Goal: Task Accomplishment & Management: Use online tool/utility

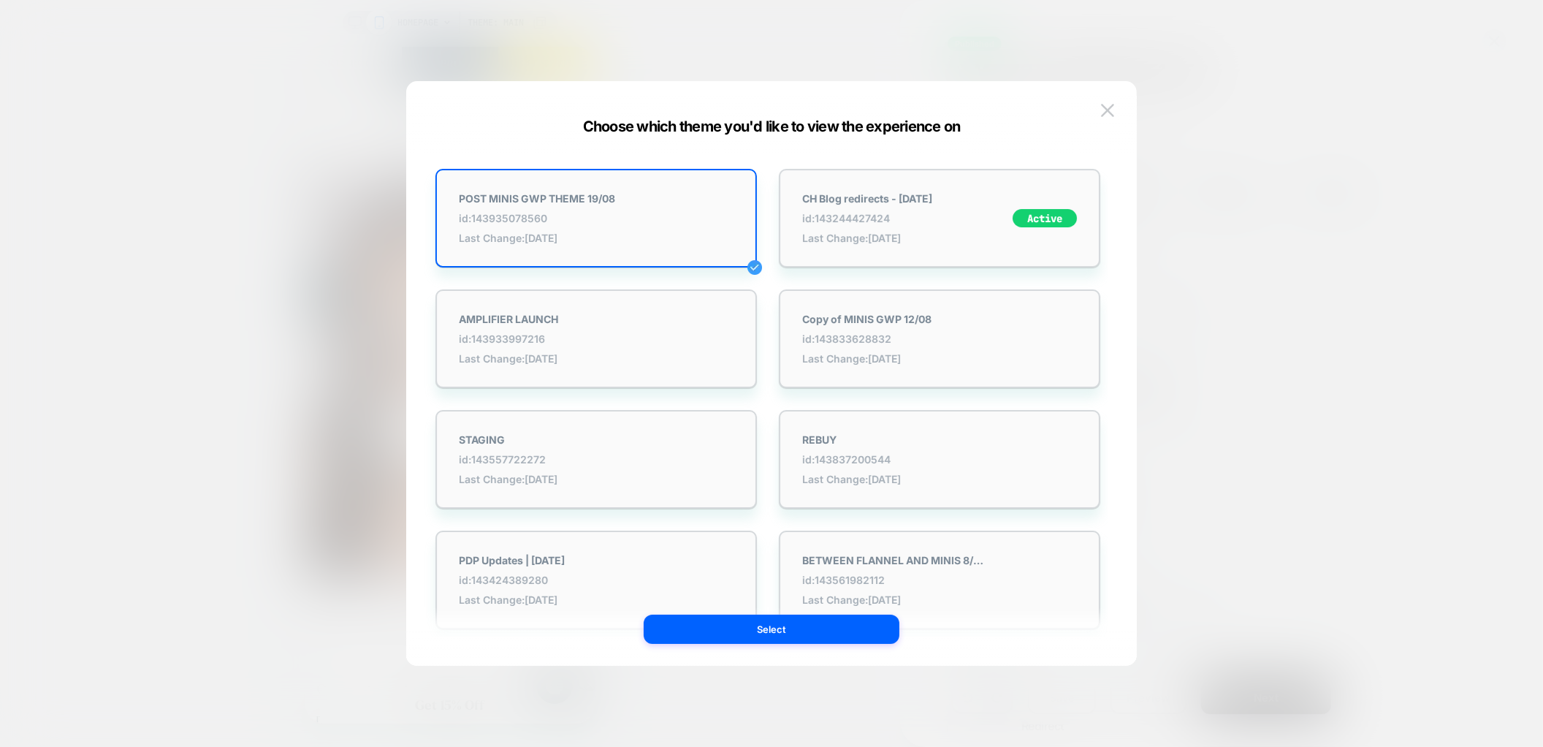
scroll to position [0, 290]
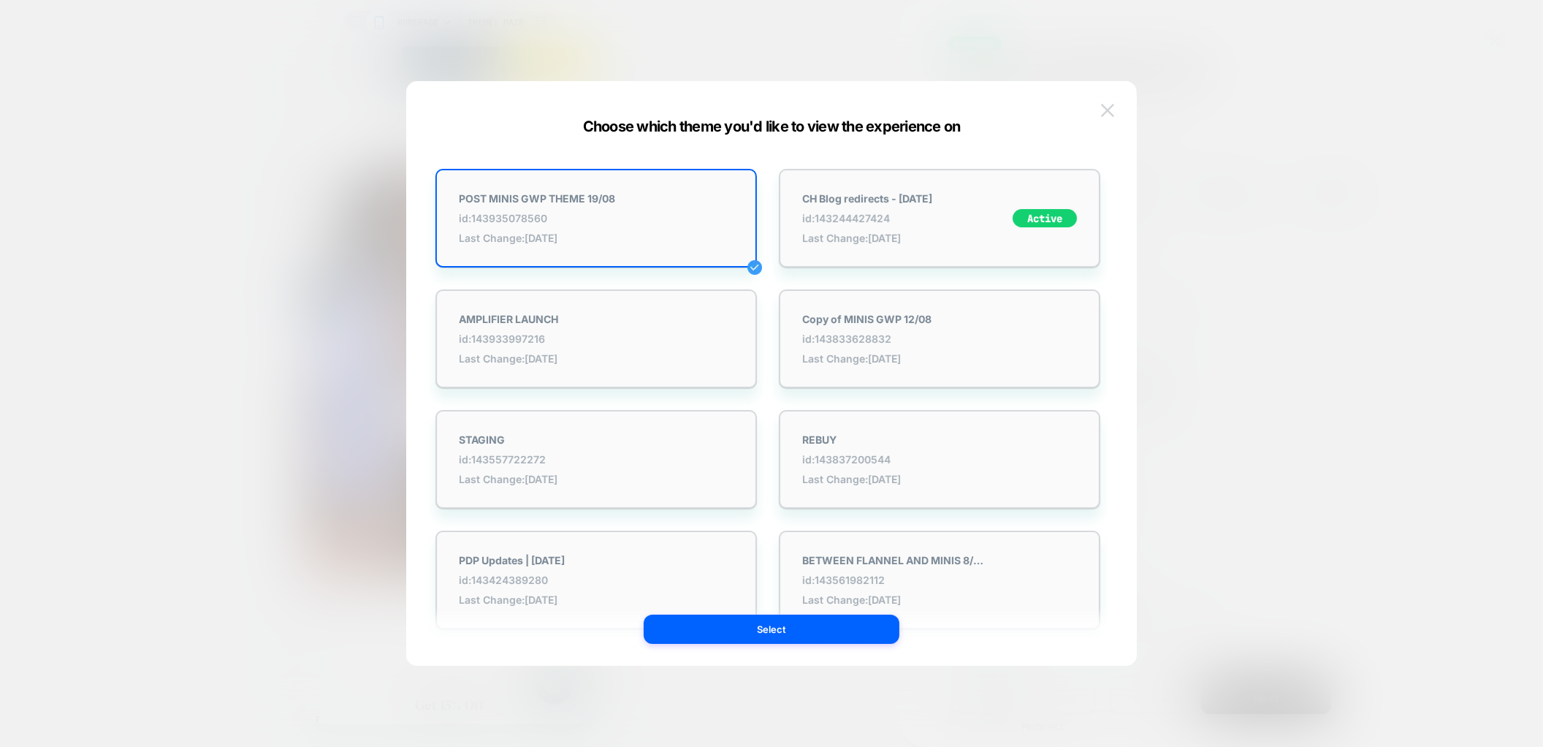
click at [1113, 107] on img at bounding box center [1107, 110] width 13 height 12
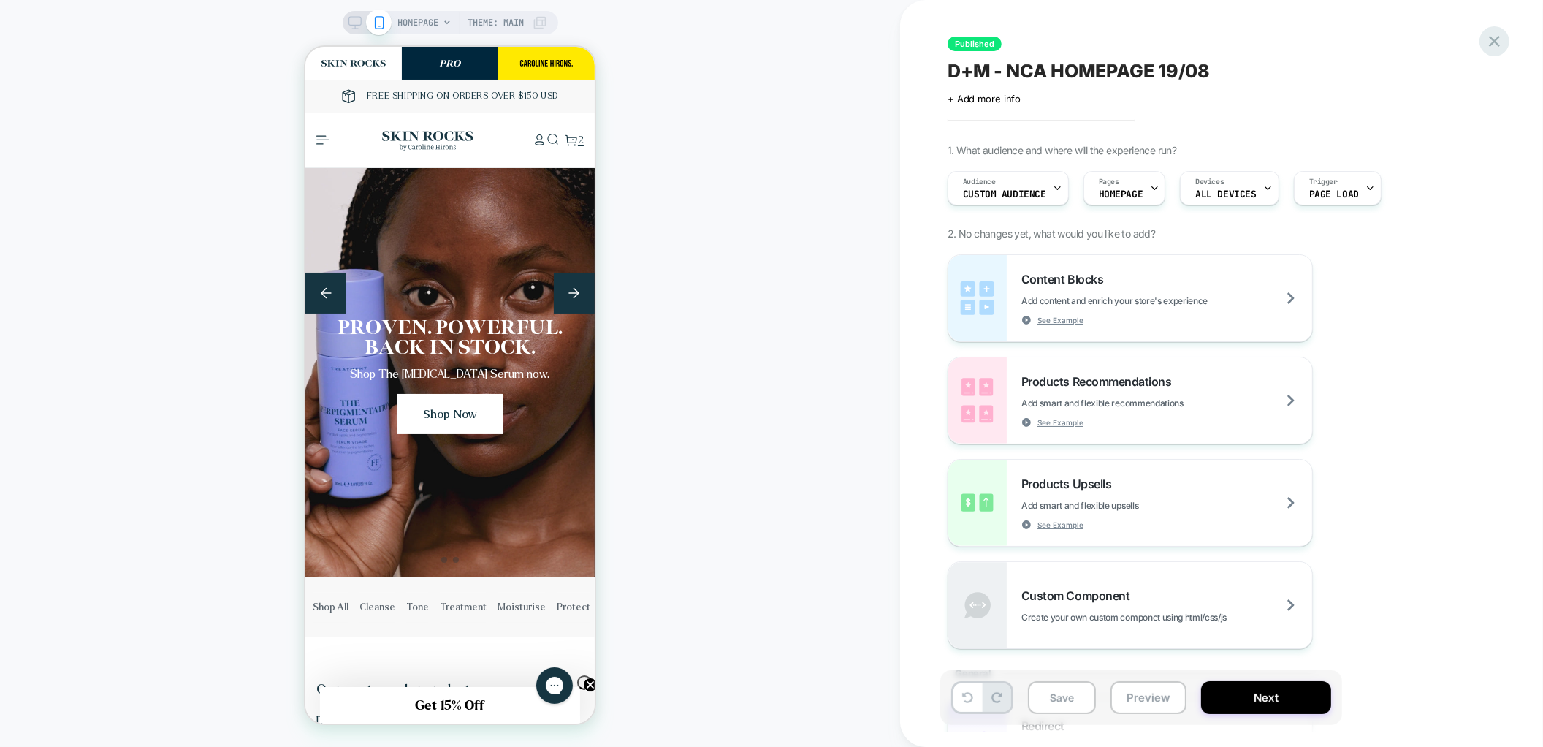
click at [1496, 45] on icon at bounding box center [1495, 41] width 20 height 20
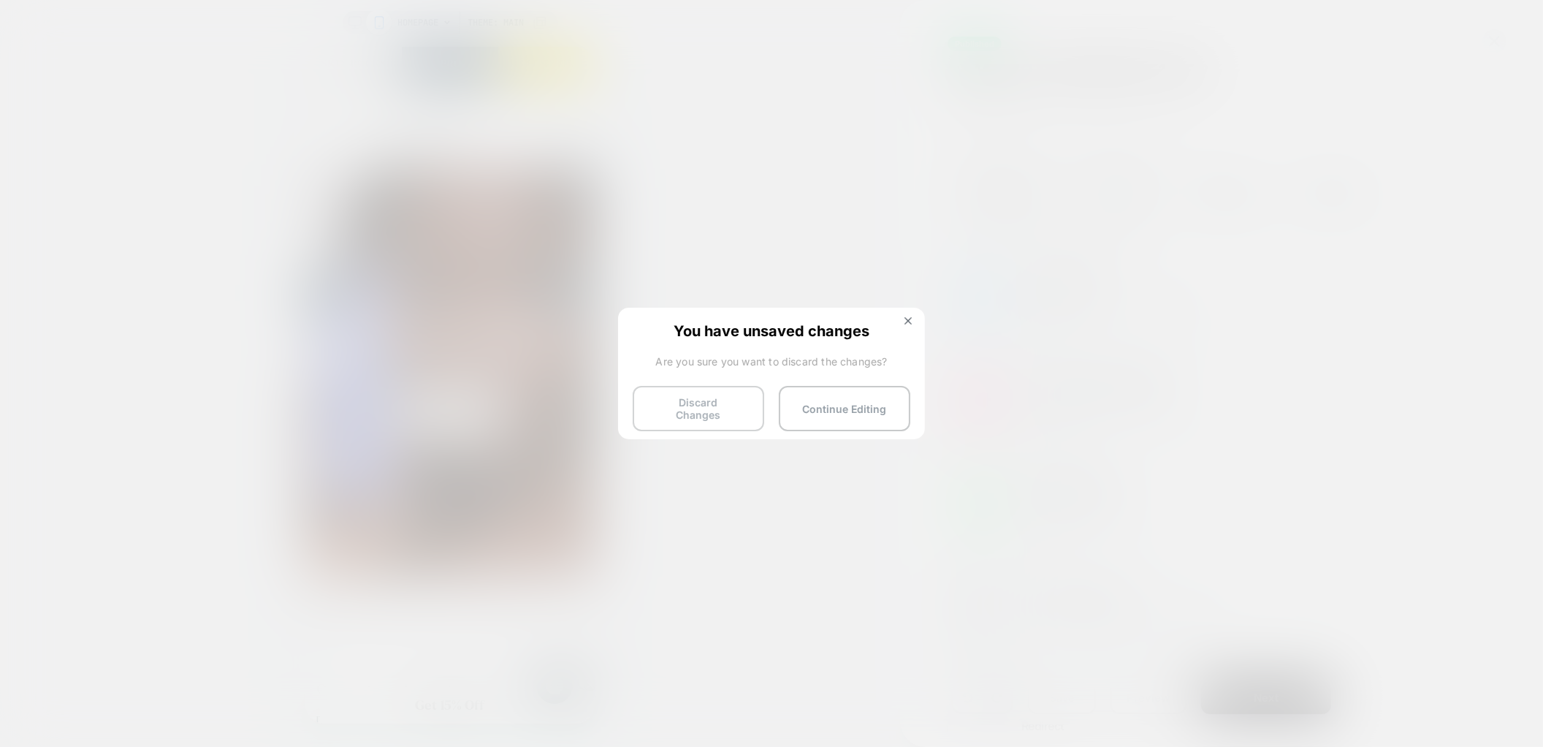
click at [702, 406] on button "Discard Changes" at bounding box center [699, 408] width 132 height 45
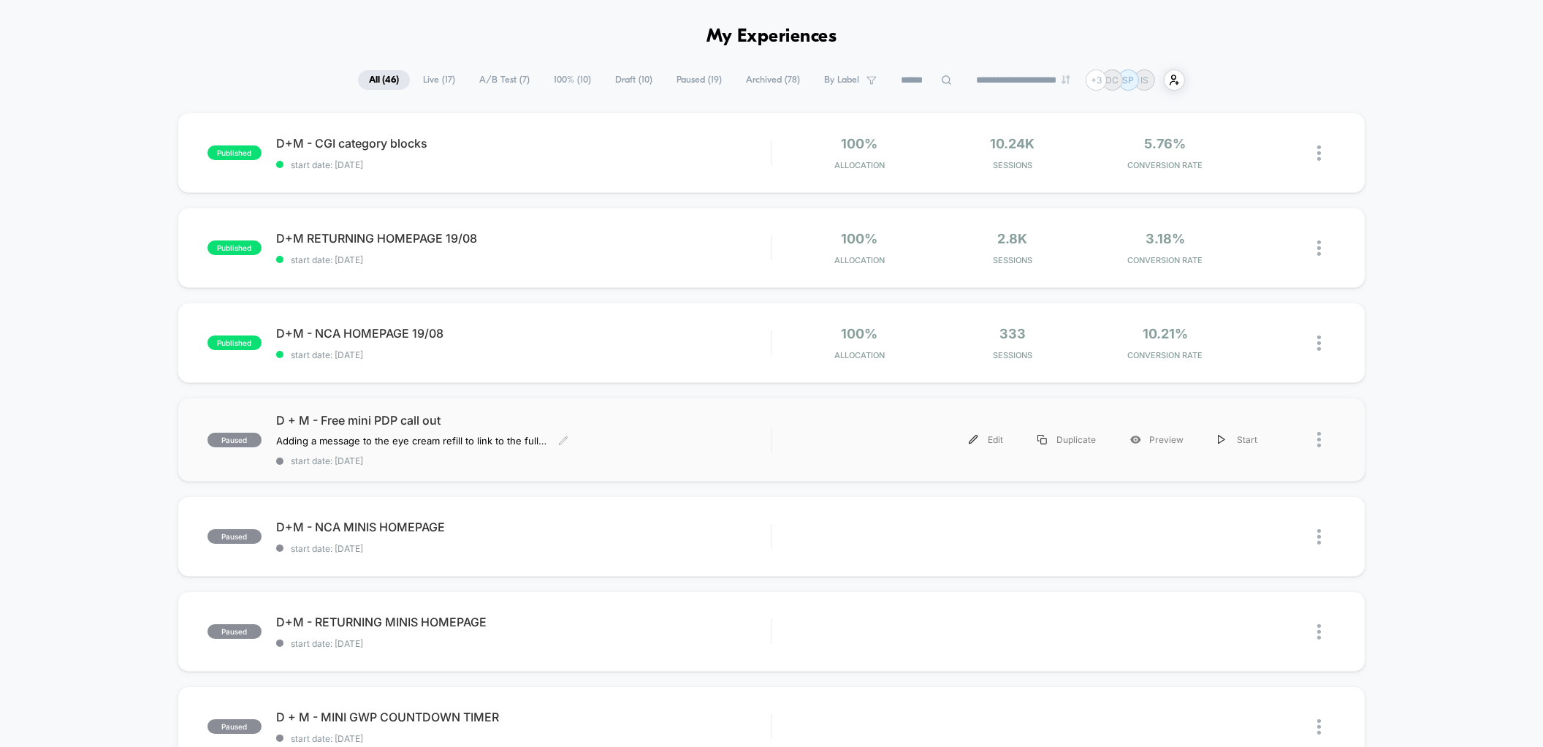
scroll to position [48, 0]
click at [1327, 343] on div at bounding box center [1326, 341] width 18 height 34
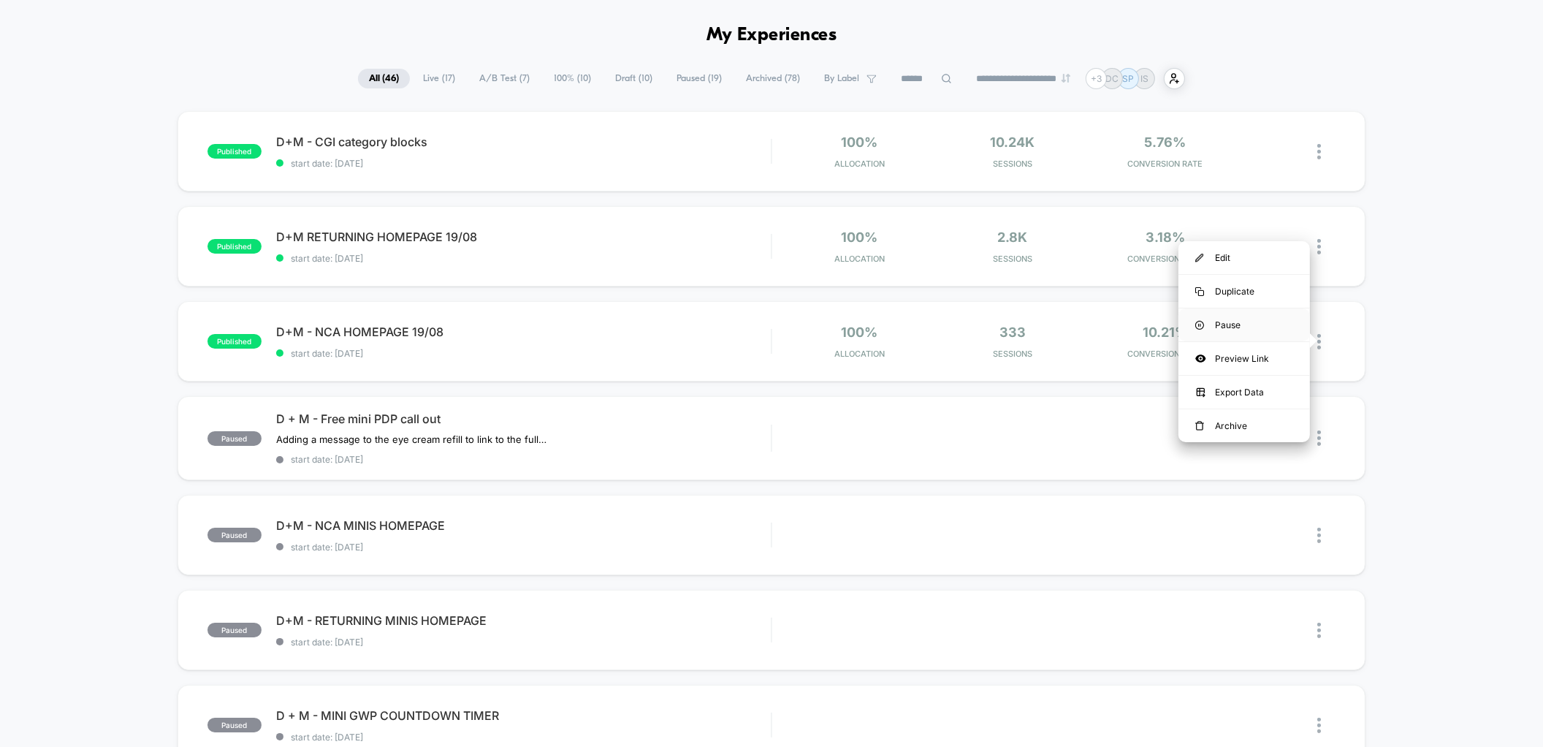
click at [1255, 322] on div "Pause" at bounding box center [1245, 324] width 132 height 33
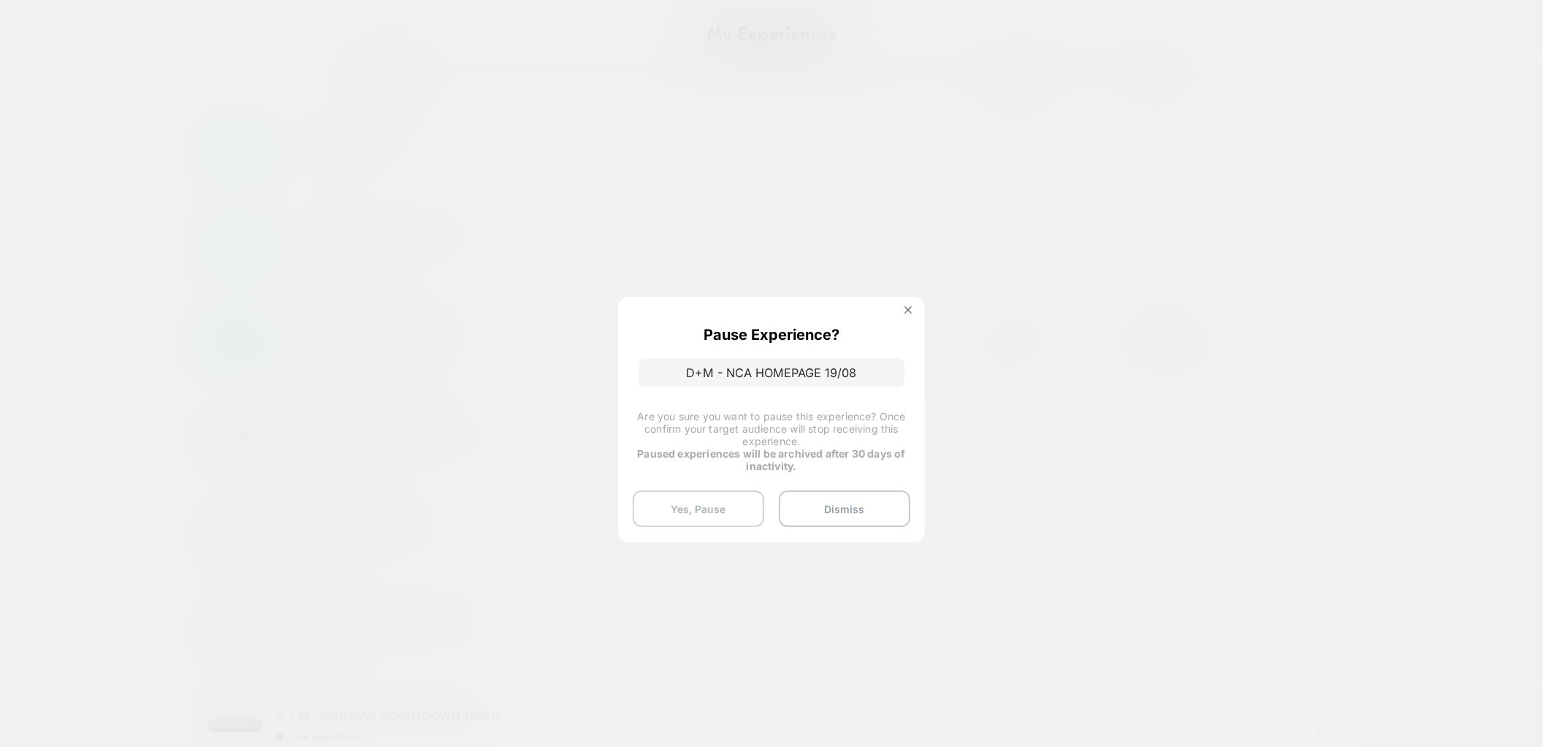
click at [698, 502] on button "Yes, Pause" at bounding box center [699, 508] width 132 height 37
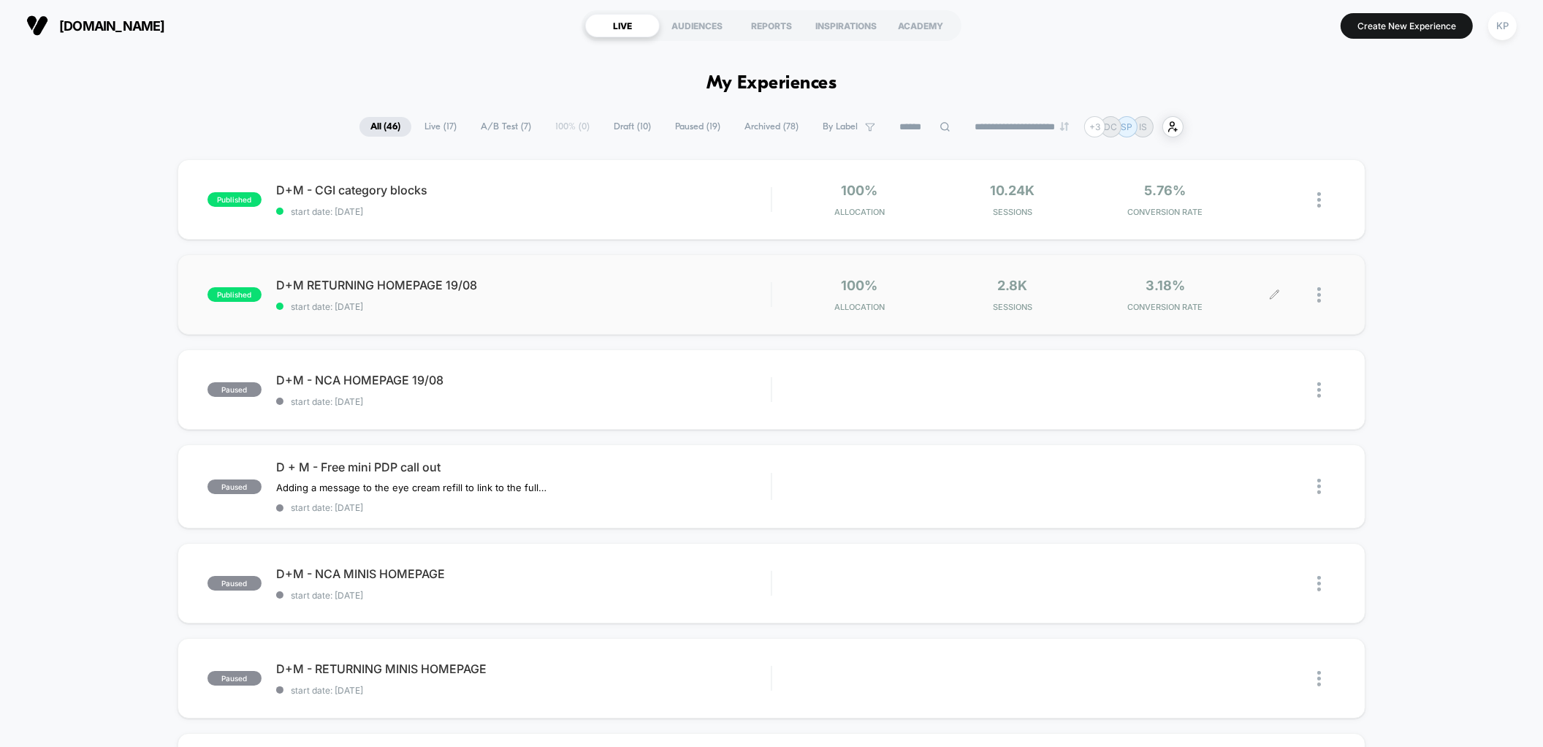
click at [1320, 294] on img at bounding box center [1319, 294] width 4 height 15
click at [1215, 277] on div "Pause" at bounding box center [1245, 278] width 132 height 33
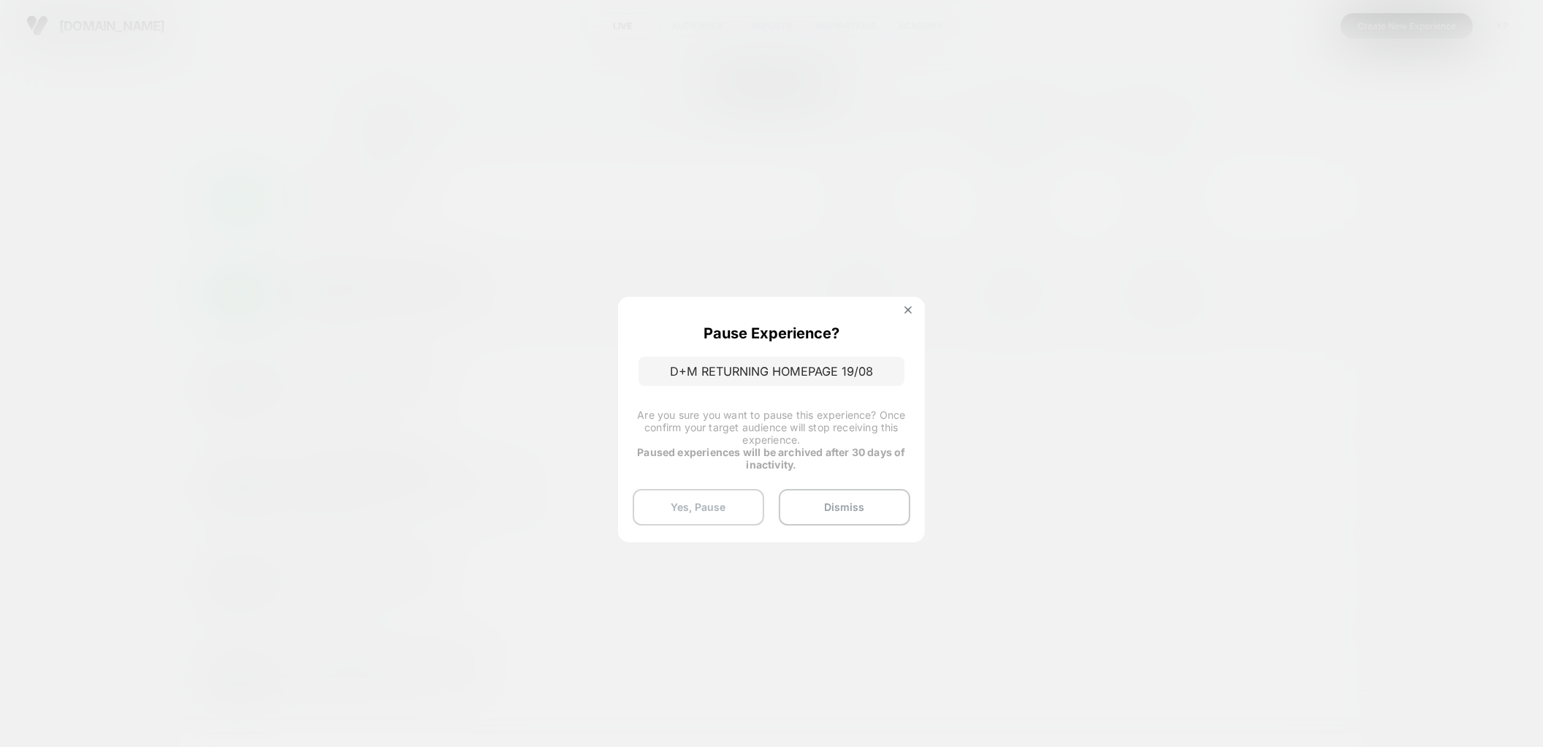
click at [691, 502] on button "Yes, Pause" at bounding box center [699, 507] width 132 height 37
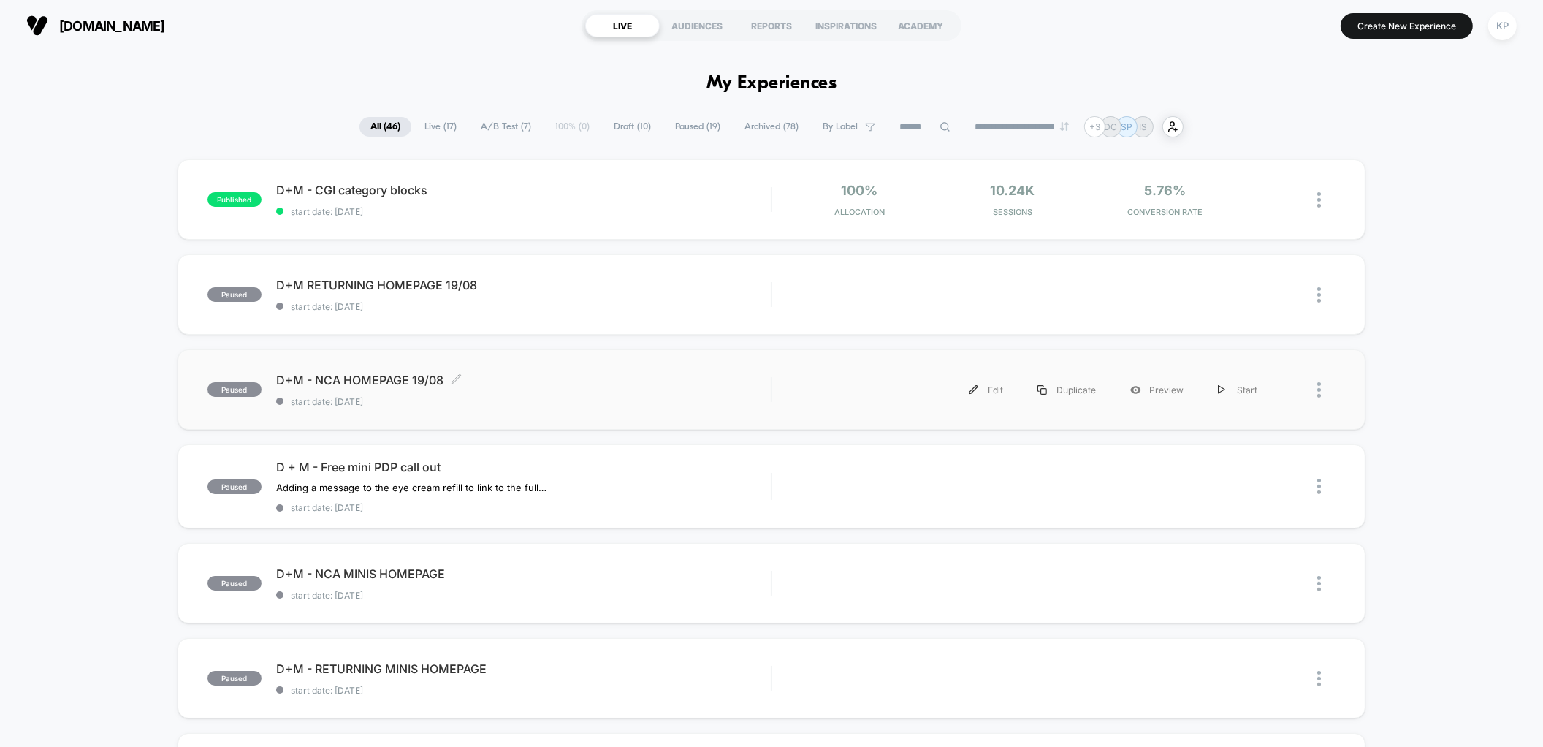
click at [399, 384] on span "D+M - NCA HOMEPAGE 19/08 Click to edit experience details" at bounding box center [523, 380] width 495 height 15
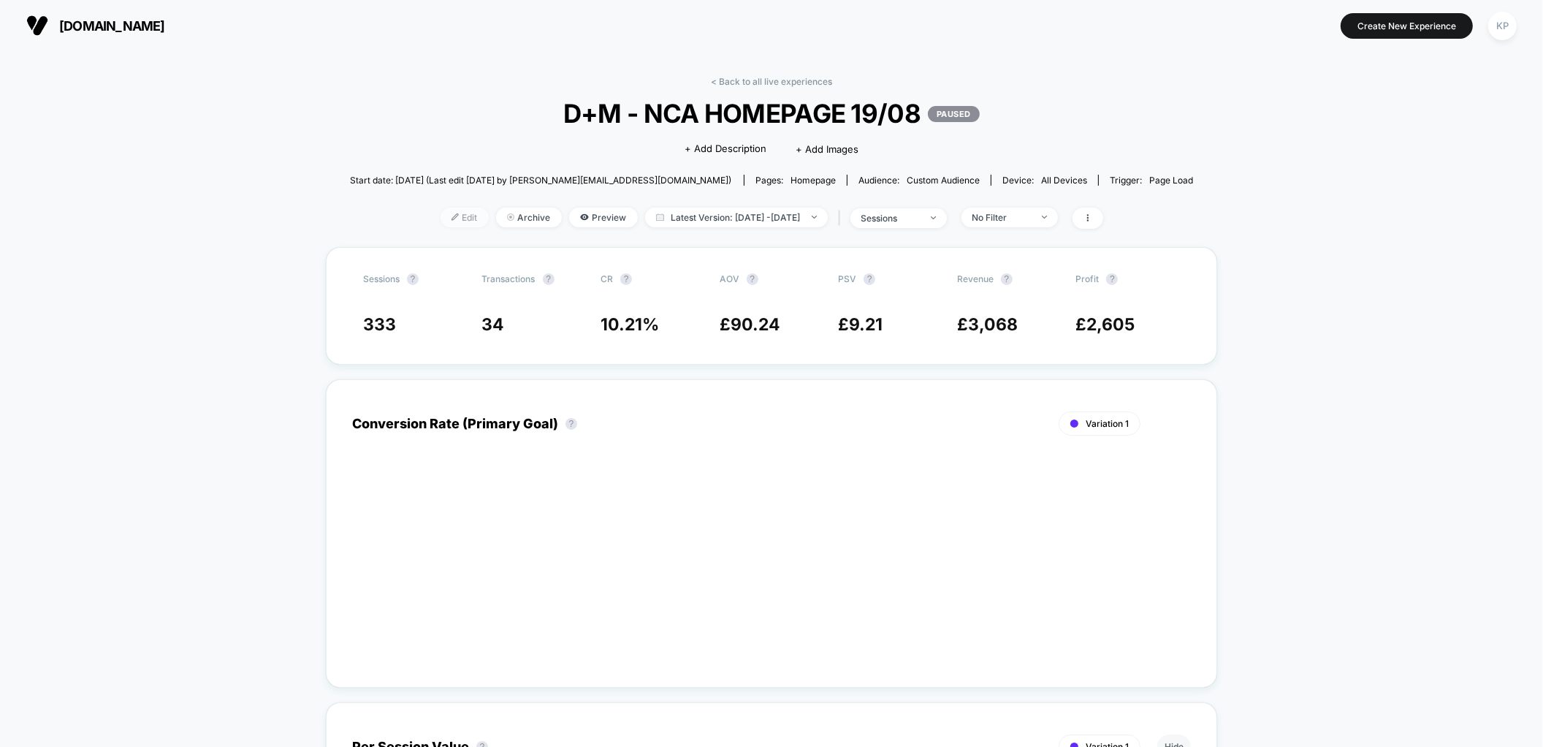
click at [452, 216] on img at bounding box center [455, 216] width 7 height 7
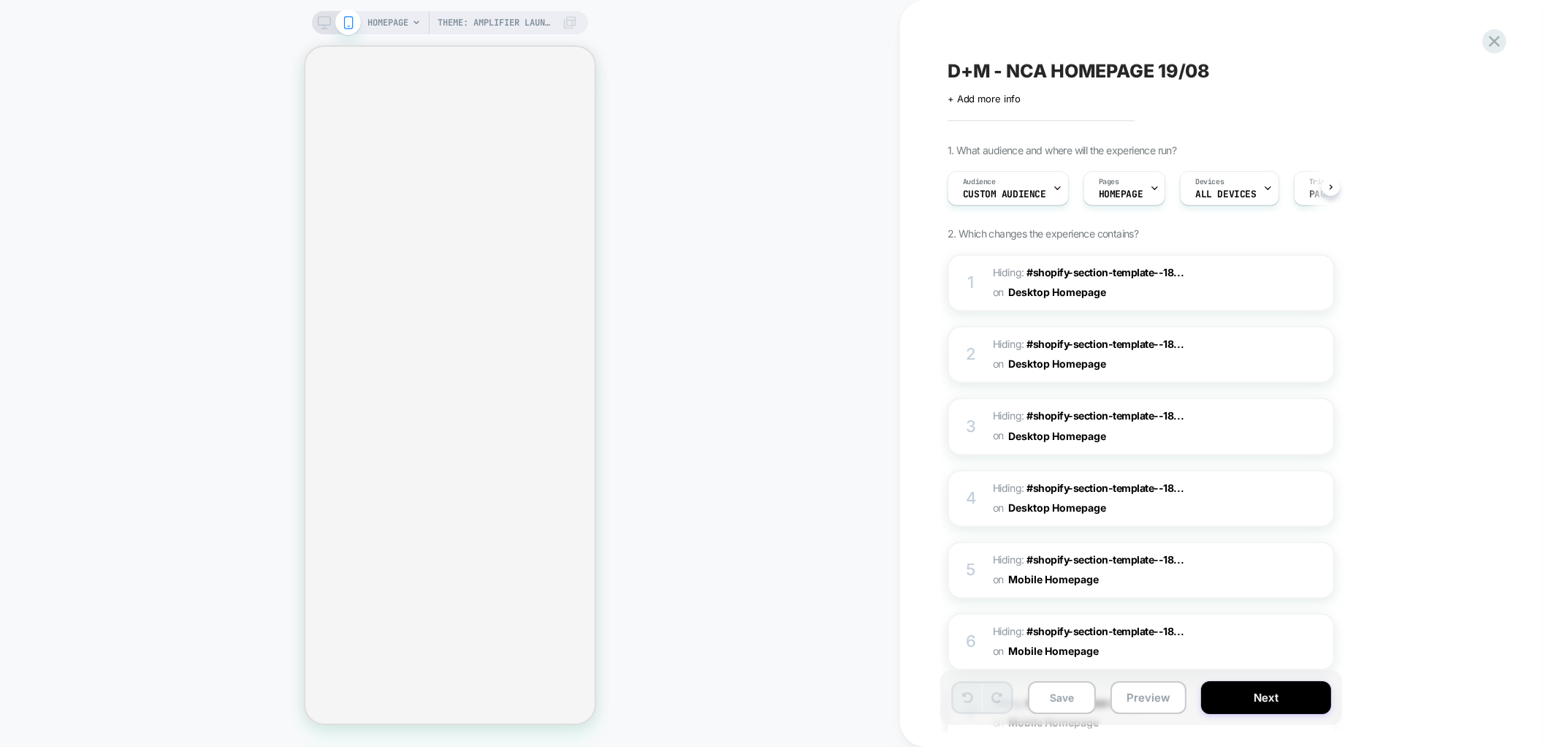
scroll to position [0, 1]
click at [479, 16] on span "Theme: AMPLIFIER LAUNCH 31/08" at bounding box center [496, 22] width 117 height 23
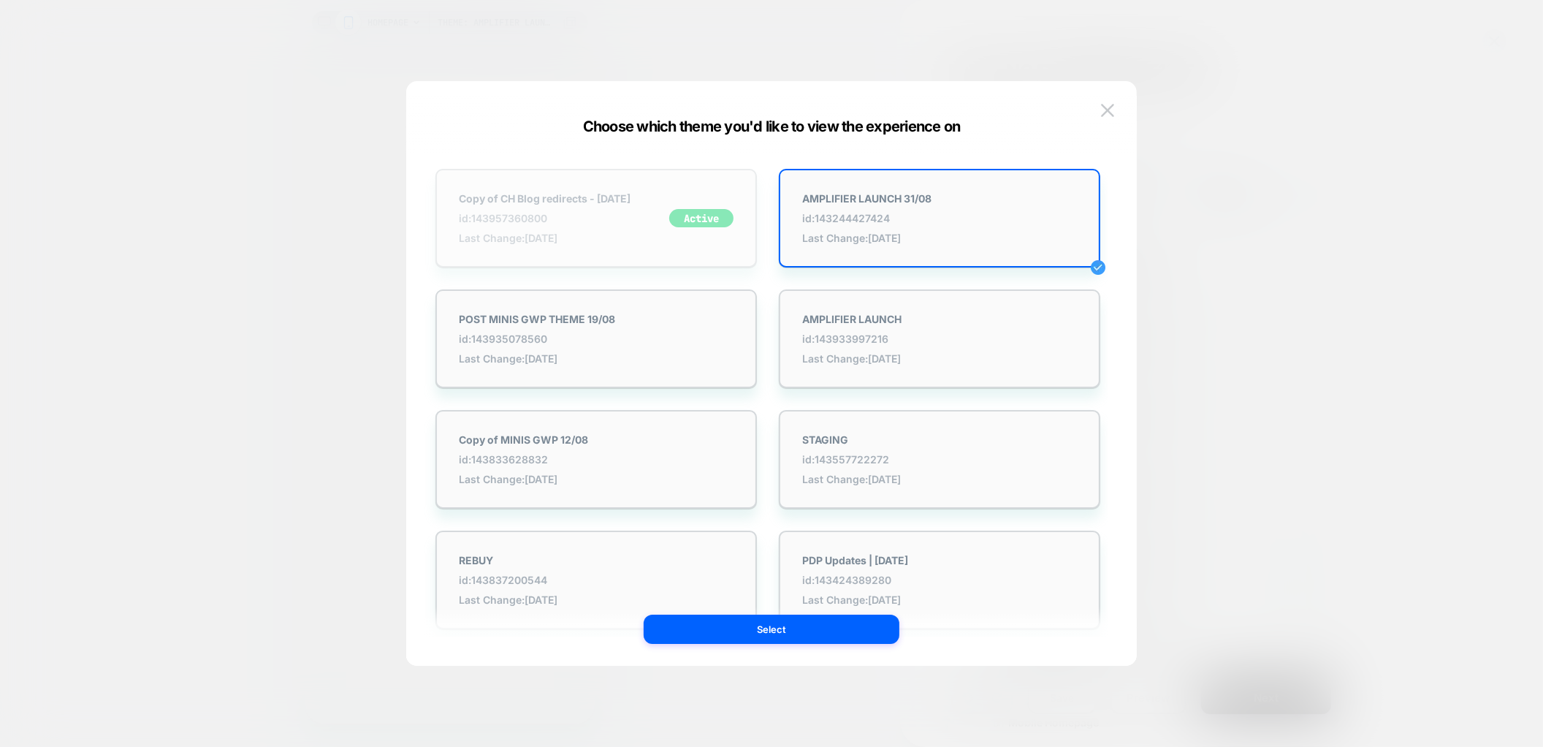
click at [566, 189] on div "Copy of CH Blog redirects - [DATE] id: 143957360800 Last Change: [DATE] Active" at bounding box center [596, 218] width 322 height 99
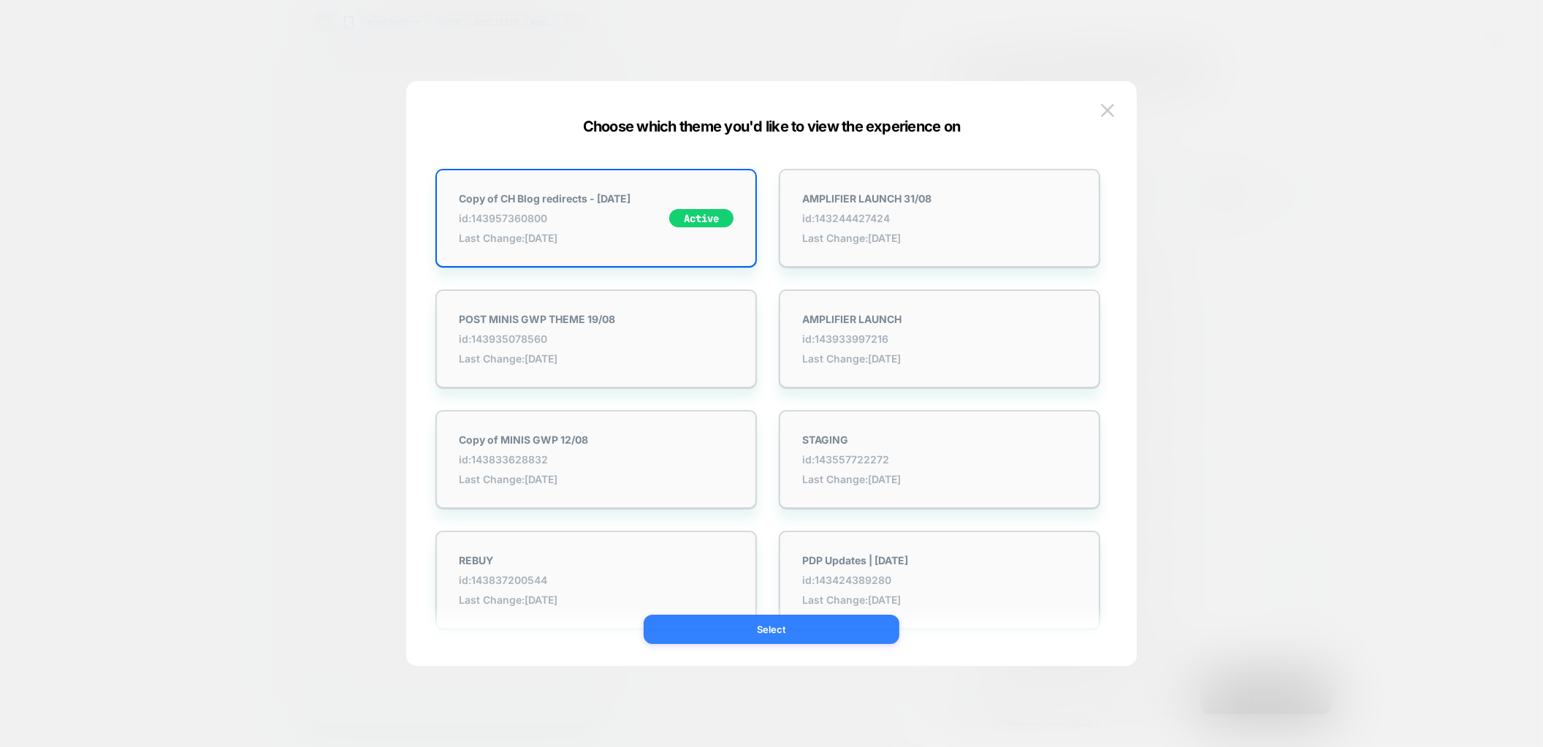
click at [702, 628] on button "Select" at bounding box center [772, 629] width 256 height 29
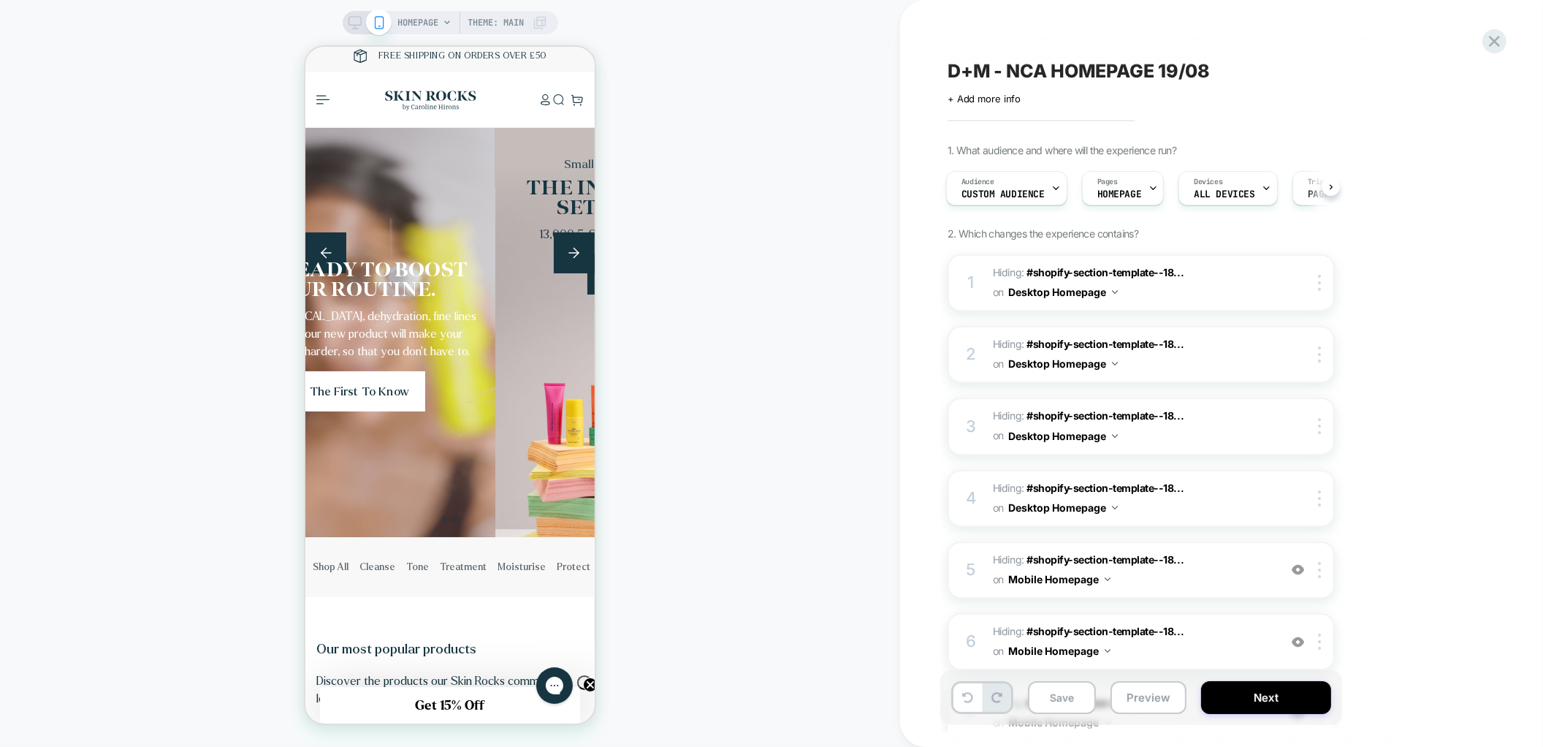
scroll to position [0, 0]
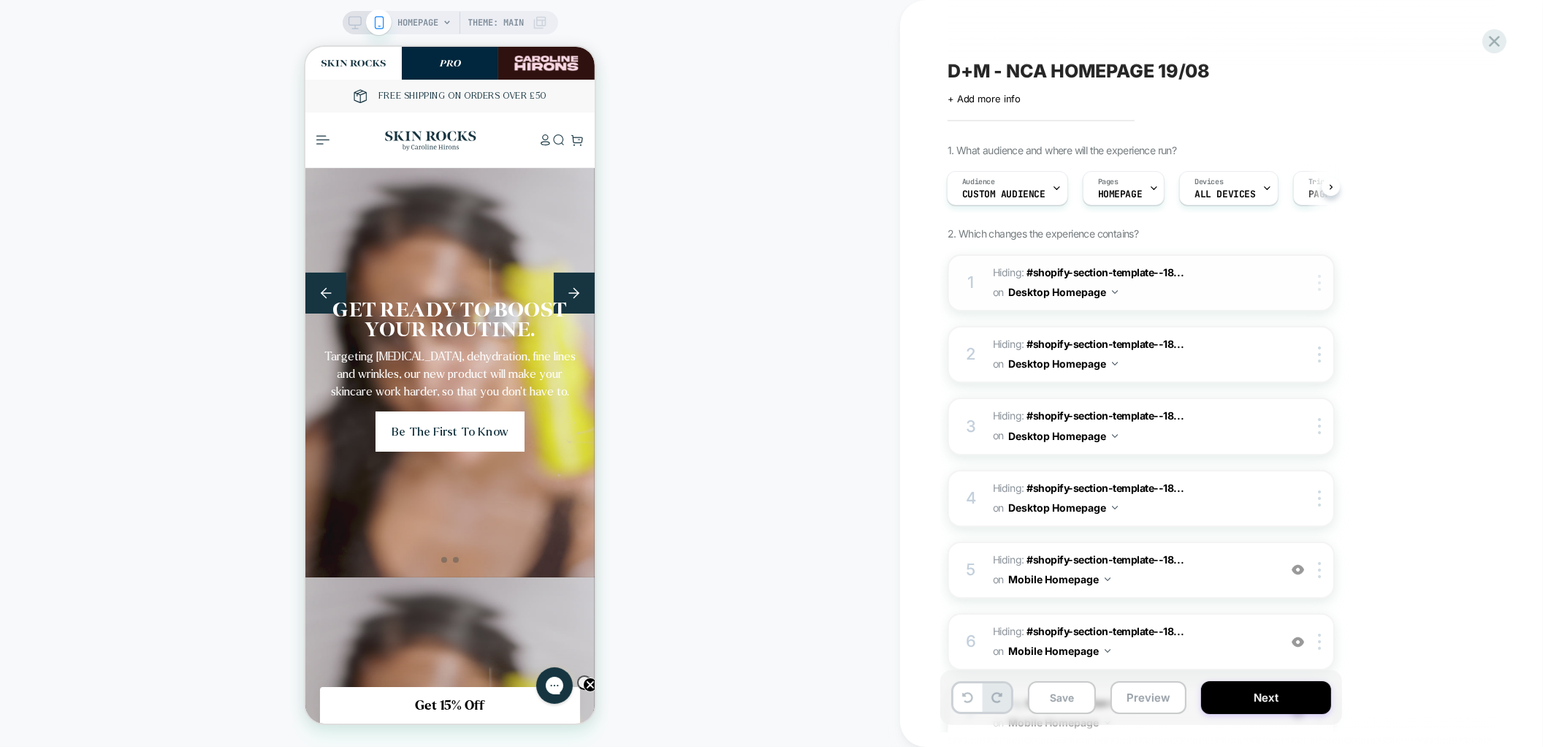
click at [1318, 284] on div at bounding box center [1322, 283] width 24 height 16
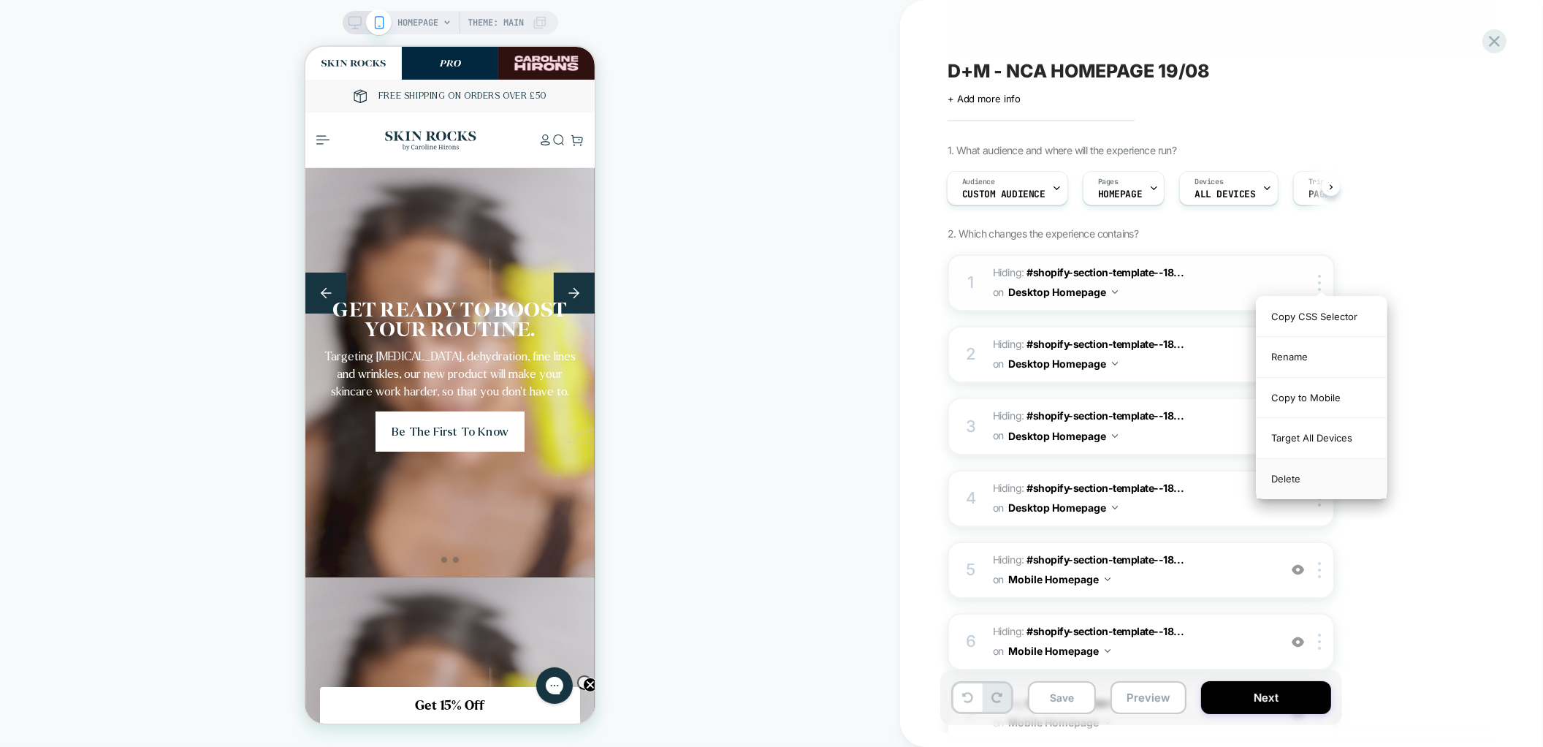
click at [1301, 487] on div "Delete" at bounding box center [1322, 478] width 130 height 39
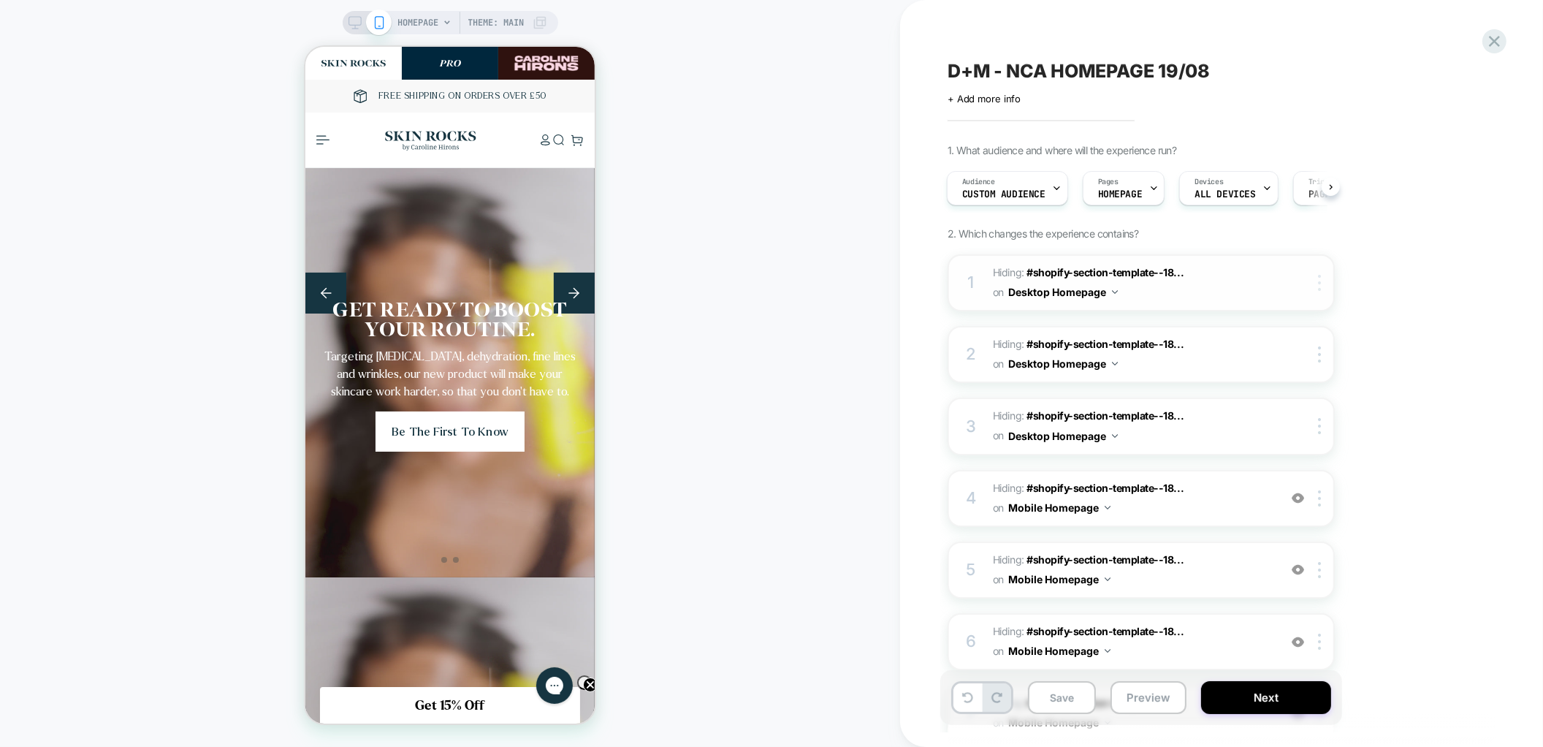
click at [1319, 276] on img at bounding box center [1319, 283] width 3 height 16
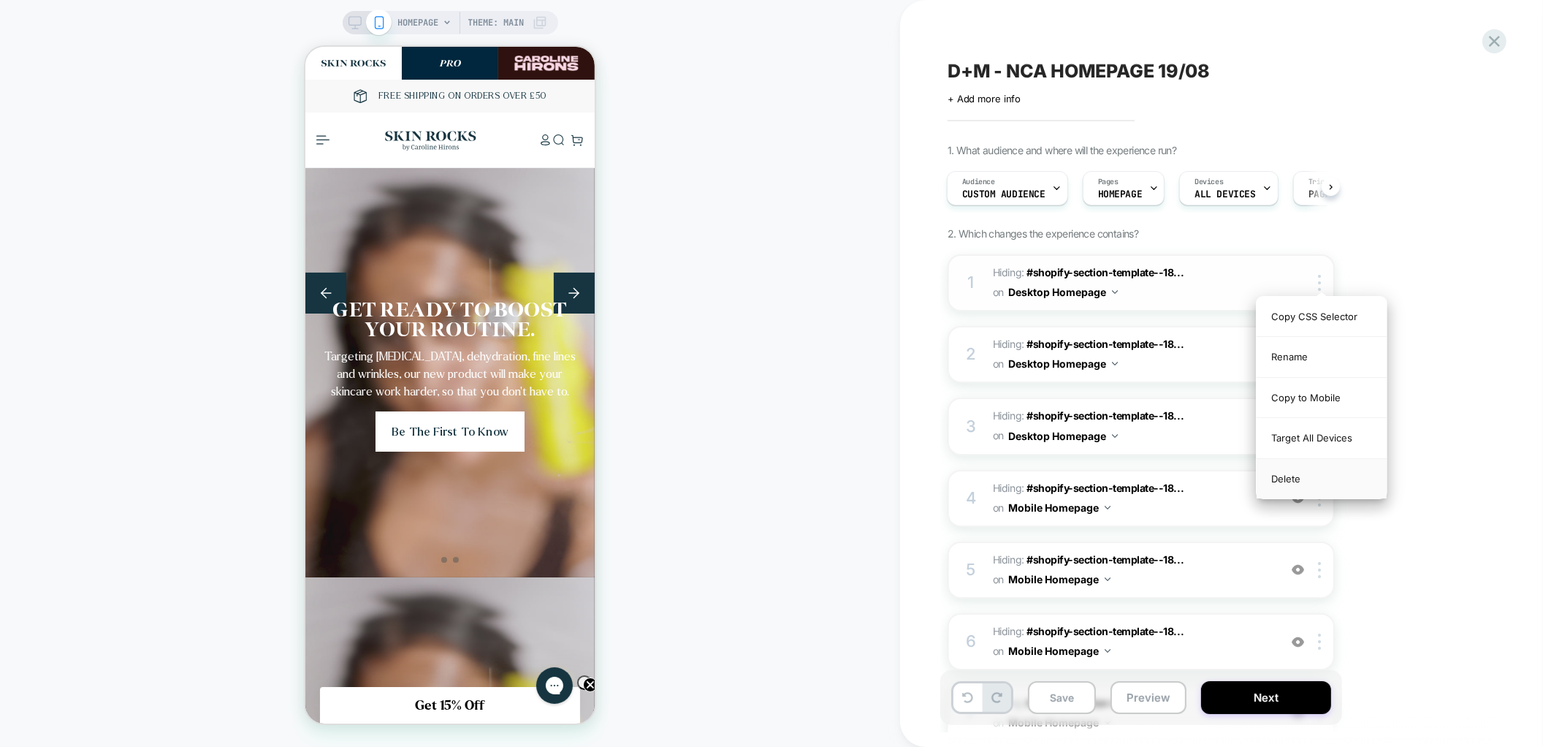
click at [1297, 471] on div "Delete" at bounding box center [1322, 478] width 130 height 39
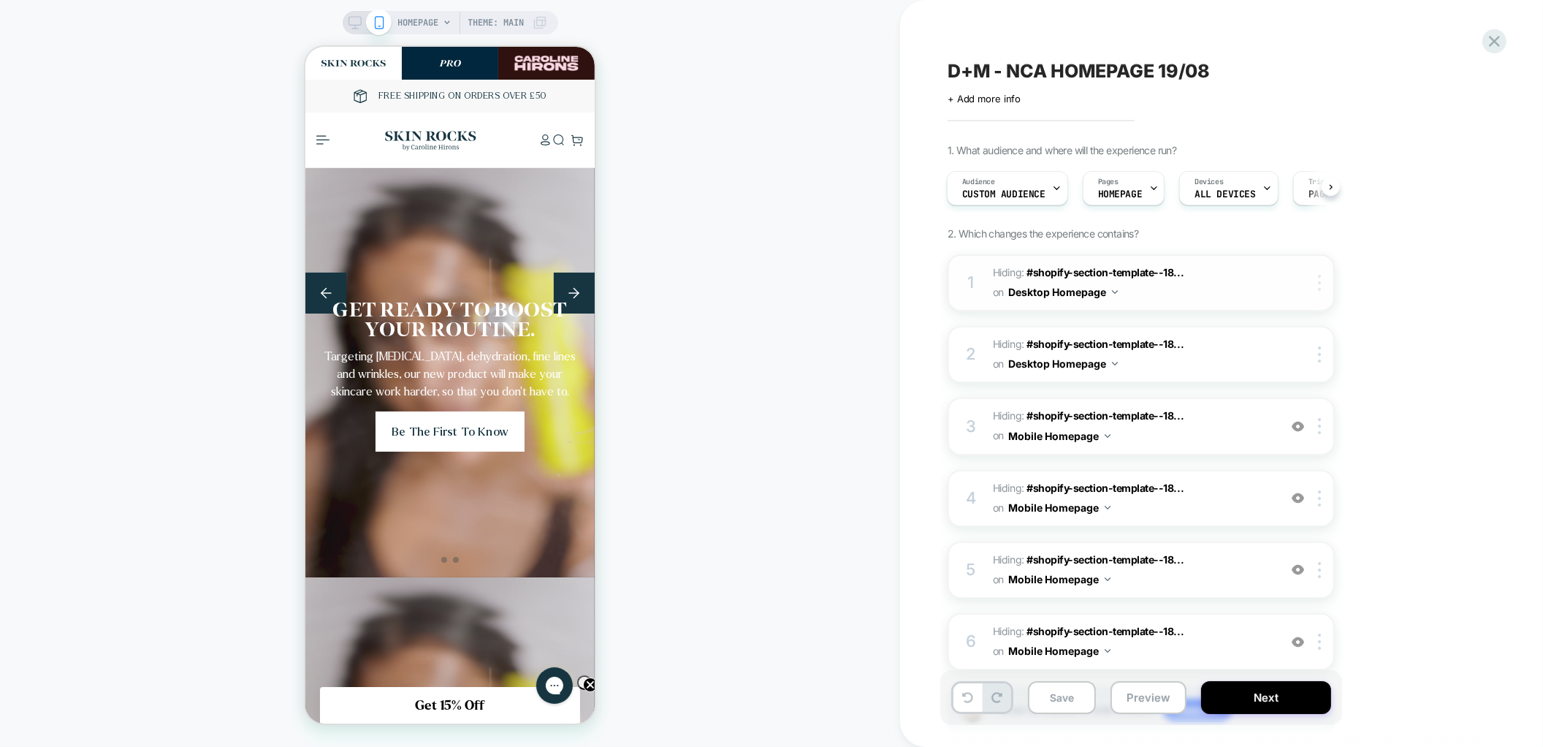
click at [1320, 283] on img at bounding box center [1319, 283] width 3 height 16
click at [1306, 476] on div "Delete" at bounding box center [1322, 478] width 130 height 39
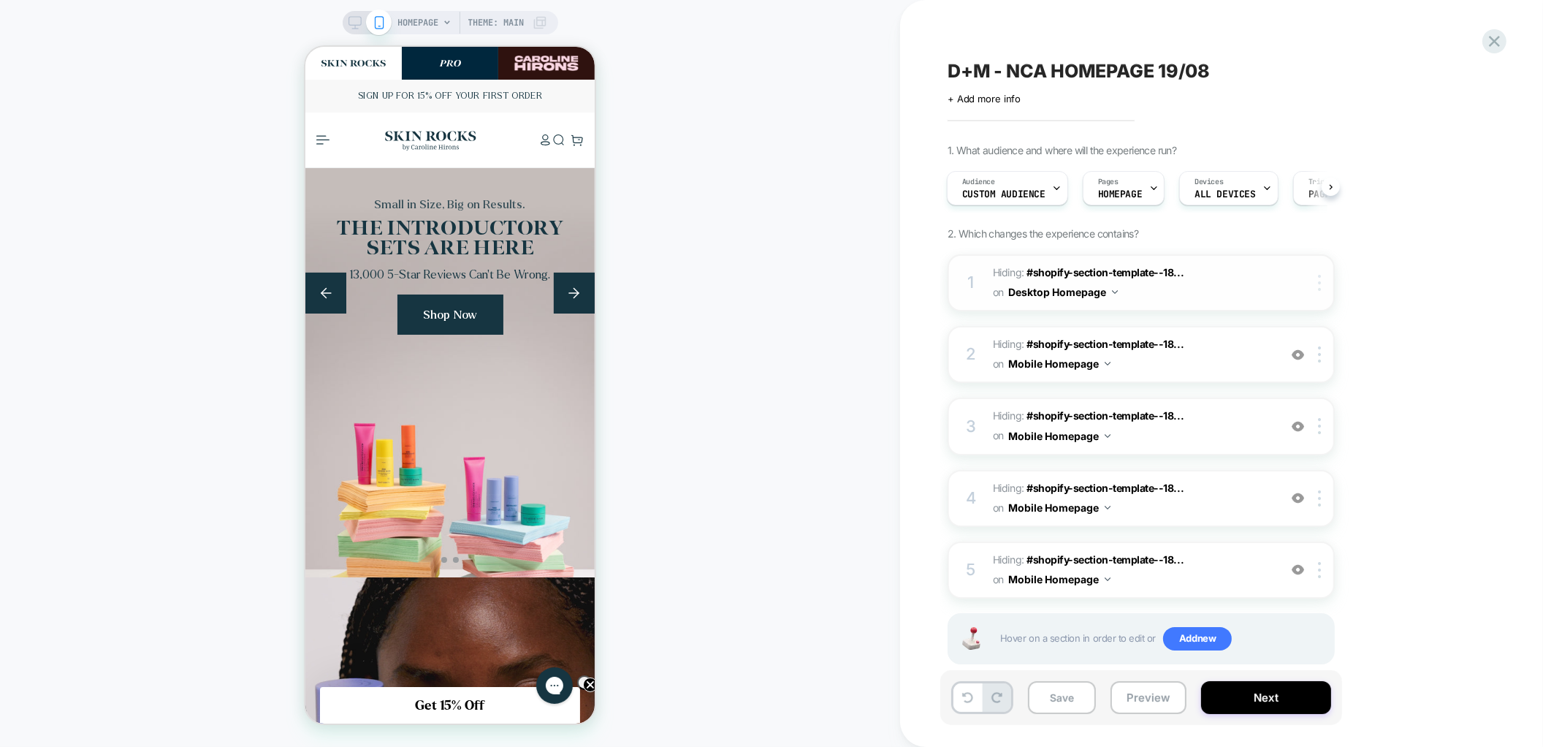
click at [1318, 277] on img at bounding box center [1319, 283] width 3 height 16
click at [1299, 479] on div "Delete" at bounding box center [1322, 478] width 130 height 39
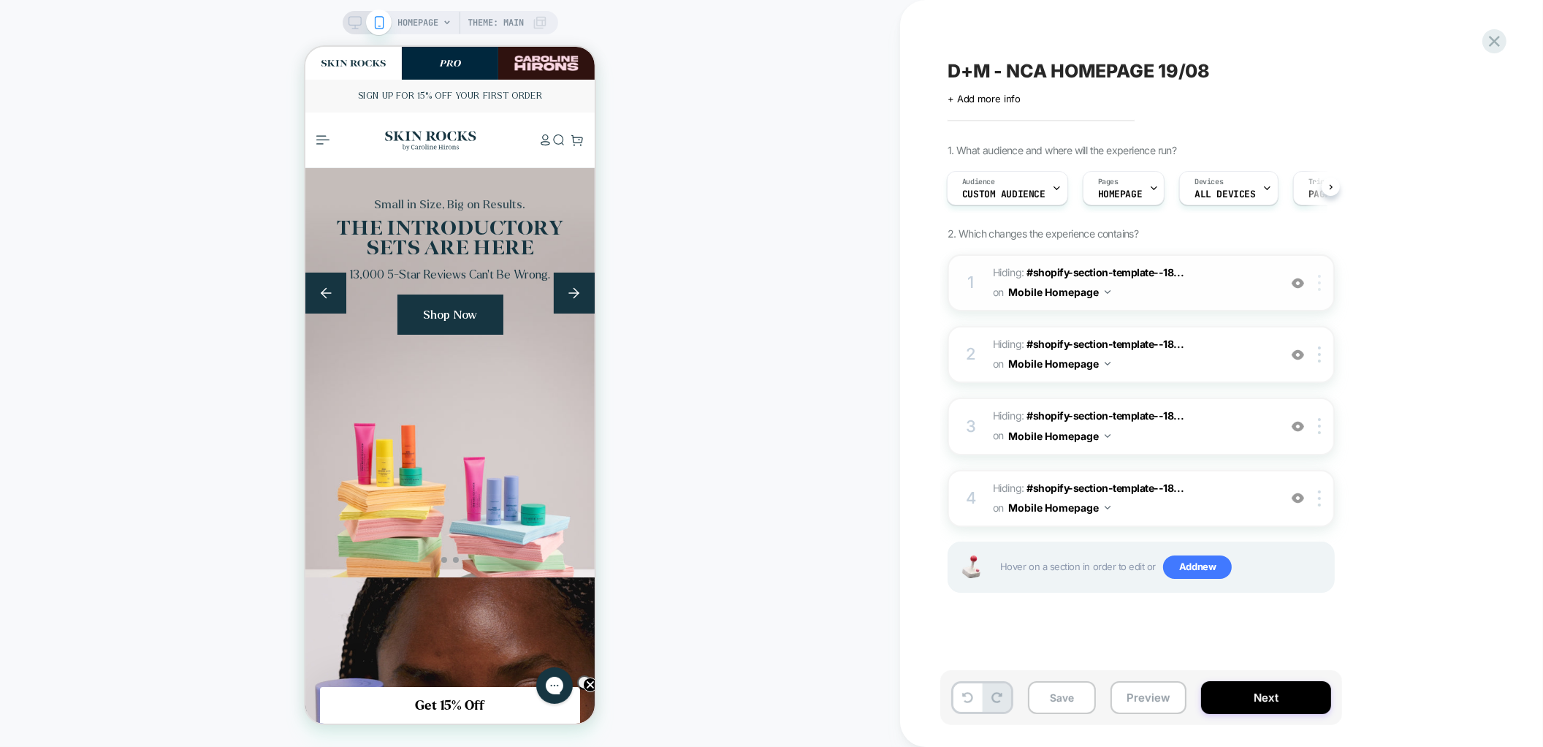
click at [1318, 285] on img at bounding box center [1319, 283] width 3 height 16
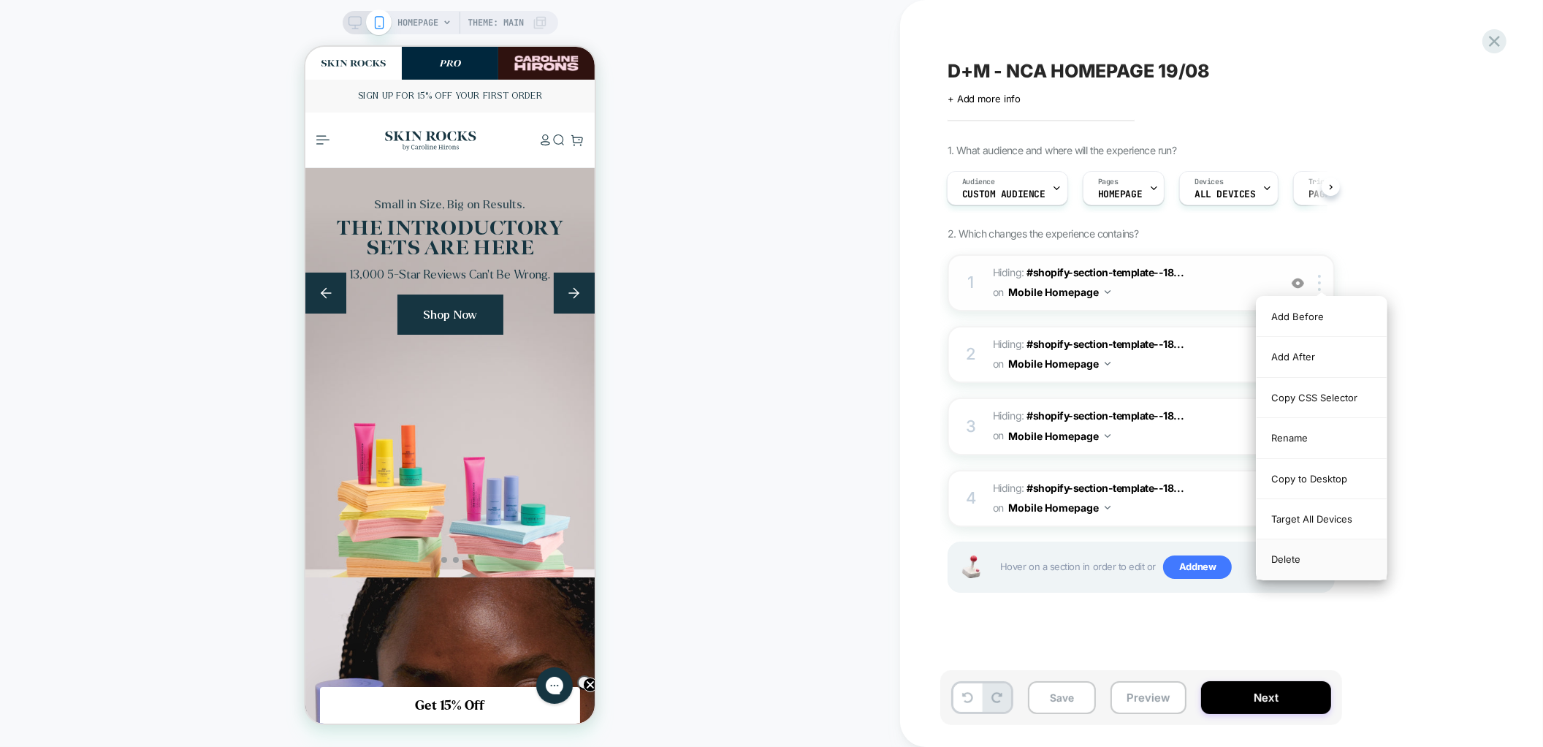
click at [1298, 566] on div "Delete" at bounding box center [1322, 558] width 130 height 39
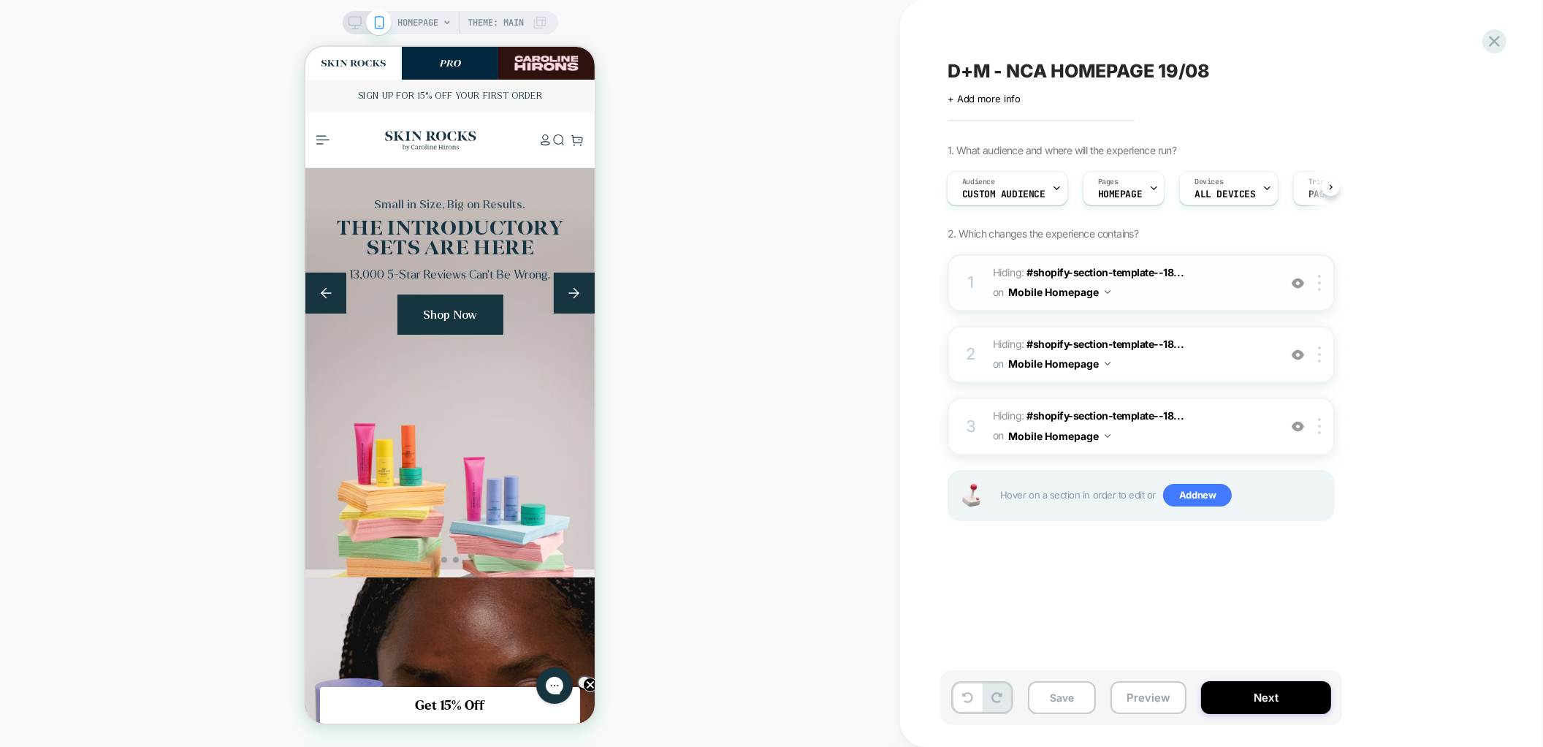
click at [1315, 291] on div "1 Hiding : #shopify-section-template--18... #shopify-section-template--18255092…" at bounding box center [1141, 282] width 387 height 57
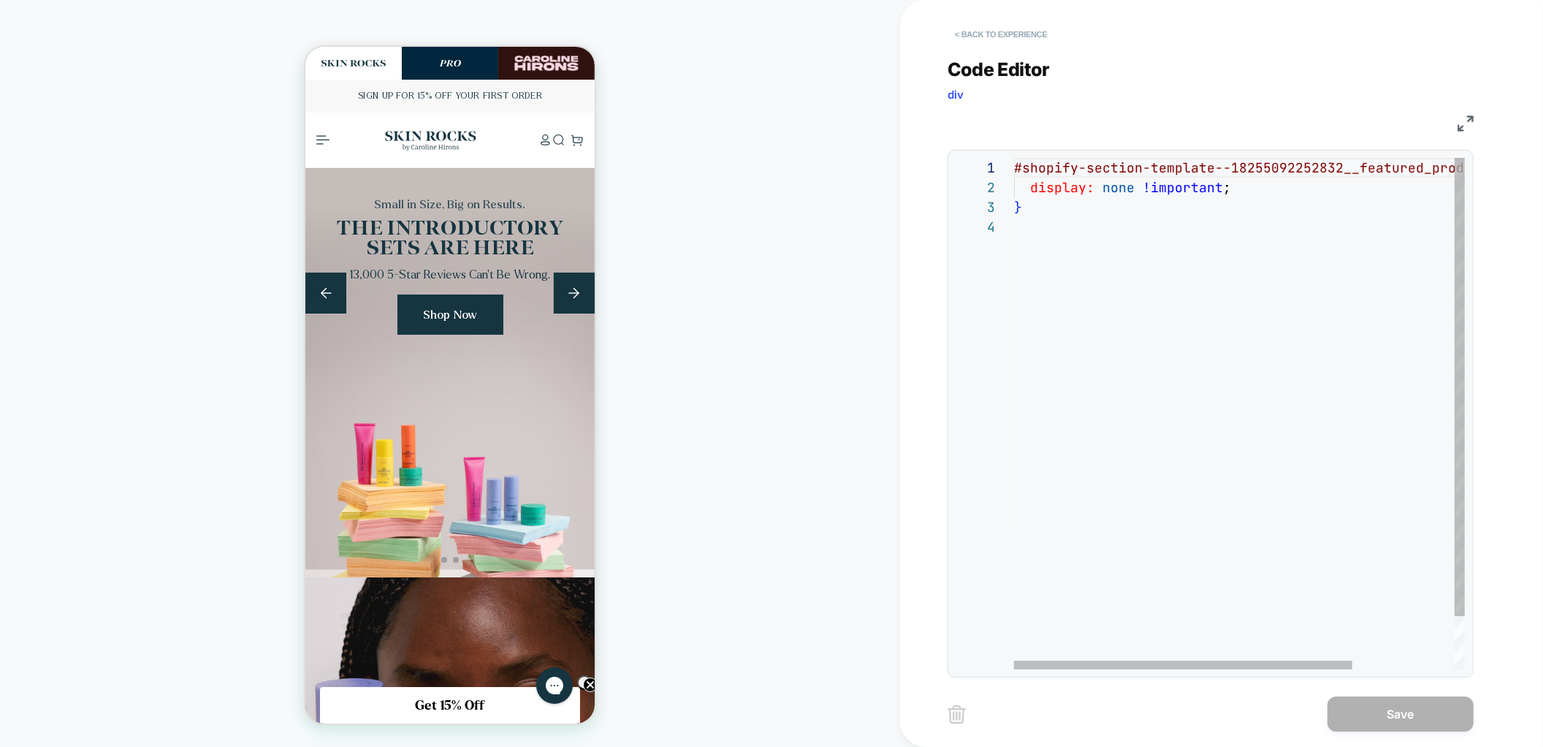
click at [978, 42] on button "< Back to experience" at bounding box center [1001, 34] width 107 height 23
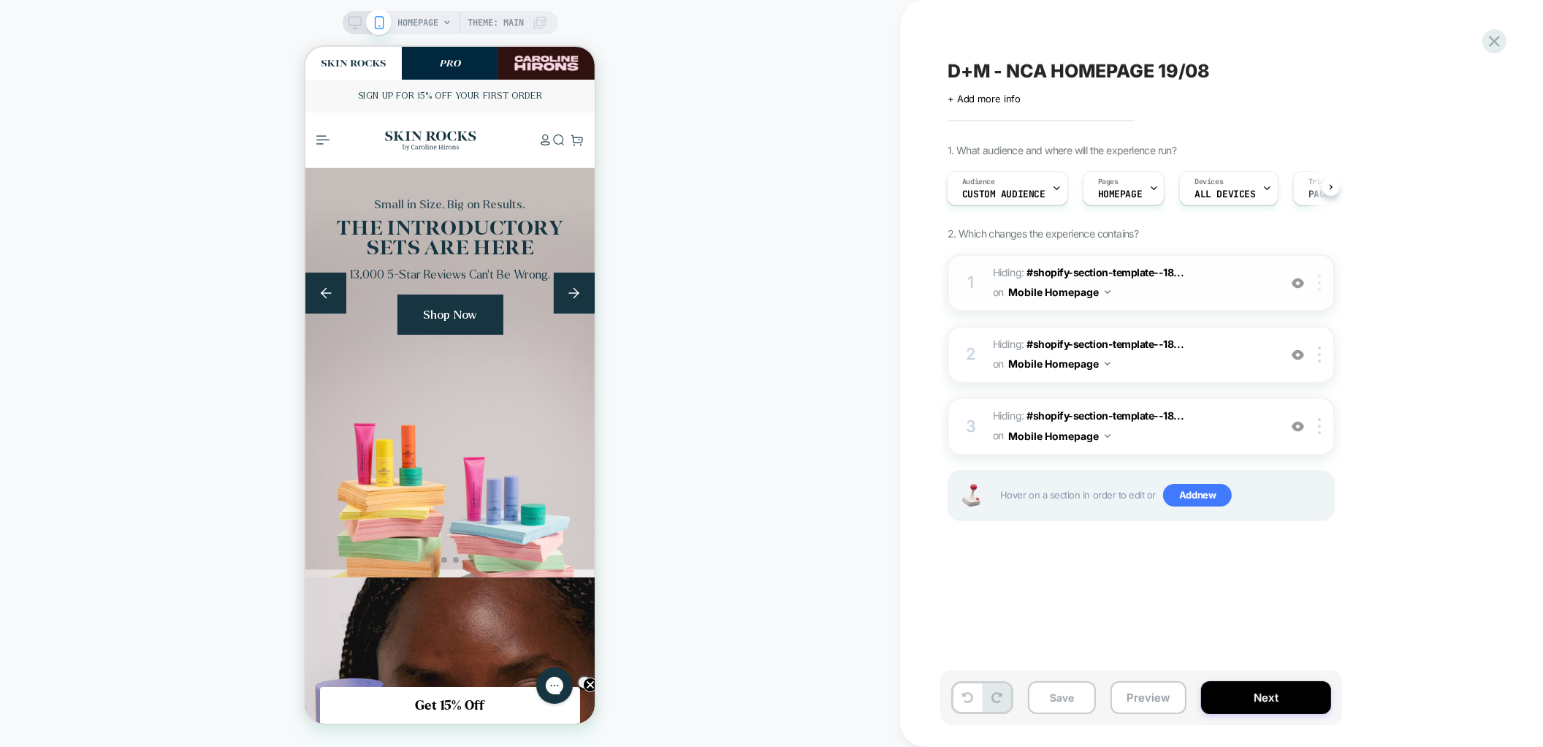
click at [1320, 281] on img at bounding box center [1319, 283] width 3 height 16
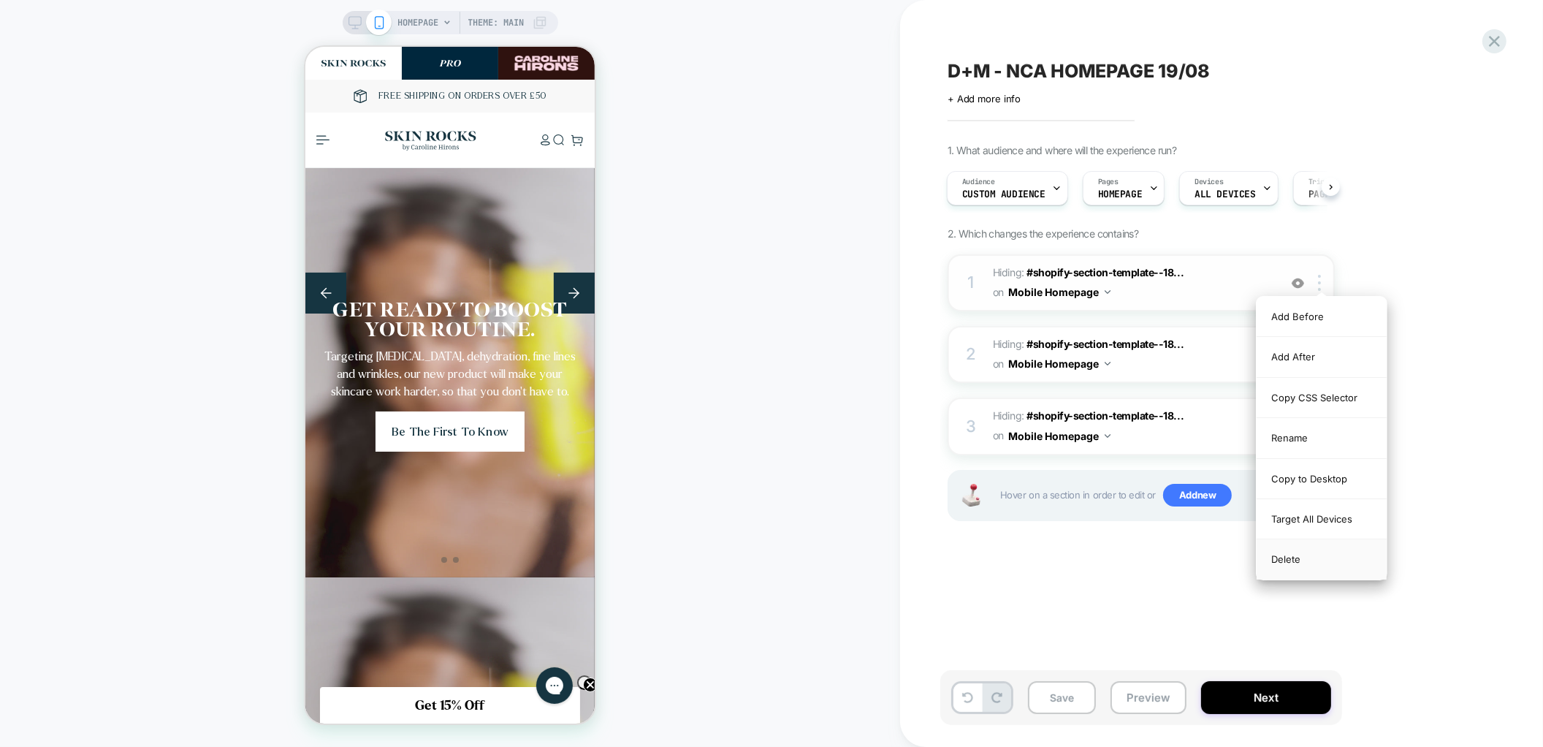
click at [1293, 549] on div "Delete" at bounding box center [1322, 558] width 130 height 39
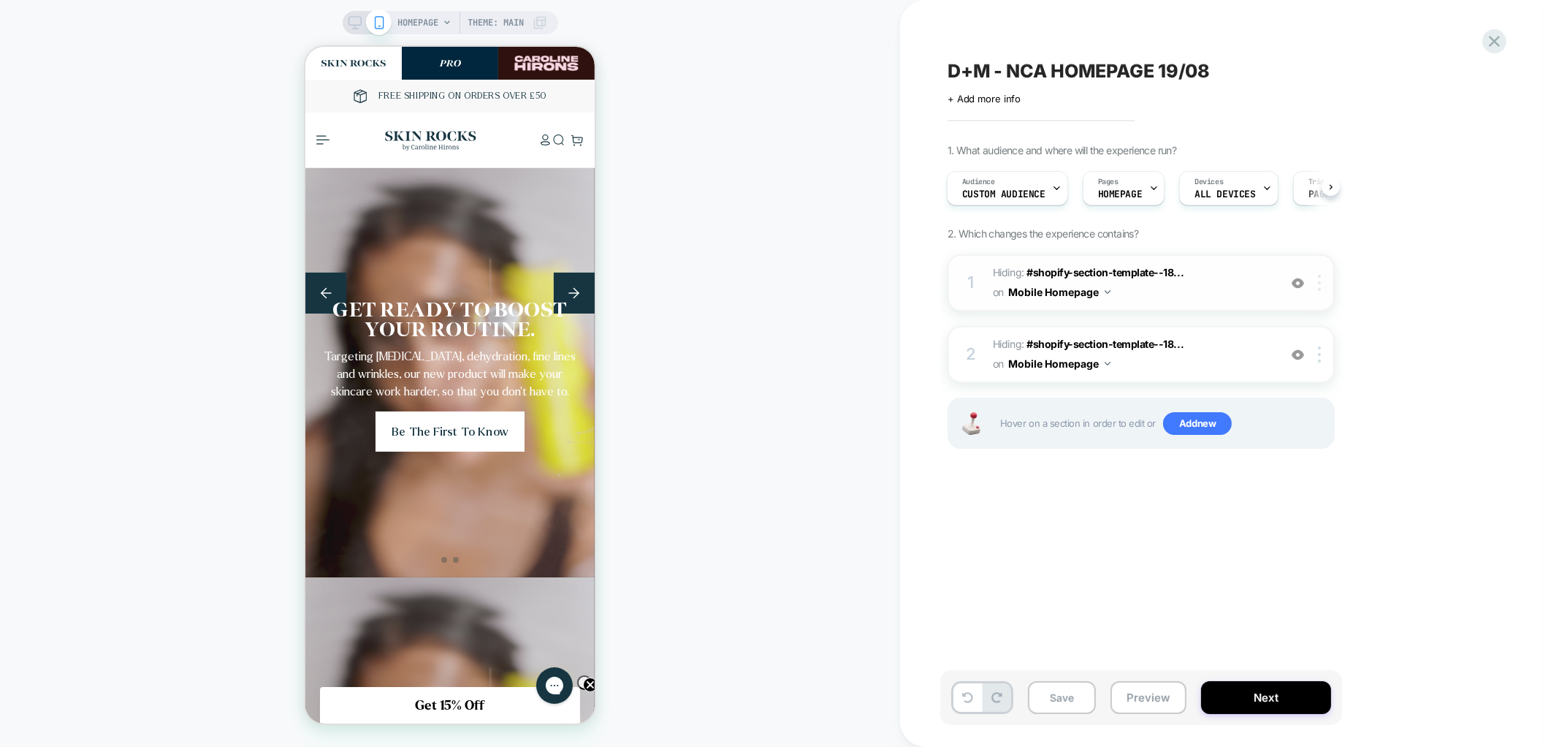
click at [1323, 279] on div at bounding box center [1322, 283] width 24 height 16
click at [1293, 566] on div "D+M - NCA HOMEPAGE 19/08 Click to edit experience details + Add more info 1. Wh…" at bounding box center [1214, 374] width 548 height 718
click at [1322, 291] on div "1 Hiding : #shopify-section-template--18... #shopify-section-template--18255092…" at bounding box center [1141, 282] width 387 height 57
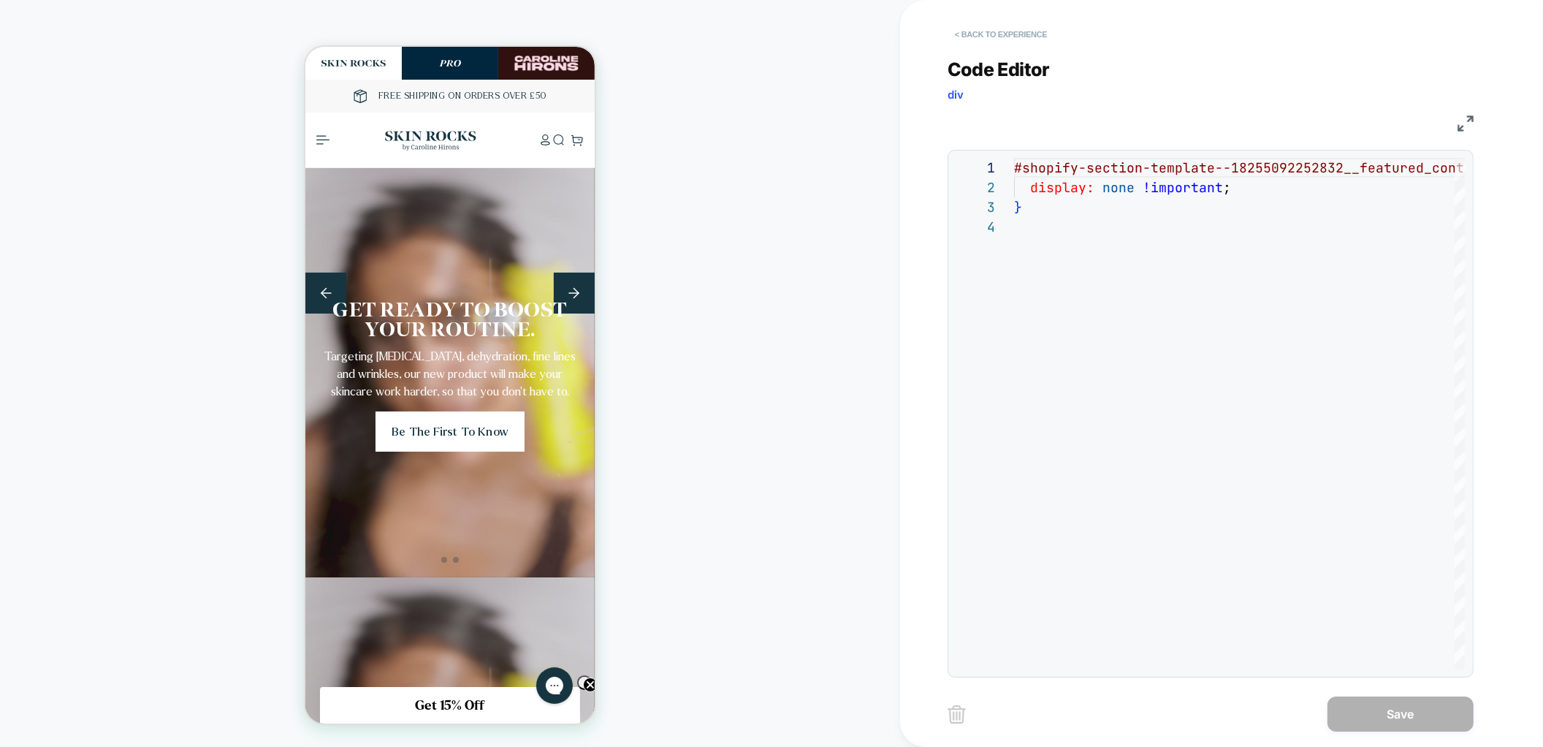
click at [991, 33] on button "< Back to experience" at bounding box center [1001, 34] width 107 height 23
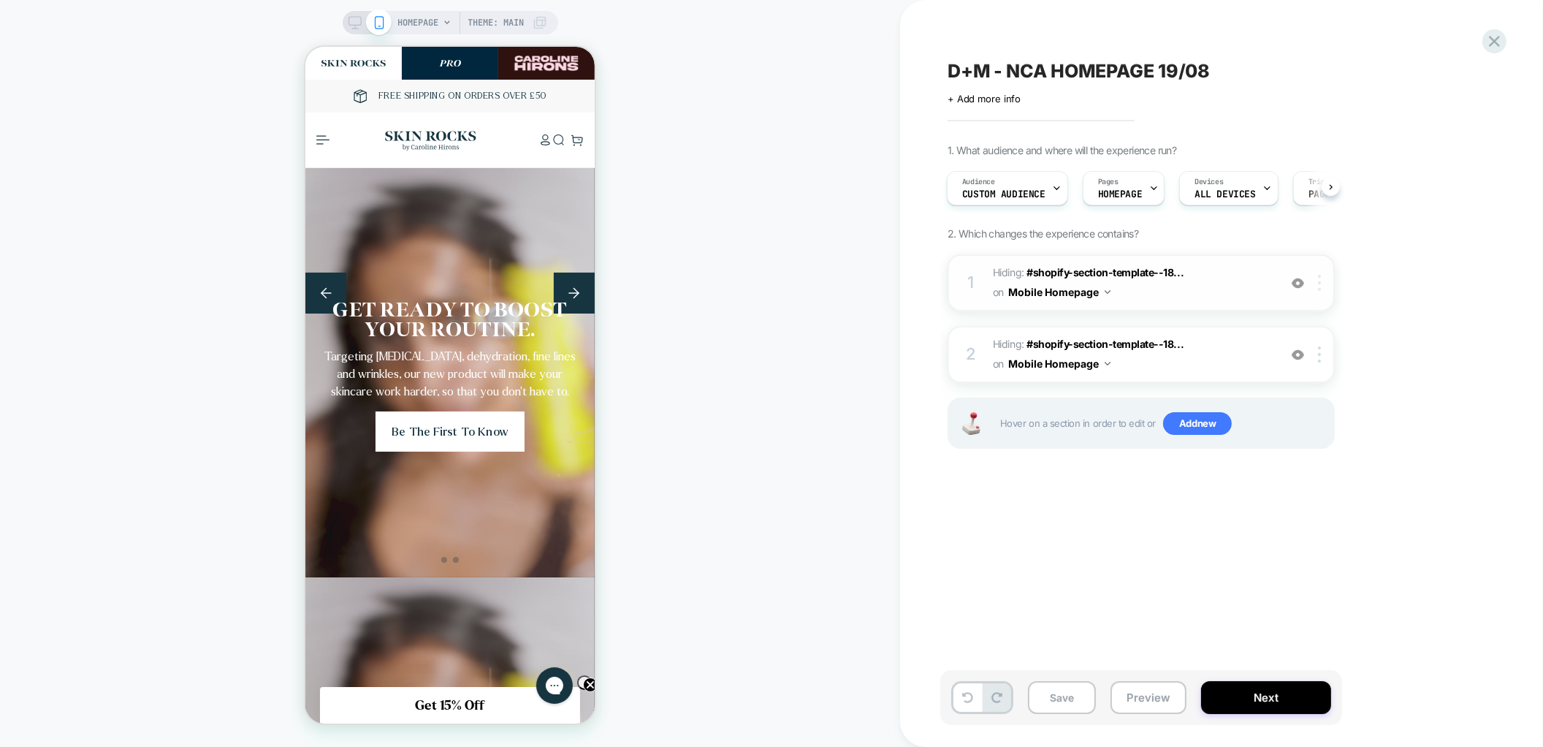
click at [1322, 284] on div at bounding box center [1322, 283] width 24 height 16
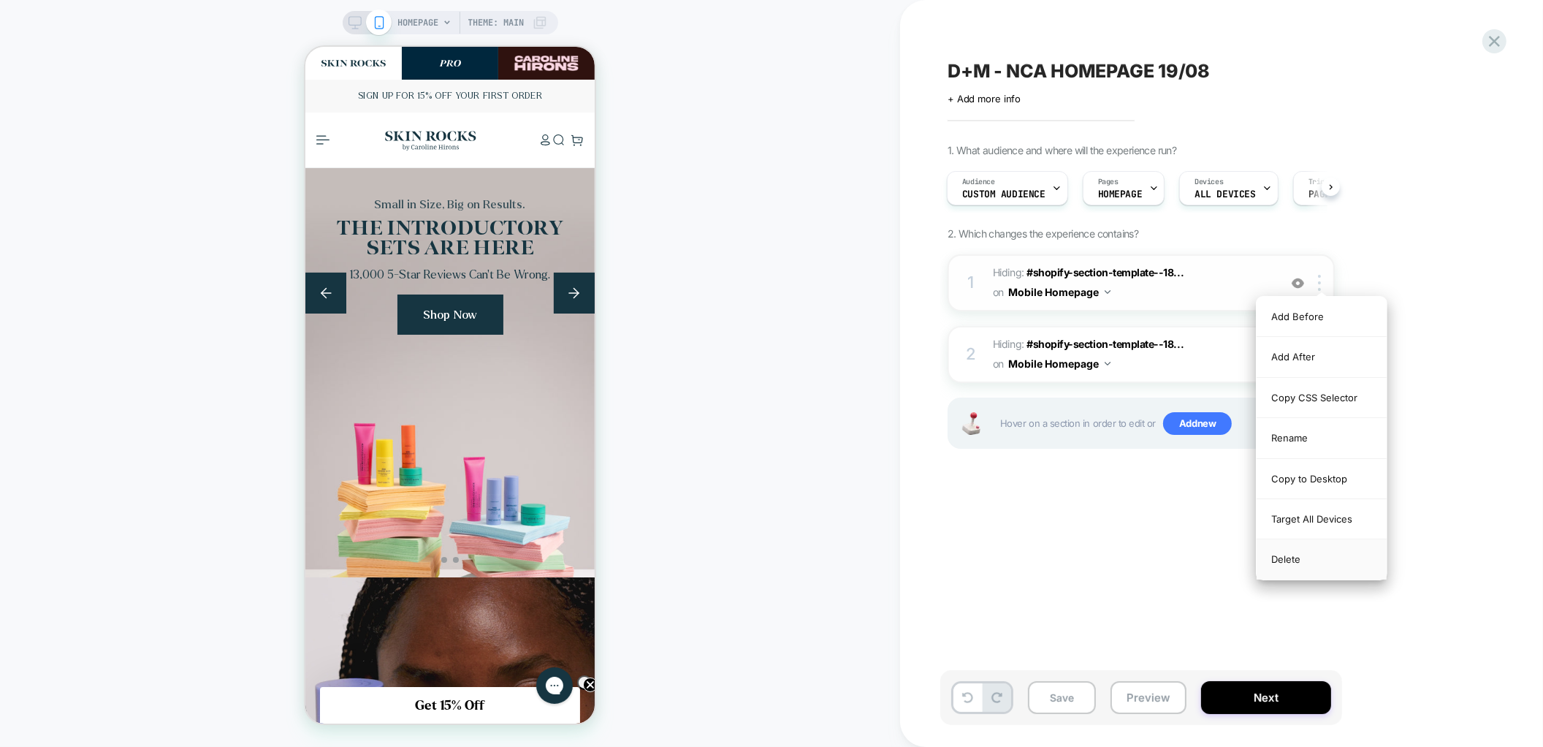
click at [1299, 556] on div "Delete" at bounding box center [1322, 558] width 130 height 39
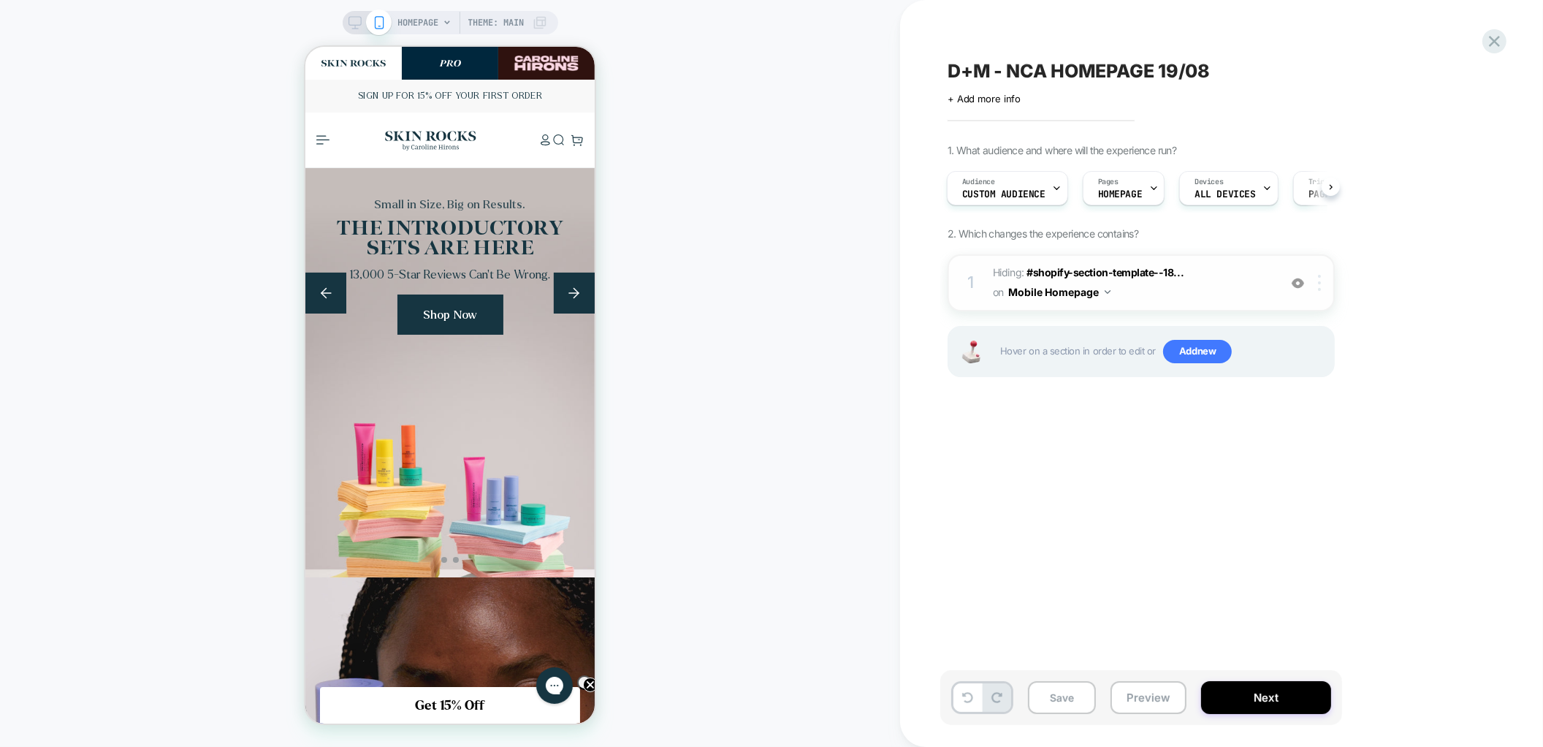
click at [1320, 279] on img at bounding box center [1319, 283] width 3 height 16
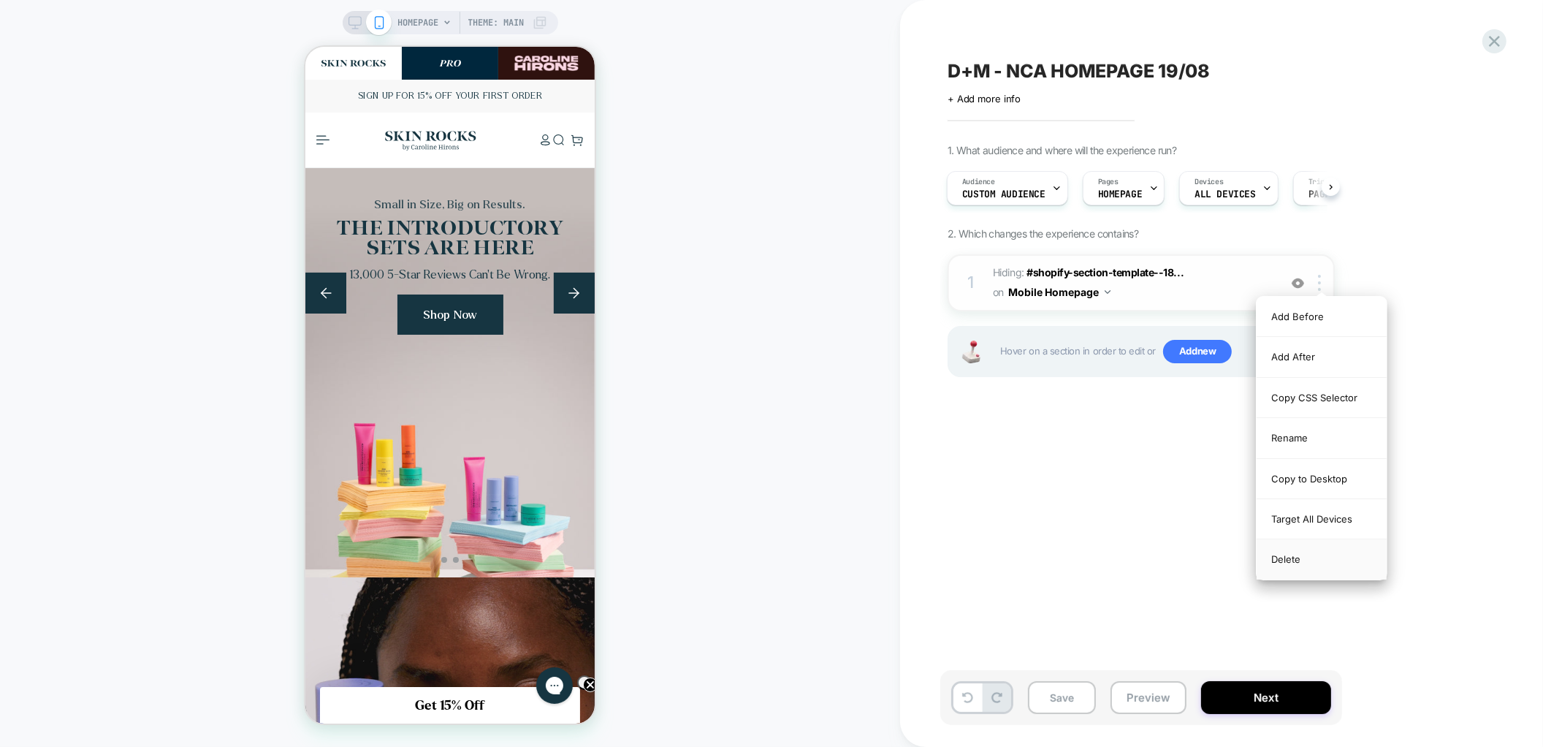
click at [1294, 562] on div "Delete" at bounding box center [1322, 558] width 130 height 39
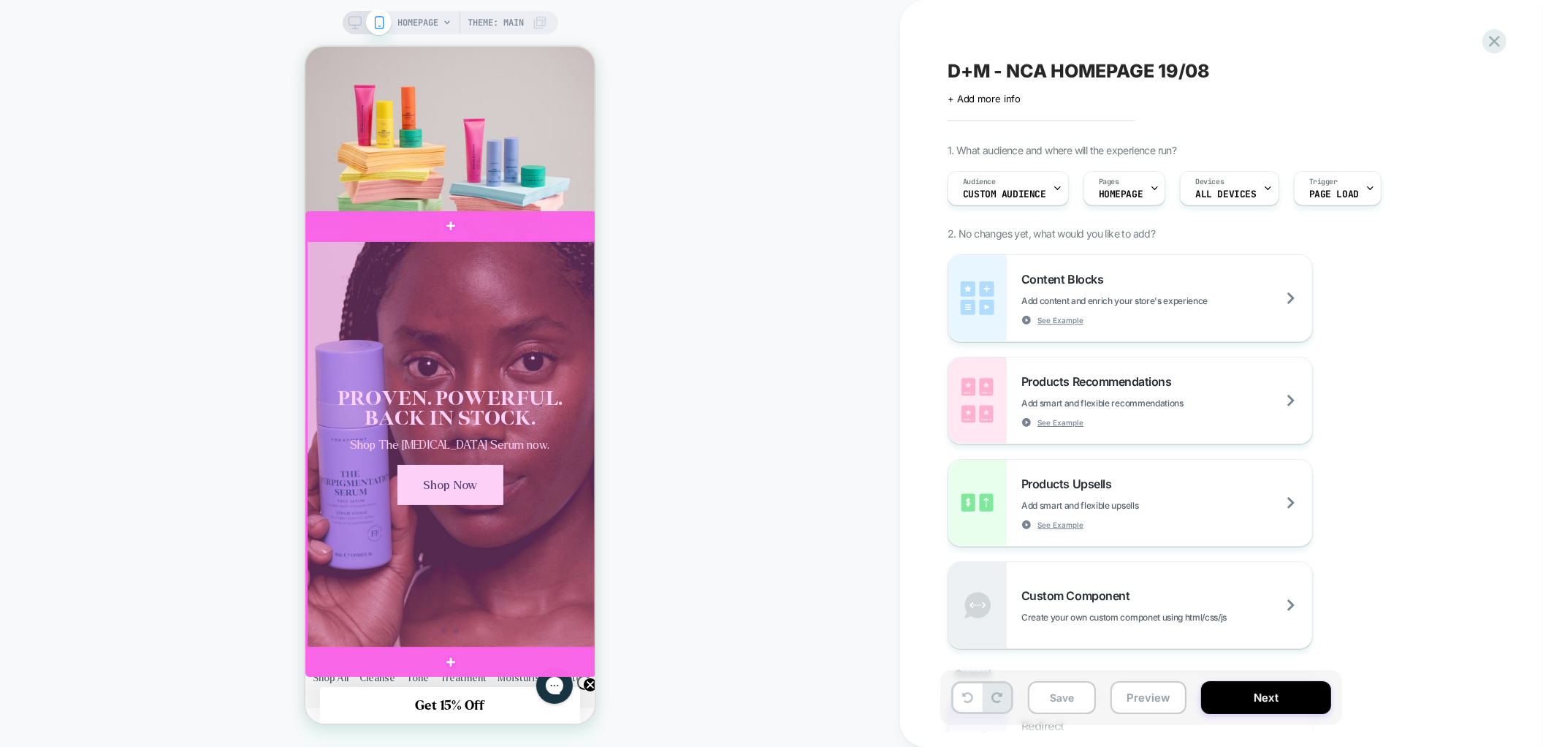
click at [460, 285] on div at bounding box center [450, 444] width 288 height 406
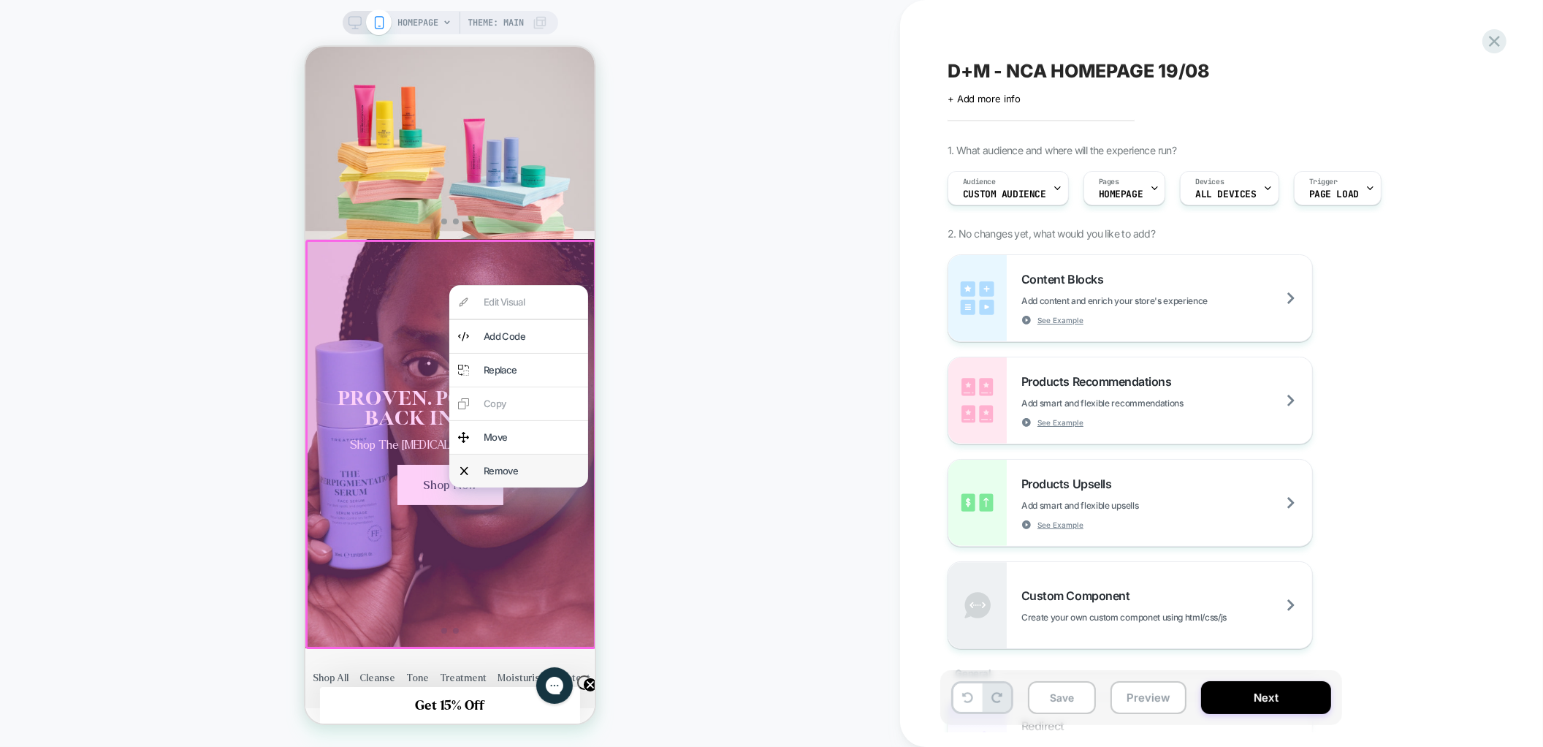
click at [487, 475] on div "Remove" at bounding box center [531, 470] width 96 height 15
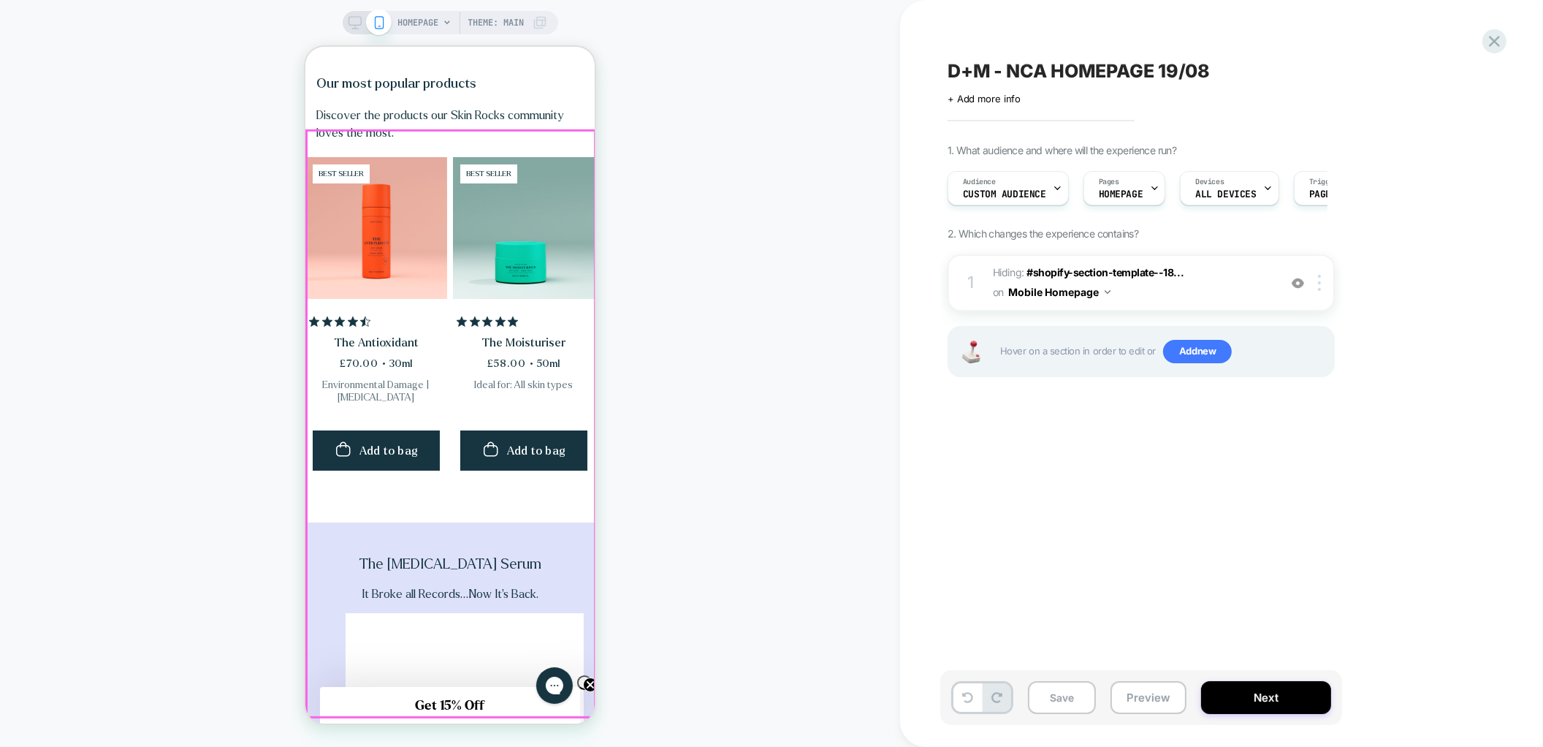
click at [593, 148] on div "Our most popular products Discover the products our Skin Rocks community loves …" at bounding box center [449, 276] width 289 height 491
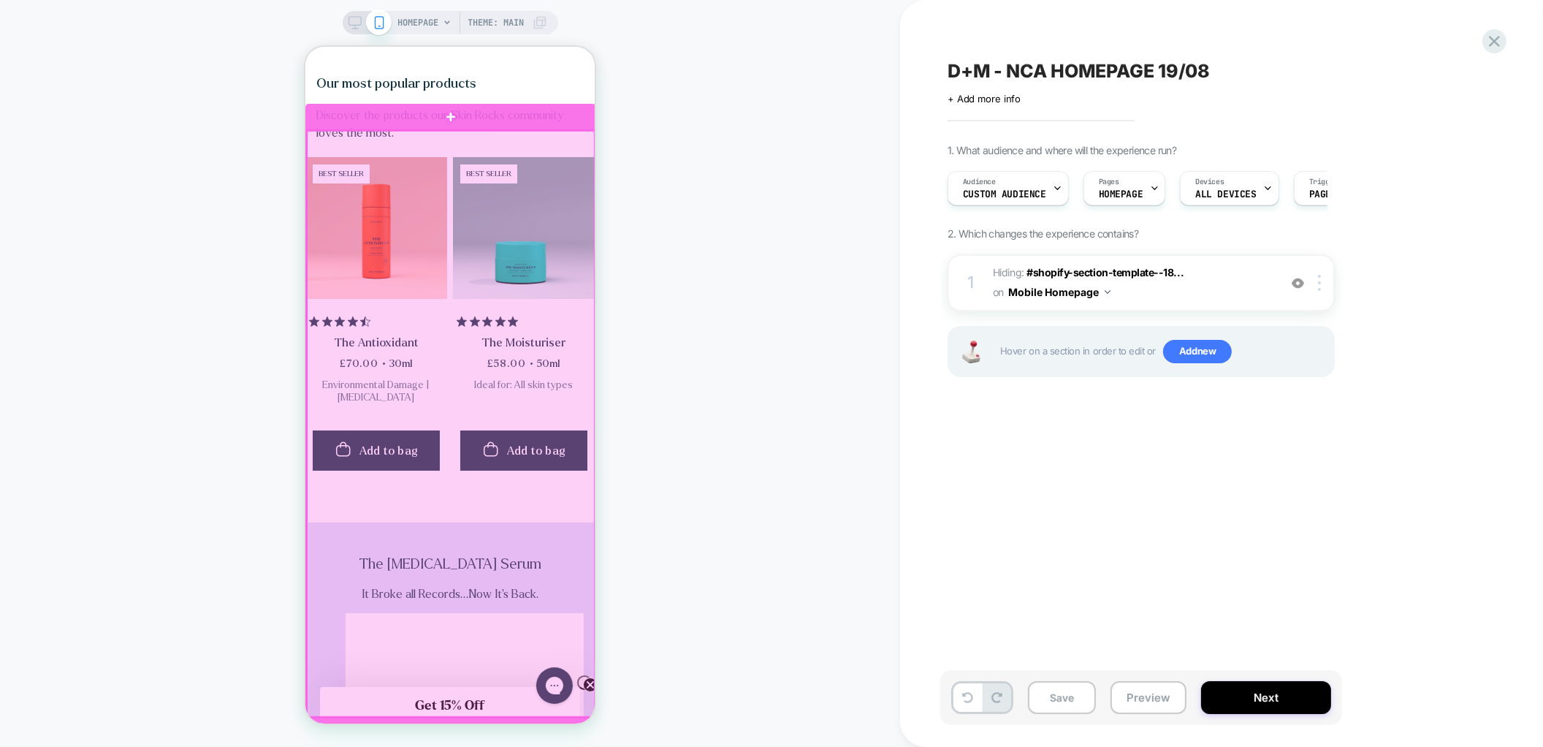
click at [593, 148] on div at bounding box center [450, 424] width 288 height 586
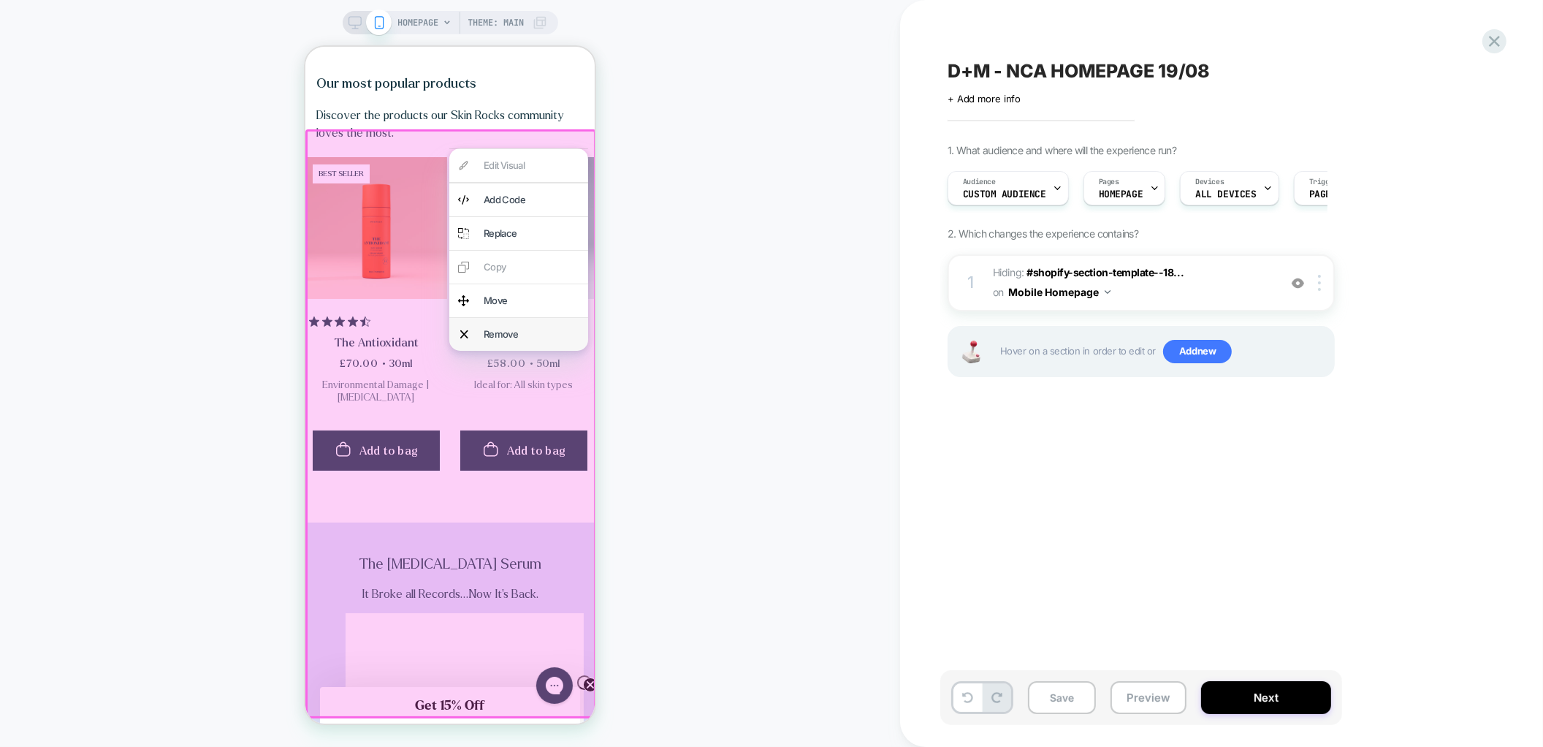
click at [544, 341] on div "Remove" at bounding box center [531, 334] width 96 height 15
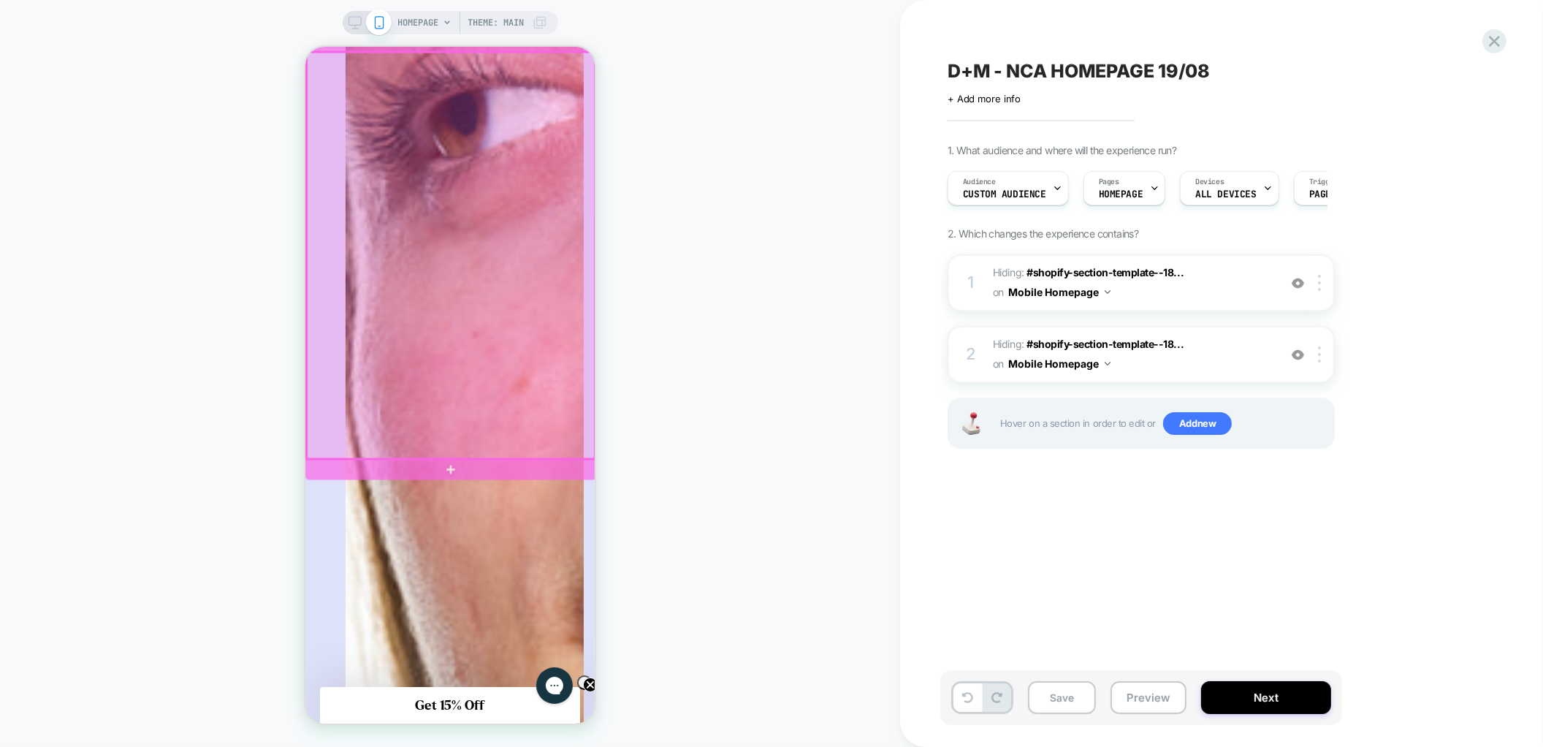
click at [540, 429] on div at bounding box center [450, 256] width 288 height 406
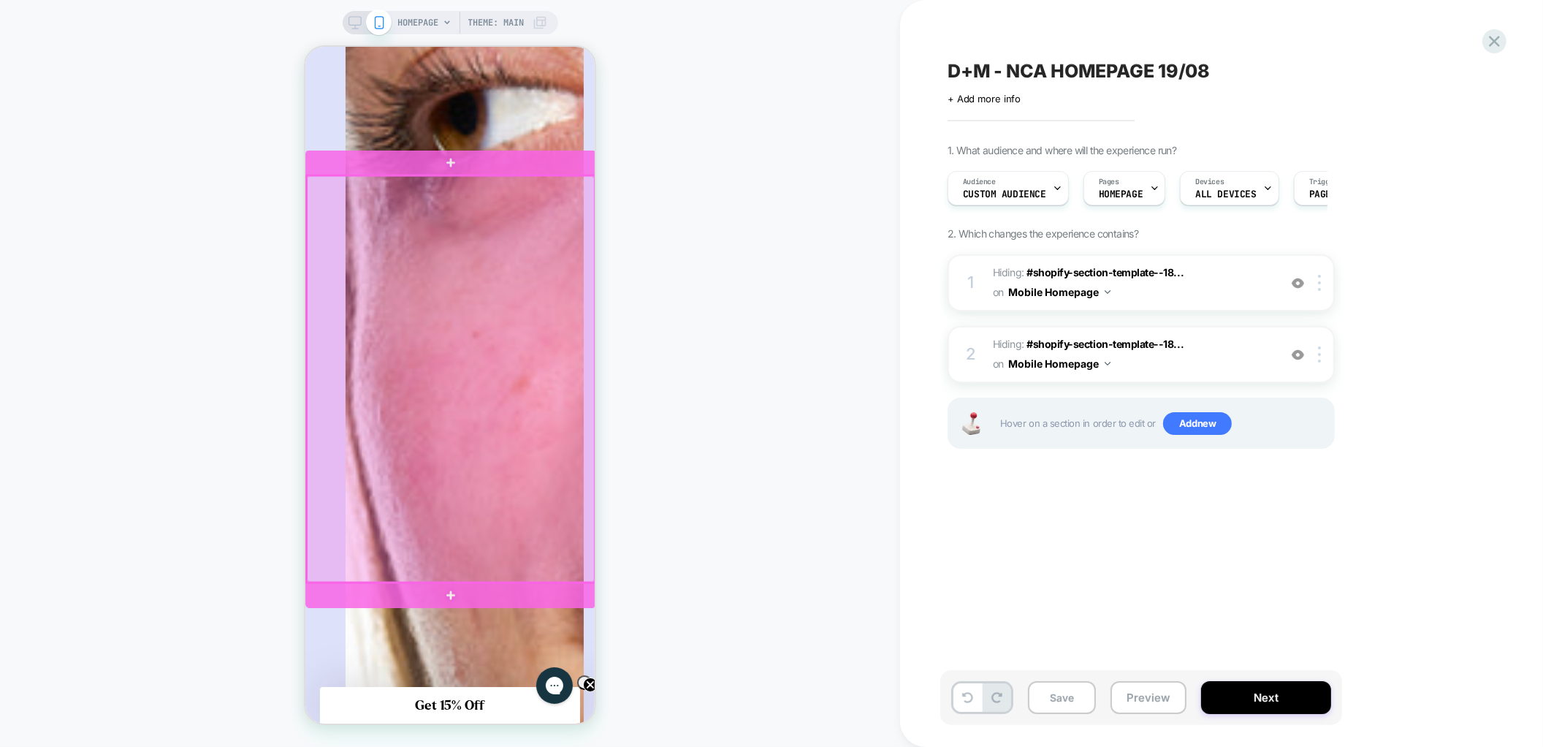
click at [441, 520] on div at bounding box center [450, 379] width 288 height 406
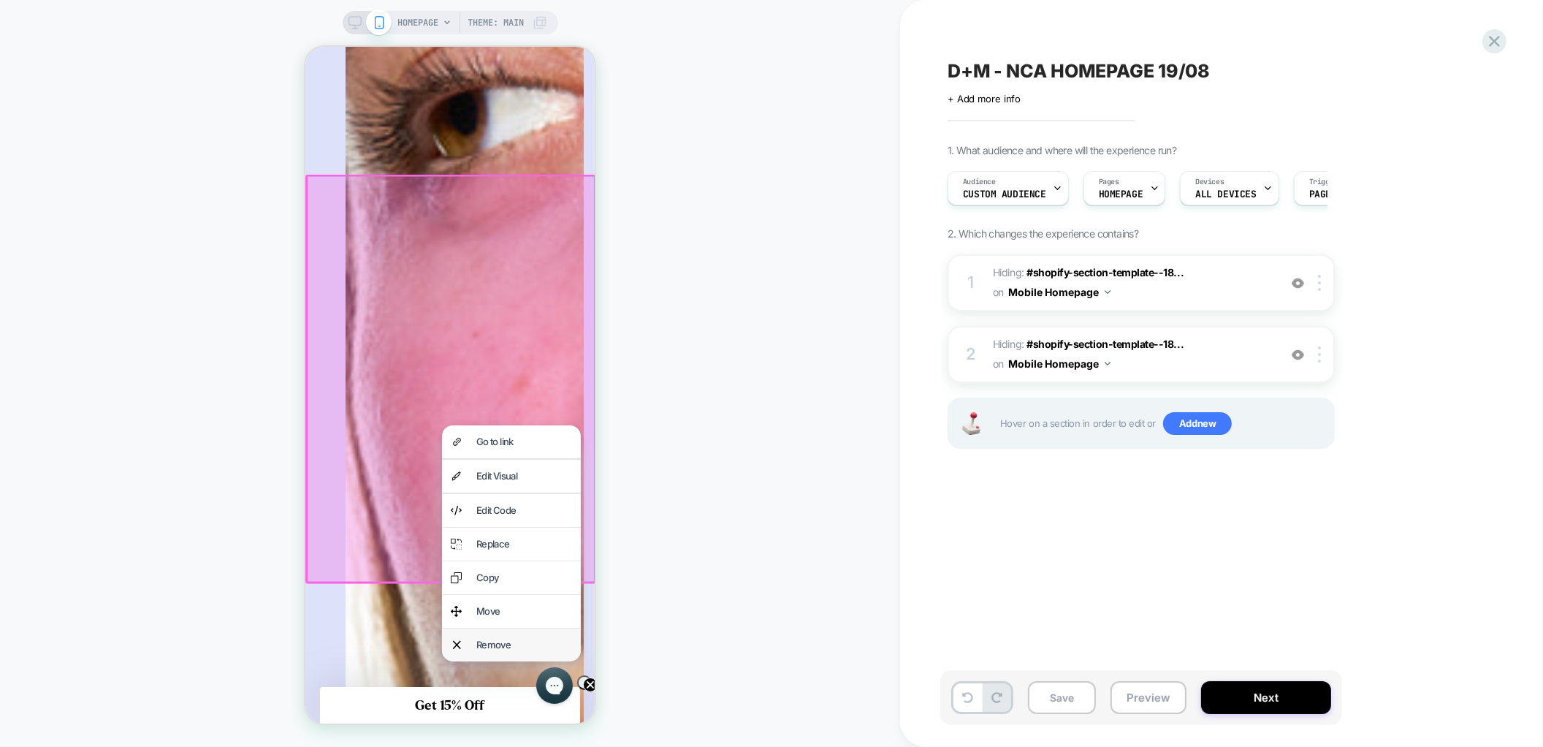
click at [471, 635] on div "Remove" at bounding box center [510, 644] width 139 height 33
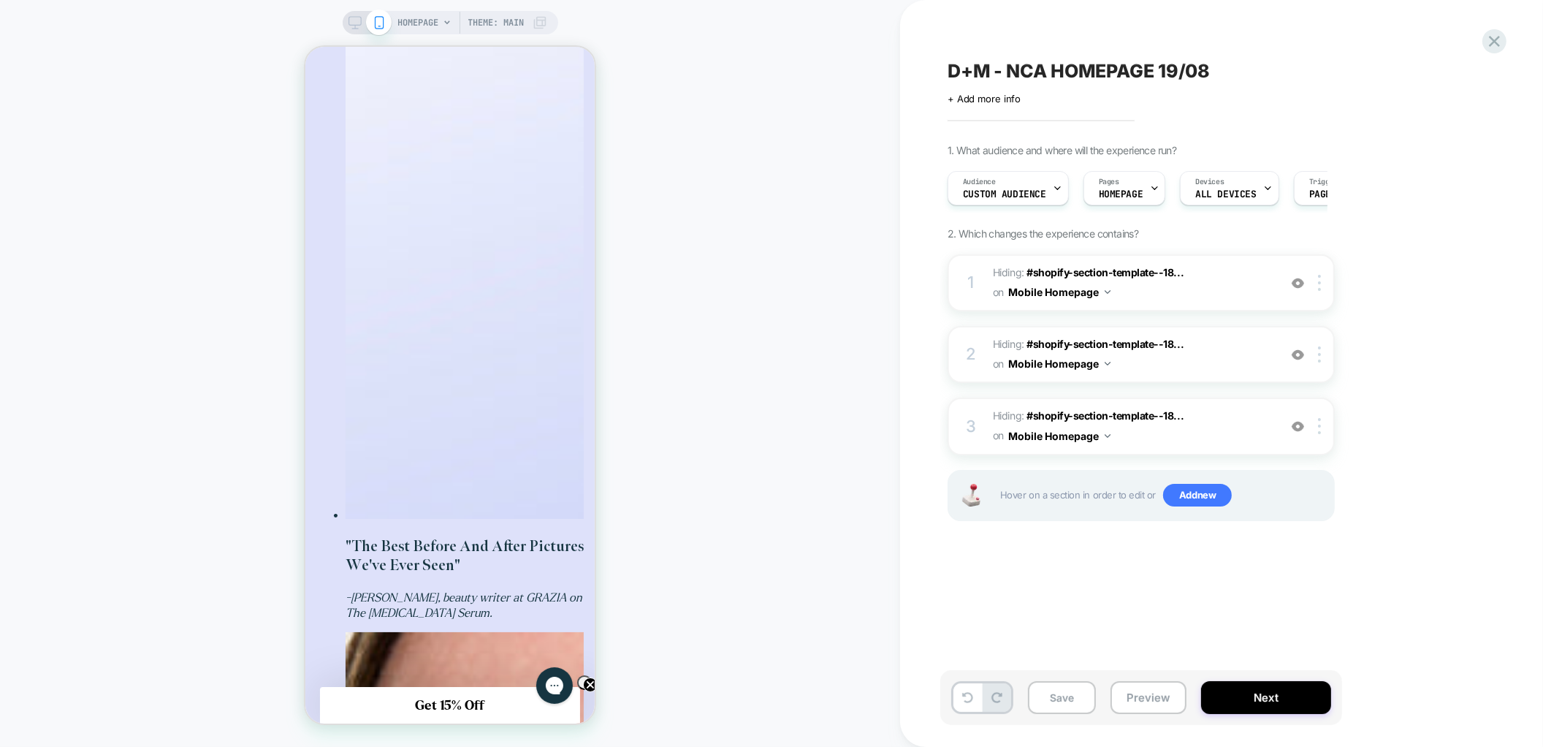
click at [357, 18] on icon at bounding box center [355, 22] width 13 height 13
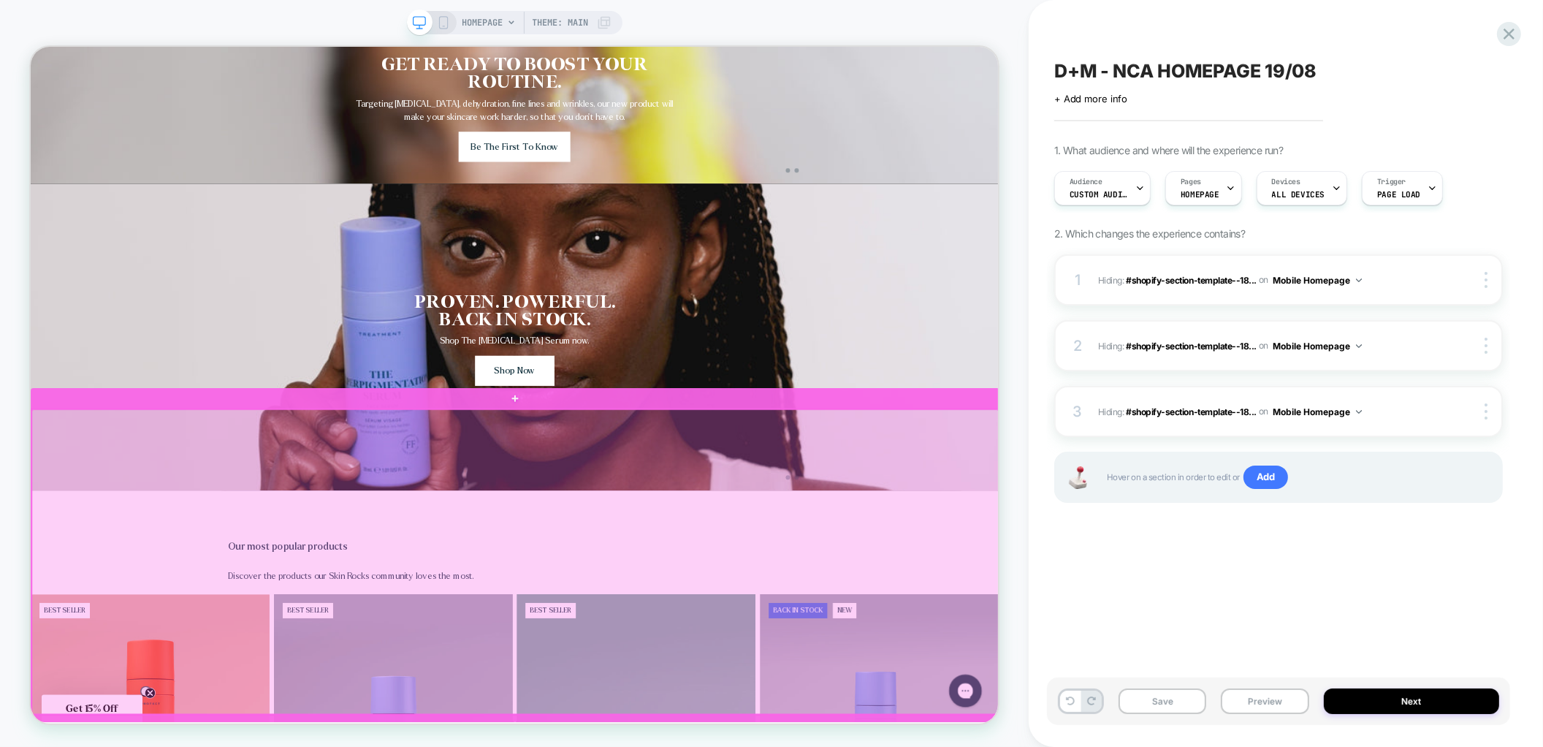
click at [1158, 568] on div at bounding box center [677, 733] width 1290 height 406
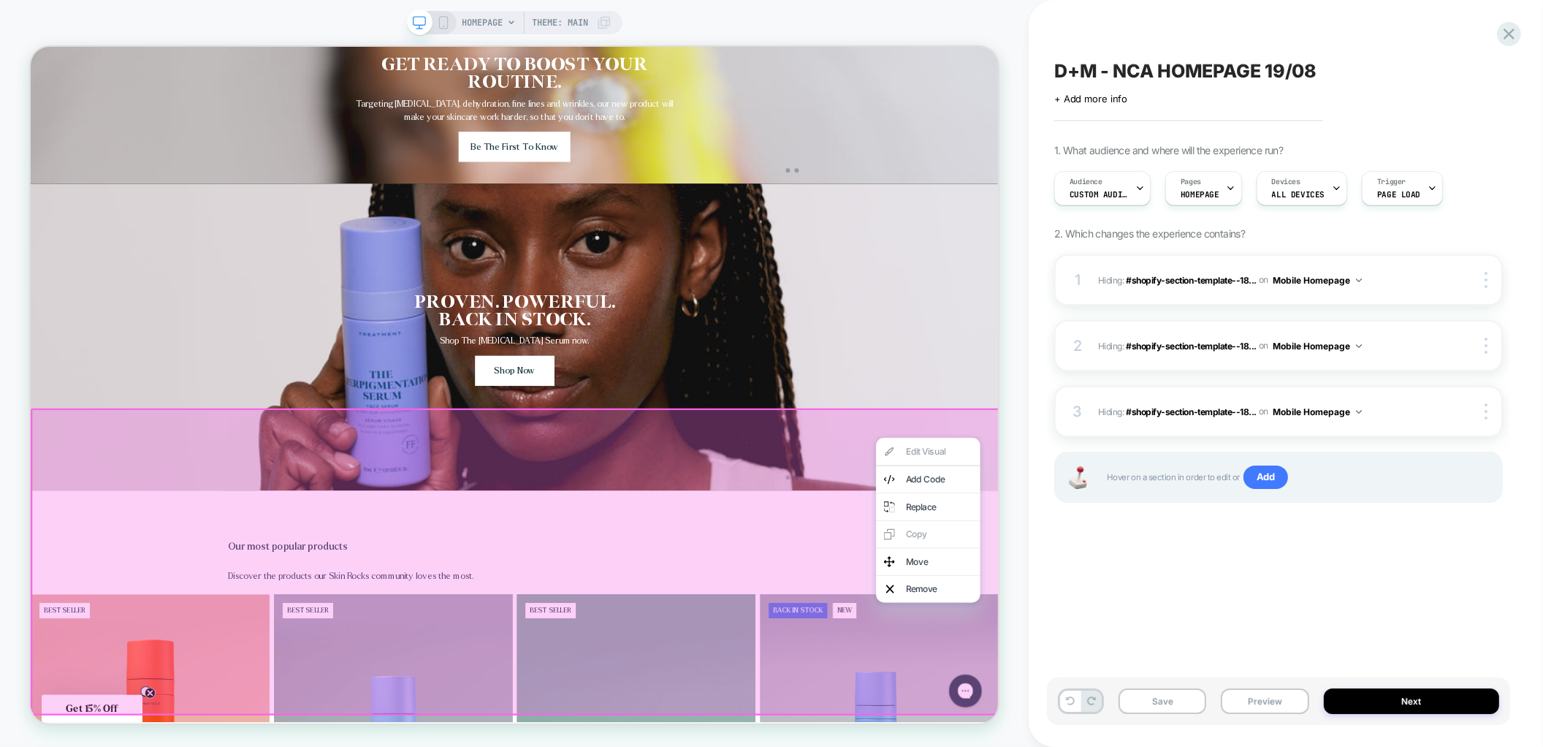
click at [1014, 229] on div "GET READY TO BOOST YOUR ROUTINE. Targeting [MEDICAL_DATA], dehydration, fine li…" at bounding box center [675, 126] width 811 height 206
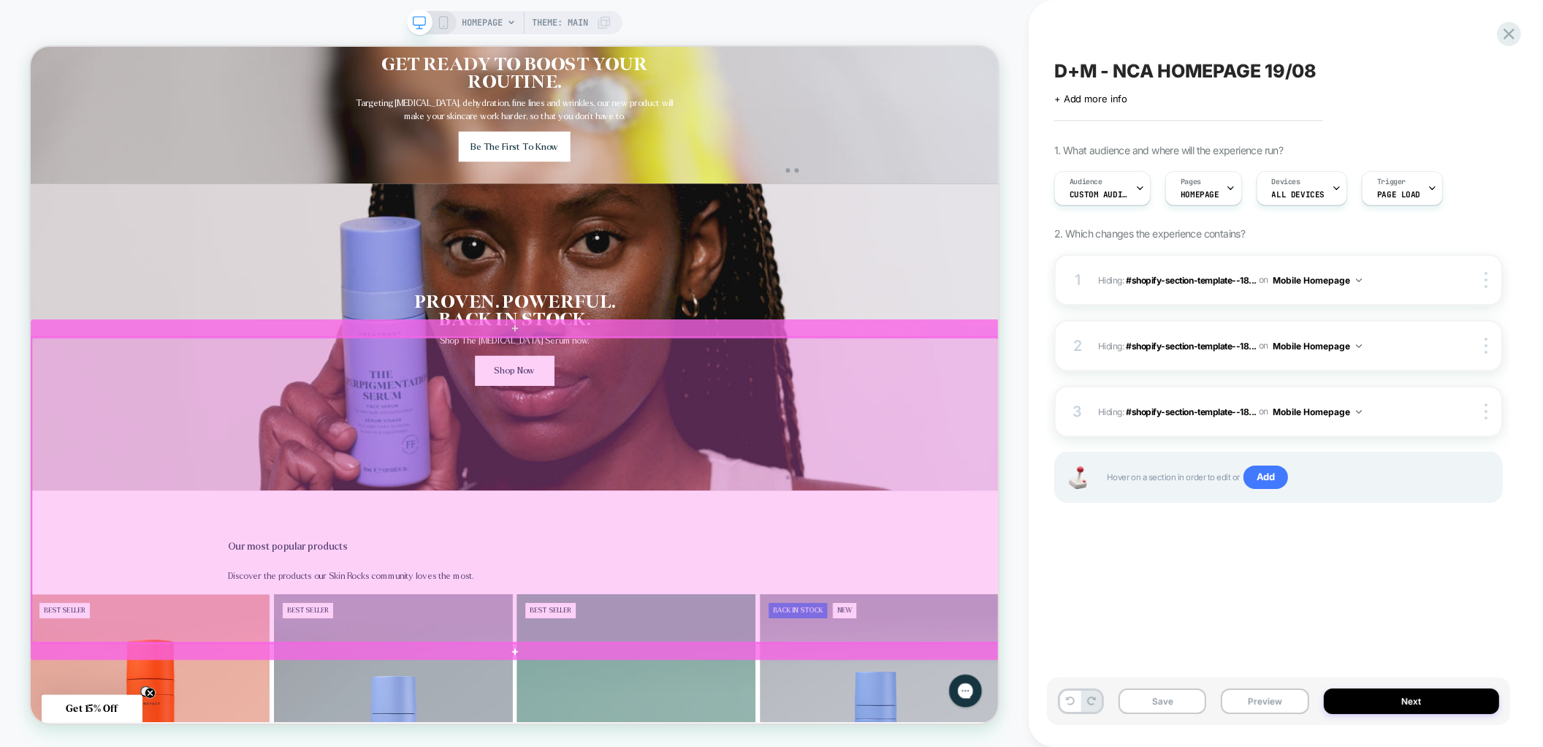
click at [1032, 471] on div at bounding box center [677, 638] width 1290 height 406
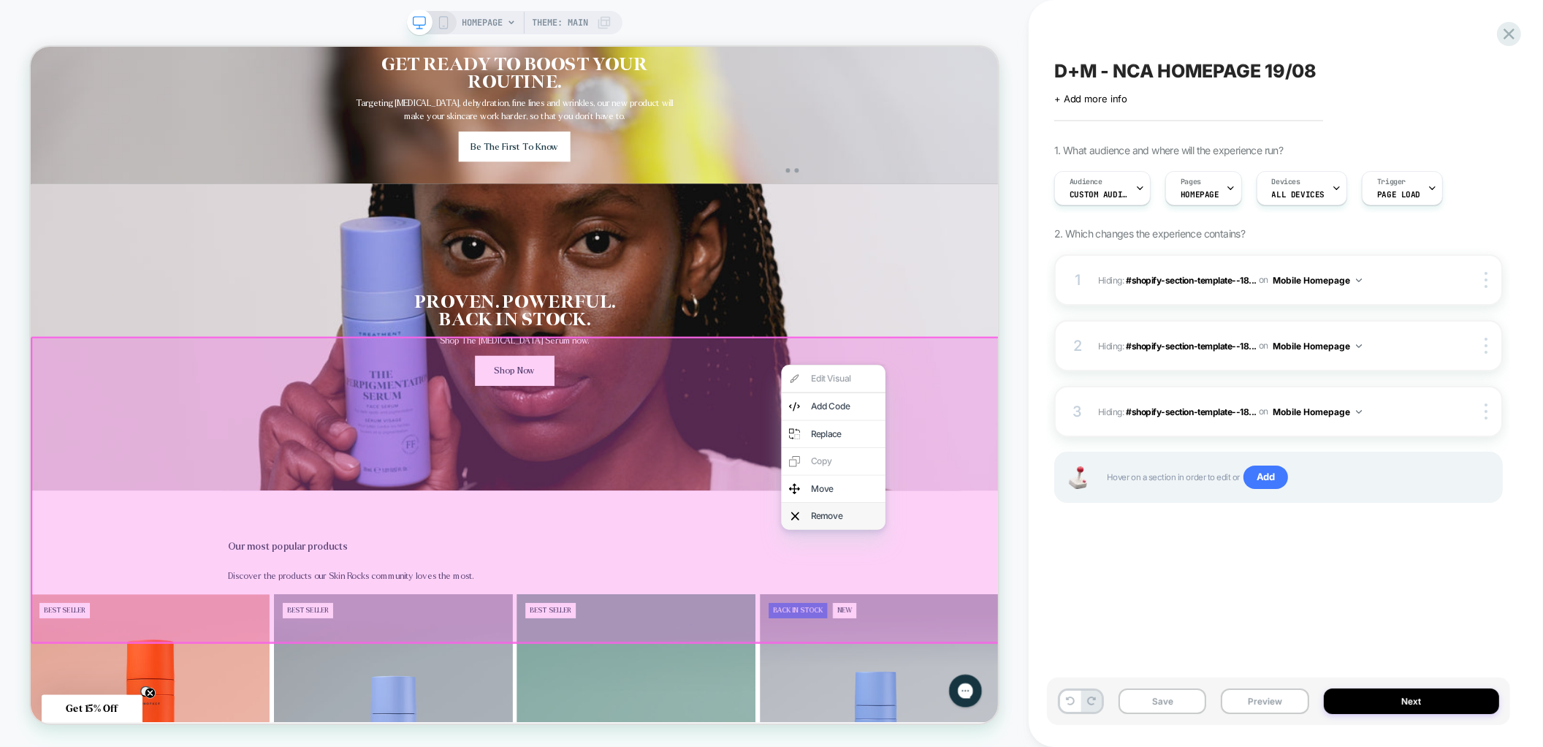
click at [1074, 671] on div "Remove" at bounding box center [1115, 672] width 89 height 15
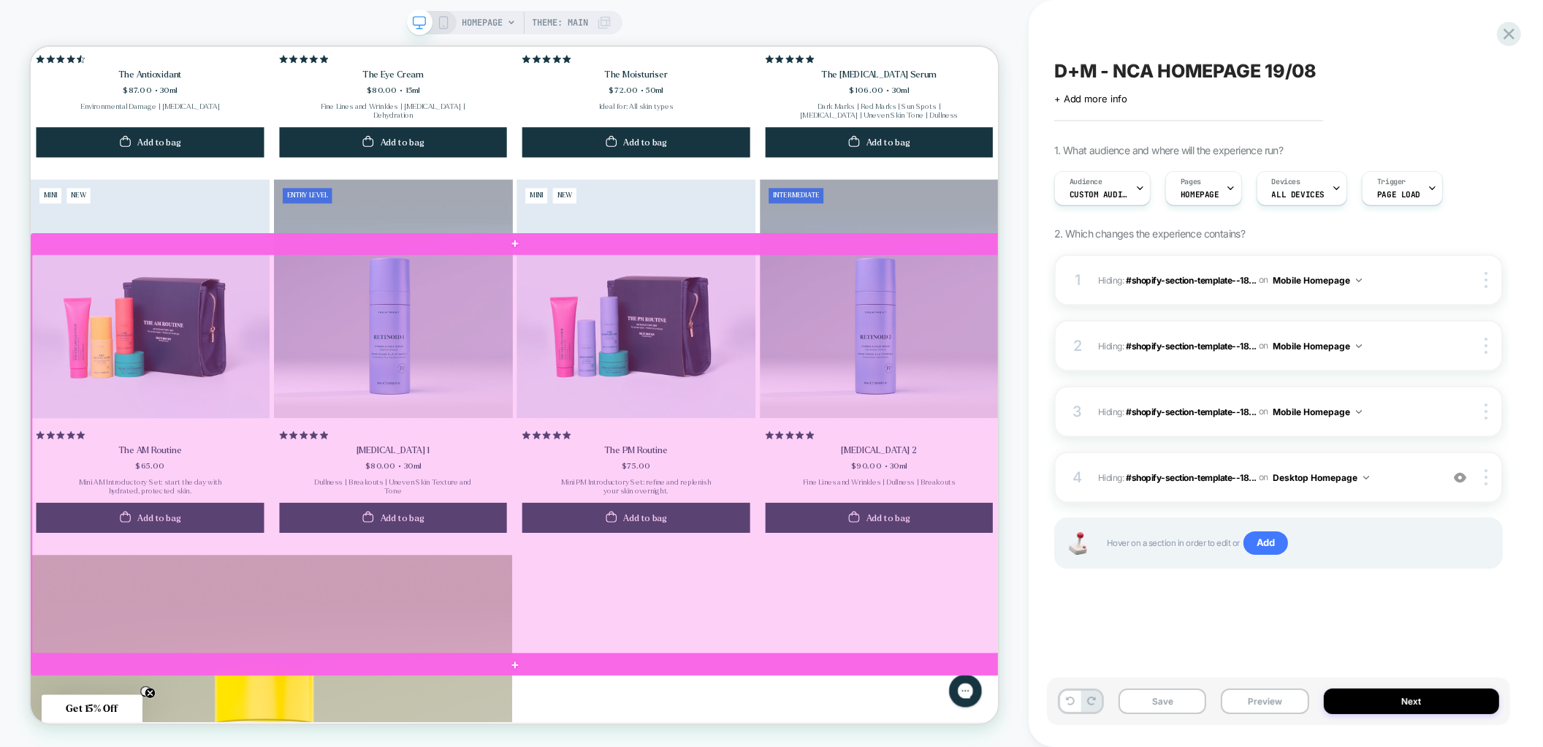
click at [257, 680] on div at bounding box center [677, 590] width 1290 height 532
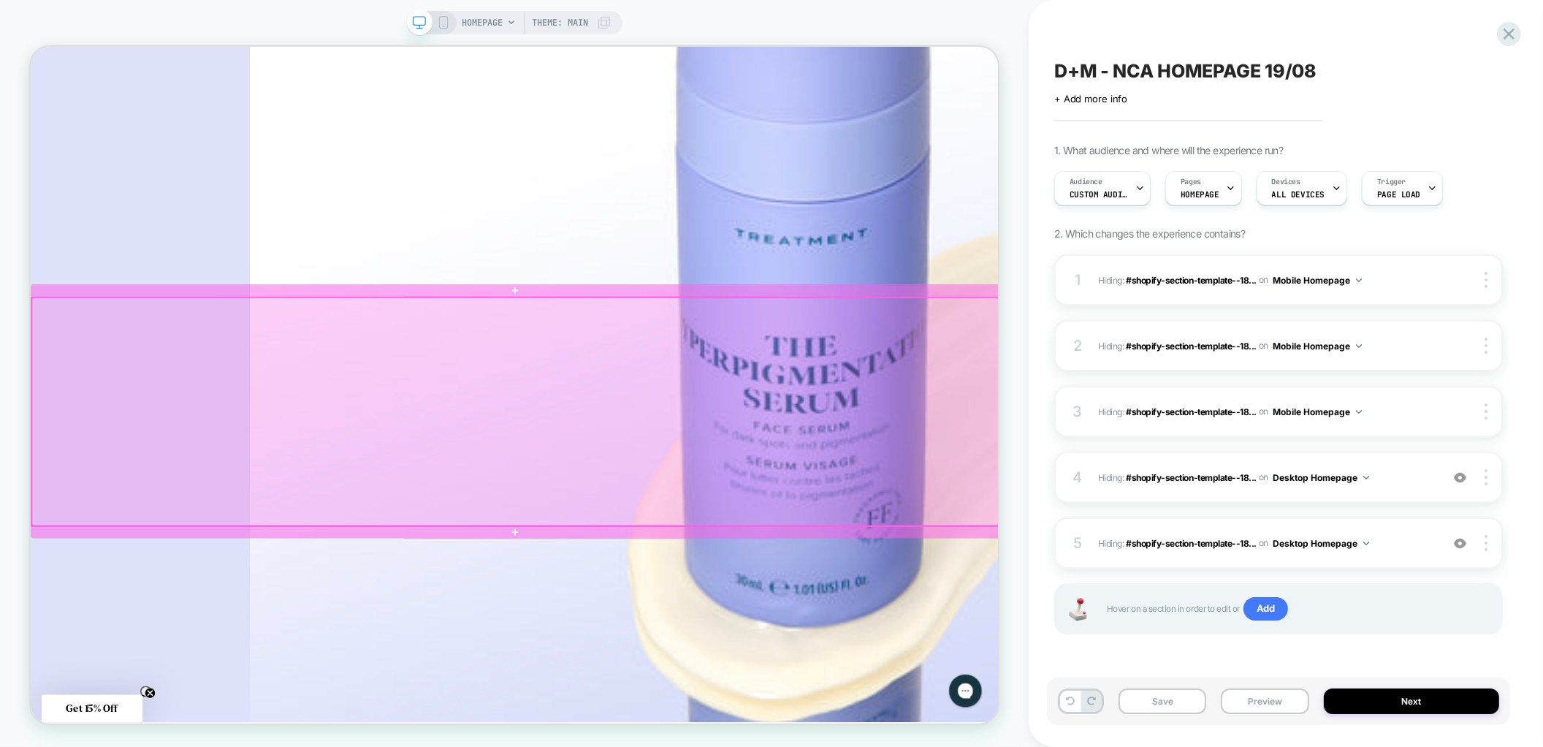
click at [1131, 552] on div at bounding box center [677, 533] width 1290 height 304
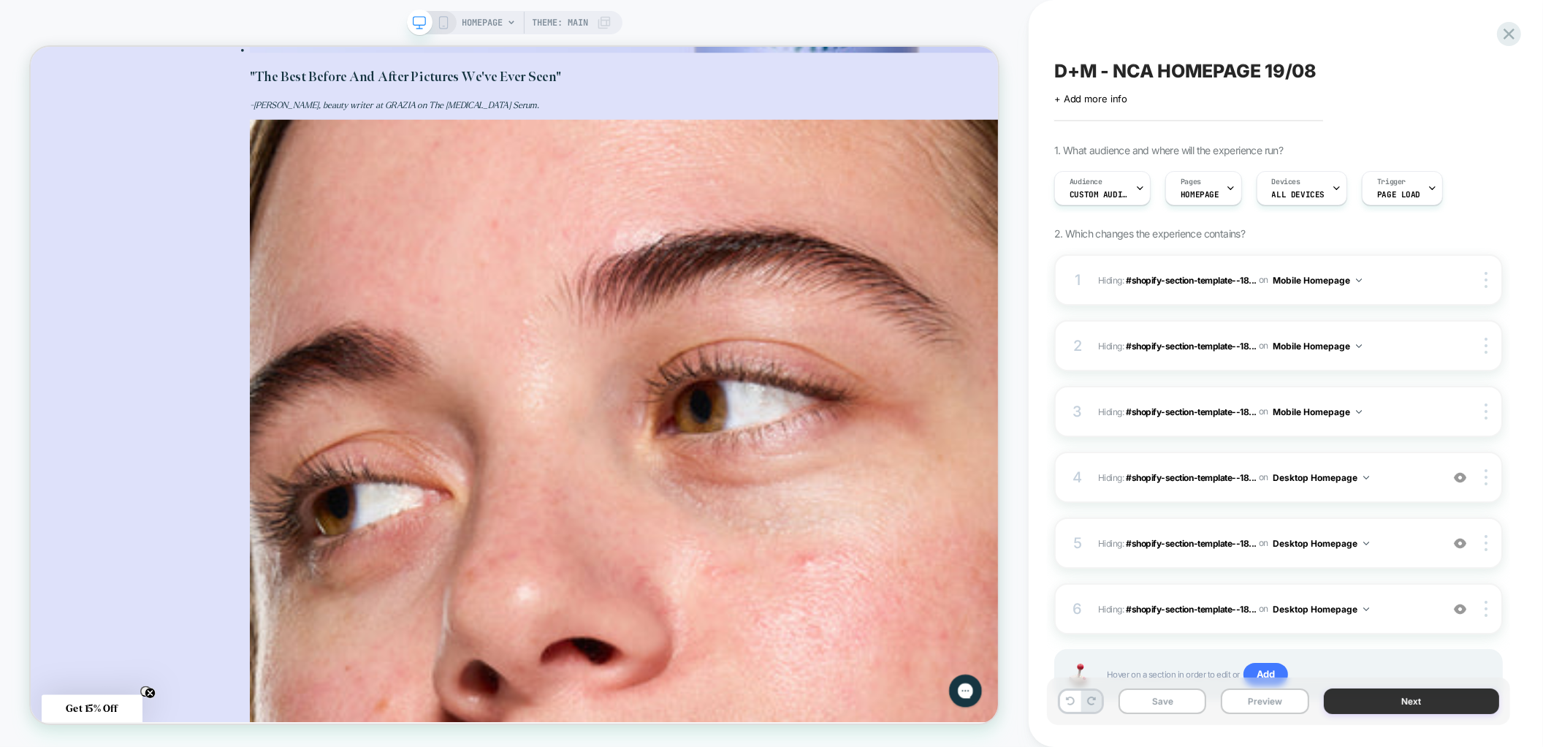
click at [1395, 703] on button "Next" at bounding box center [1412, 701] width 176 height 26
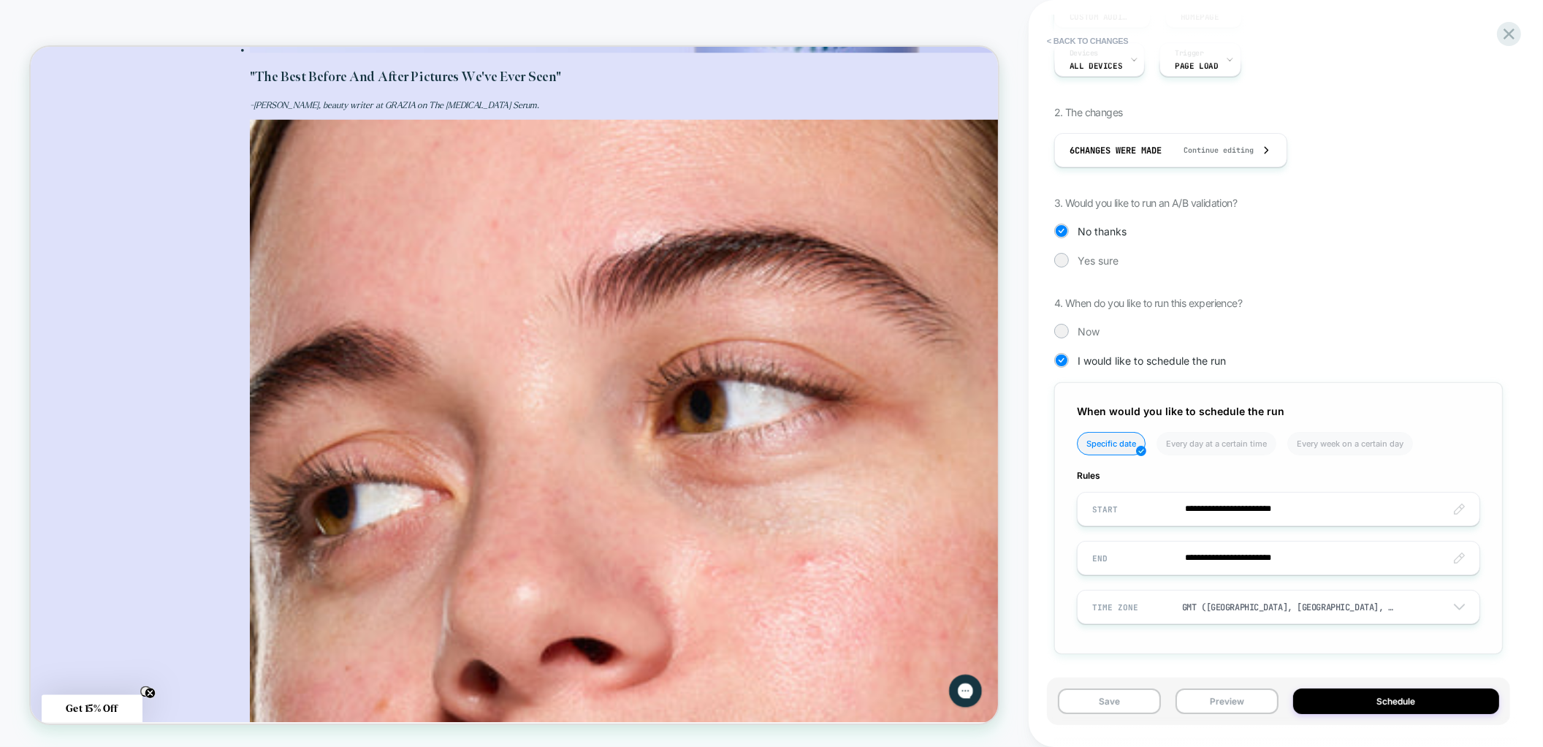
click at [1214, 549] on input "**********" at bounding box center [1279, 558] width 402 height 34
click at [1239, 482] on td "31" at bounding box center [1233, 481] width 23 height 20
click at [1282, 555] on input "**********" at bounding box center [1279, 558] width 402 height 34
click at [1182, 522] on td "1:25 PM" at bounding box center [1183, 525] width 172 height 20
click at [1154, 523] on span "▼" at bounding box center [1152, 517] width 29 height 29
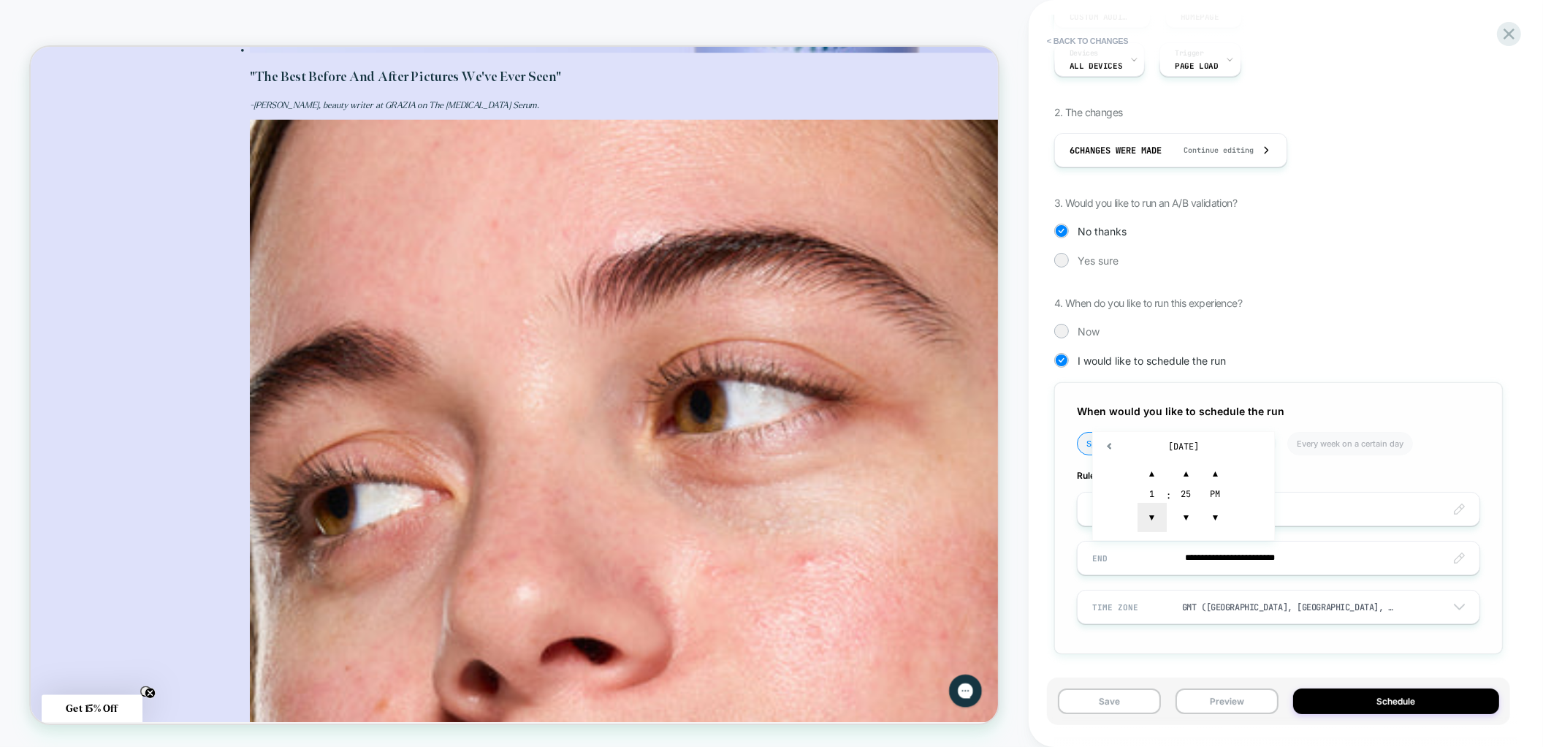
click at [1154, 523] on span "▼" at bounding box center [1152, 517] width 29 height 29
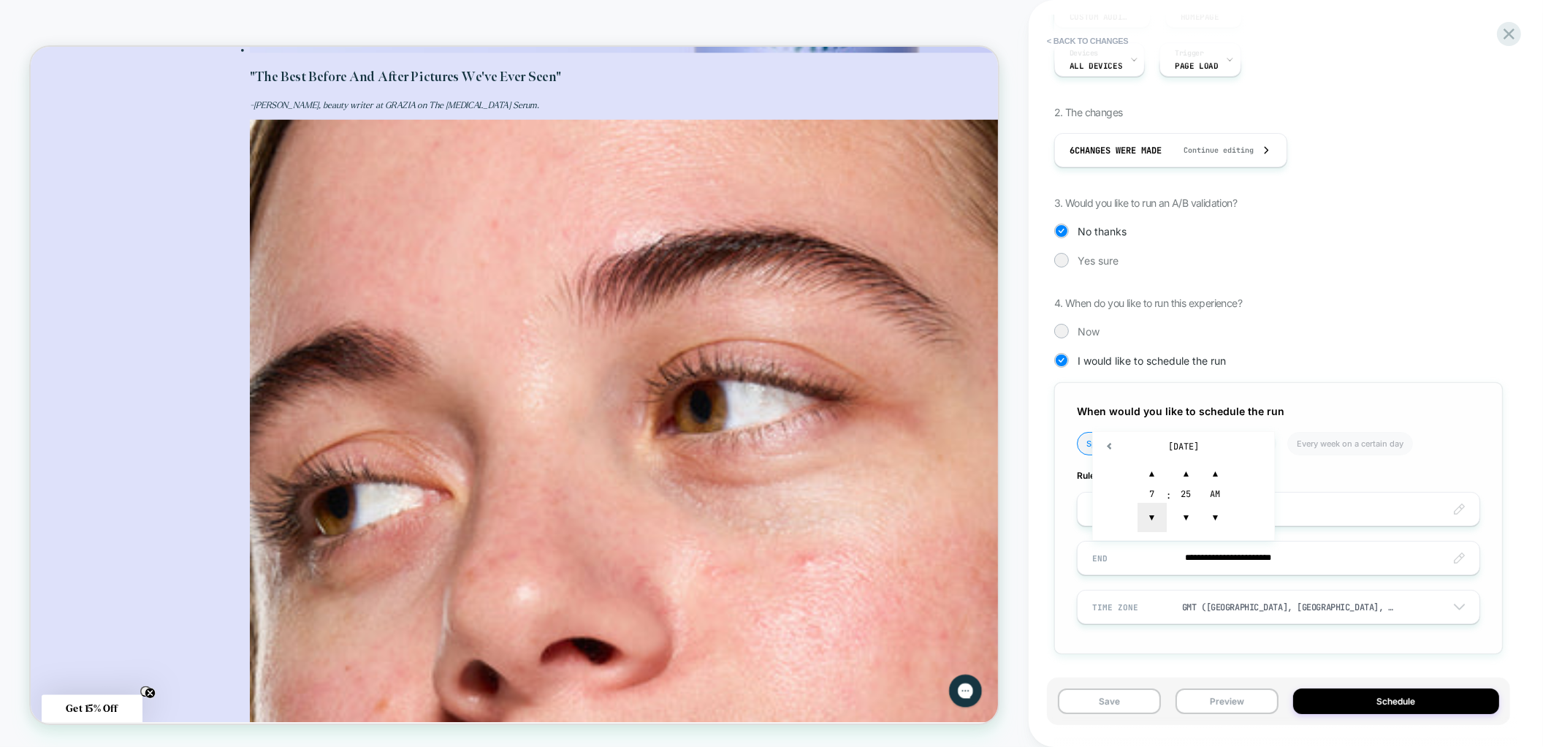
click at [1154, 523] on span "▼" at bounding box center [1152, 517] width 29 height 29
click at [1155, 467] on span "▲" at bounding box center [1152, 473] width 29 height 29
click at [1186, 471] on span "▲" at bounding box center [1186, 473] width 29 height 29
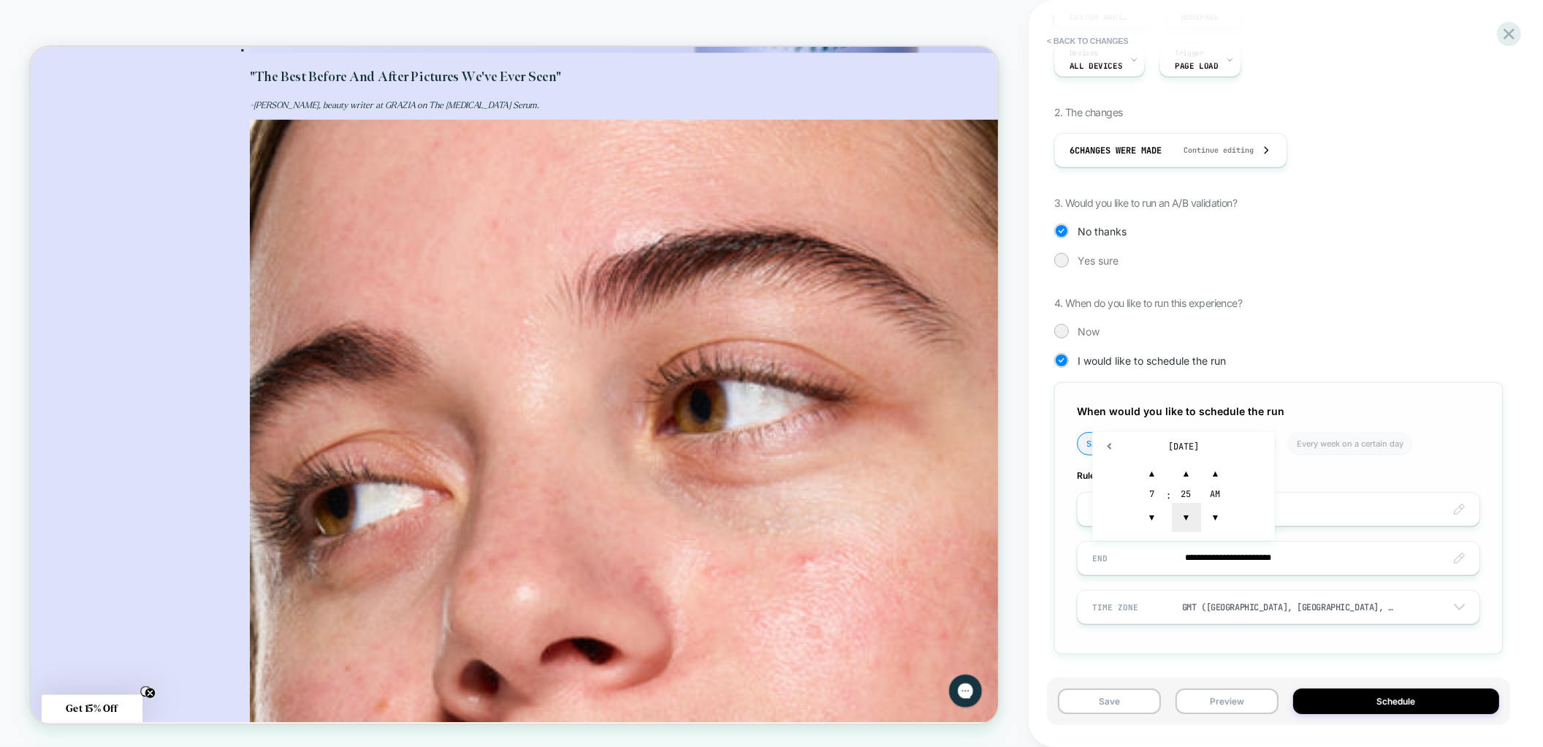
click at [1185, 514] on span "▼" at bounding box center [1186, 517] width 29 height 29
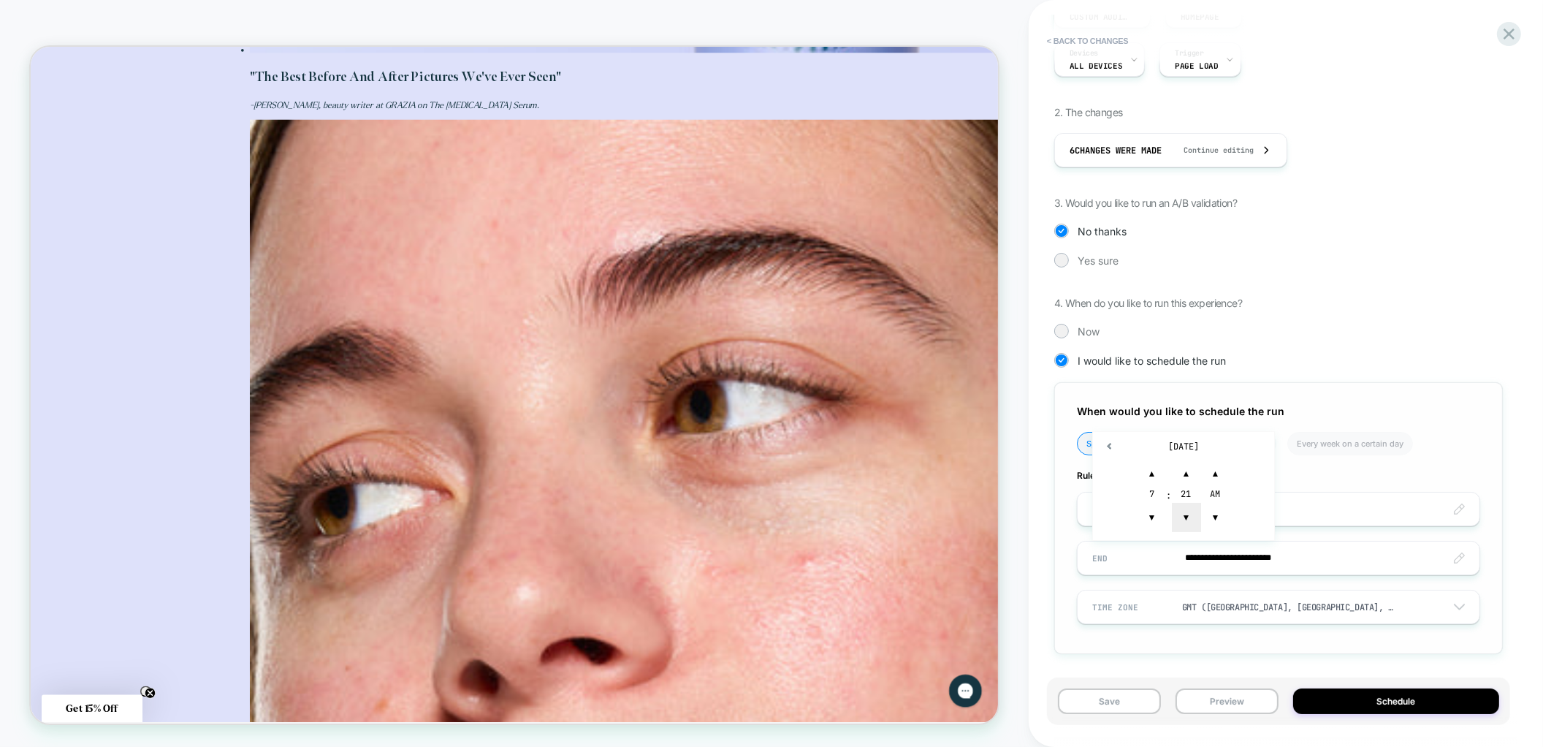
click at [1185, 514] on span "▼" at bounding box center [1186, 517] width 29 height 29
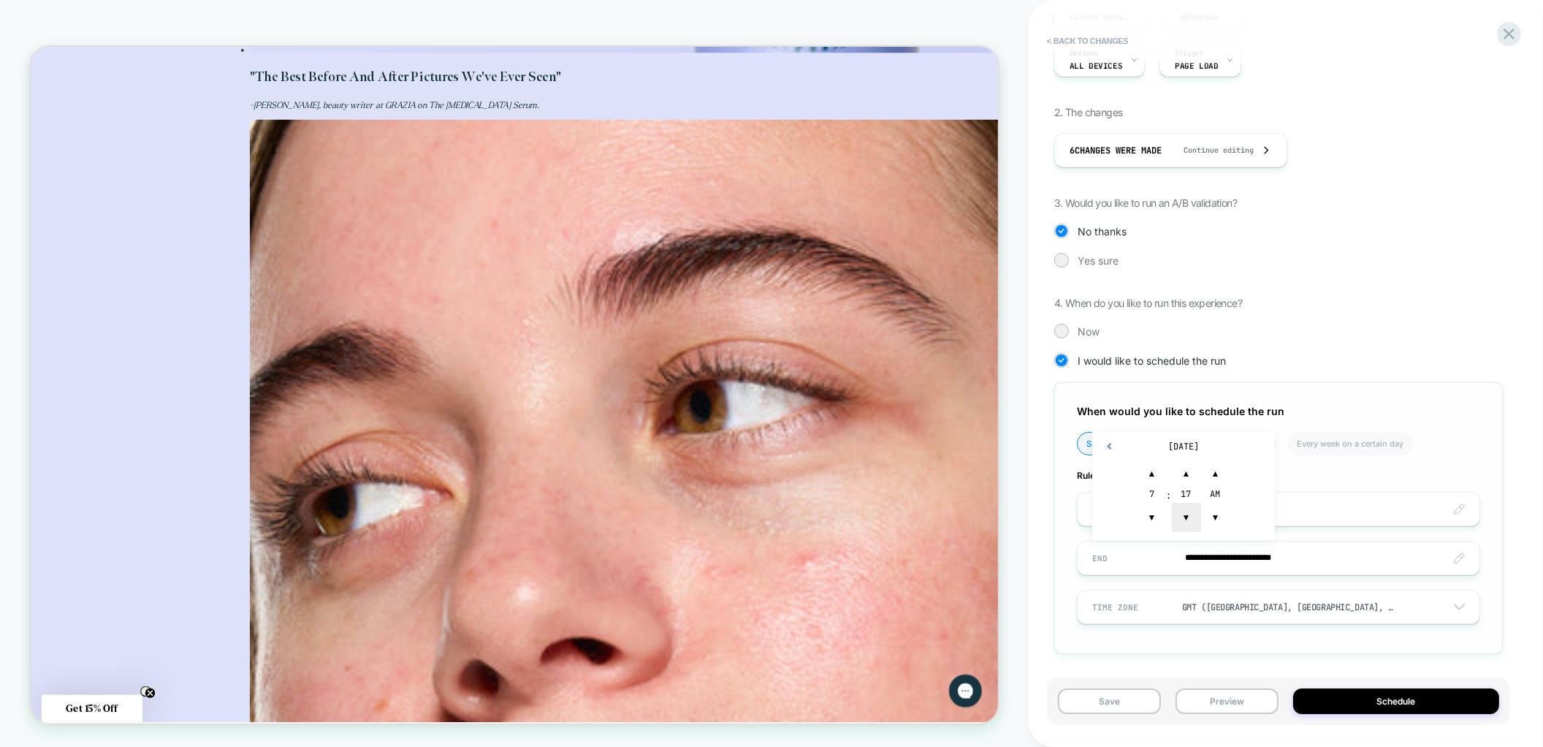
click at [1185, 514] on span "▼" at bounding box center [1186, 517] width 29 height 29
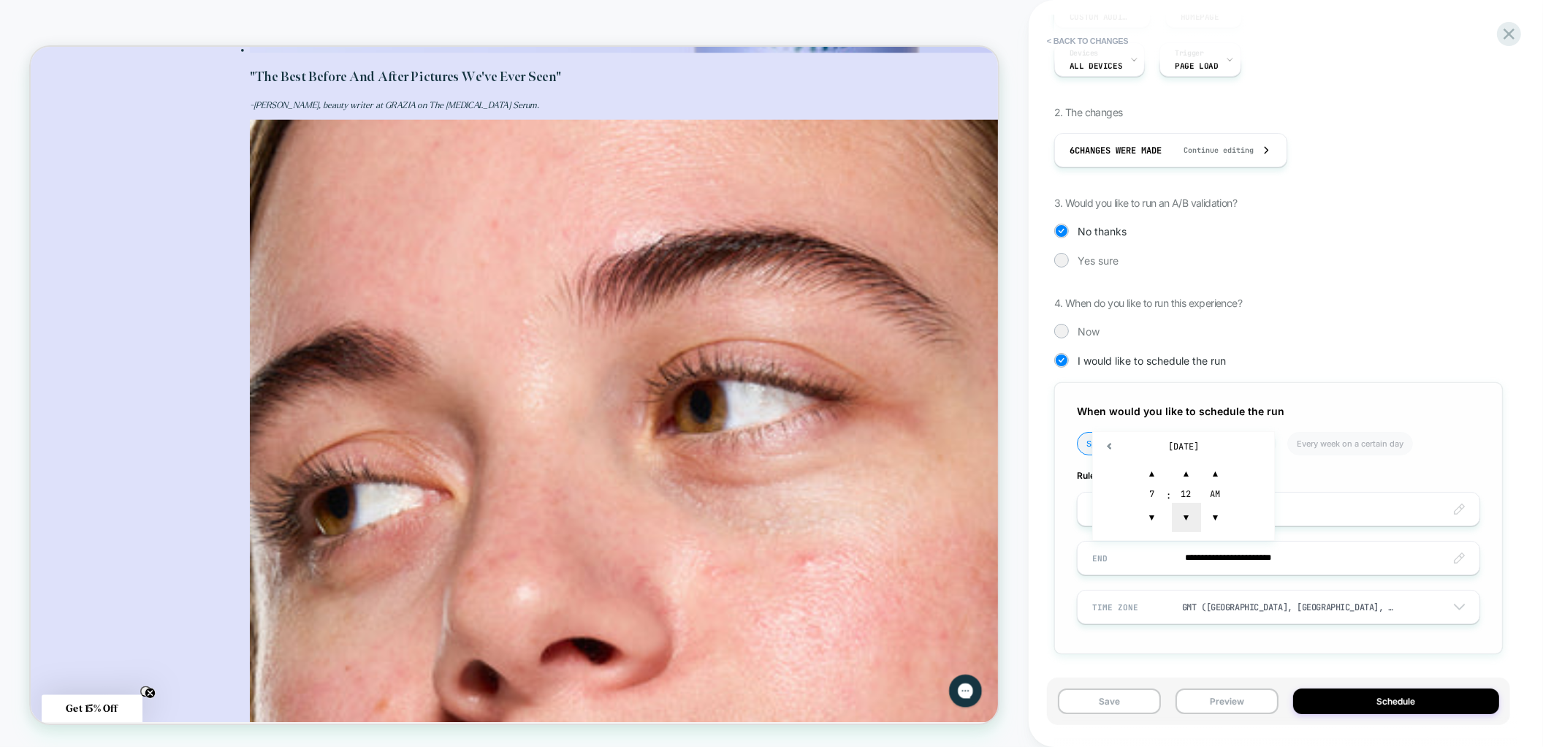
click at [1185, 514] on span "▼" at bounding box center [1186, 517] width 29 height 29
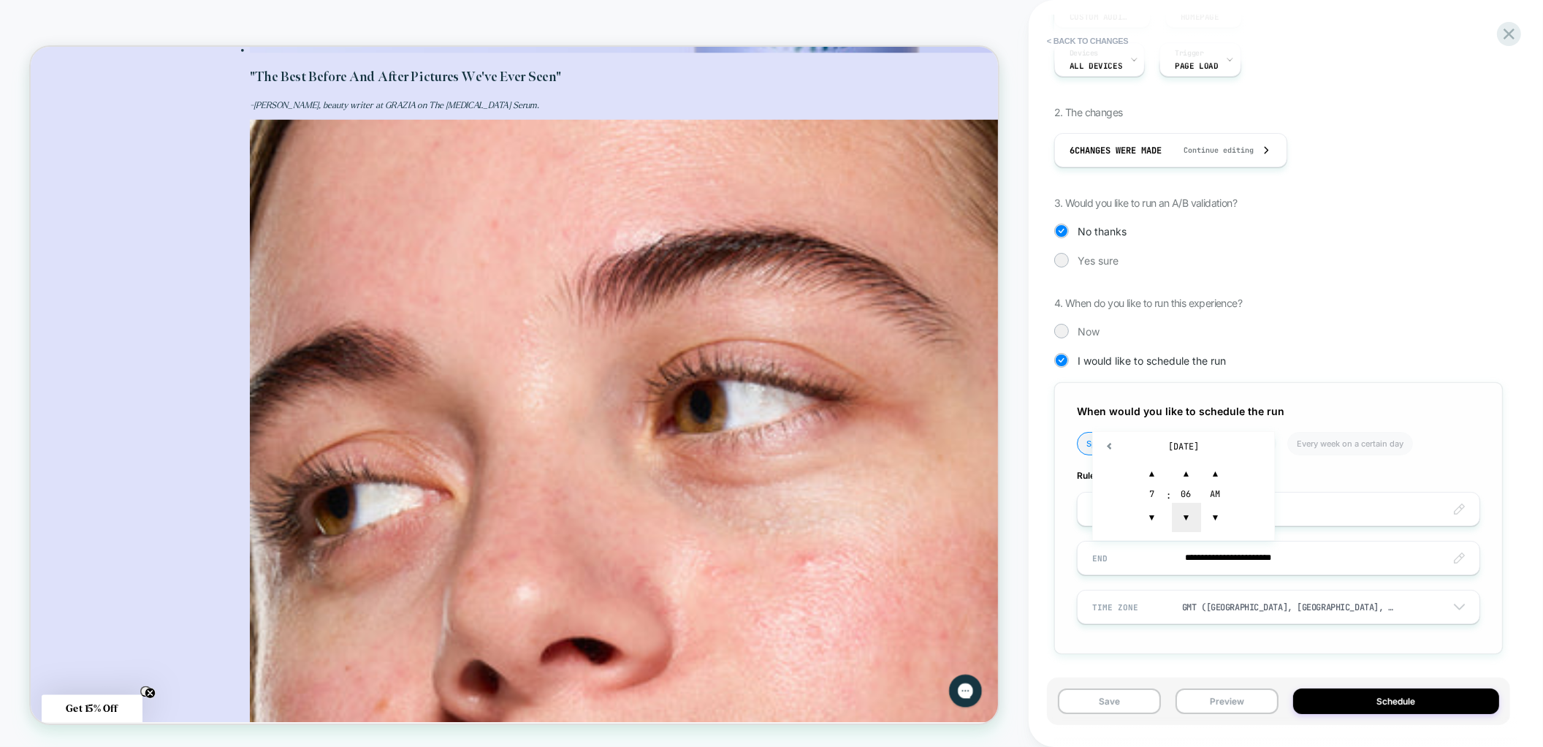
click at [1185, 514] on span "▼" at bounding box center [1186, 517] width 29 height 29
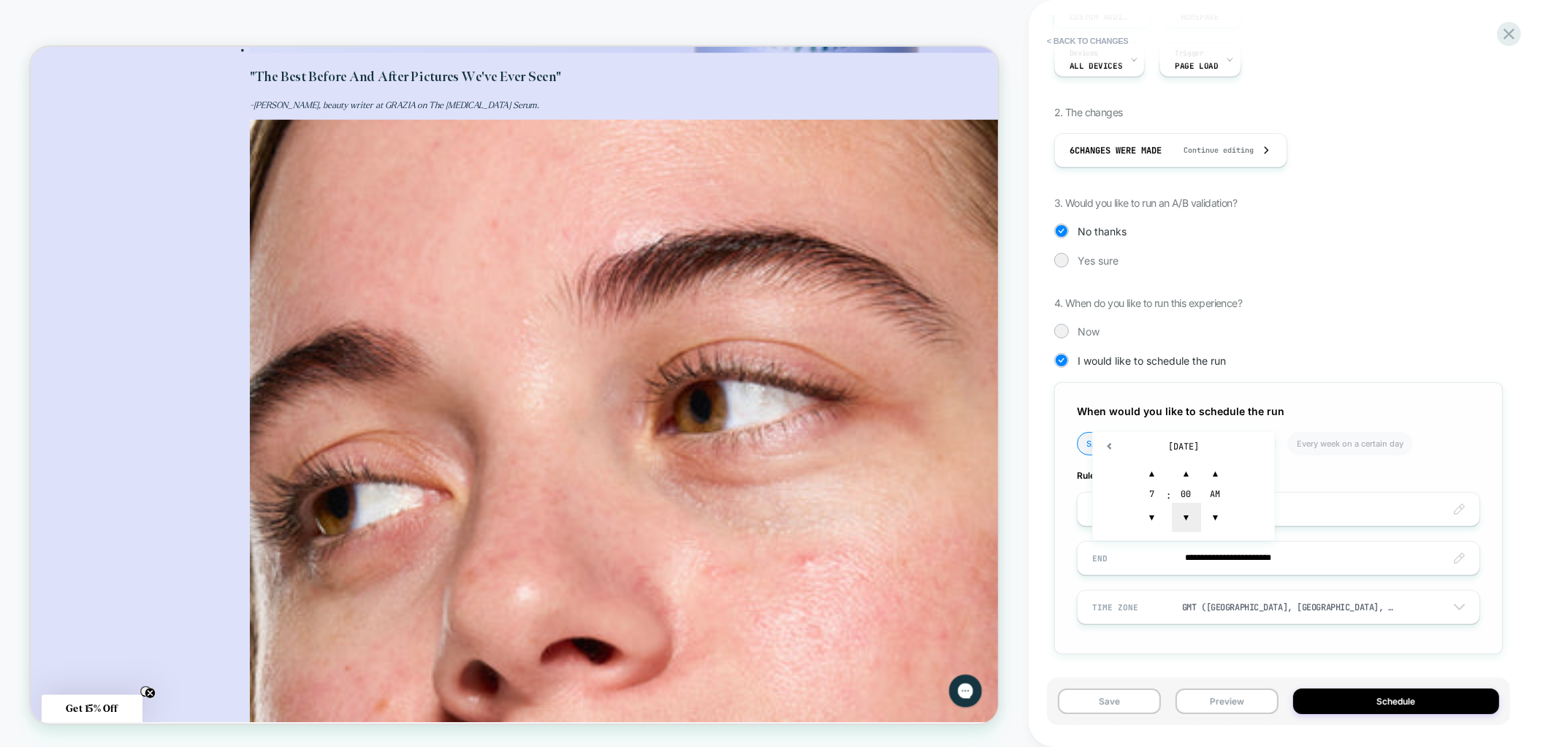
click at [1185, 514] on span "▼" at bounding box center [1186, 517] width 29 height 29
type input "**********"
click at [1354, 628] on div "**********" at bounding box center [1278, 518] width 449 height 272
click at [1342, 702] on button "Schedule" at bounding box center [1396, 701] width 206 height 26
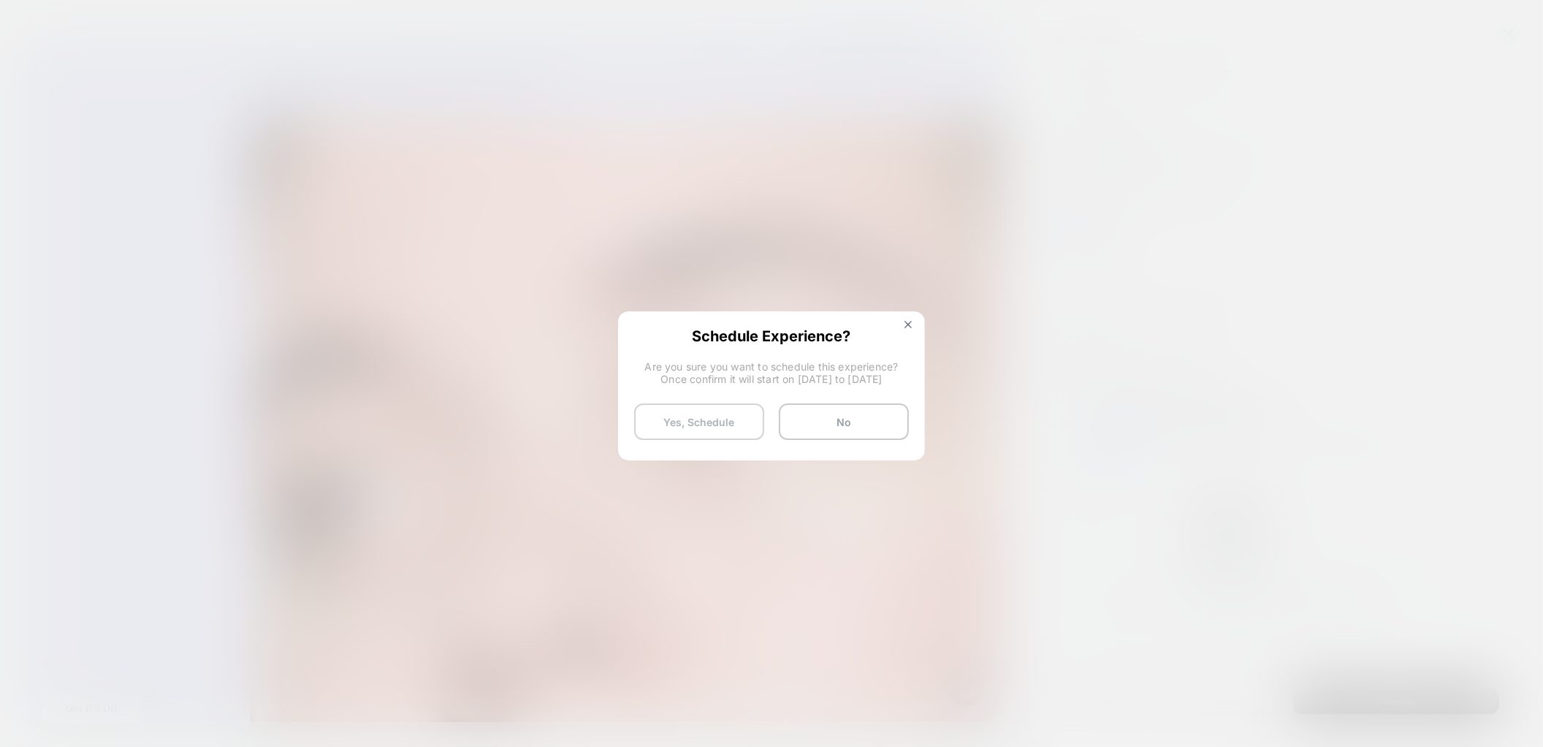
click at [728, 425] on button "Yes, Schedule" at bounding box center [699, 421] width 130 height 37
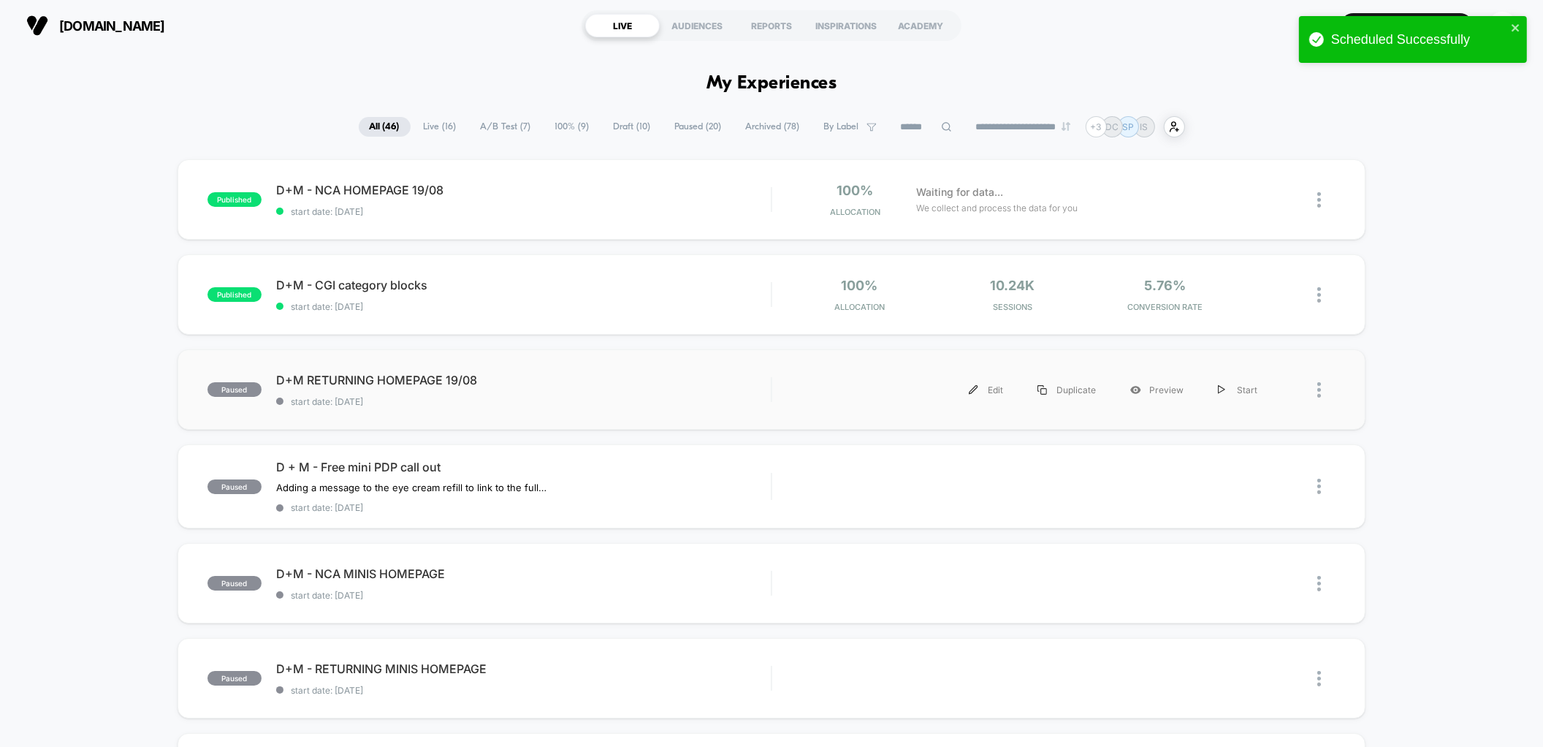
click at [555, 404] on span "start date: [DATE]" at bounding box center [523, 401] width 495 height 11
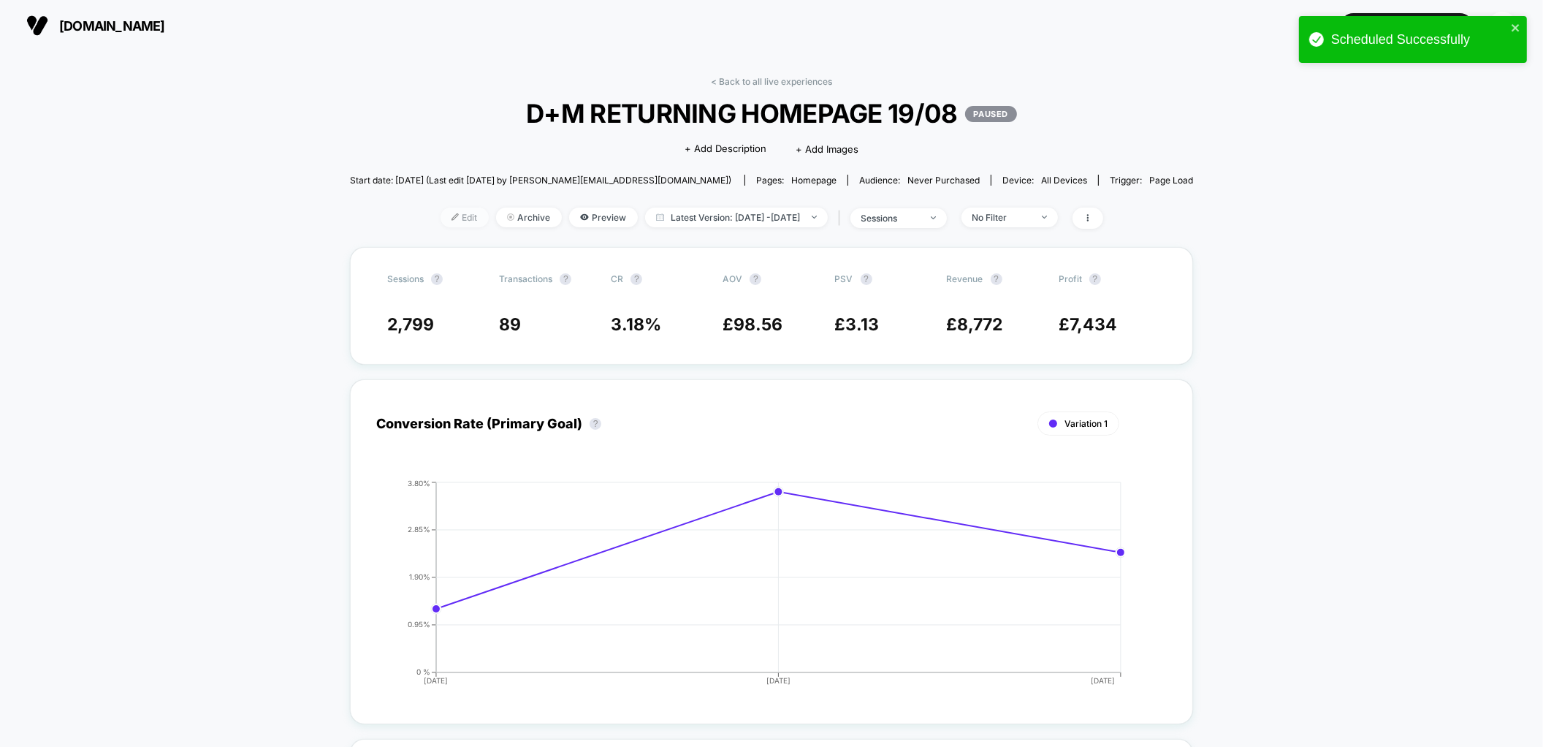
click at [441, 209] on span "Edit" at bounding box center [465, 218] width 48 height 20
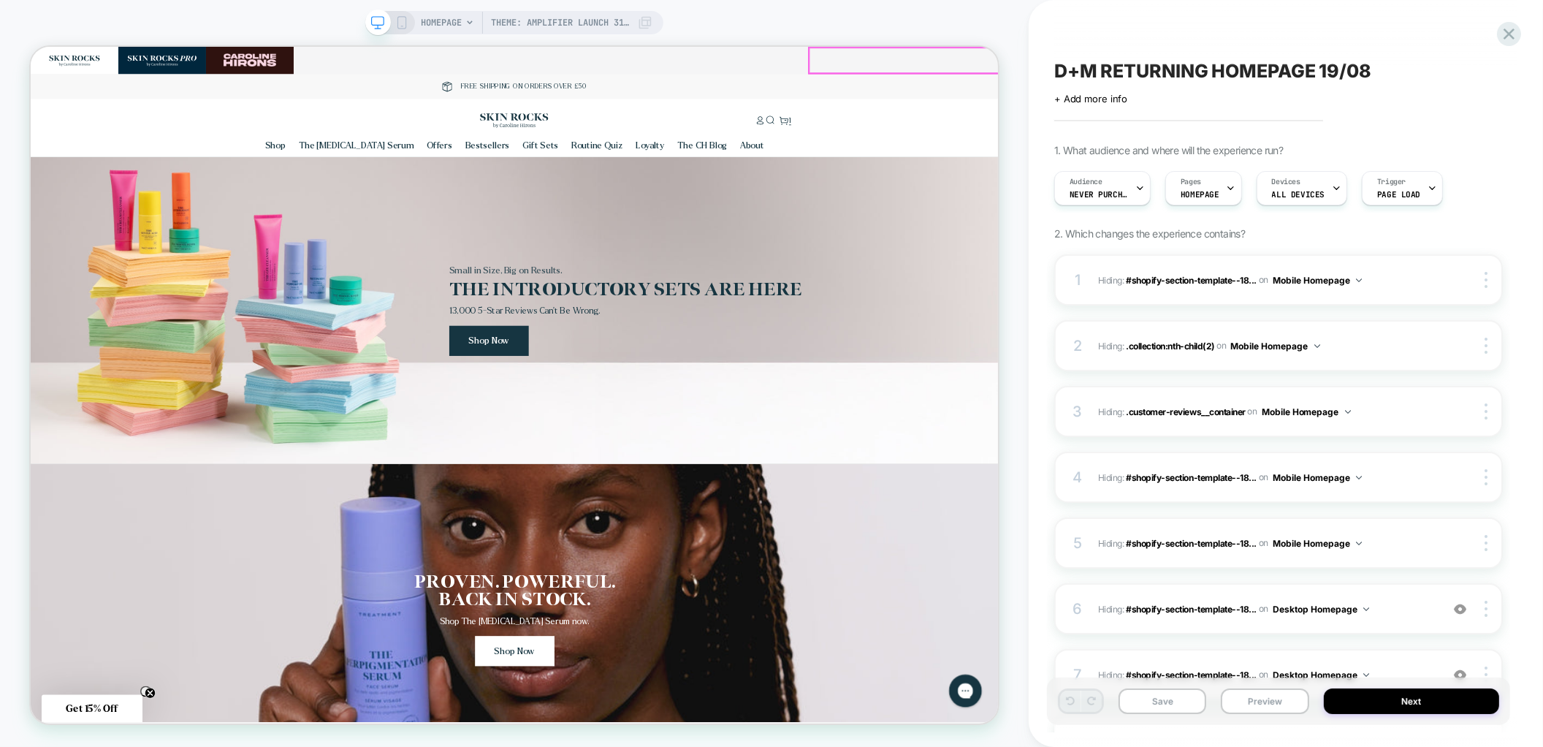
click at [1321, 57] on div "Your cart (1 item)" at bounding box center [1449, 65] width 256 height 37
click at [1542, 64] on icon "Close" at bounding box center [1560, 64] width 10 height 10
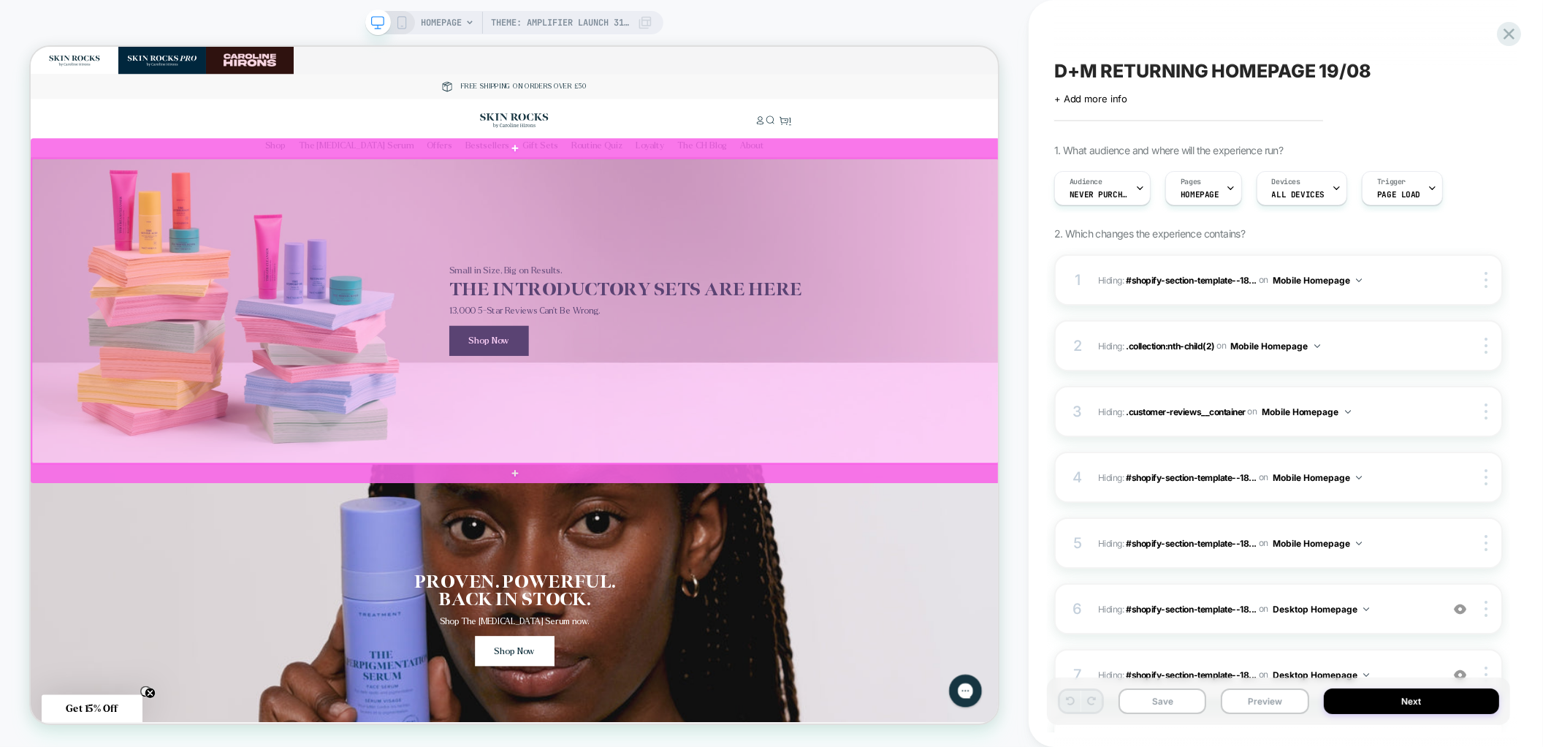
scroll to position [0, 743]
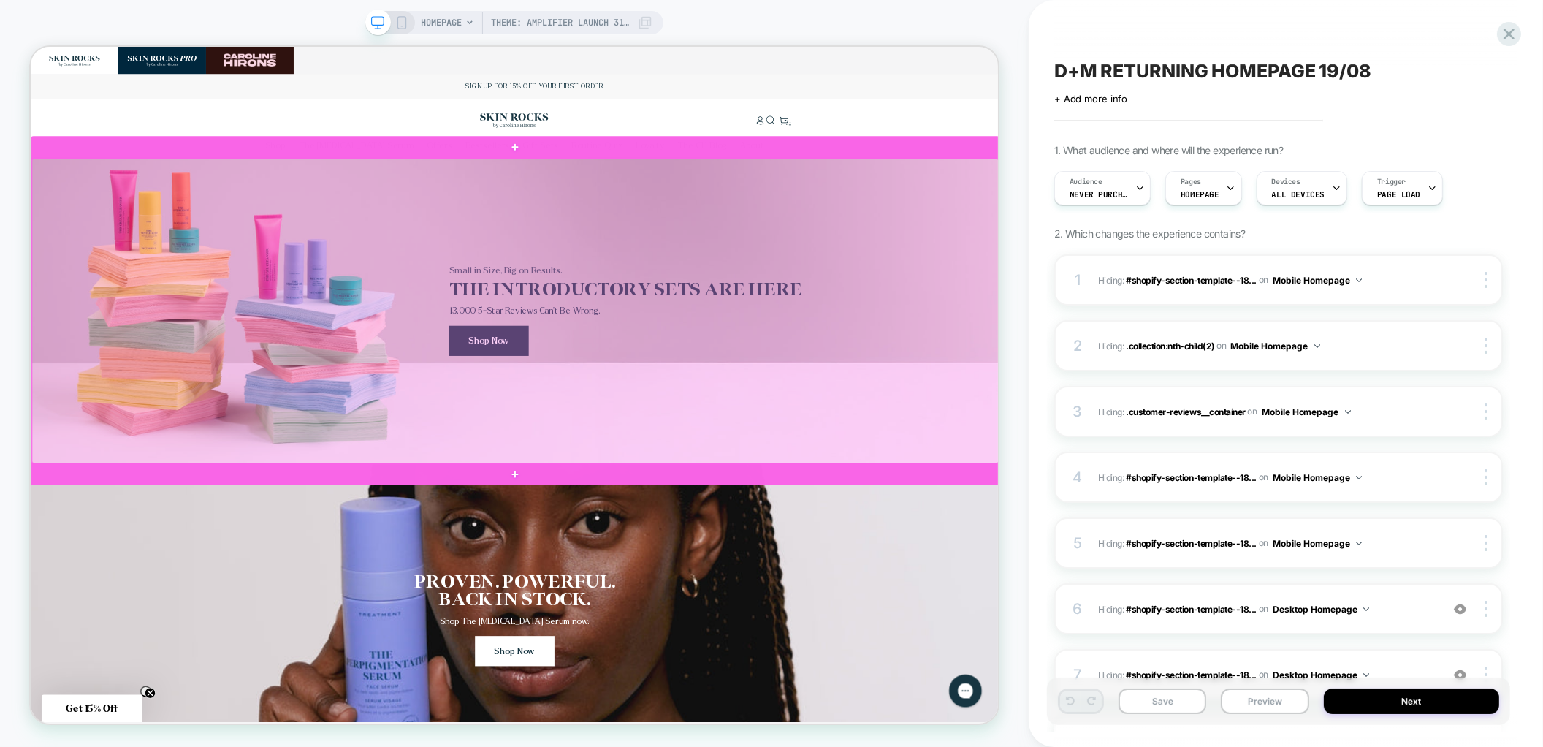
click at [1192, 468] on div at bounding box center [677, 399] width 1290 height 406
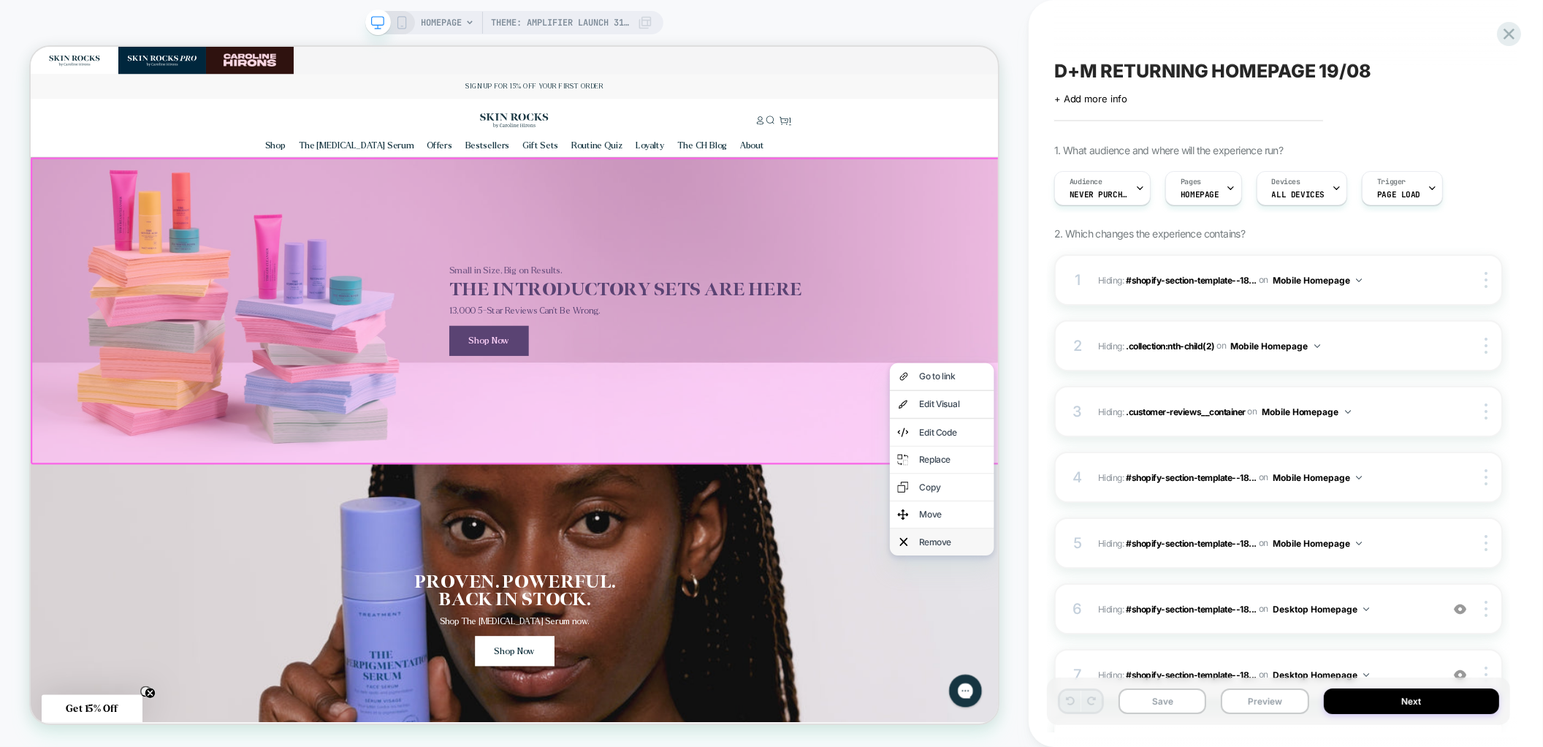
click at [1216, 697] on div "Remove" at bounding box center [1245, 707] width 139 height 36
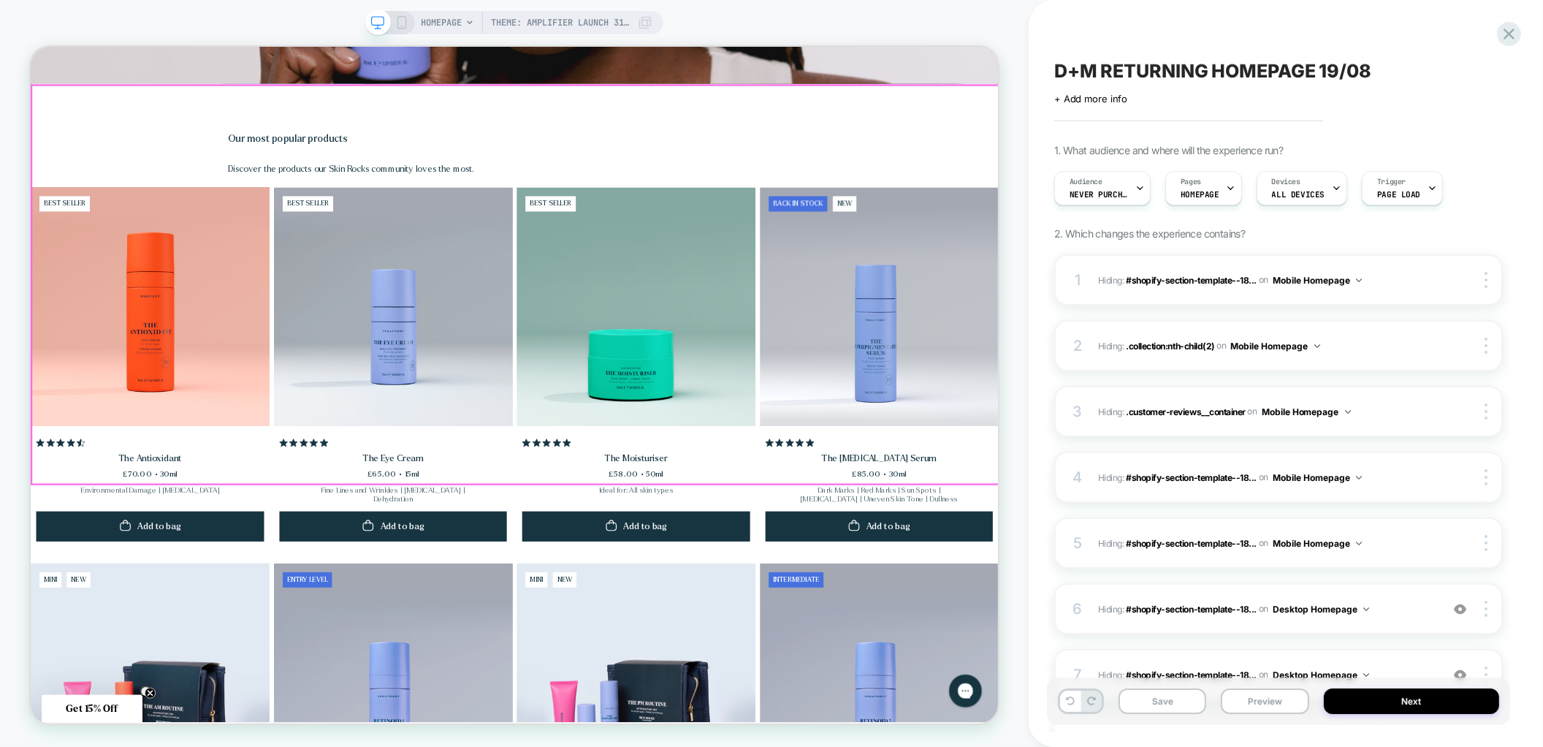
scroll to position [506, 0]
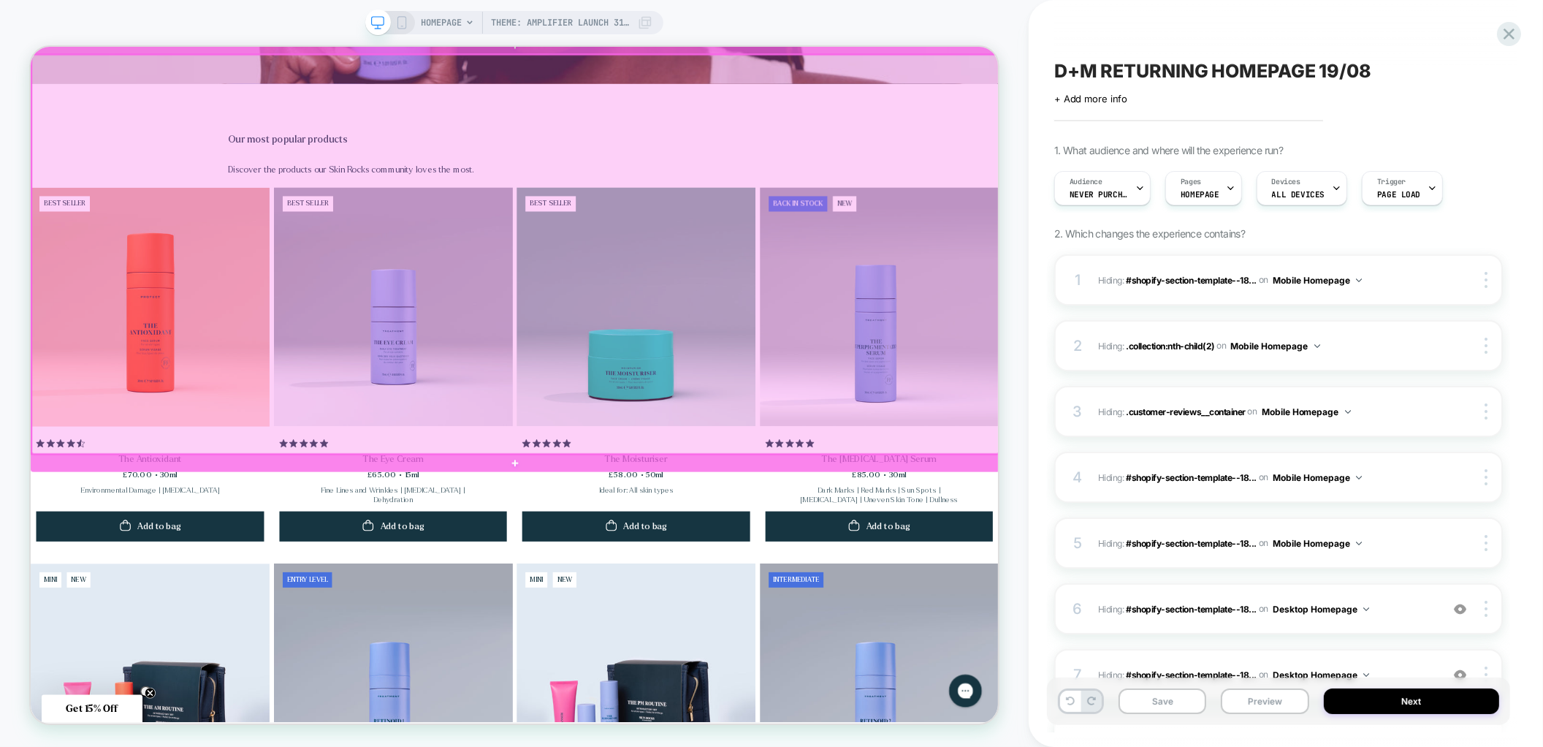
click at [1205, 478] on div at bounding box center [677, 324] width 1290 height 532
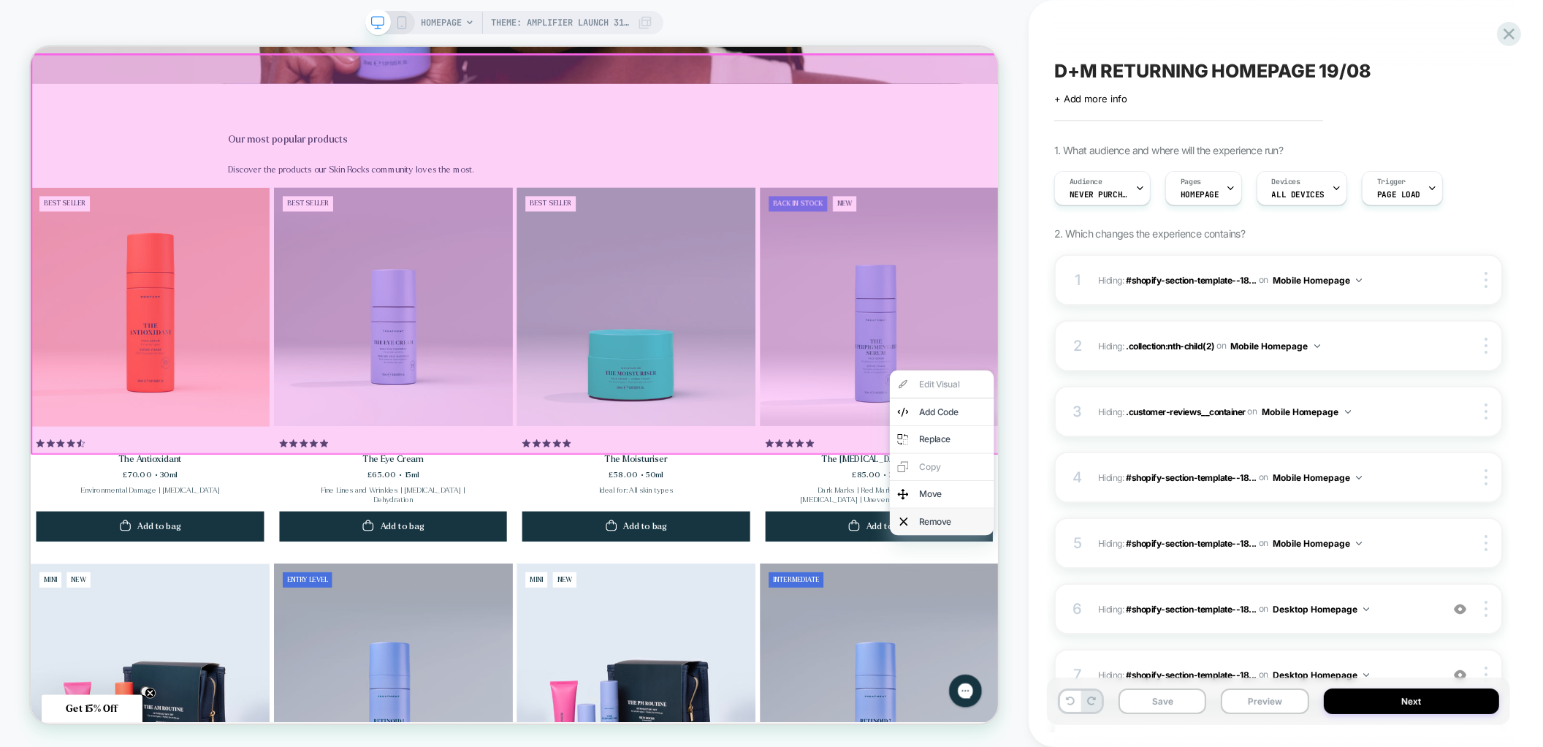
scroll to position [0, 0]
click at [1217, 677] on div "Remove" at bounding box center [1260, 679] width 89 height 15
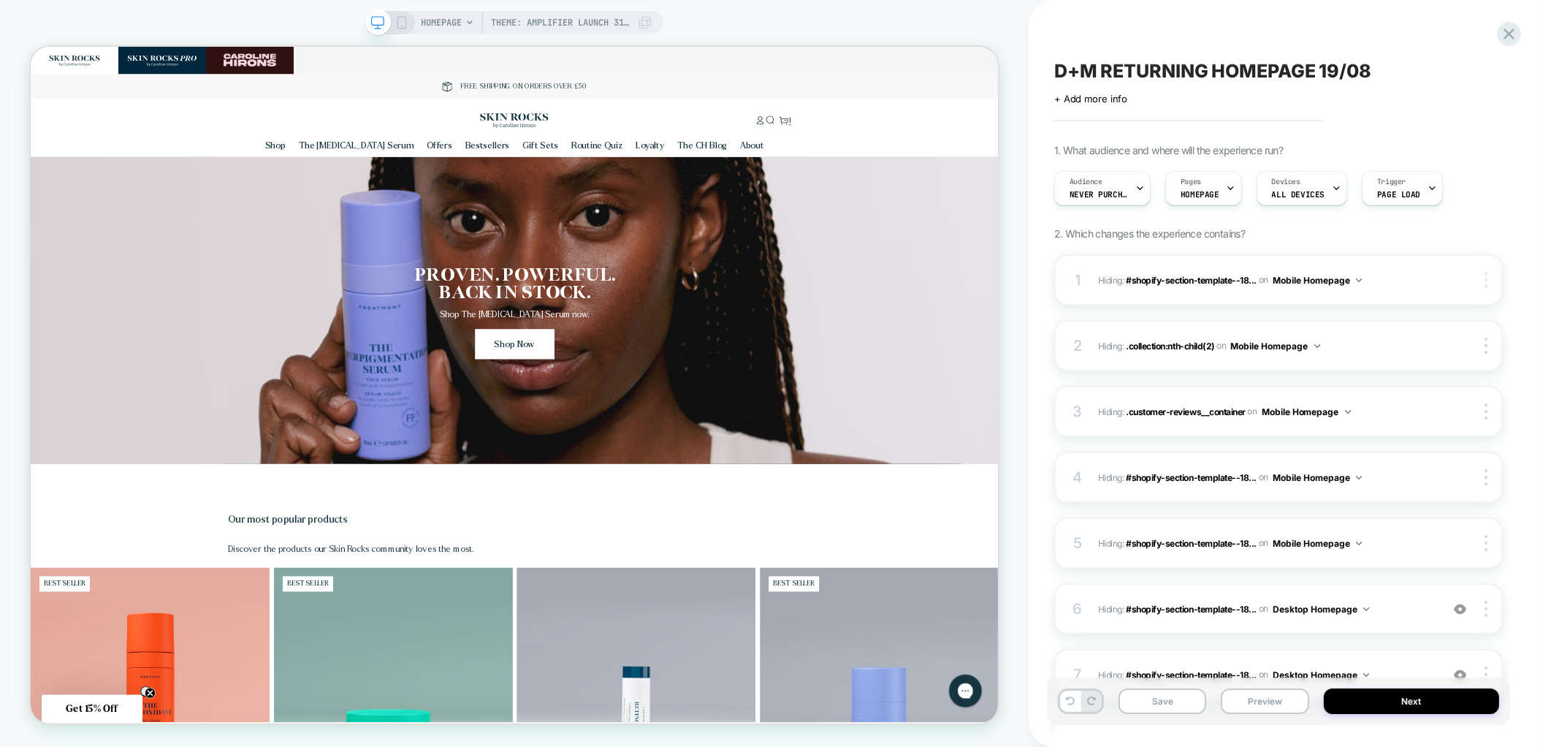
click at [1485, 283] on img at bounding box center [1486, 280] width 3 height 16
click at [1419, 354] on div "Delete" at bounding box center [1400, 359] width 130 height 39
click at [1481, 292] on div "1 Hiding : .collection:nth-child(2) .collection:nth-child(2) on Mobile Homepage…" at bounding box center [1278, 279] width 449 height 51
click at [1488, 283] on div at bounding box center [1489, 280] width 28 height 16
click at [1439, 360] on div "2 Hiding : .customer-reviews__container .customer-reviews__container on Mobile …" at bounding box center [1278, 345] width 449 height 51
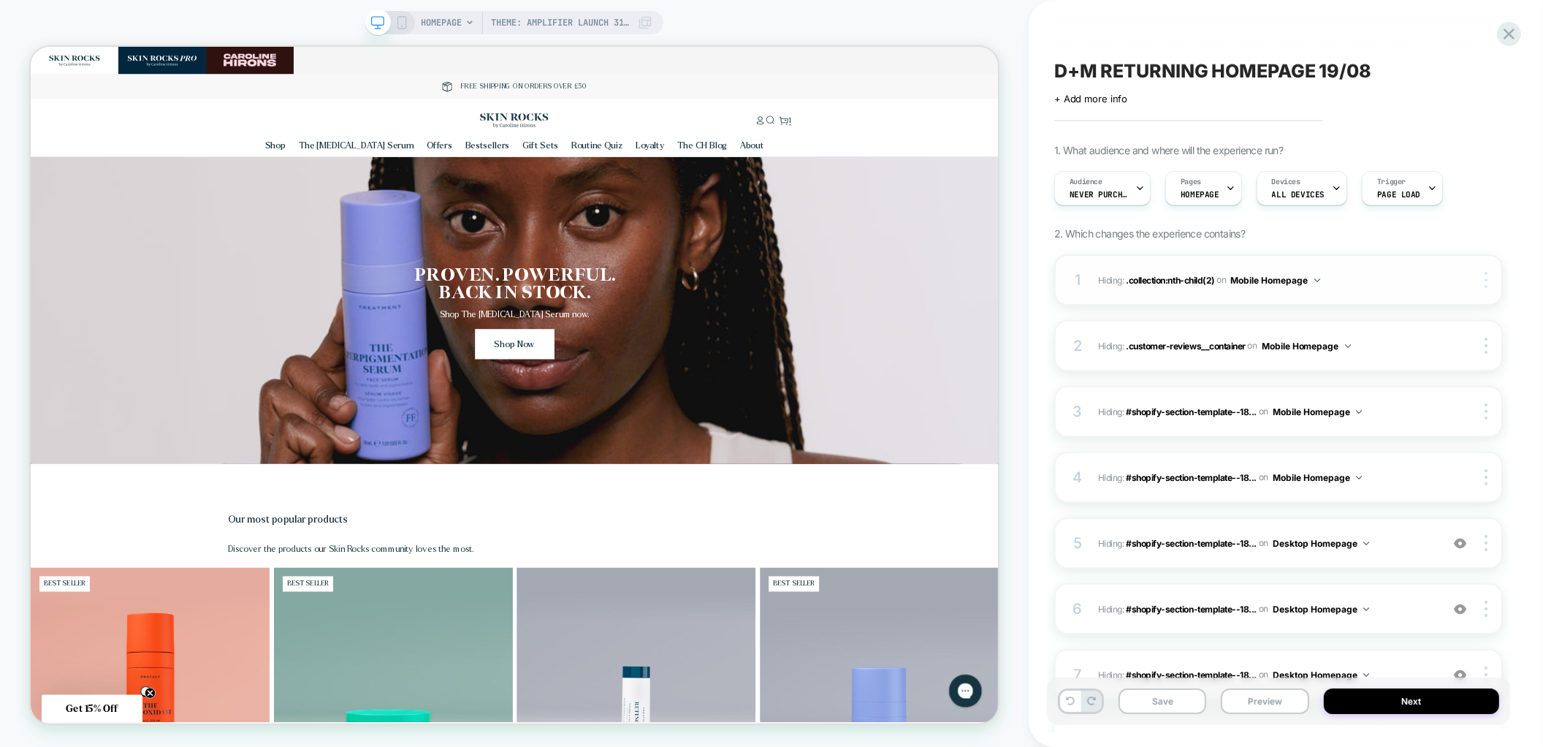
click at [1497, 281] on div at bounding box center [1489, 280] width 28 height 16
click at [1428, 364] on div "Delete" at bounding box center [1400, 359] width 130 height 39
click at [1485, 286] on img at bounding box center [1486, 280] width 3 height 16
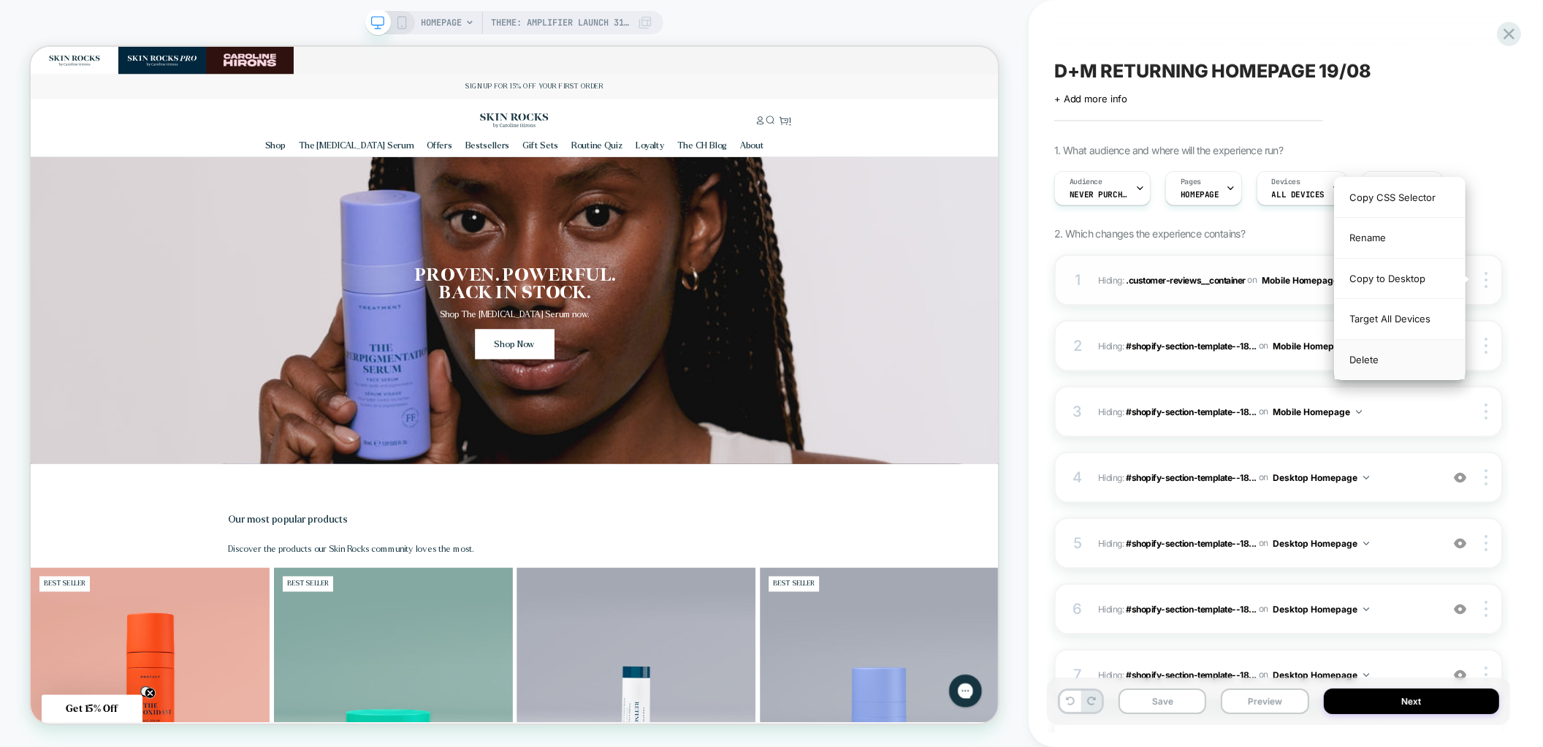
click at [1437, 361] on div "Delete" at bounding box center [1400, 359] width 130 height 39
click at [1488, 278] on div at bounding box center [1489, 280] width 28 height 16
click at [1439, 351] on div "Delete" at bounding box center [1400, 359] width 130 height 39
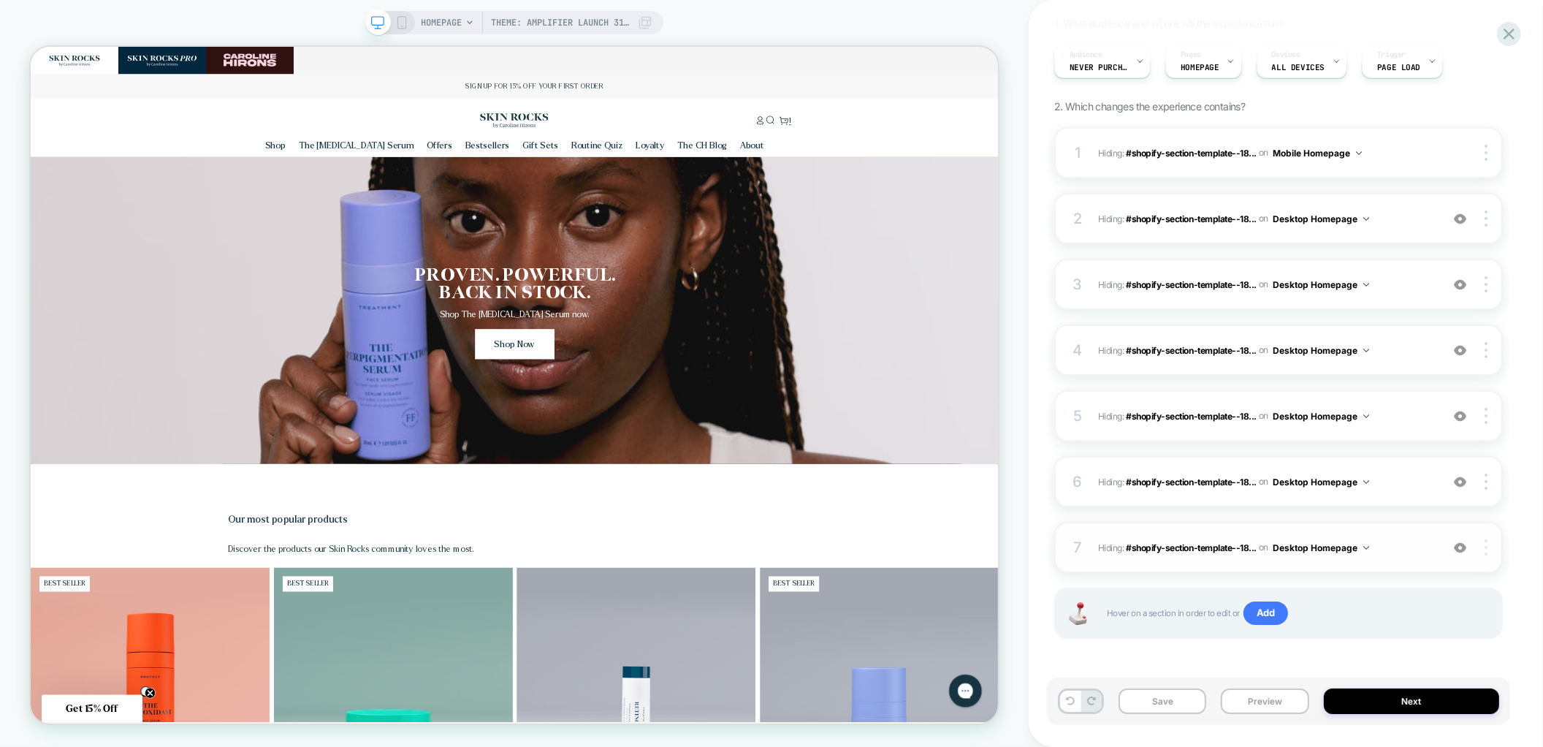
click at [1489, 547] on div at bounding box center [1489, 547] width 28 height 16
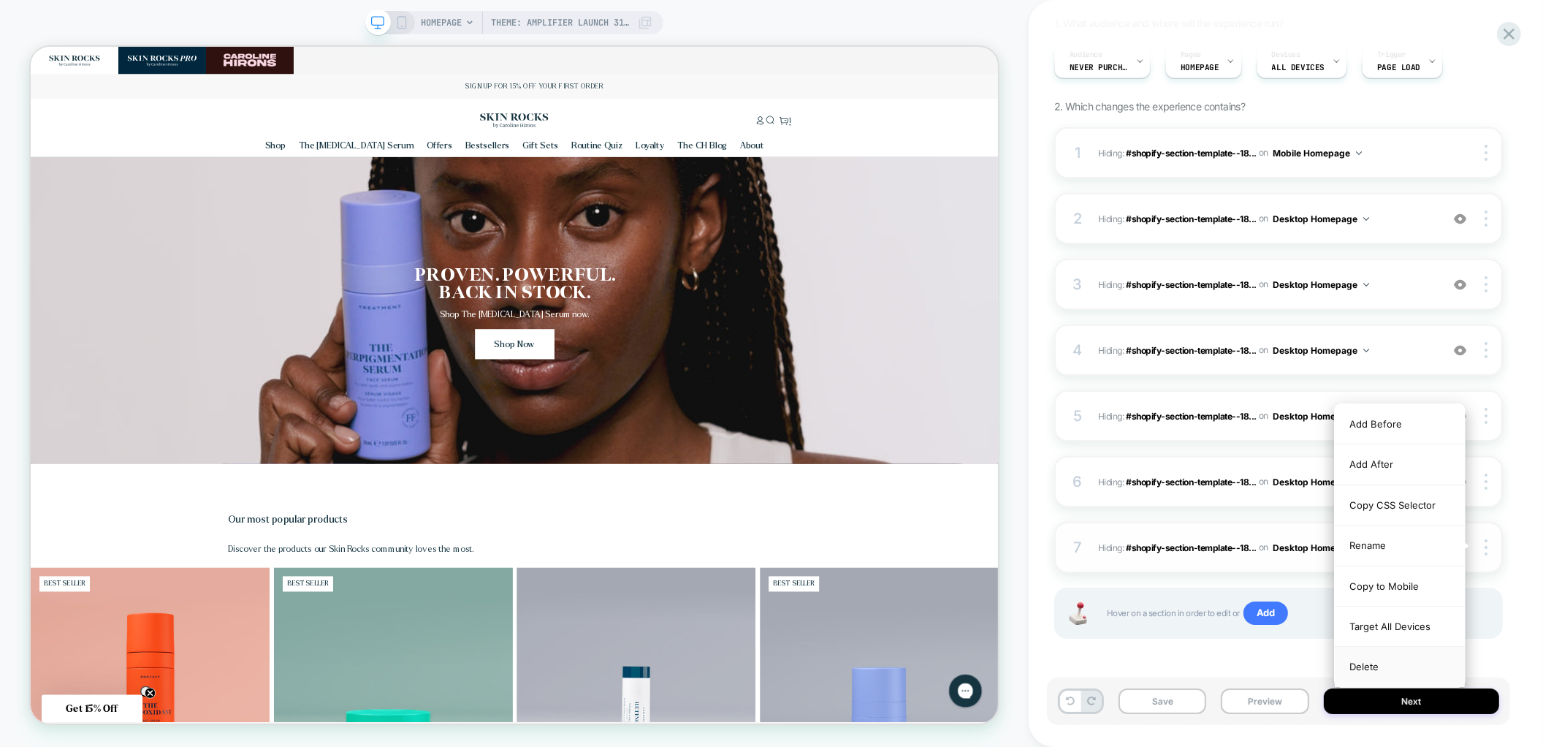
click at [1420, 653] on div "Delete" at bounding box center [1400, 666] width 130 height 39
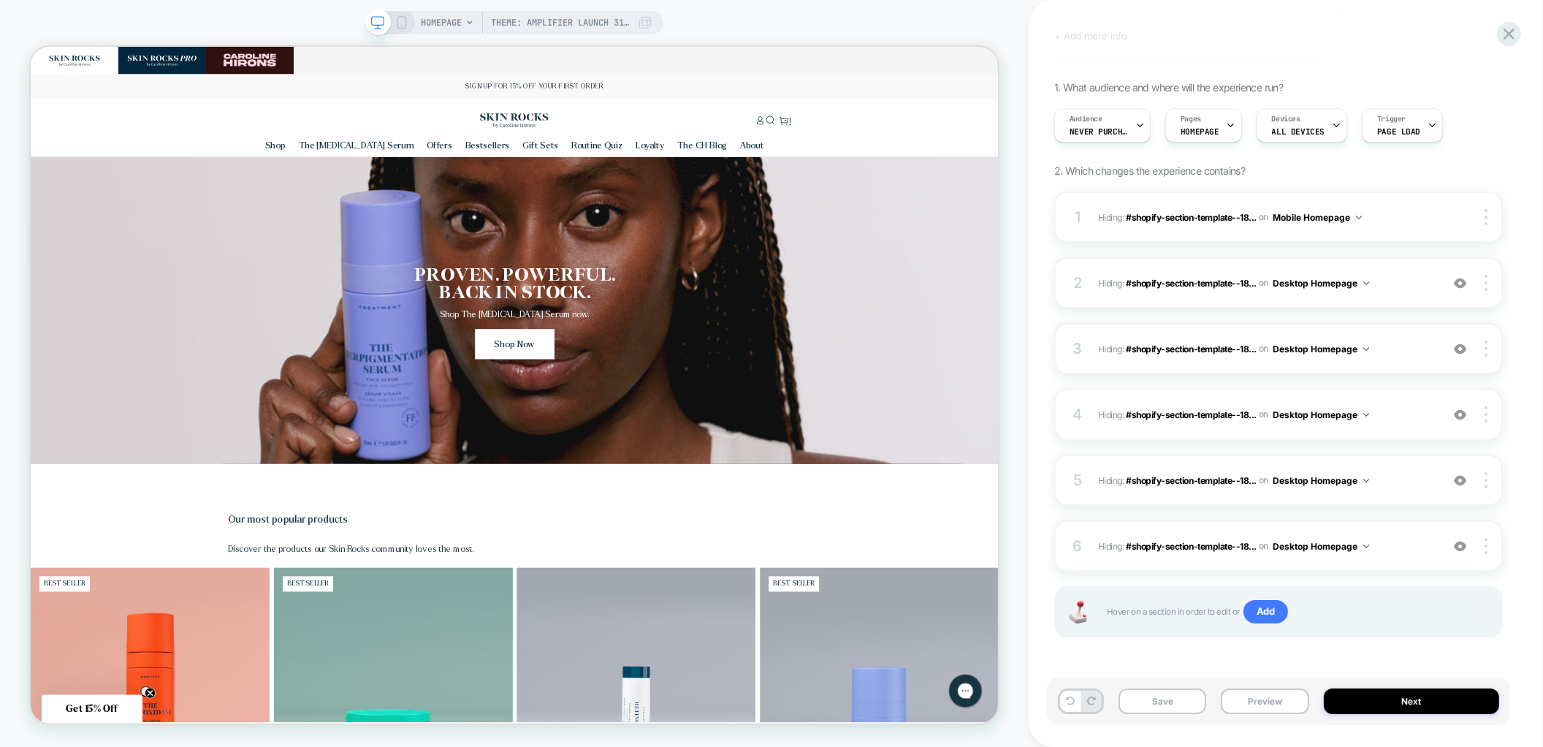
scroll to position [61, 0]
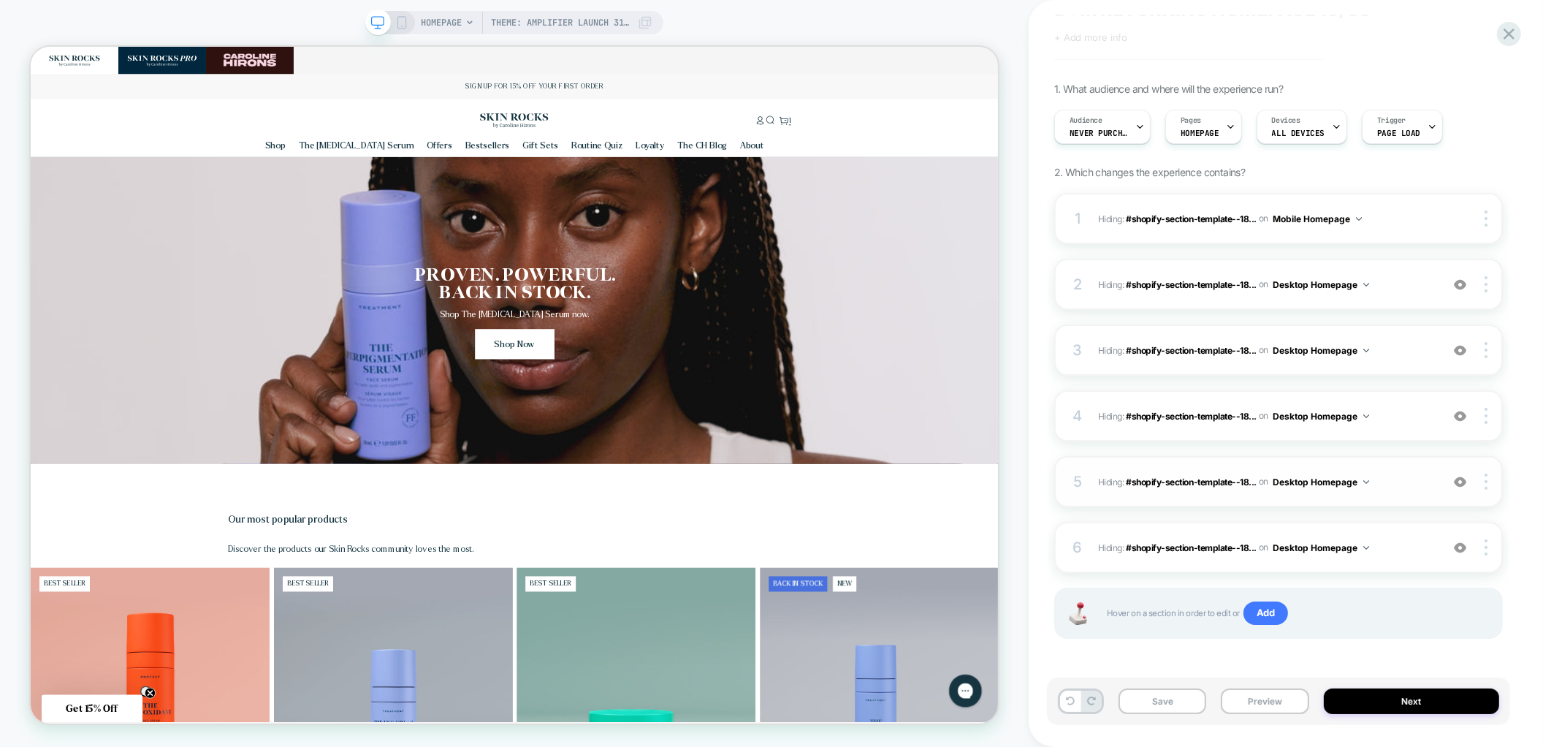
click at [1485, 492] on div "5 Hiding : #shopify-section-template--18... #shopify-section-template--18255092…" at bounding box center [1278, 481] width 449 height 51
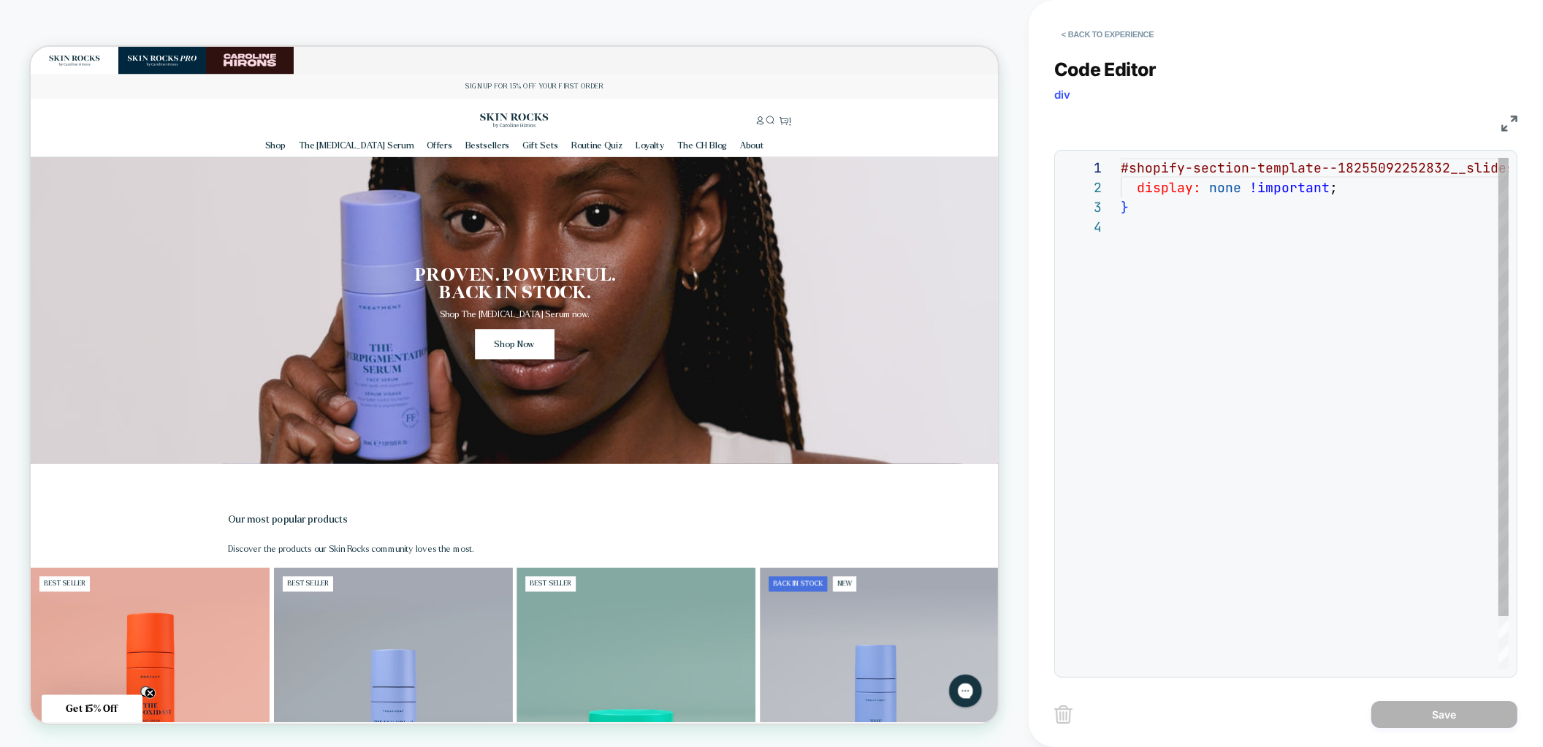
scroll to position [0, 0]
click at [1102, 27] on button "< Back to experience" at bounding box center [1107, 34] width 107 height 23
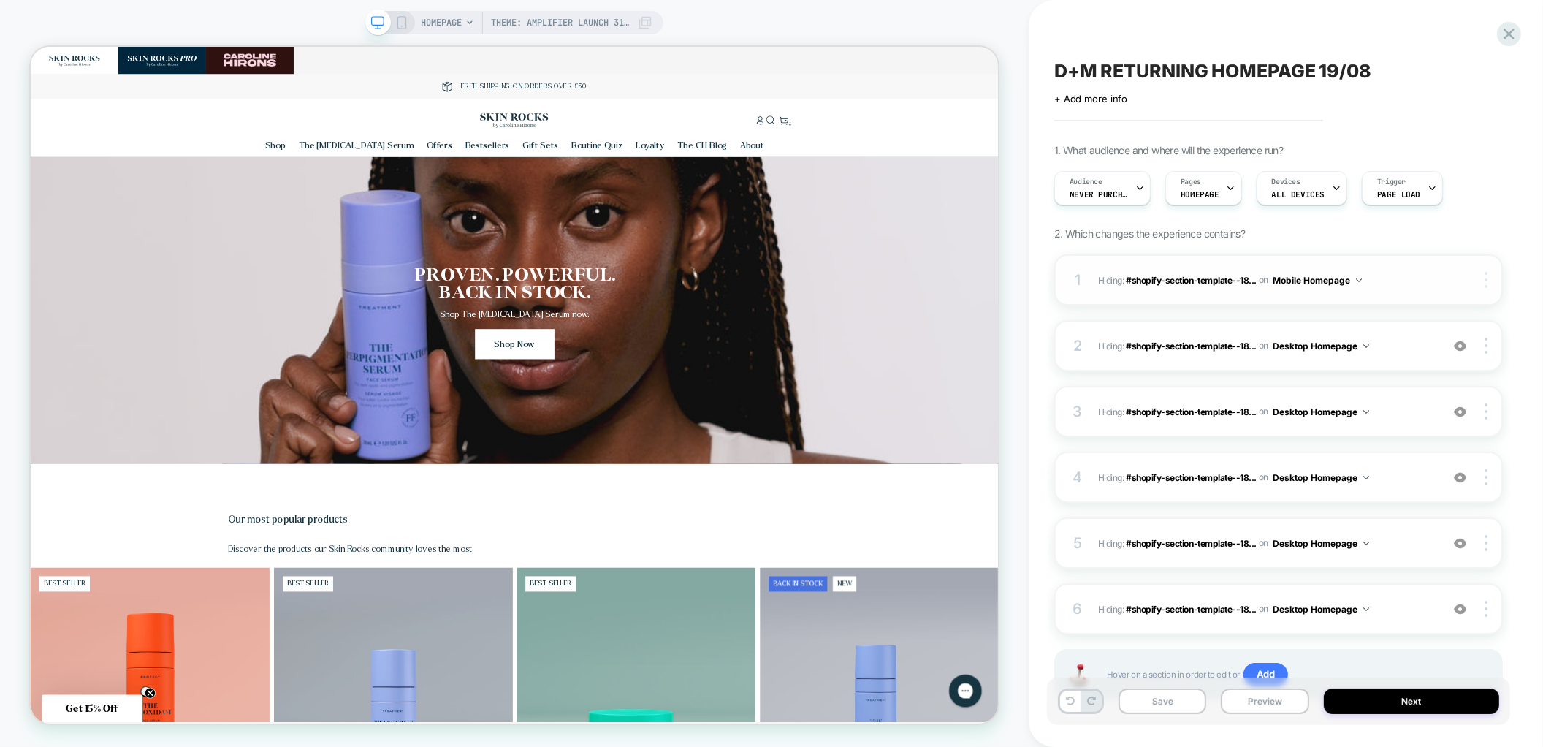
click at [1491, 273] on div at bounding box center [1489, 280] width 28 height 16
click at [1423, 370] on div "1 Hiding : #shopify-section-template--18... #shopify-section-template--18255092…" at bounding box center [1278, 495] width 449 height 482
click at [1487, 289] on div "1 Hiding : #shopify-section-template--18... #shopify-section-template--18255092…" at bounding box center [1278, 279] width 449 height 51
click at [1490, 278] on div at bounding box center [1489, 280] width 28 height 16
click at [1418, 346] on div "Delete" at bounding box center [1400, 359] width 130 height 39
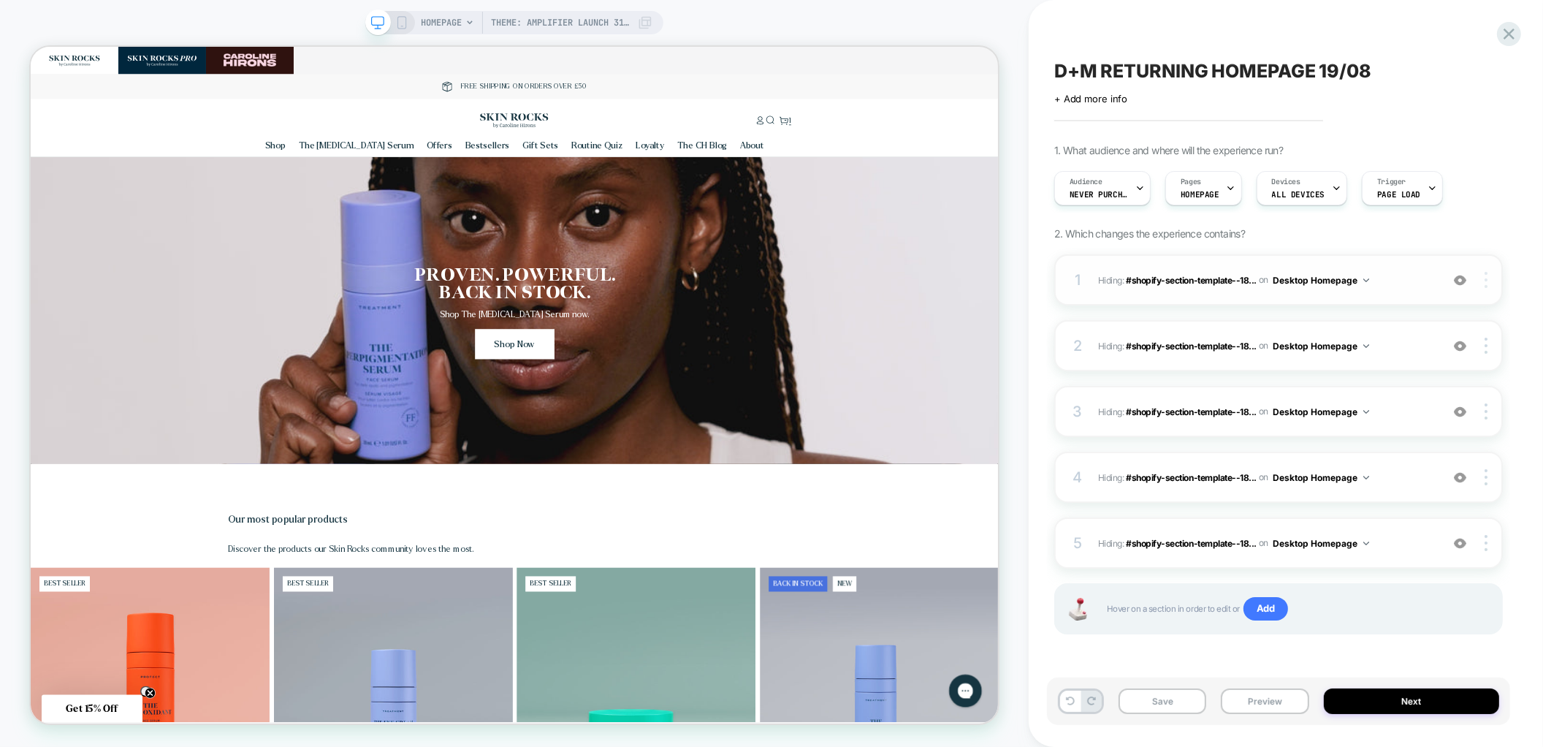
click at [1488, 282] on div at bounding box center [1489, 280] width 28 height 16
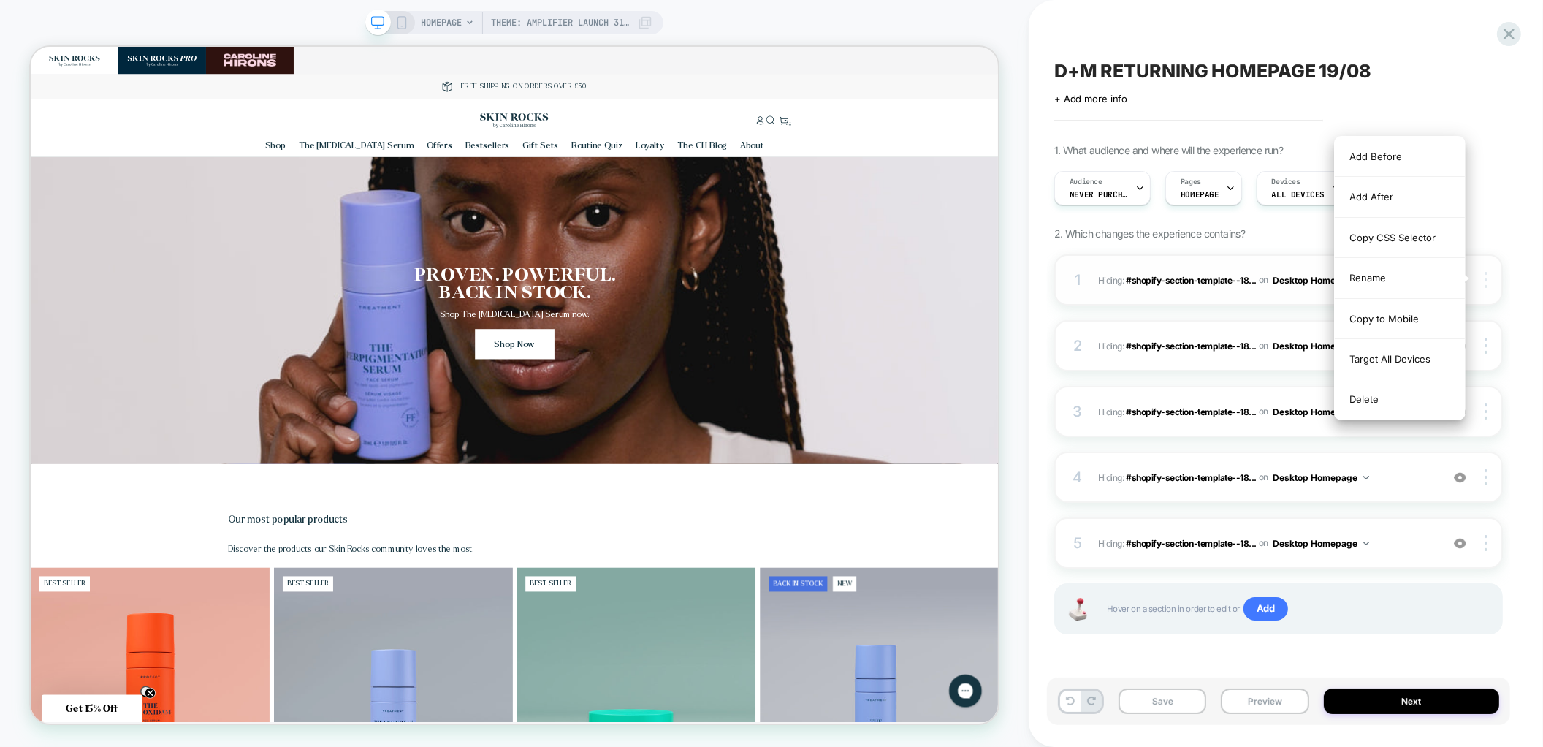
scroll to position [0, 743]
click at [1423, 392] on div "Delete" at bounding box center [1400, 398] width 130 height 39
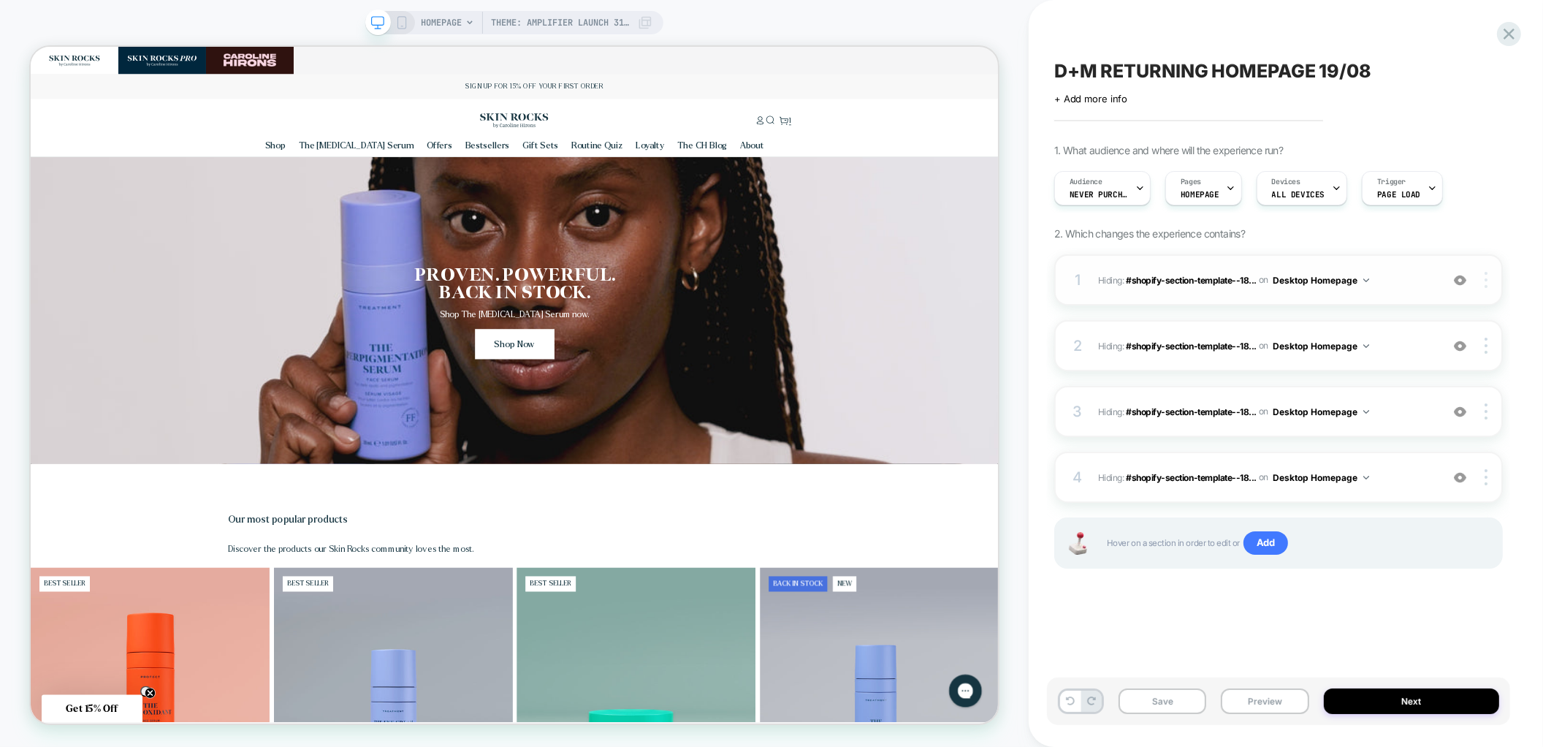
click at [1489, 275] on div at bounding box center [1489, 280] width 28 height 16
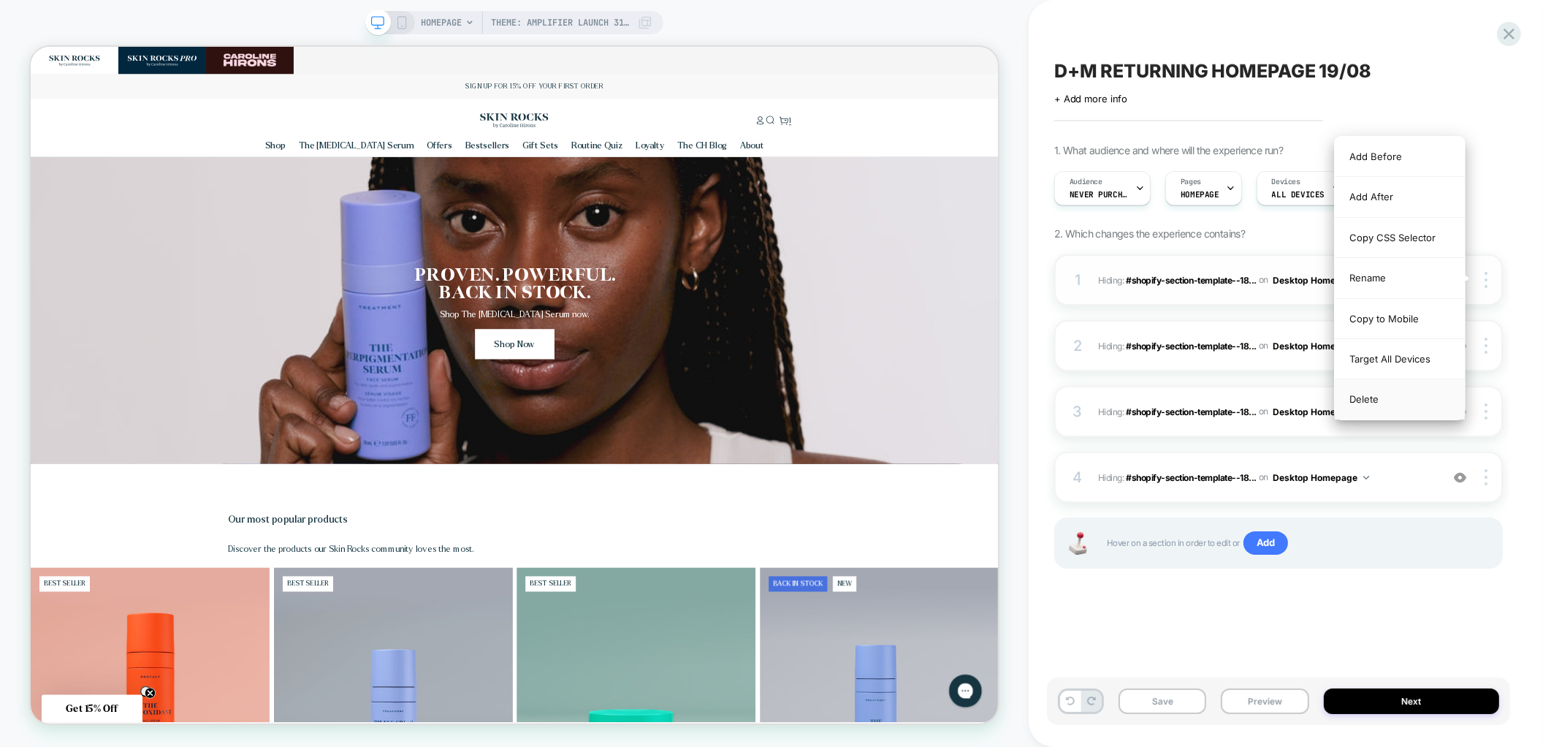
click at [1437, 395] on div "Delete" at bounding box center [1400, 398] width 130 height 39
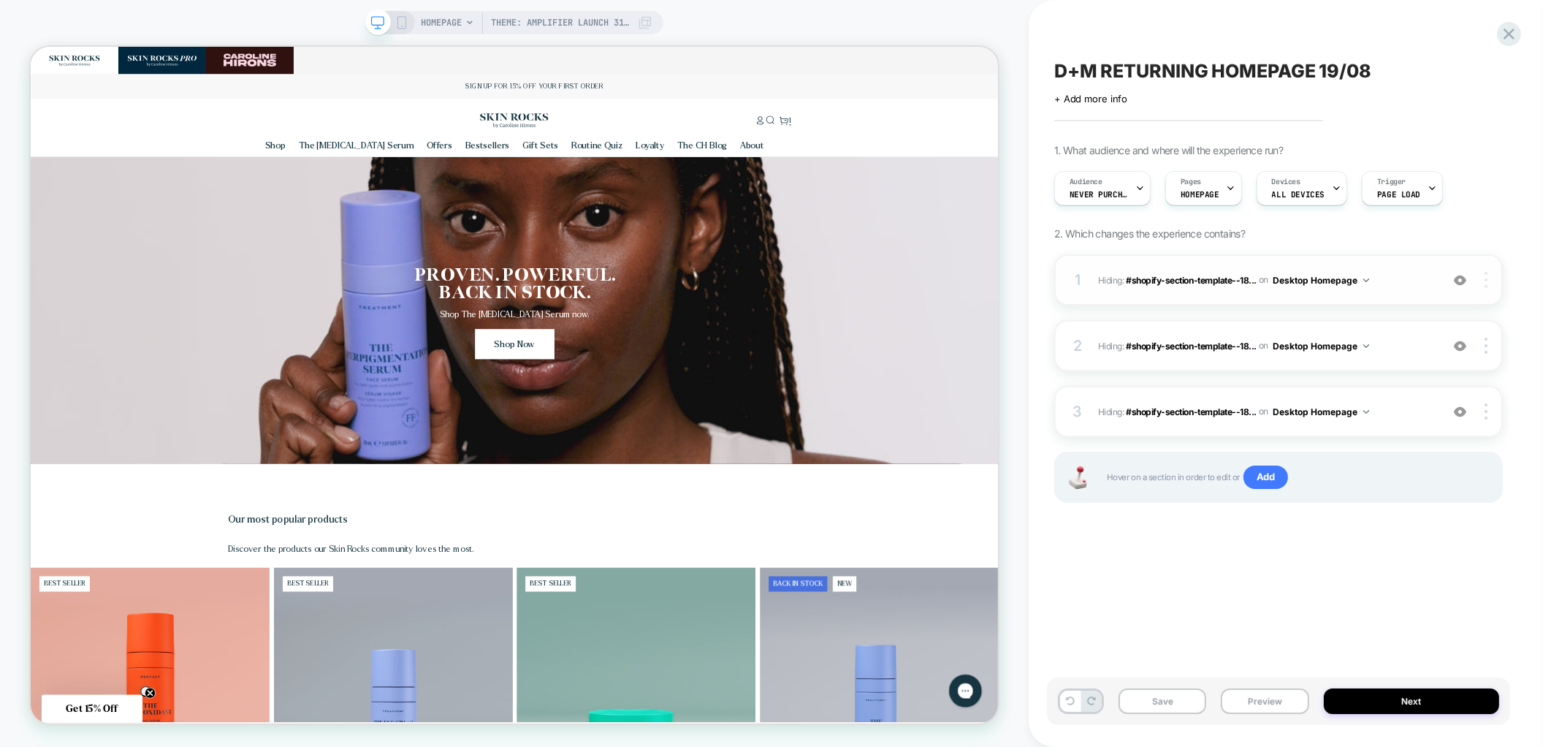
click at [1492, 278] on div at bounding box center [1489, 280] width 28 height 16
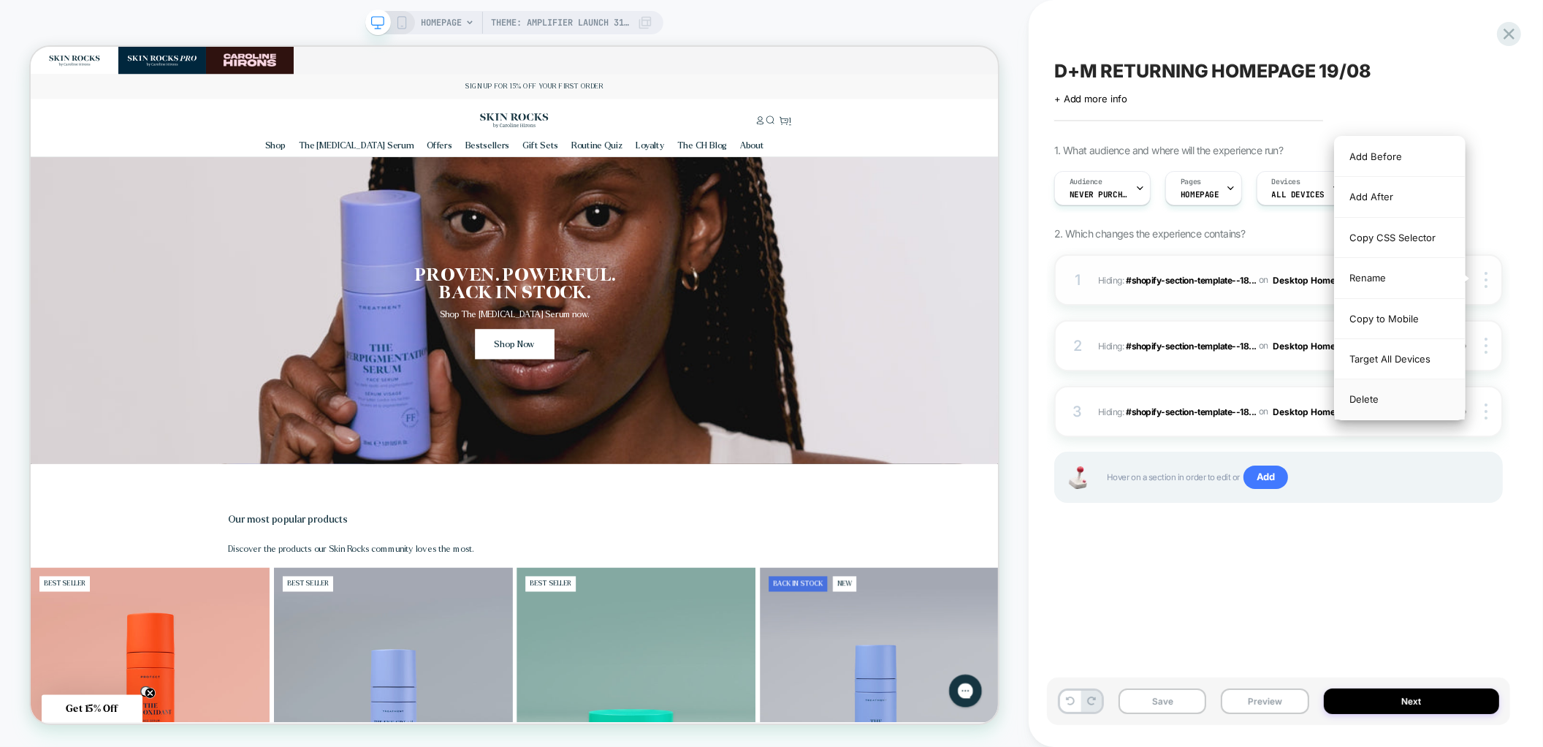
click at [1437, 396] on div "Delete" at bounding box center [1400, 398] width 130 height 39
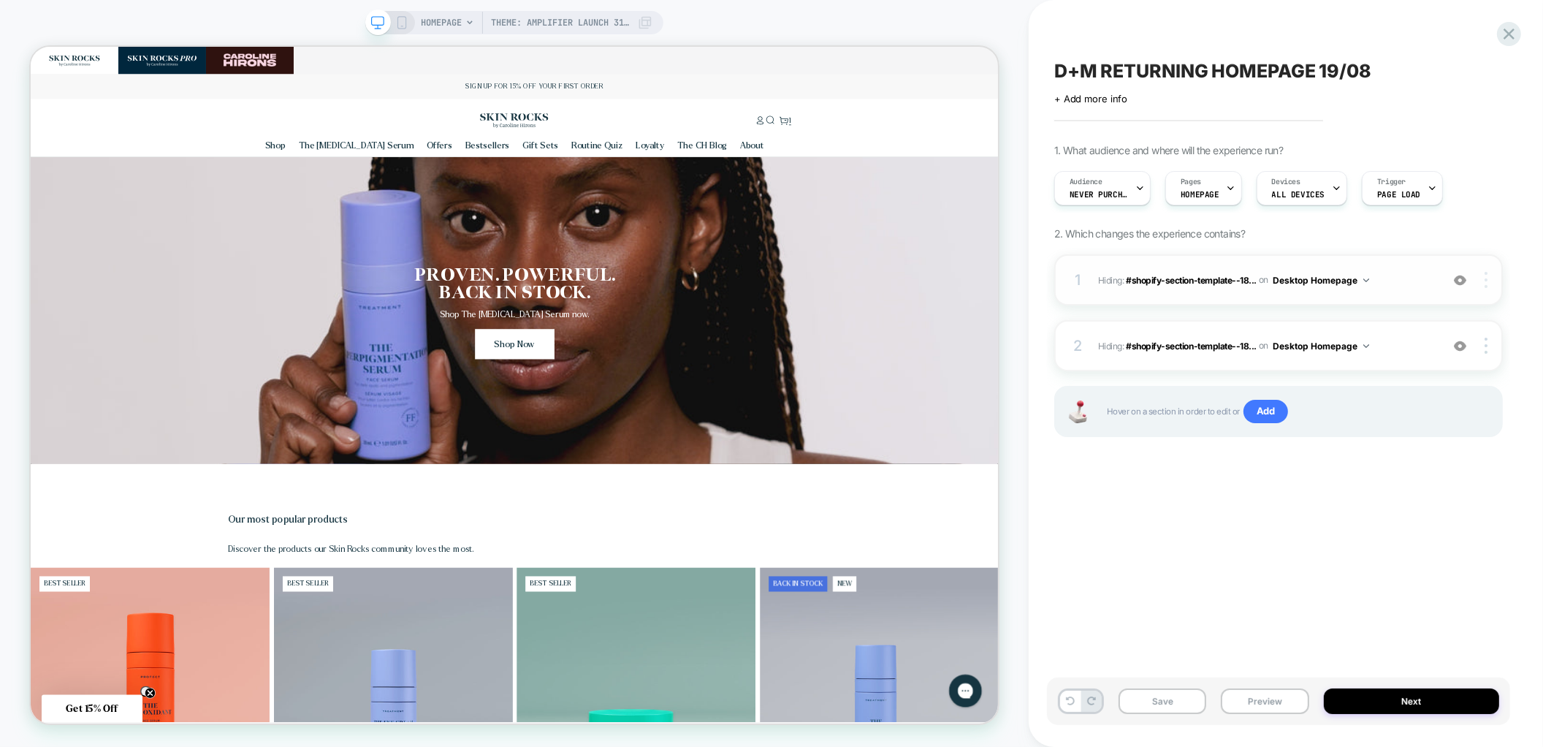
click at [1494, 285] on div at bounding box center [1489, 280] width 28 height 16
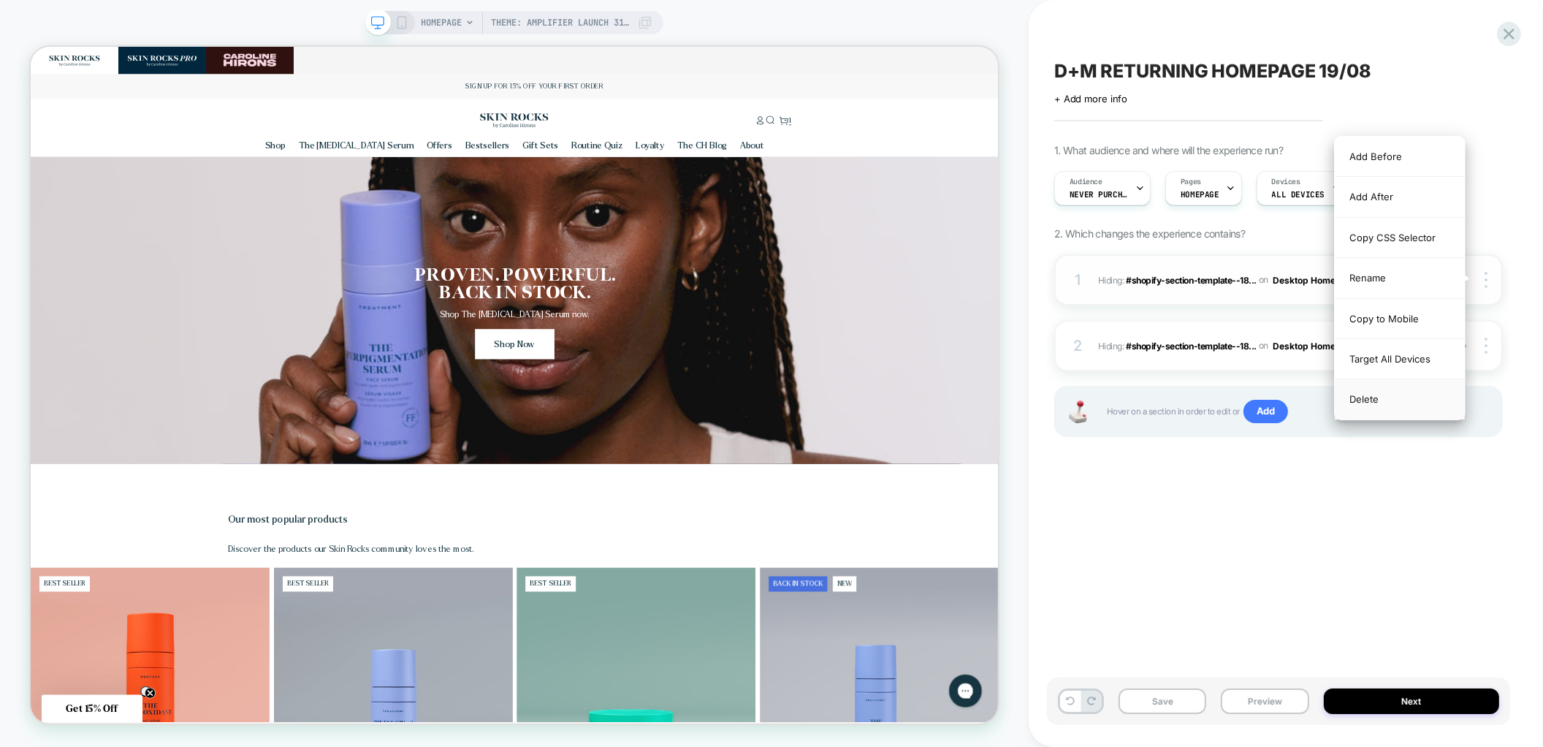
click at [1430, 393] on div "Delete" at bounding box center [1400, 398] width 130 height 39
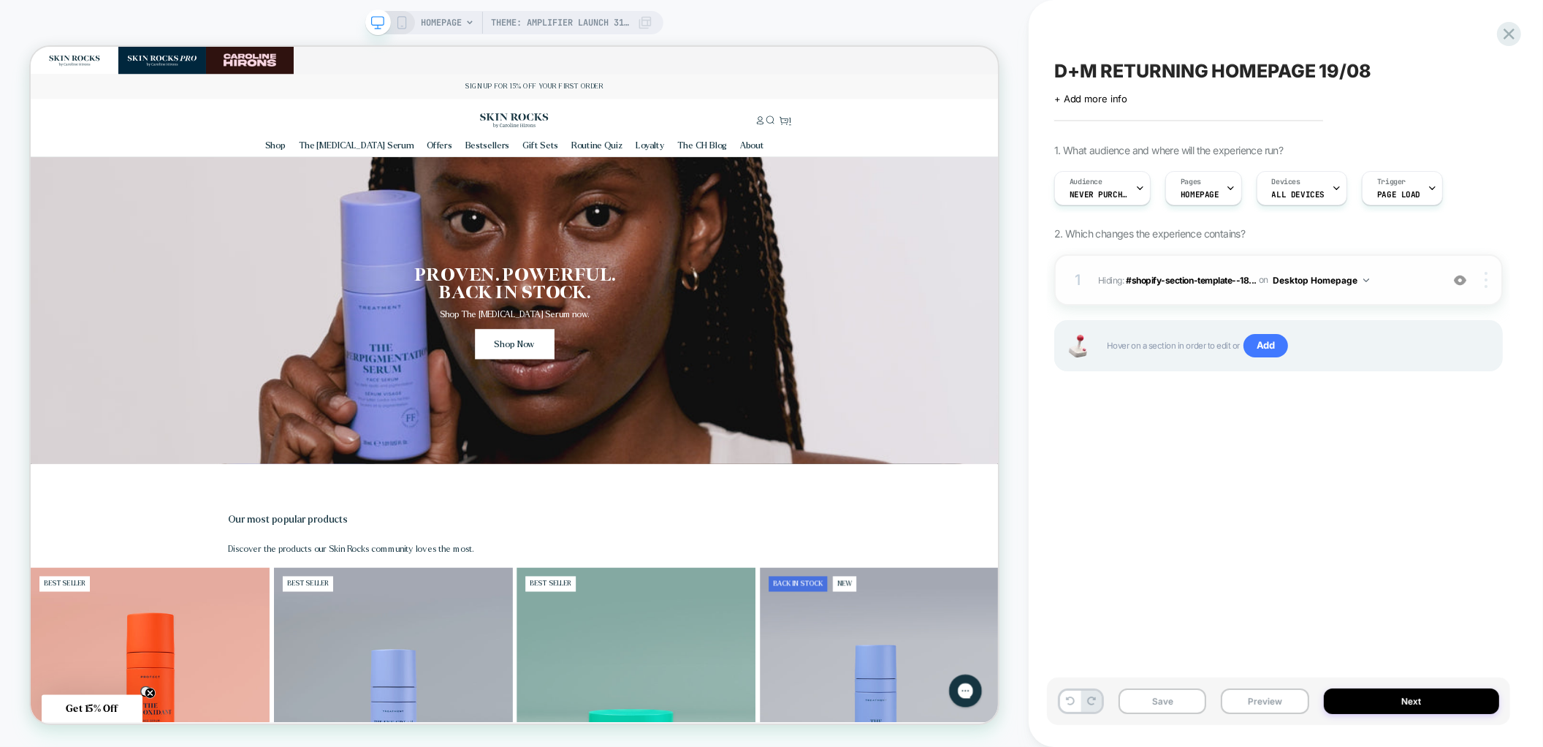
click at [1480, 283] on div at bounding box center [1489, 280] width 28 height 16
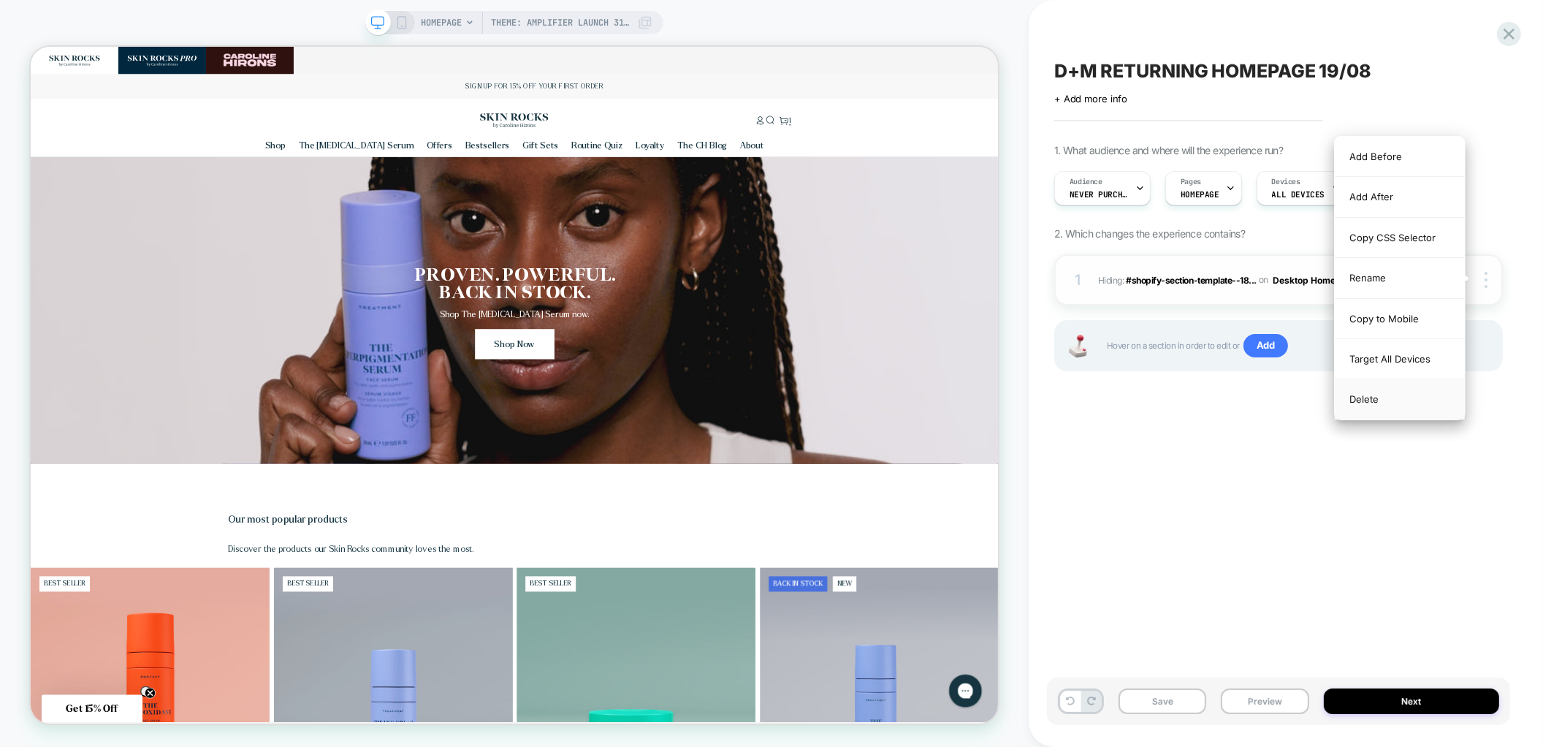
scroll to position [0, 0]
click at [1420, 395] on div "Delete" at bounding box center [1400, 398] width 130 height 39
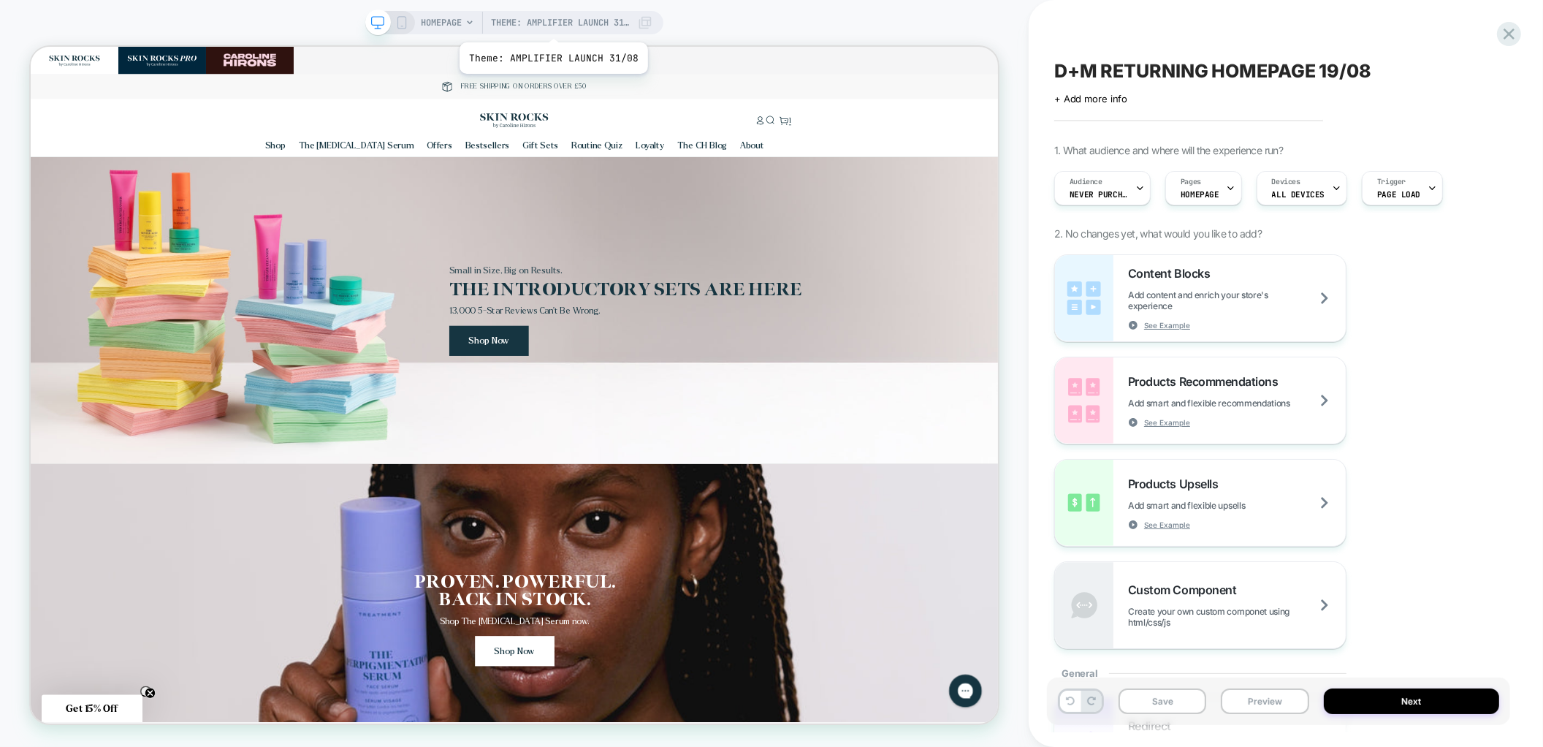
click at [552, 23] on span "Theme: AMPLIFIER LAUNCH 31/08" at bounding box center [560, 22] width 139 height 23
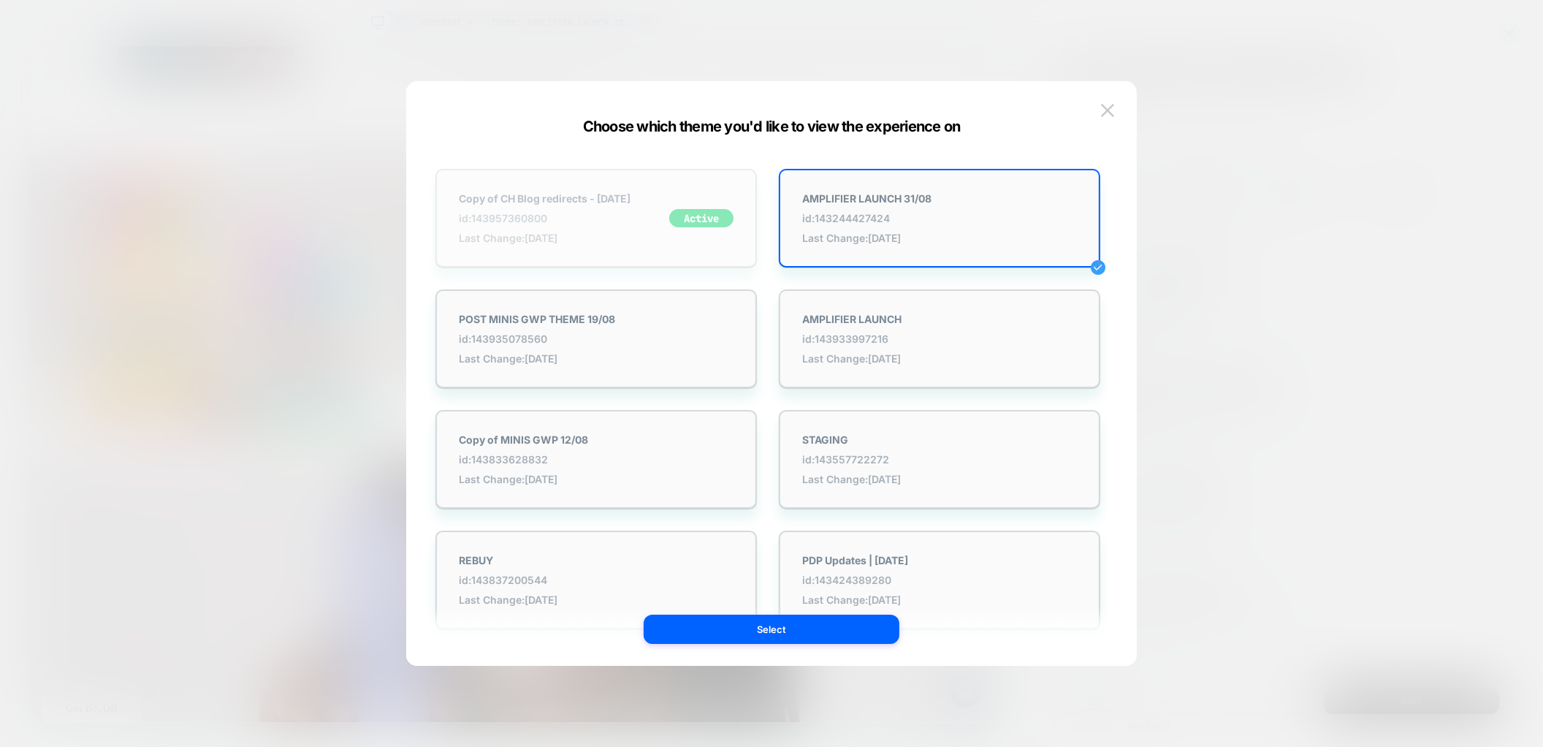
click at [612, 185] on div "Copy of CH Blog redirects - [DATE] id: 143957360800 Last Change: [DATE] Active" at bounding box center [596, 218] width 322 height 99
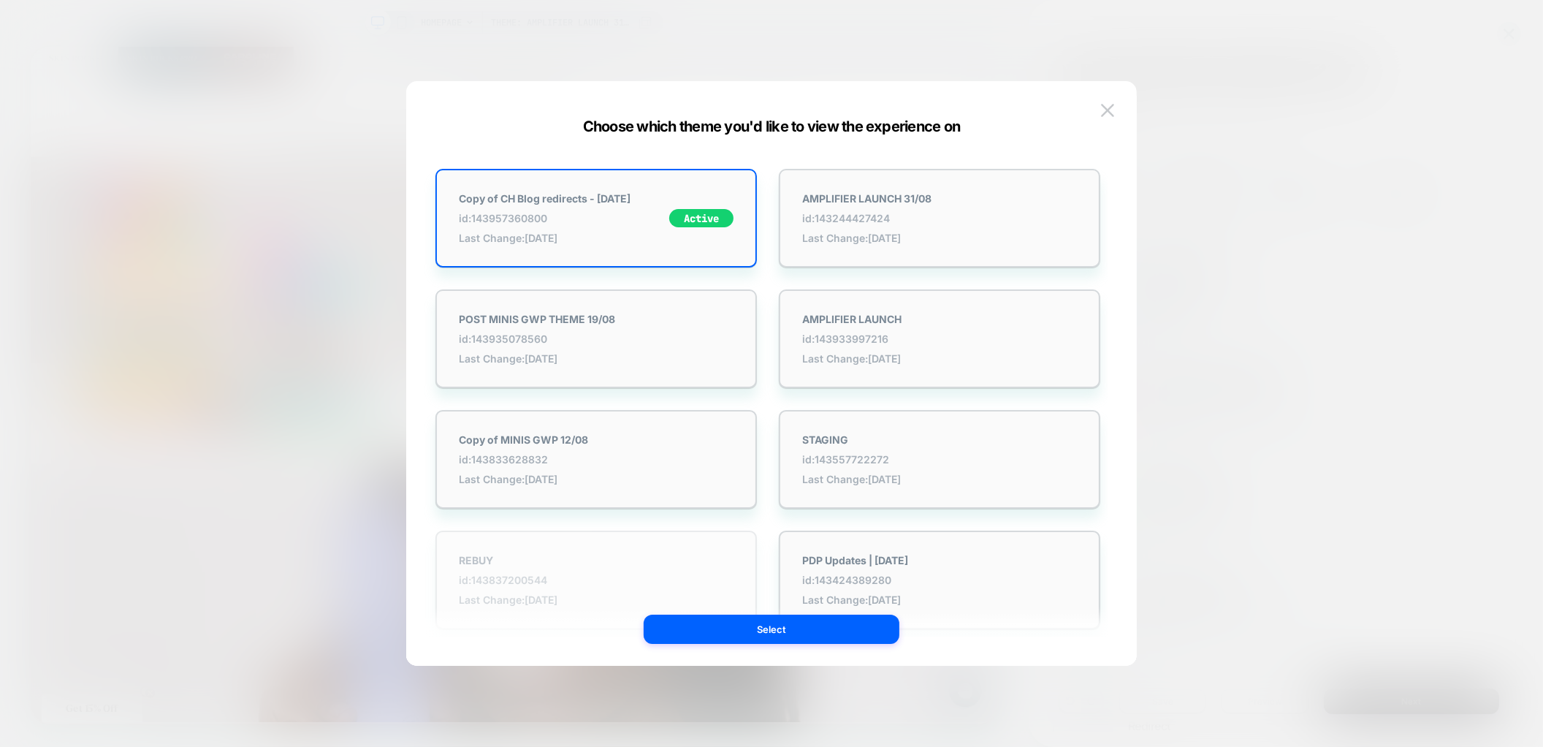
click at [714, 613] on div "REBUY id: 143837200544 Last Change: [DATE]" at bounding box center [596, 579] width 322 height 99
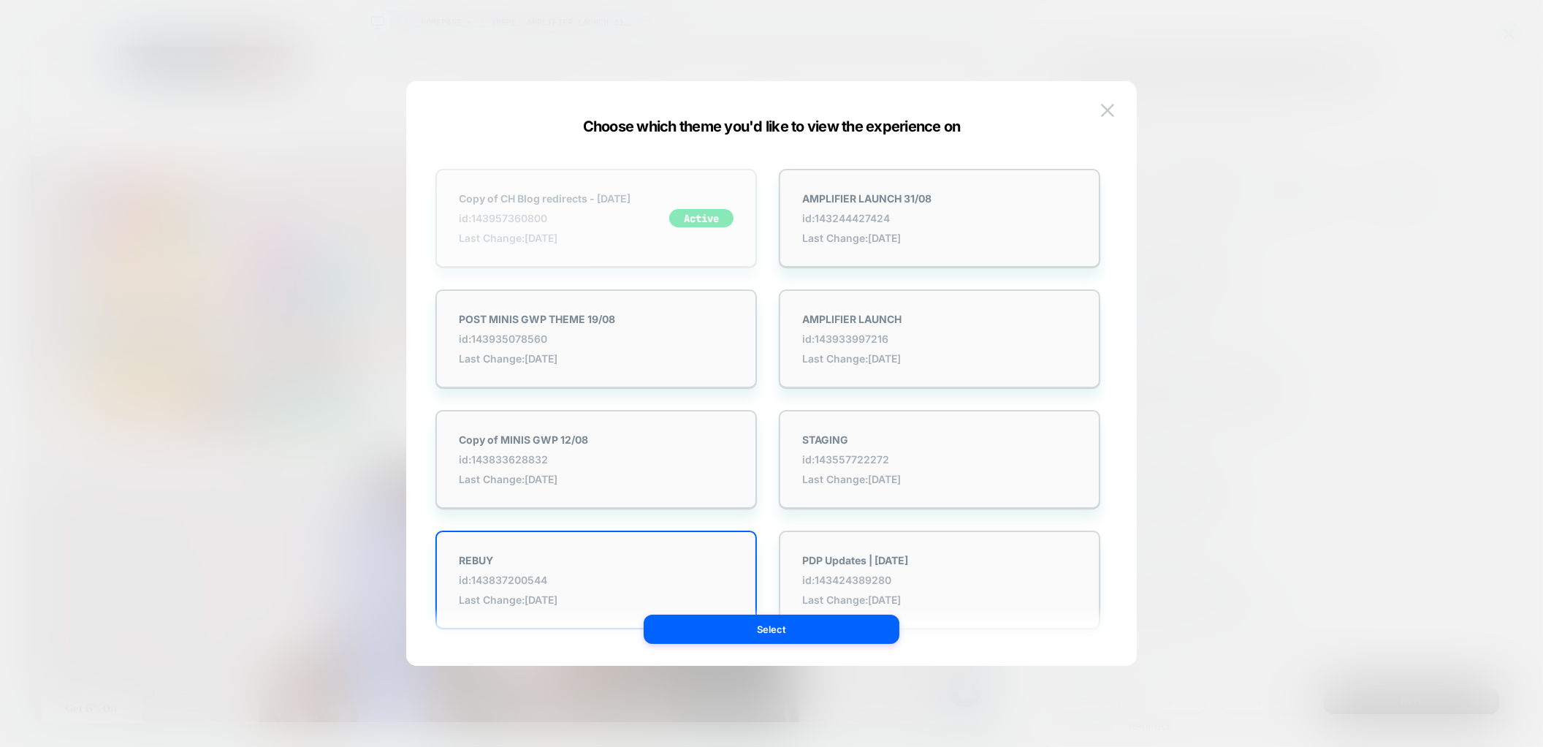
click at [593, 218] on span "id: 143957360800" at bounding box center [545, 218] width 172 height 12
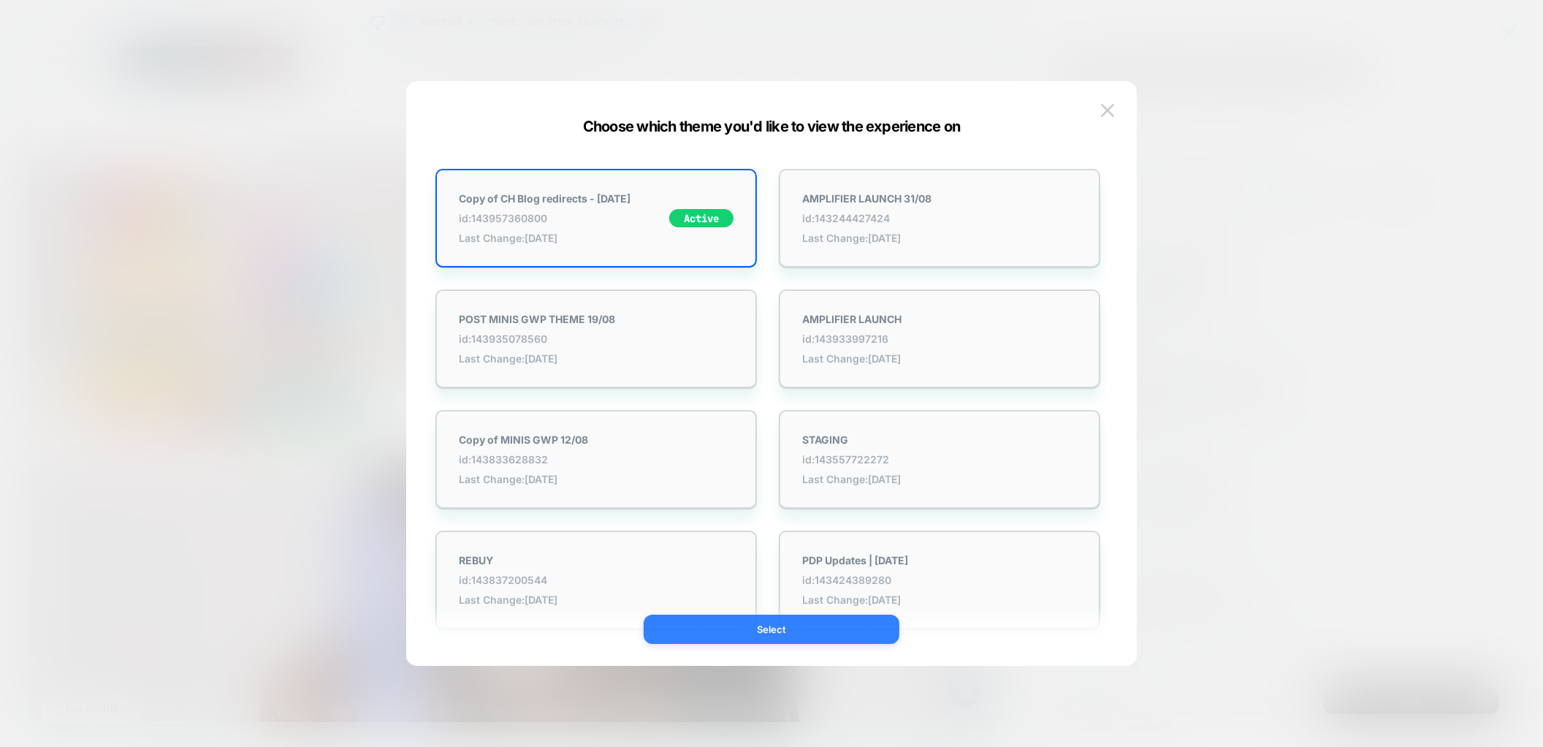
click at [755, 624] on button "Select" at bounding box center [772, 629] width 256 height 29
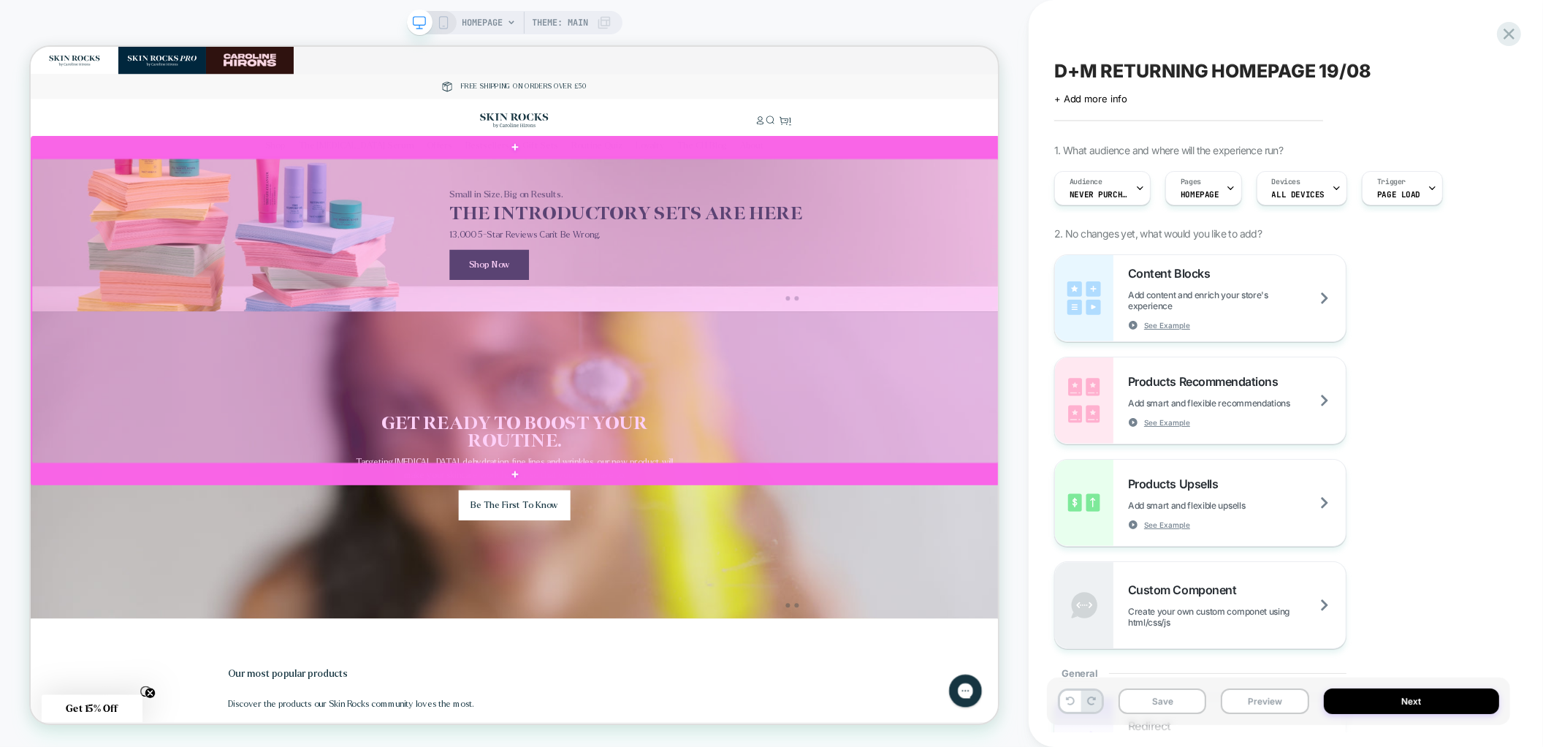
click at [1176, 525] on div at bounding box center [677, 399] width 1290 height 406
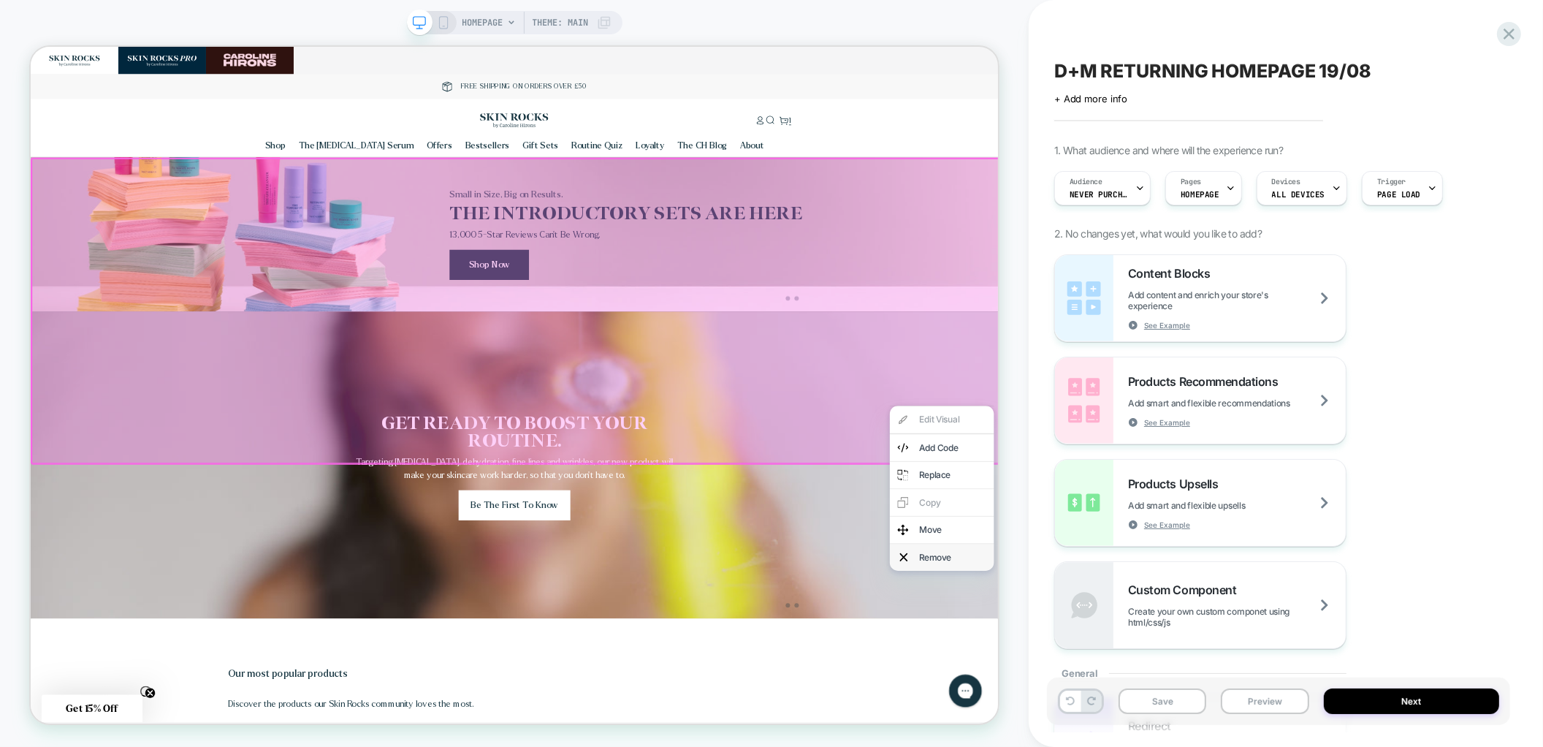
click at [1209, 724] on div "Remove" at bounding box center [1245, 727] width 139 height 36
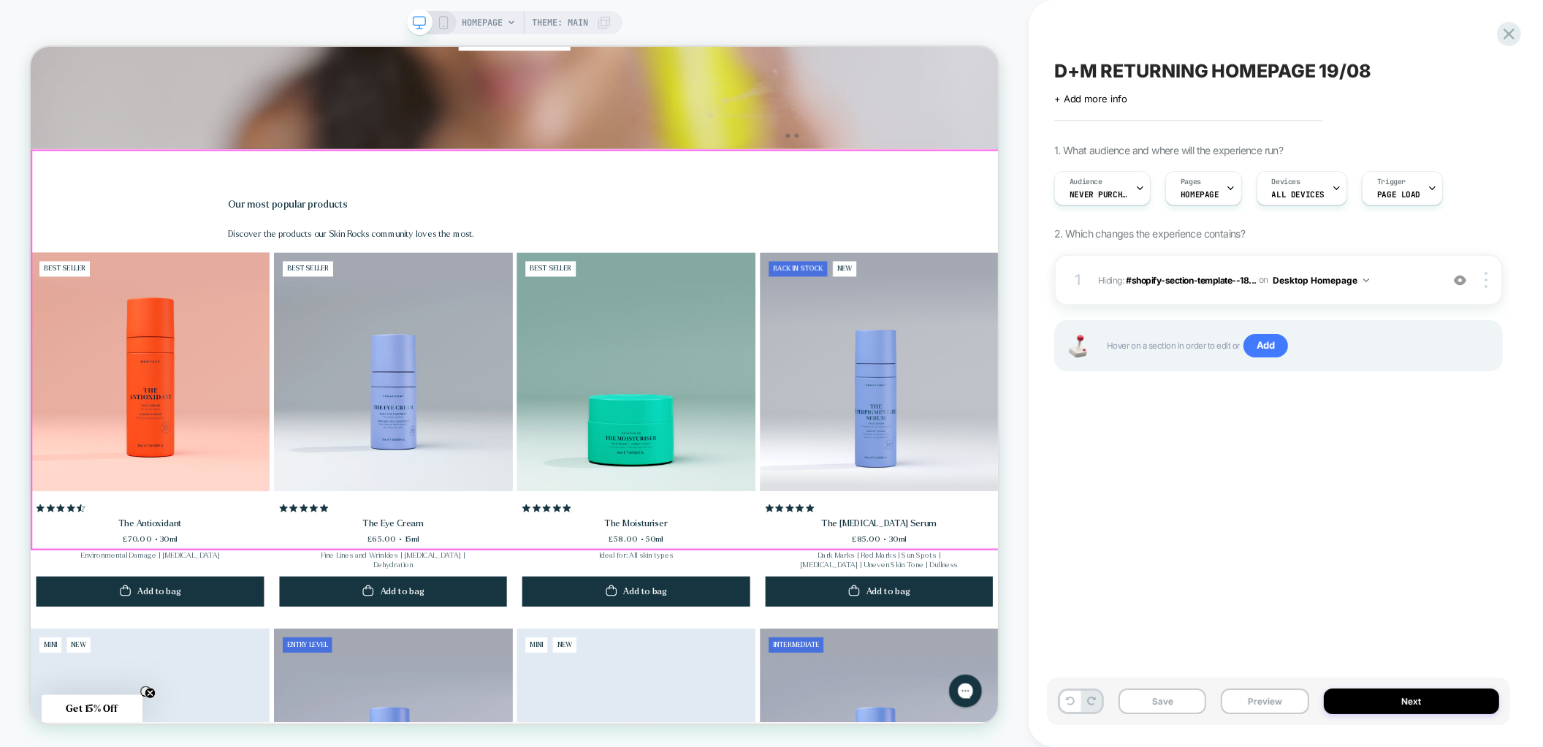
scroll to position [0, 743]
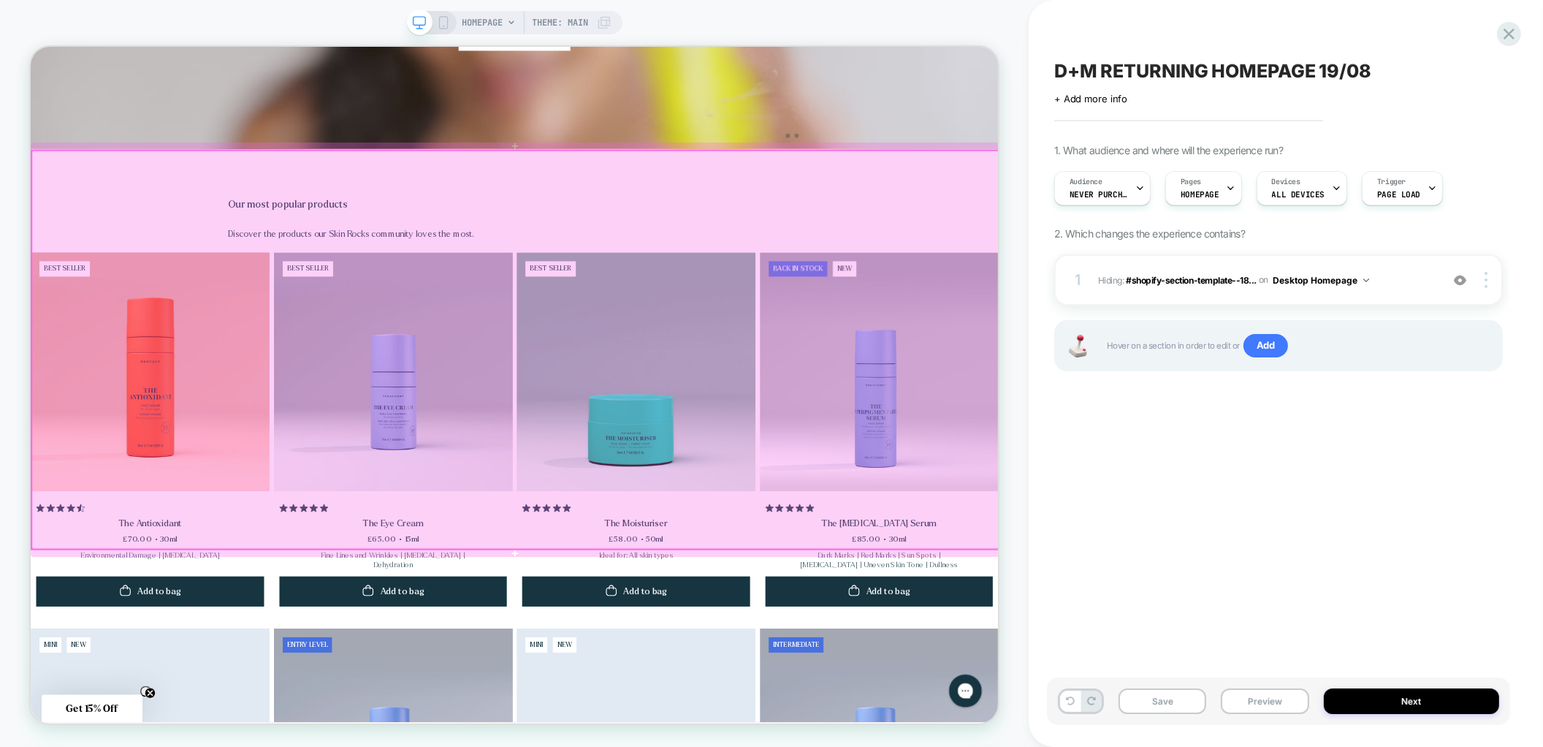
click at [1203, 441] on div at bounding box center [677, 451] width 1290 height 532
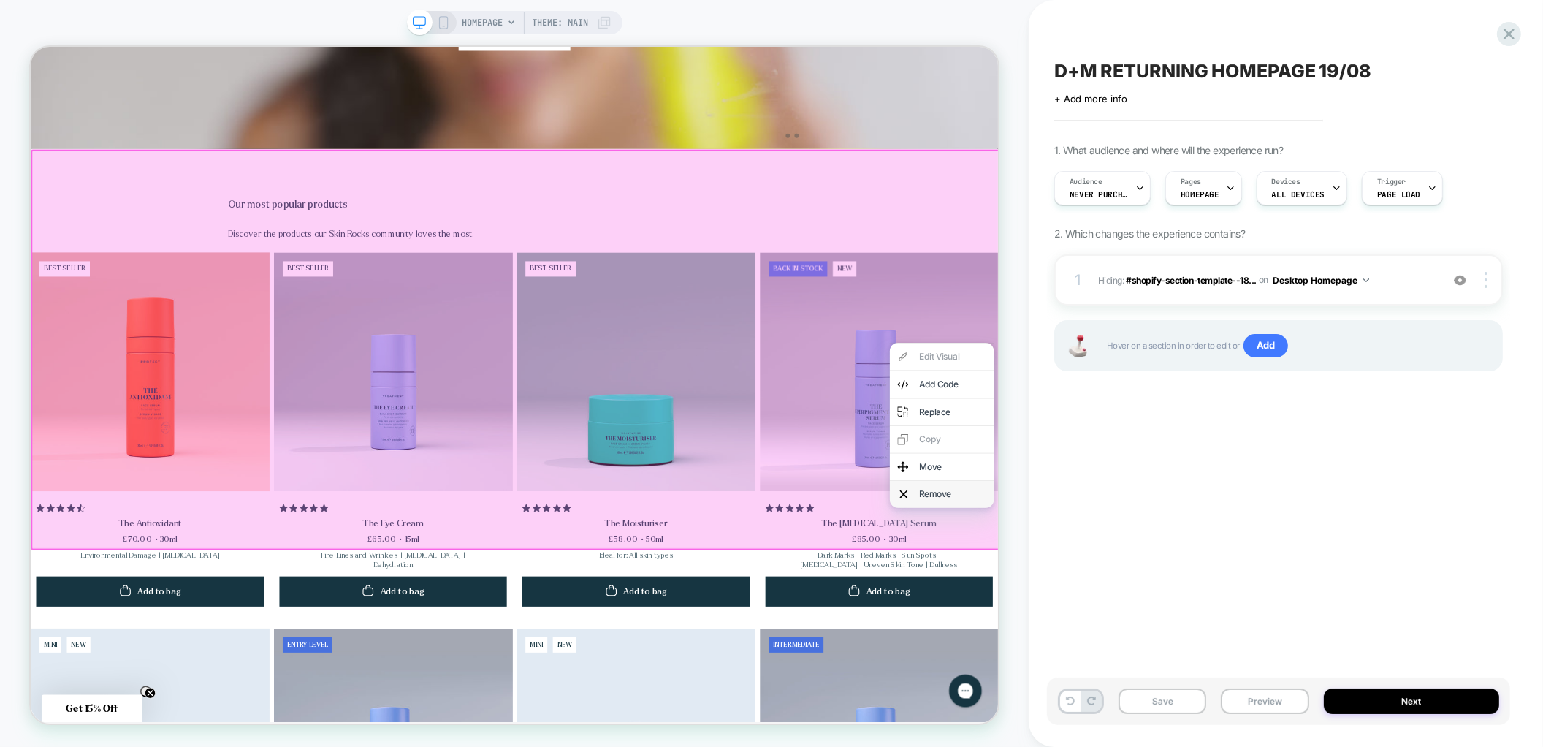
click at [1212, 630] on div "Remove" at bounding box center [1245, 643] width 139 height 36
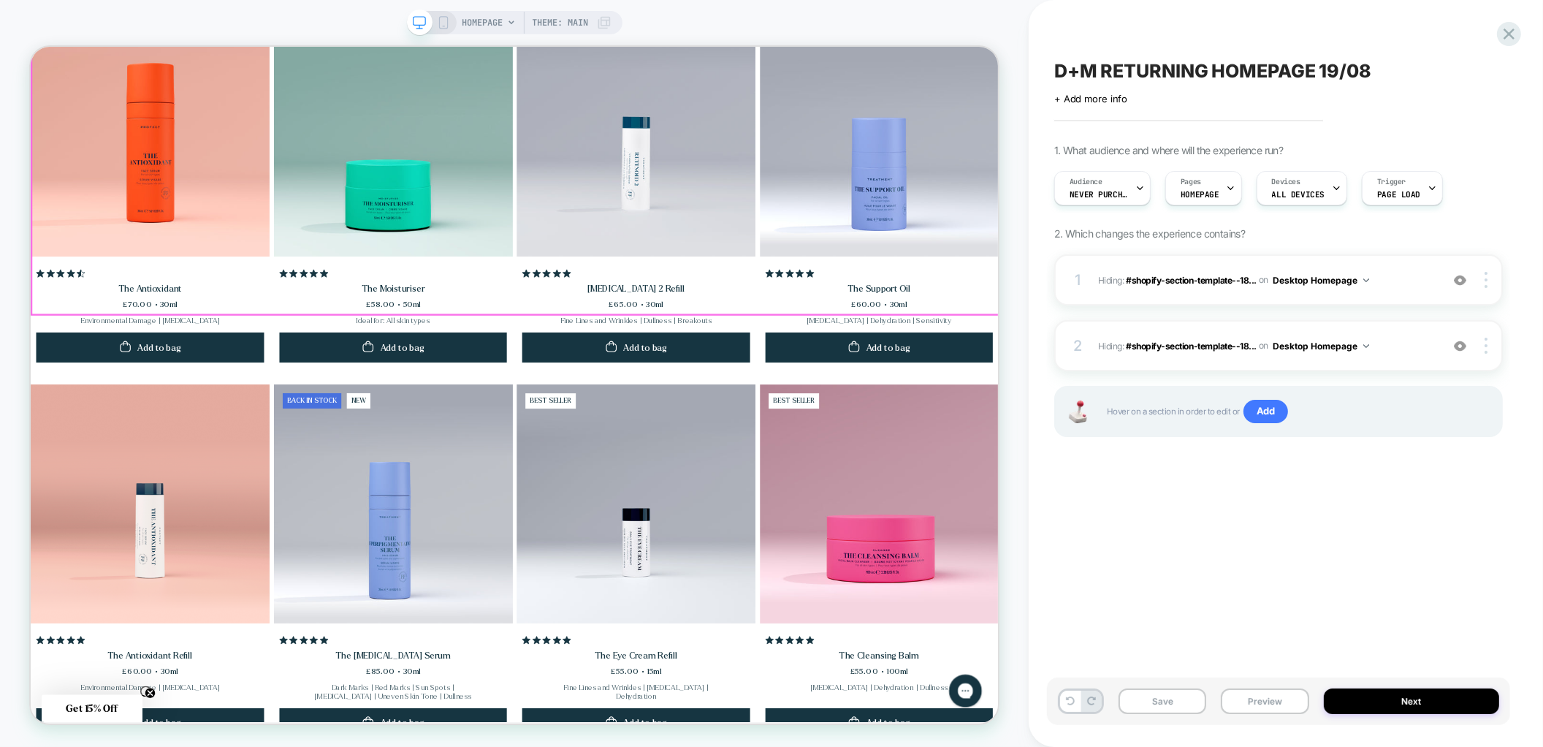
scroll to position [0, 1054]
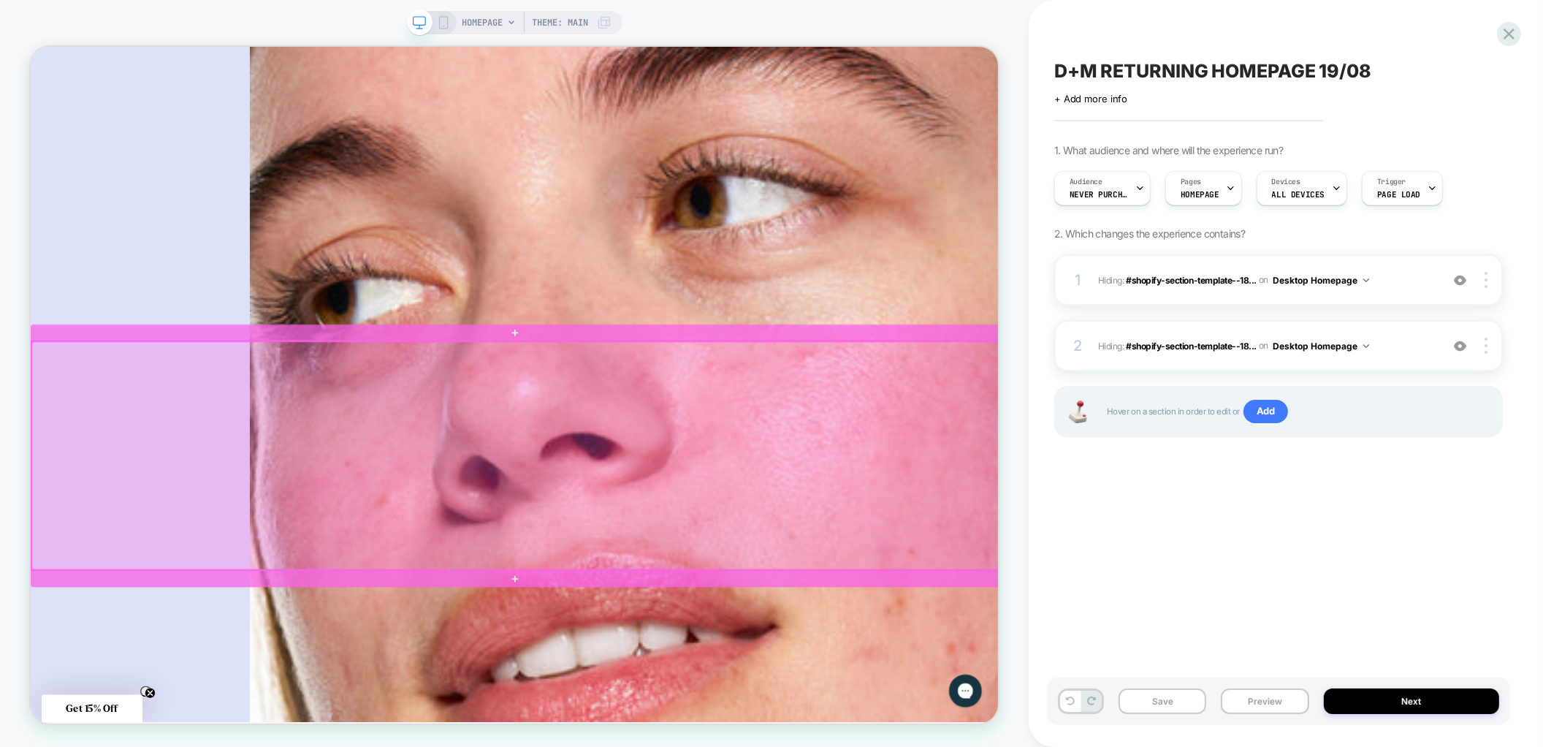
click at [1252, 533] on div at bounding box center [677, 592] width 1290 height 304
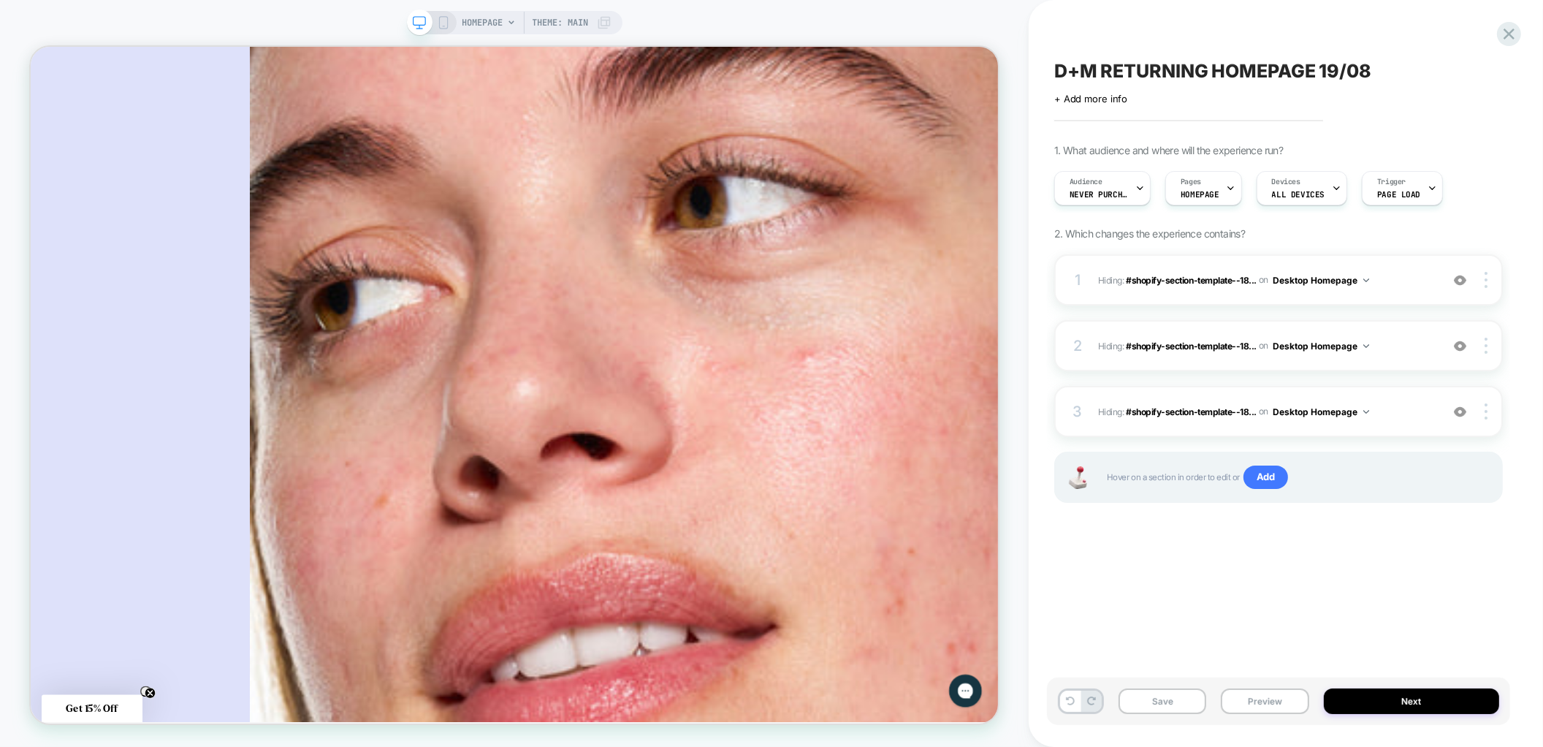
click at [433, 19] on div at bounding box center [431, 22] width 37 height 13
click at [441, 21] on icon at bounding box center [443, 22] width 13 height 13
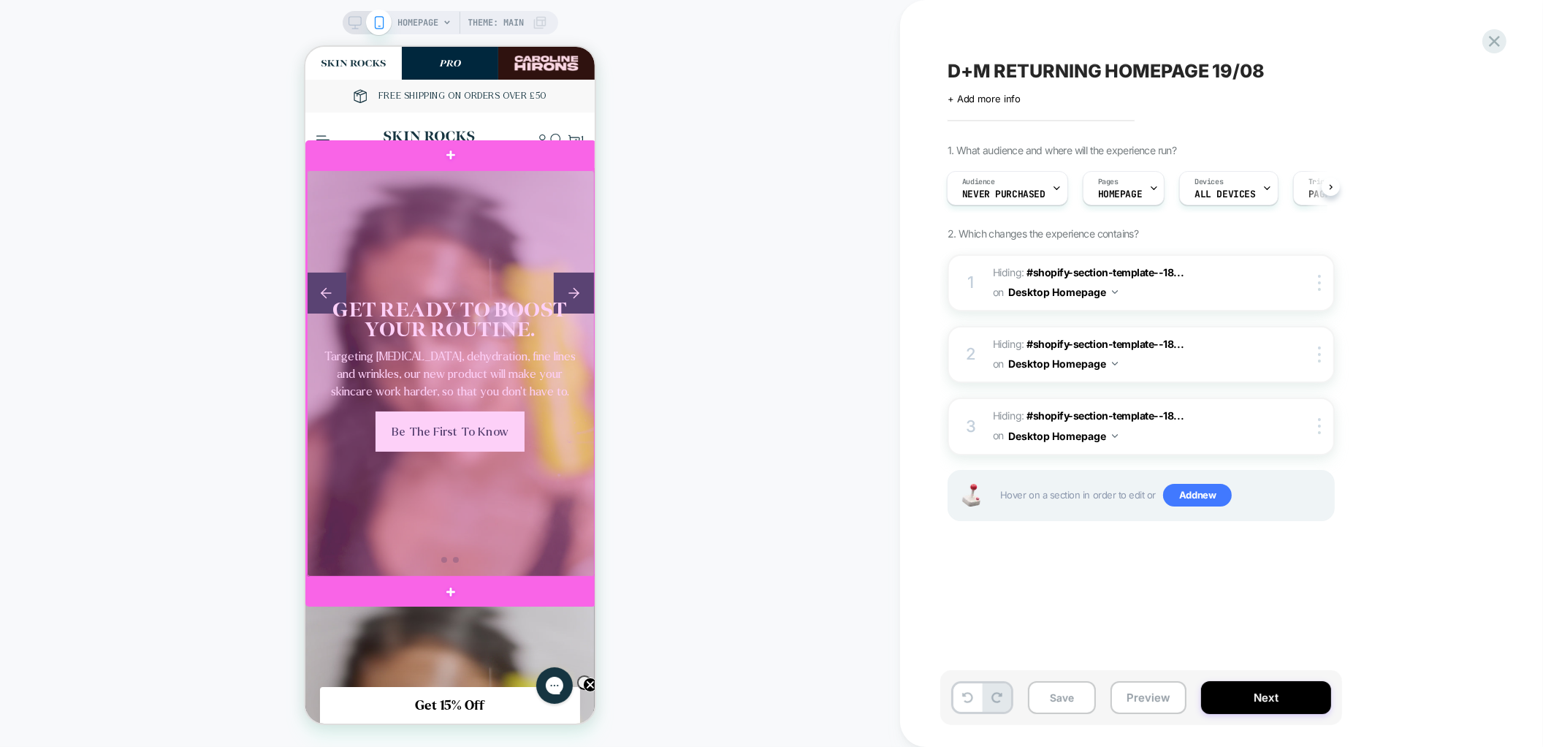
click at [562, 222] on div at bounding box center [450, 373] width 288 height 406
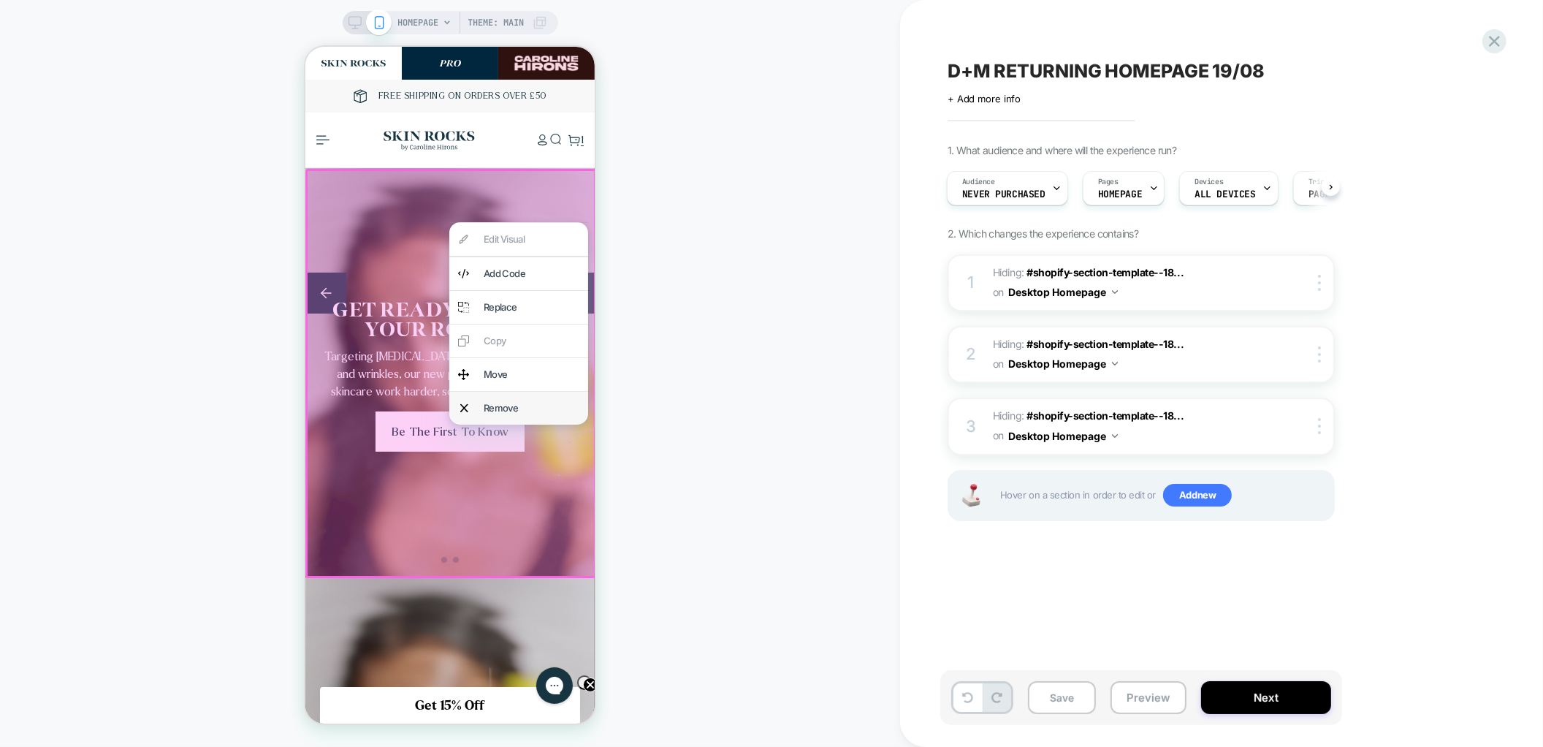
click at [539, 406] on div "Remove" at bounding box center [531, 407] width 96 height 15
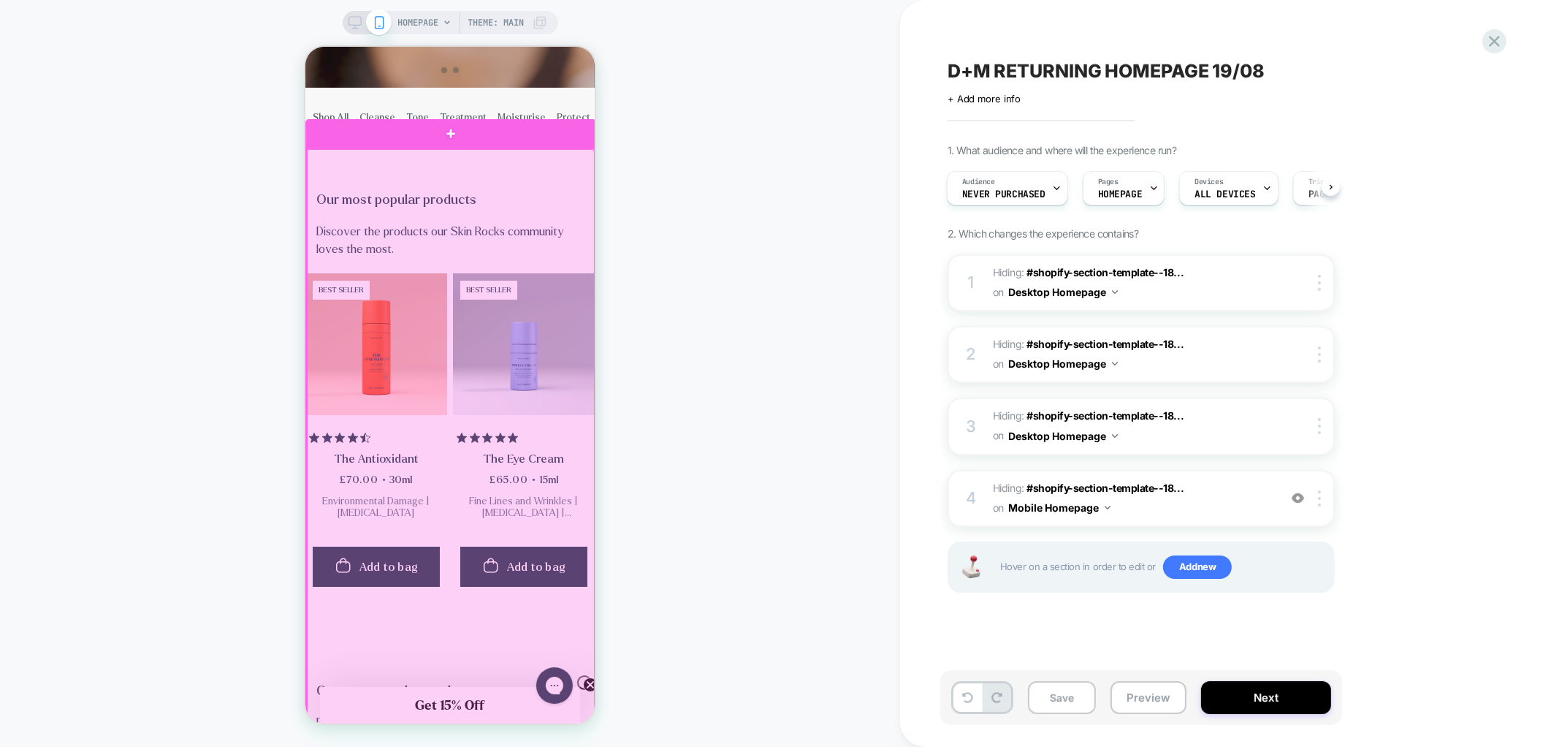
click at [552, 186] on div at bounding box center [450, 442] width 288 height 586
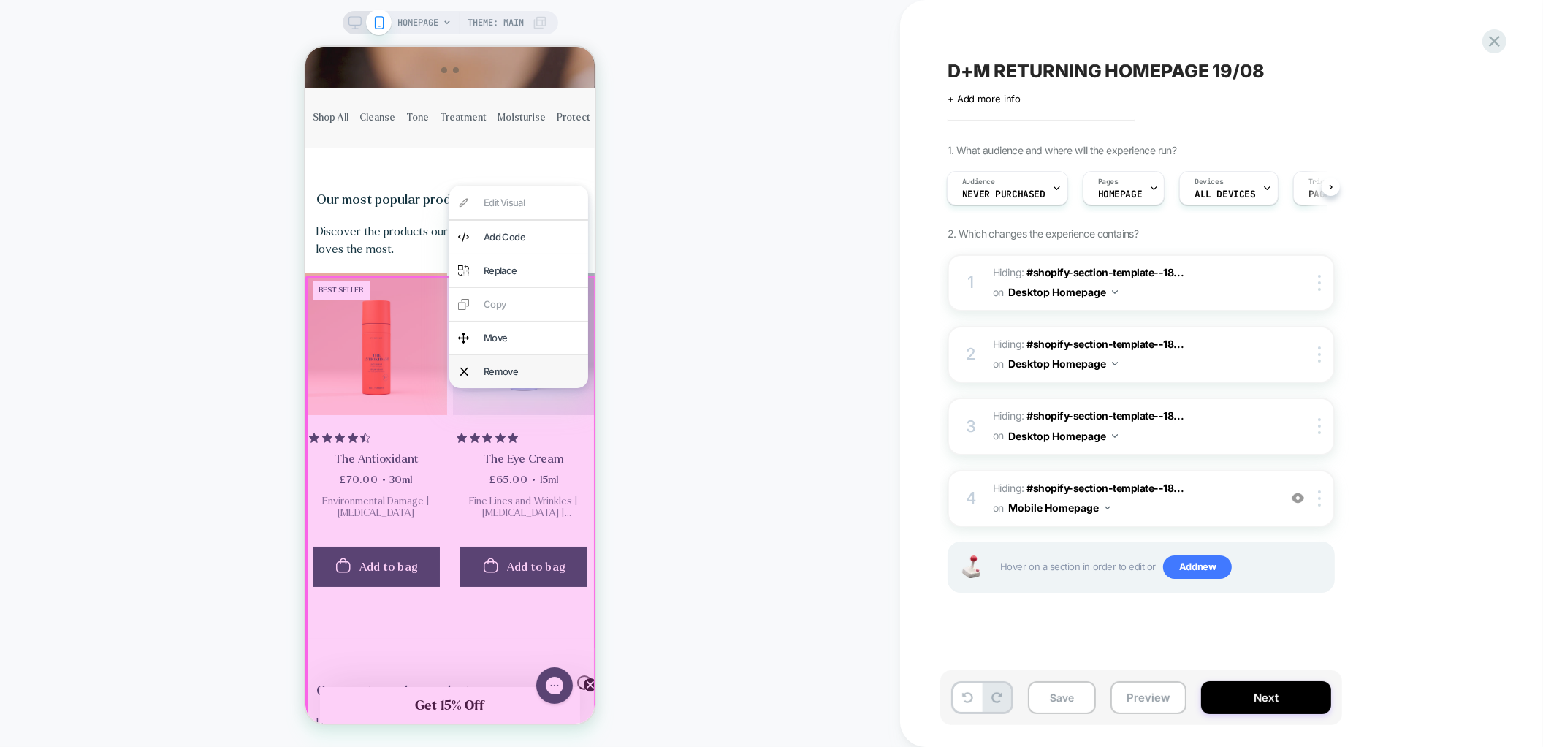
click at [520, 380] on div "Remove" at bounding box center [518, 371] width 139 height 33
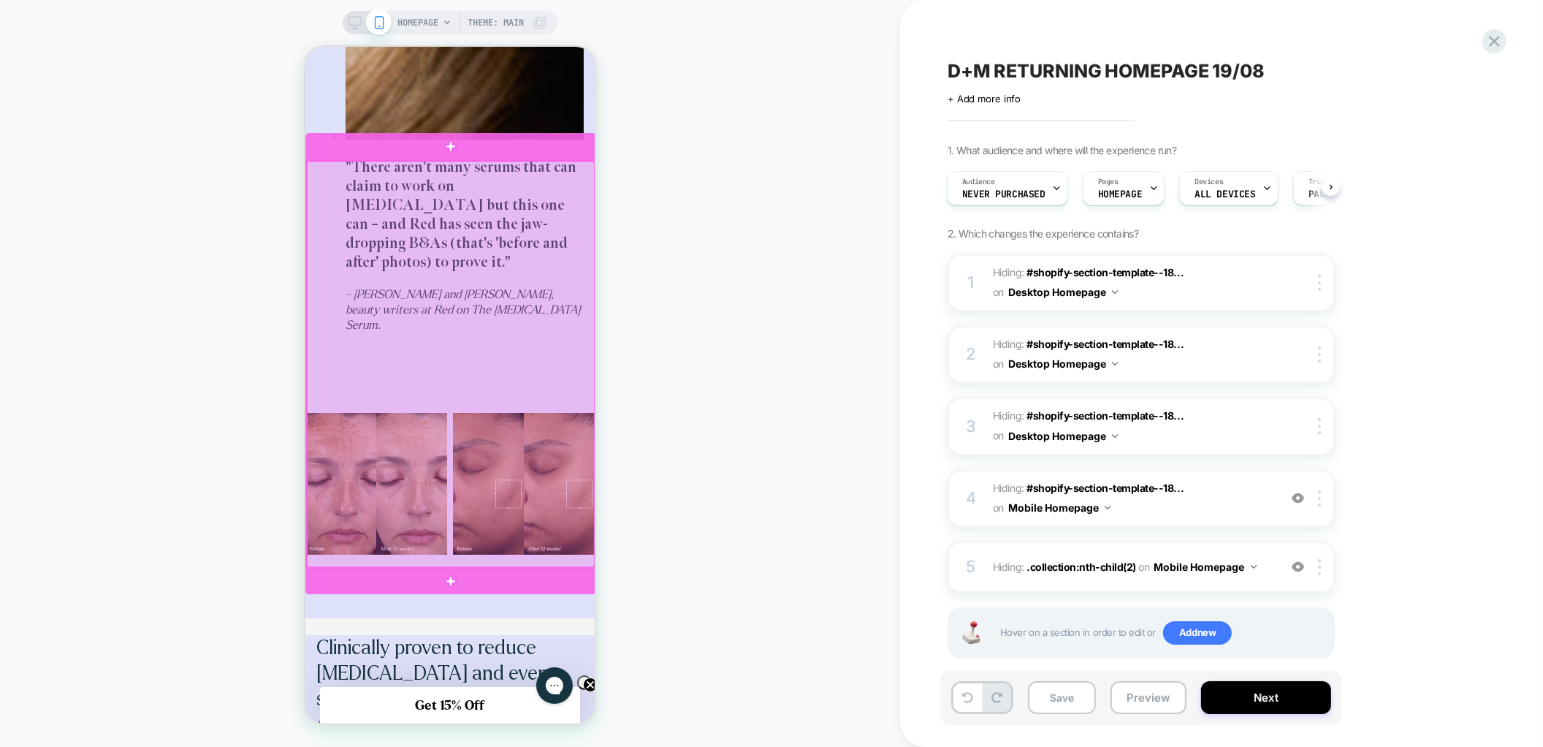
click at [549, 424] on div at bounding box center [450, 364] width 288 height 406
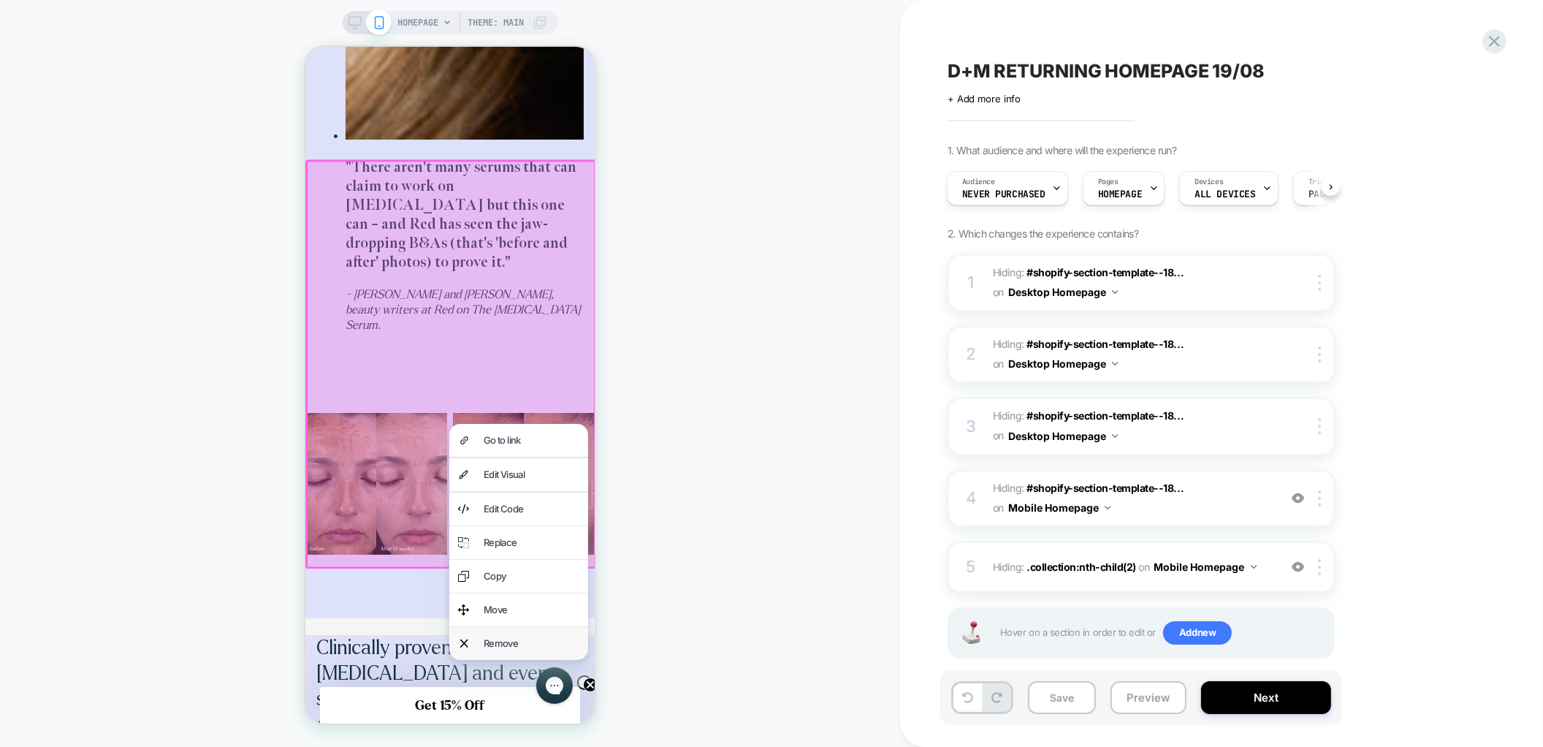
click at [510, 655] on div "Remove" at bounding box center [518, 643] width 139 height 33
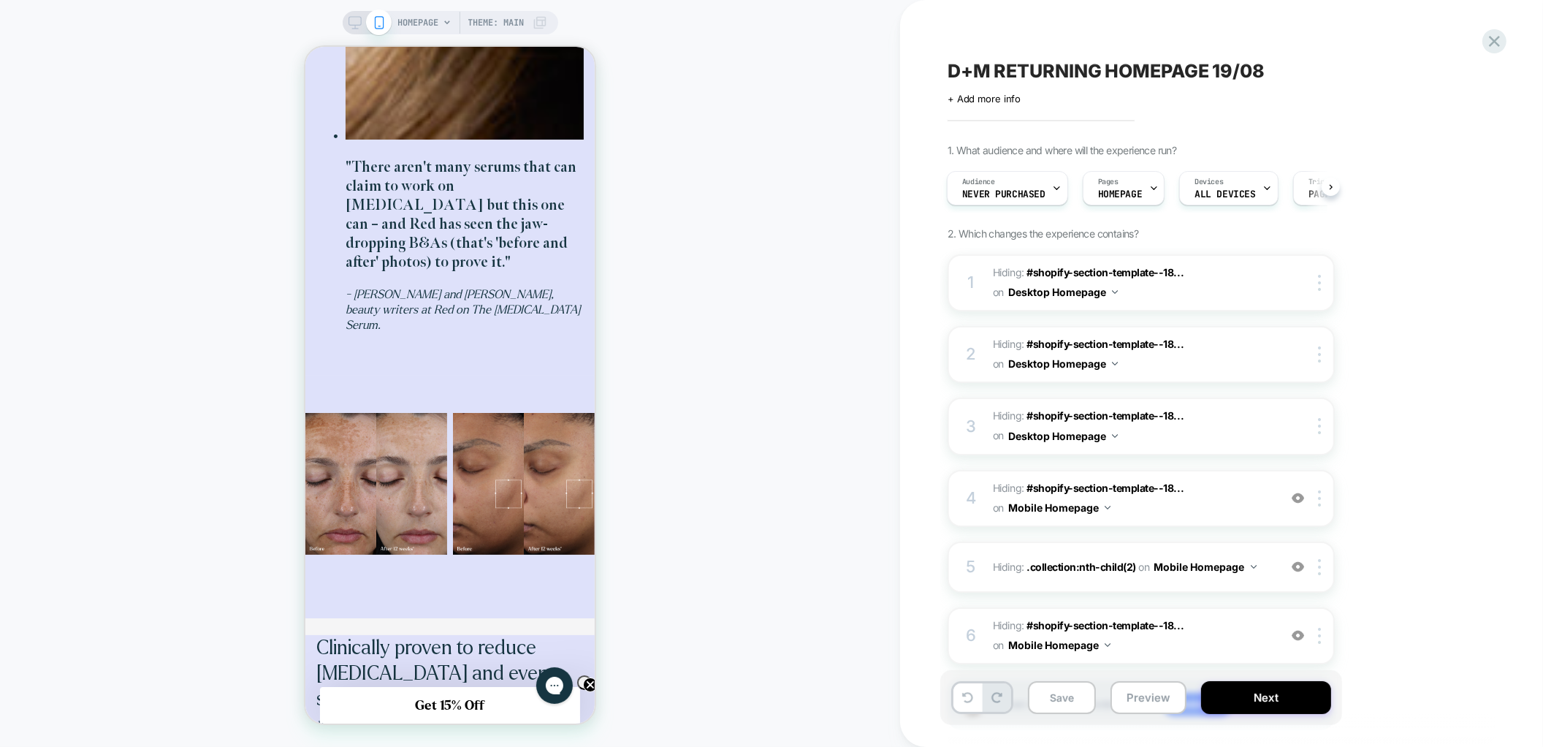
click at [357, 28] on icon at bounding box center [355, 22] width 13 height 13
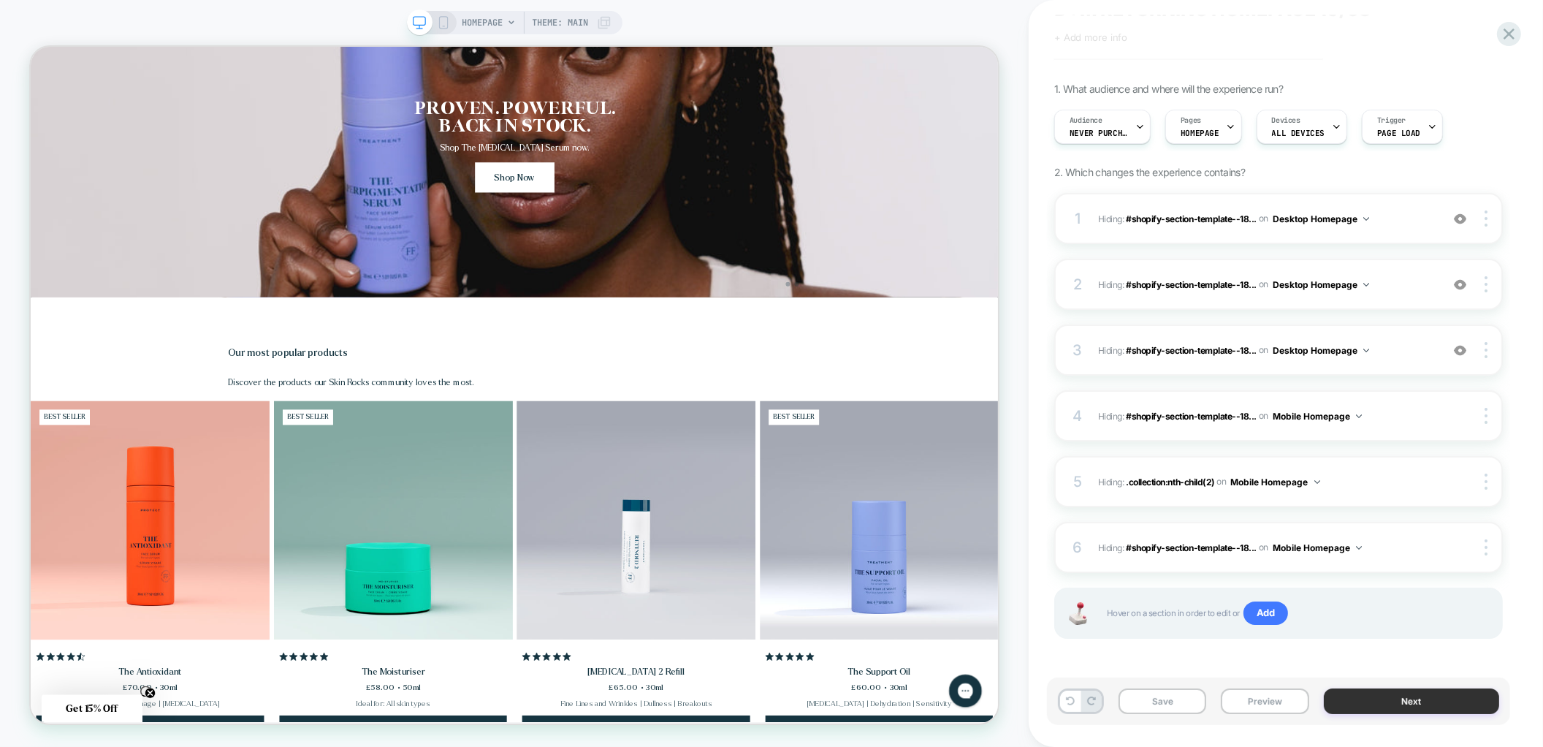
click at [1404, 693] on button "Next" at bounding box center [1412, 701] width 176 height 26
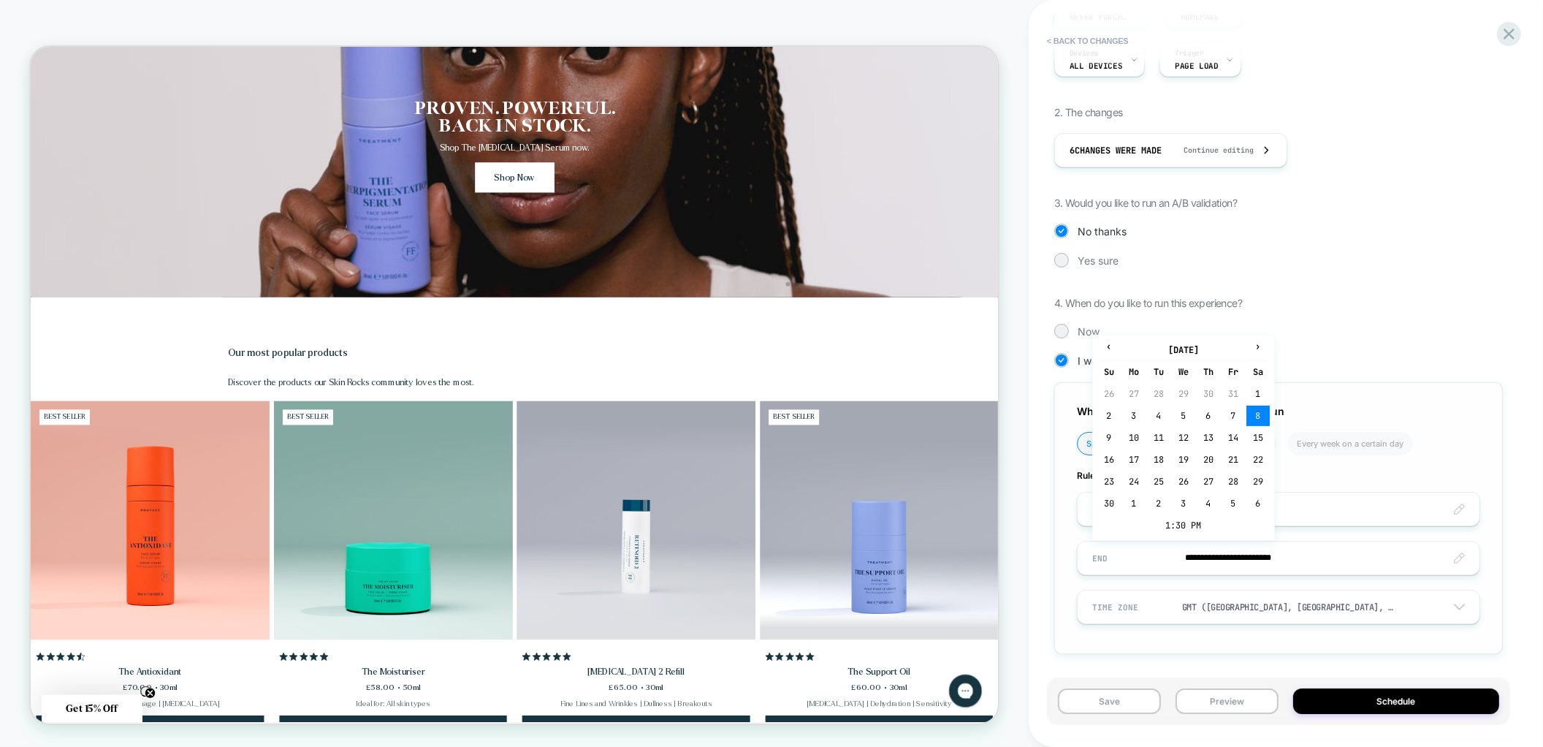
click at [1222, 564] on input "**********" at bounding box center [1279, 558] width 402 height 34
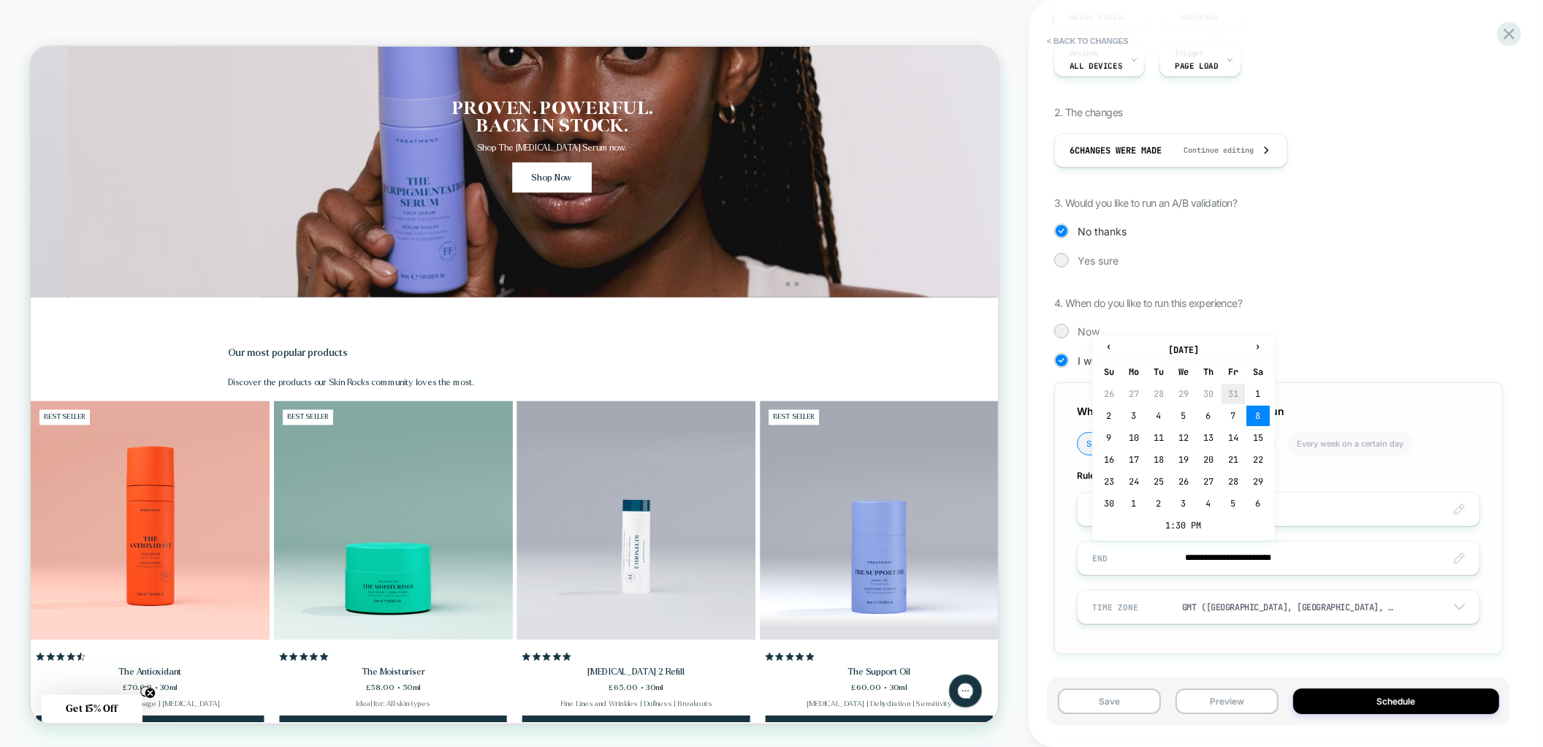
click at [1236, 400] on td "31" at bounding box center [1233, 394] width 23 height 20
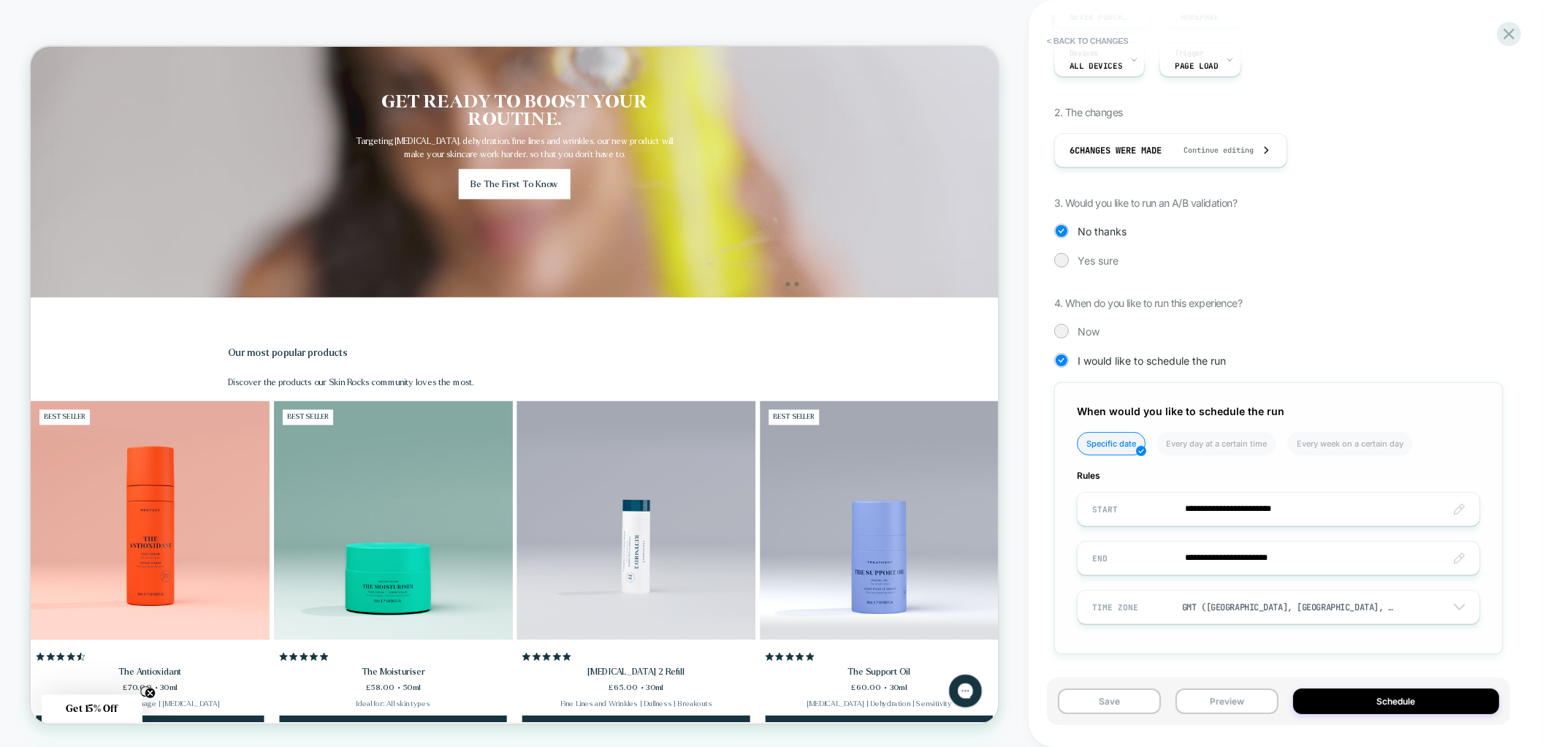
click at [1218, 555] on input "**********" at bounding box center [1279, 558] width 402 height 34
click at [1112, 347] on span "‹" at bounding box center [1109, 346] width 22 height 12
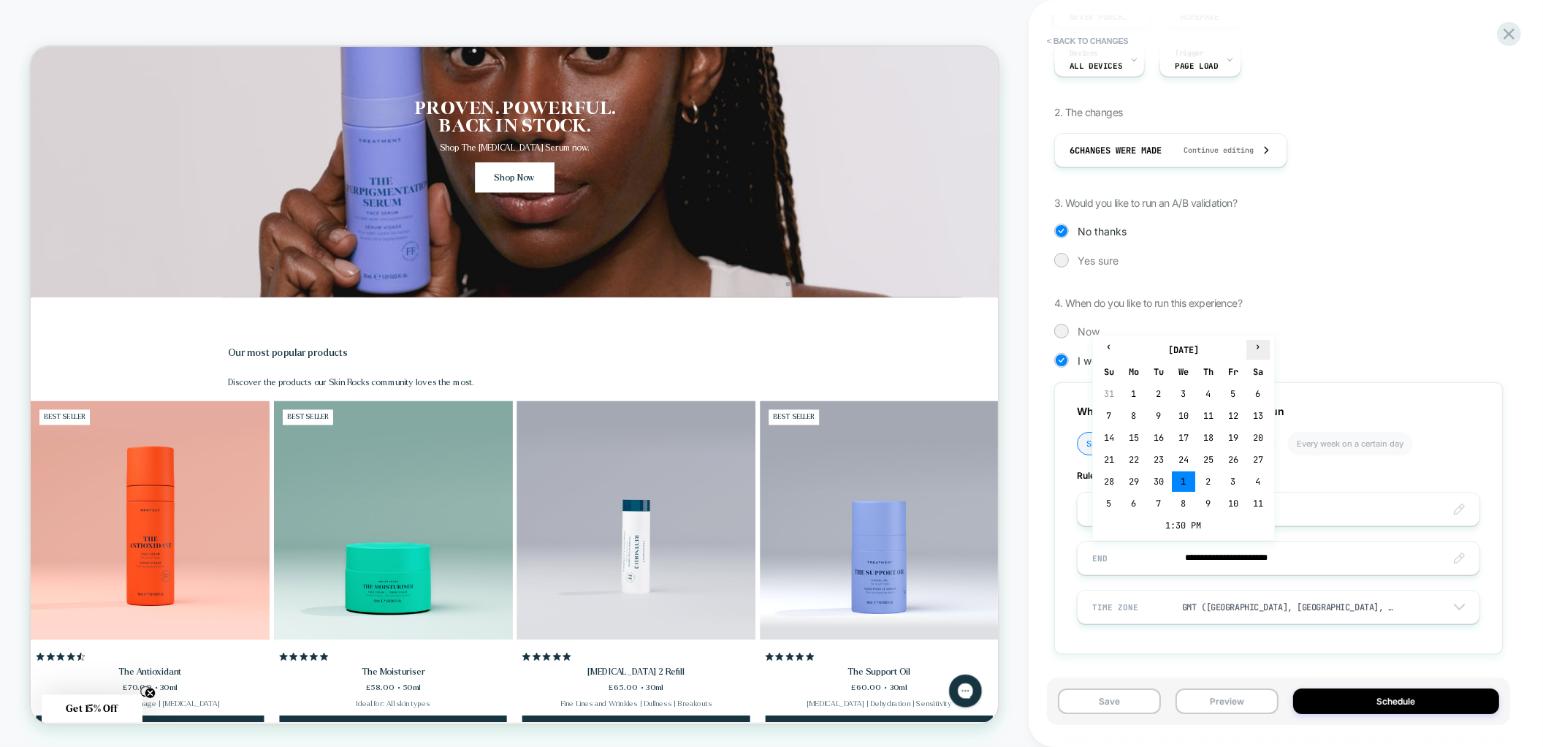
click at [1260, 352] on span "›" at bounding box center [1258, 346] width 22 height 12
click at [1229, 481] on td "31" at bounding box center [1233, 481] width 23 height 20
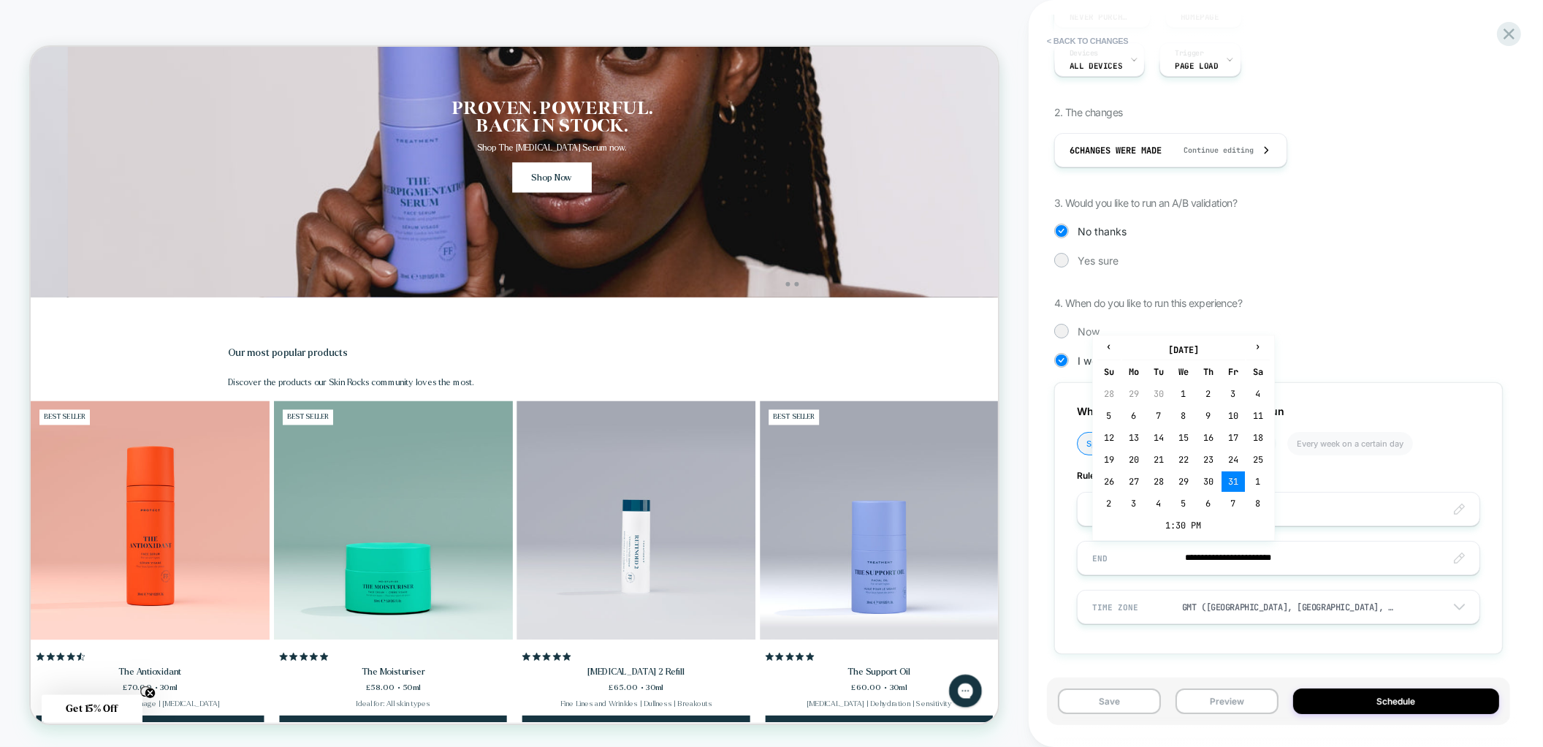
click at [1220, 562] on input "**********" at bounding box center [1279, 558] width 402 height 34
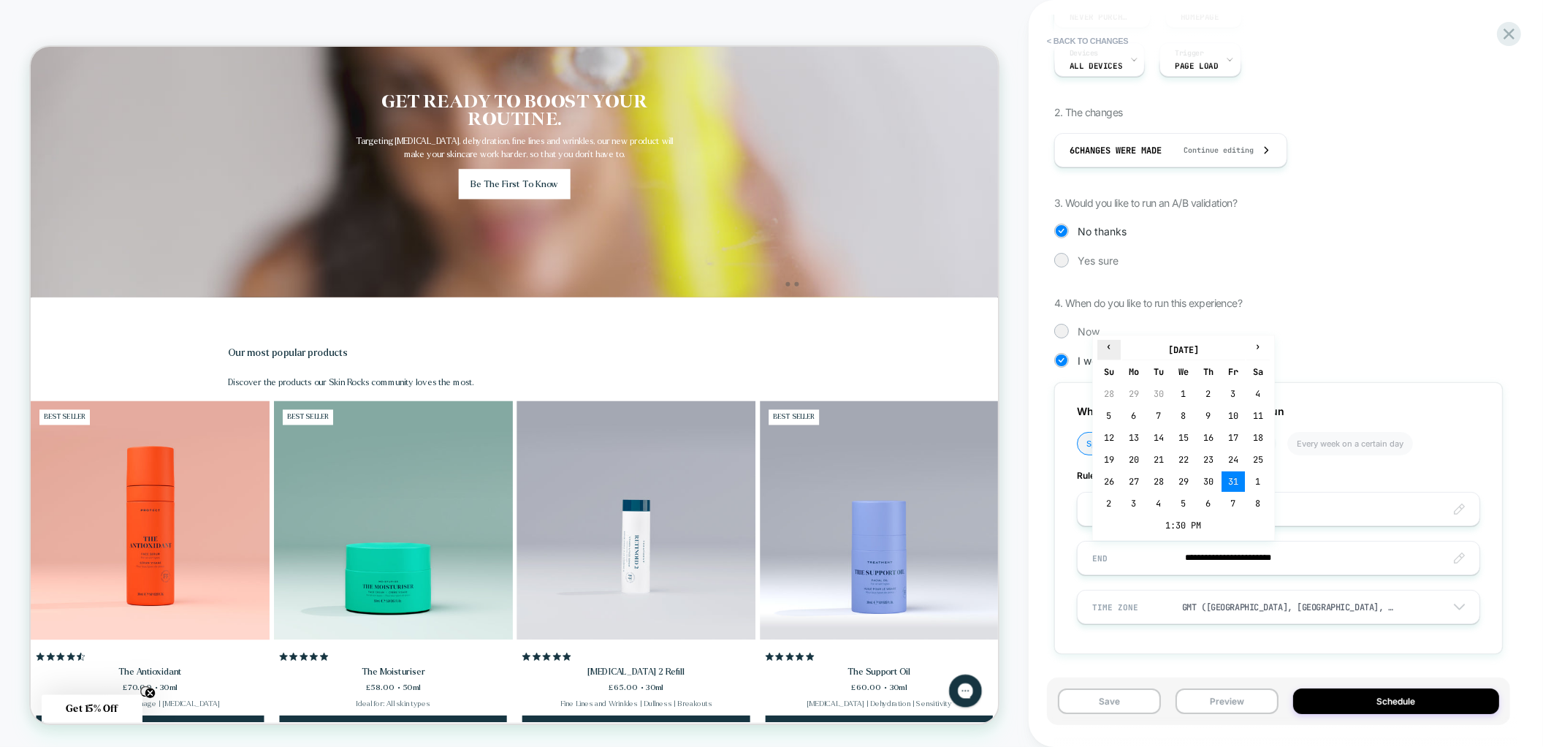
click at [1114, 352] on span "‹" at bounding box center [1109, 346] width 22 height 12
click at [1111, 502] on td "31" at bounding box center [1108, 503] width 23 height 20
click at [1274, 556] on input "**********" at bounding box center [1279, 558] width 402 height 34
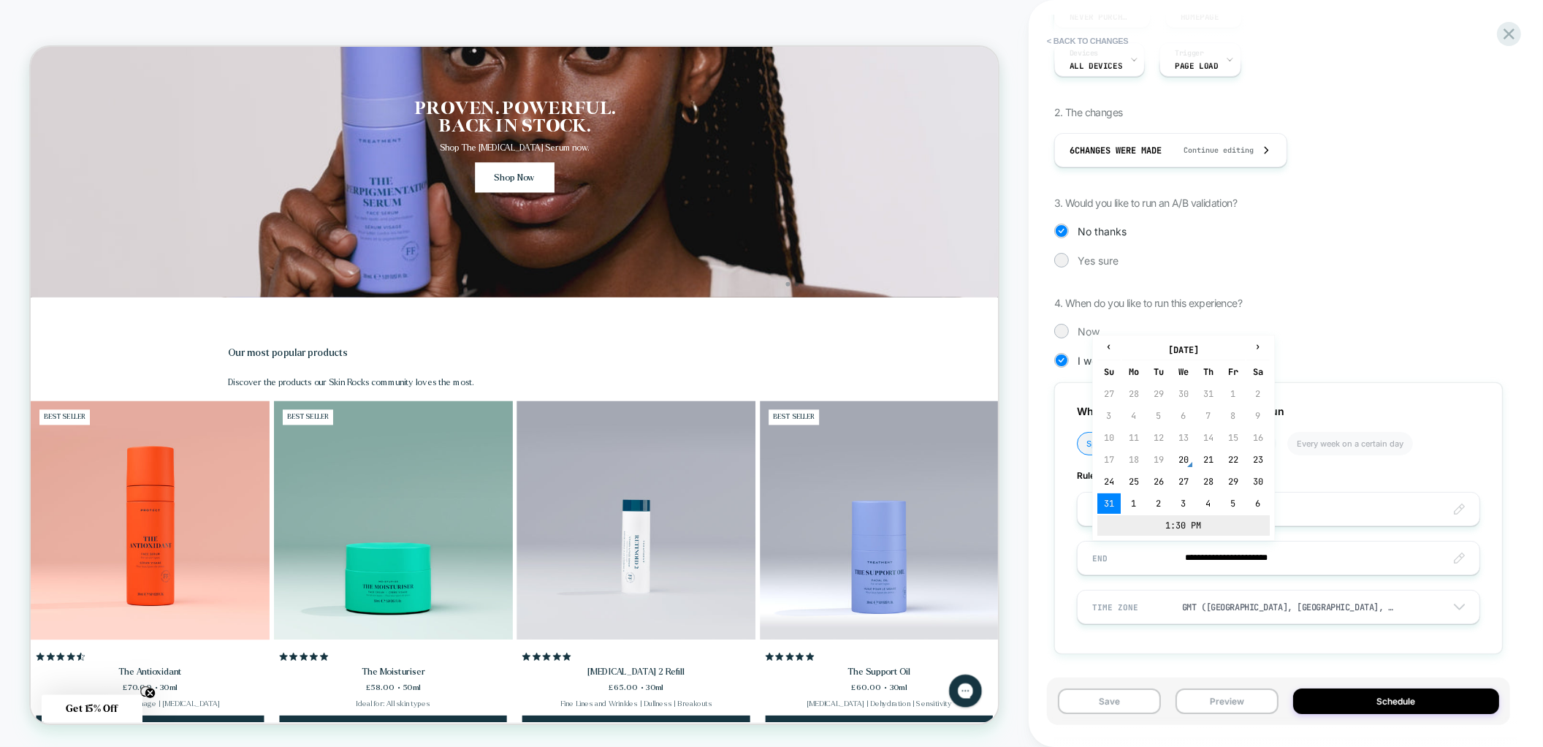
click at [1201, 516] on td "1:30 PM" at bounding box center [1183, 525] width 172 height 20
click at [1160, 511] on span "▼" at bounding box center [1152, 517] width 29 height 29
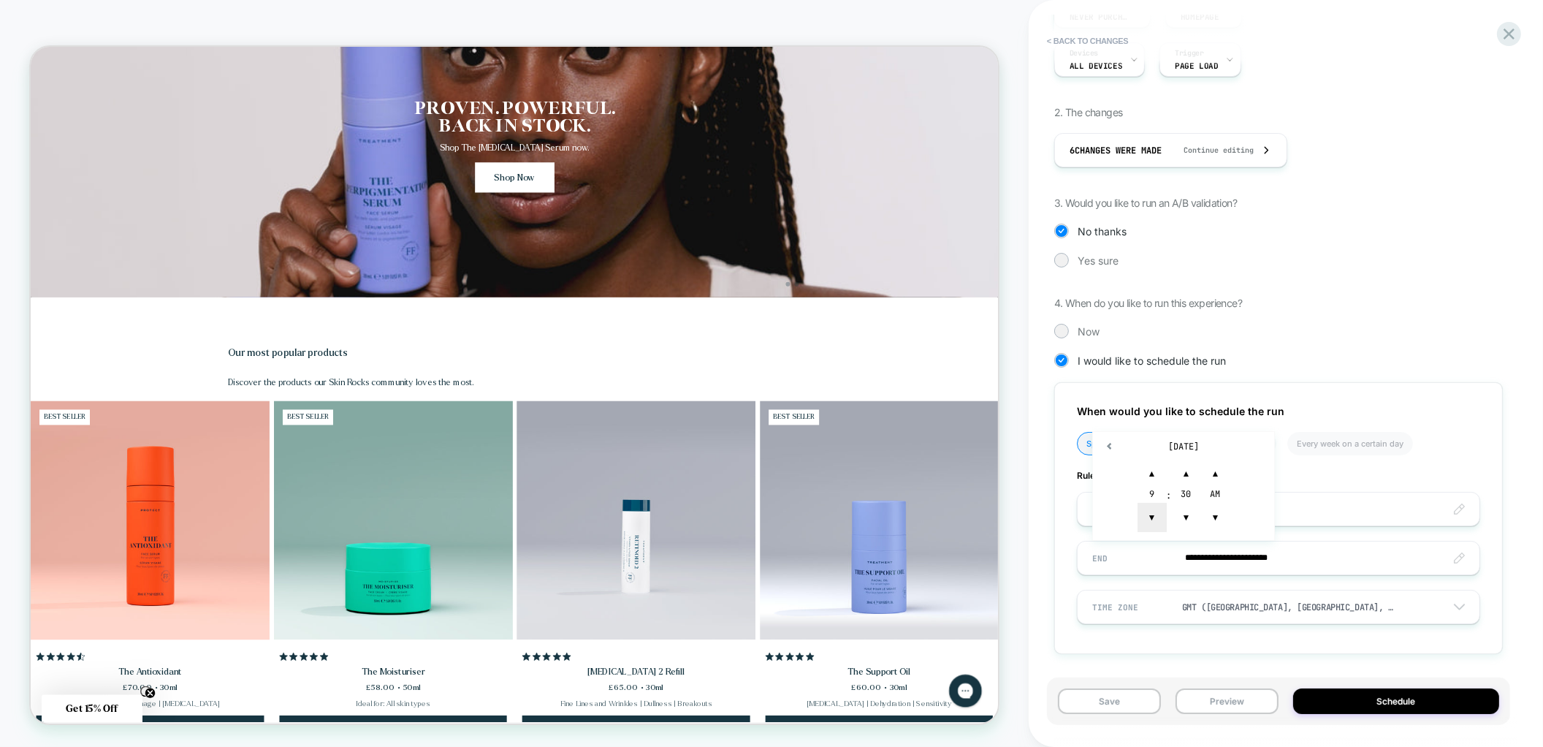
click at [1160, 511] on span "▼" at bounding box center [1152, 517] width 29 height 29
click at [1150, 452] on td "[DATE]" at bounding box center [1183, 446] width 172 height 20
click at [1170, 527] on td "6:30 AM" at bounding box center [1183, 525] width 172 height 20
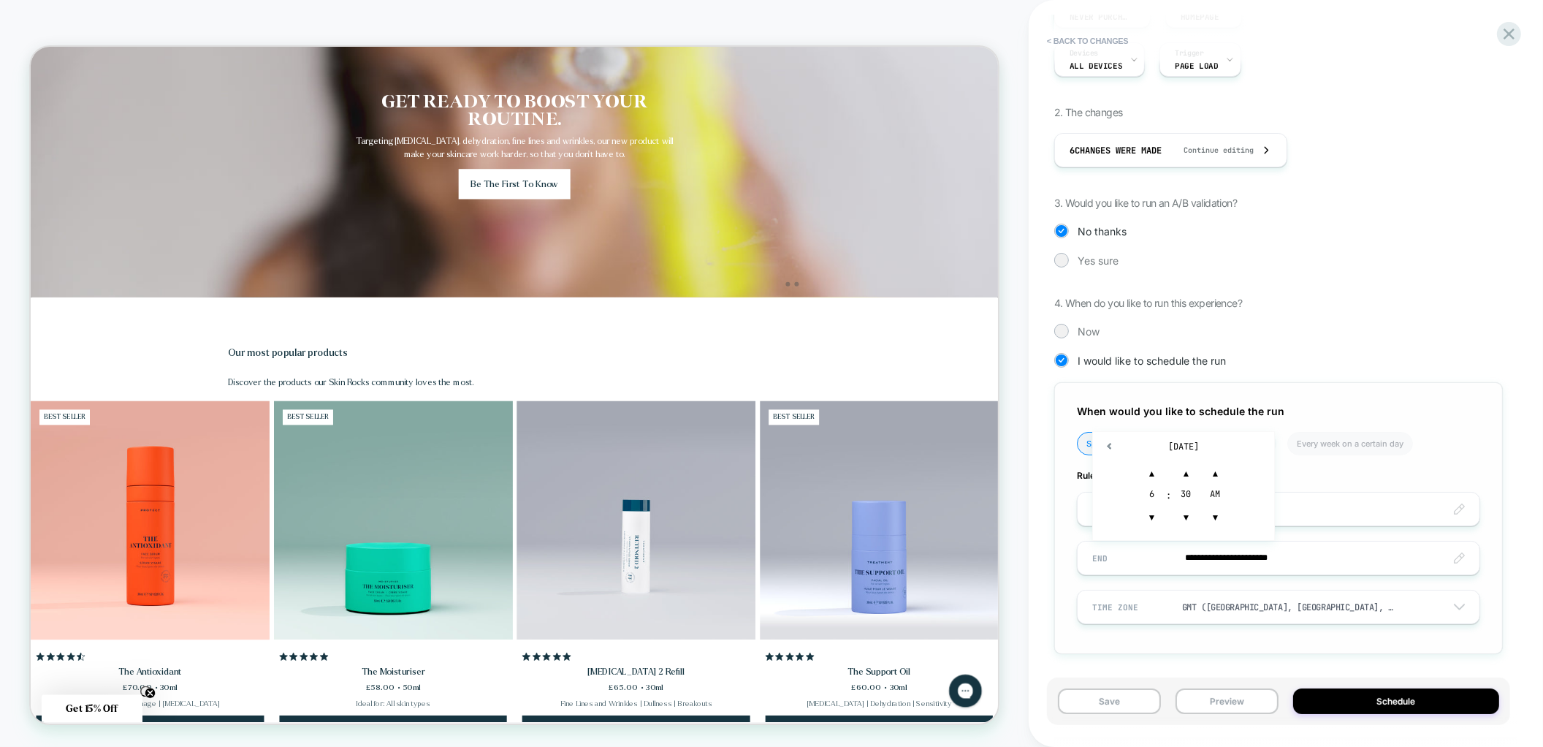
click at [1340, 527] on div "**********" at bounding box center [1278, 518] width 449 height 272
click at [1236, 551] on input "**********" at bounding box center [1279, 558] width 402 height 34
click at [1152, 508] on span "▼" at bounding box center [1152, 517] width 29 height 29
click at [1154, 481] on span "▲" at bounding box center [1152, 473] width 29 height 29
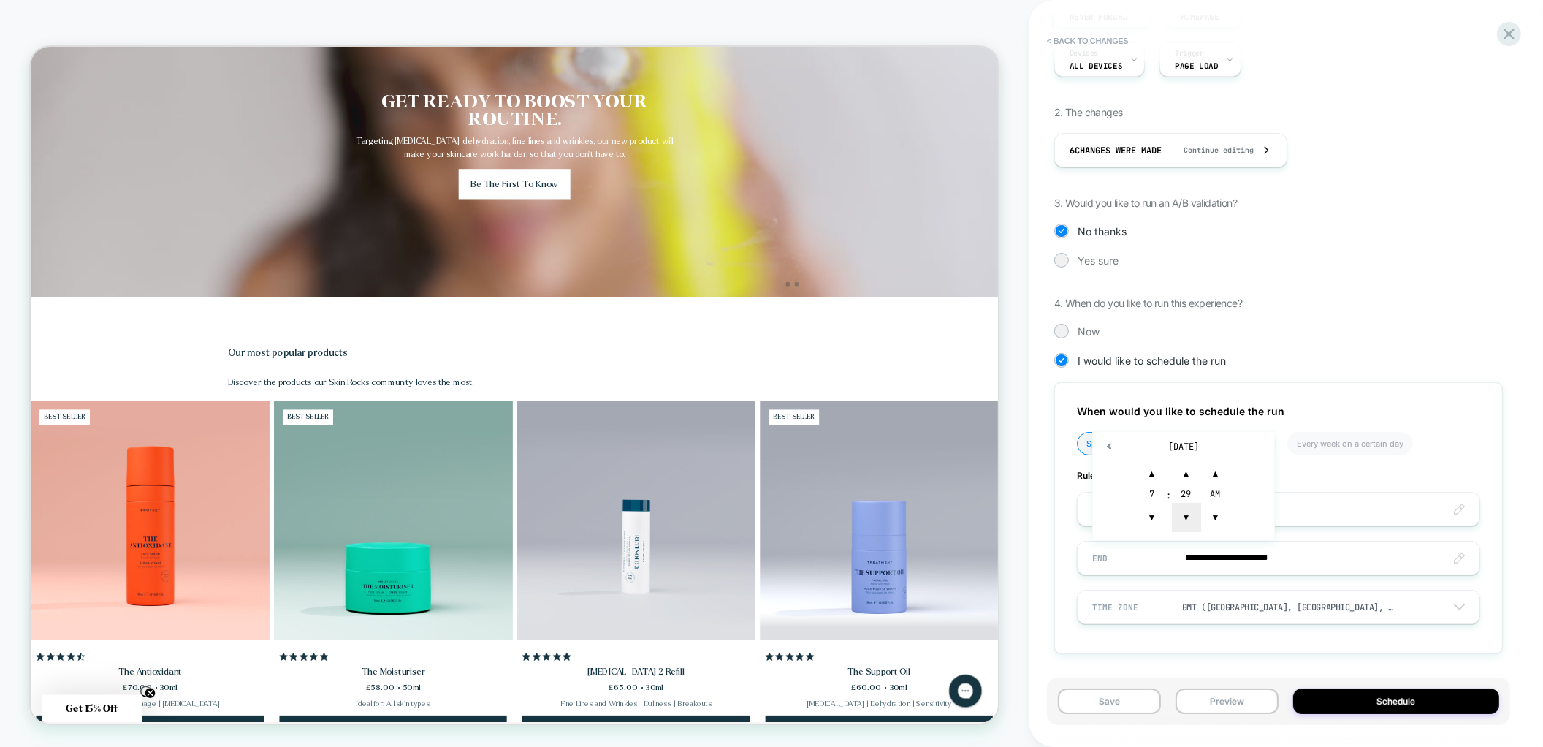
click at [1181, 525] on span "▼" at bounding box center [1186, 517] width 29 height 29
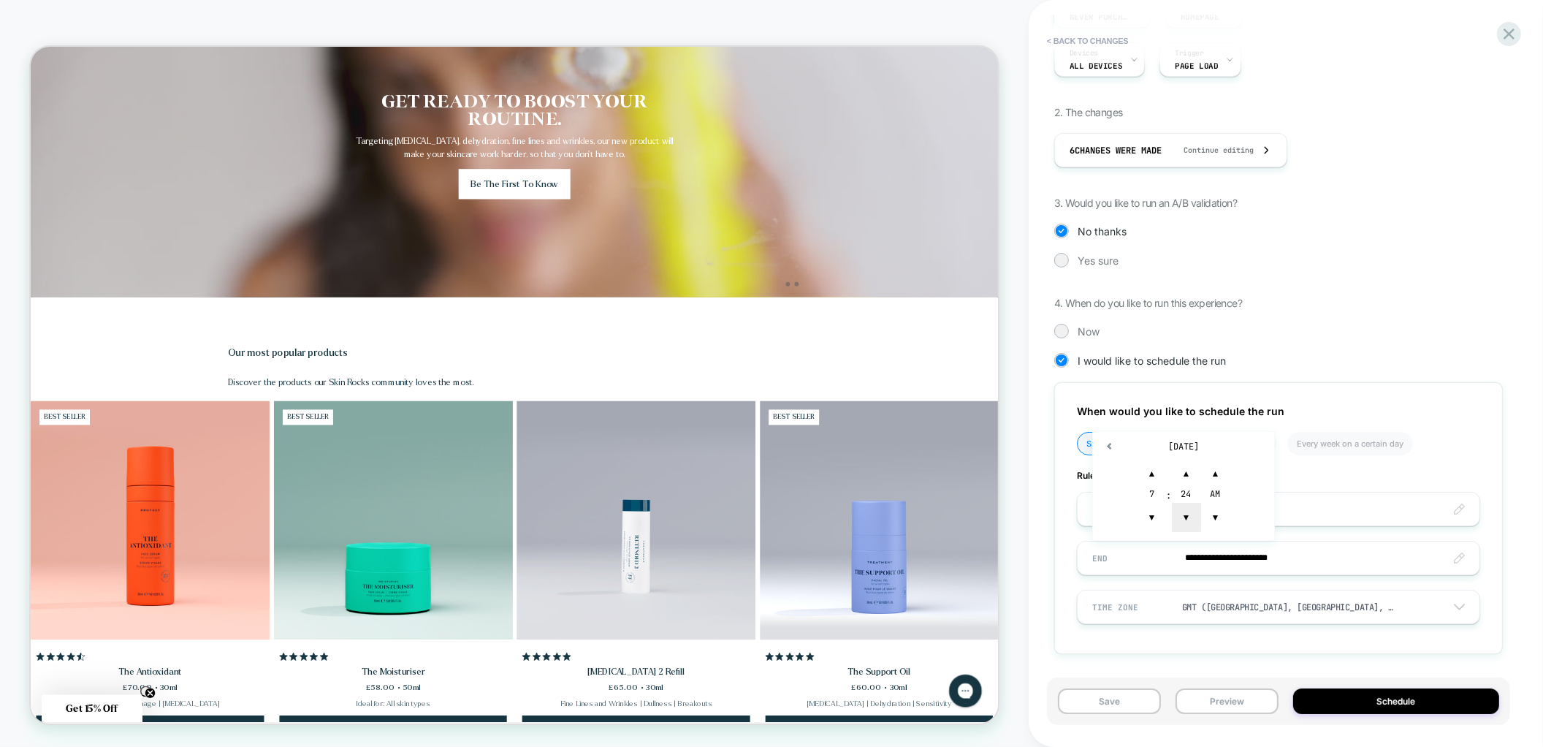
click at [1181, 525] on span "▼" at bounding box center [1186, 517] width 29 height 29
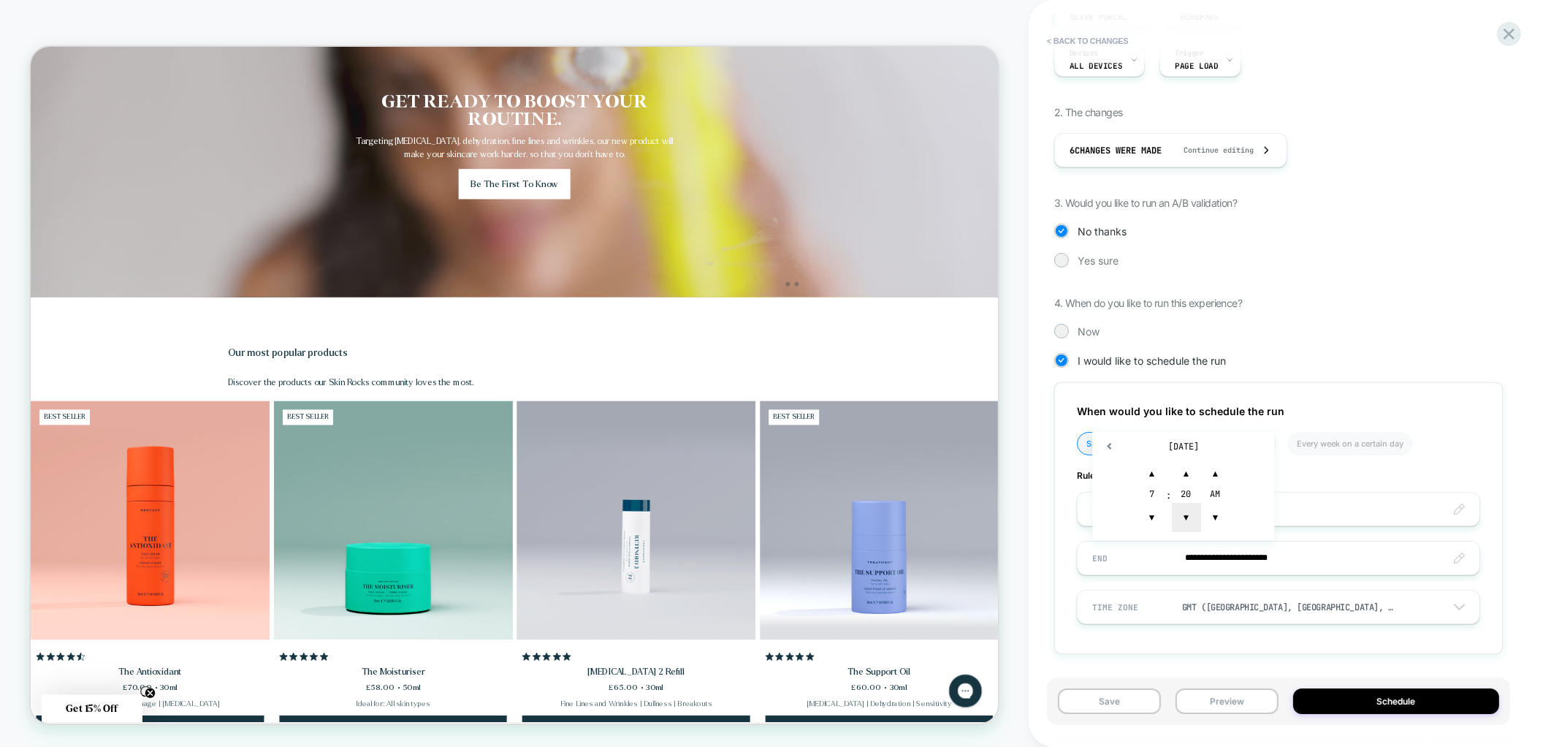
click at [1181, 525] on span "▼" at bounding box center [1186, 517] width 29 height 29
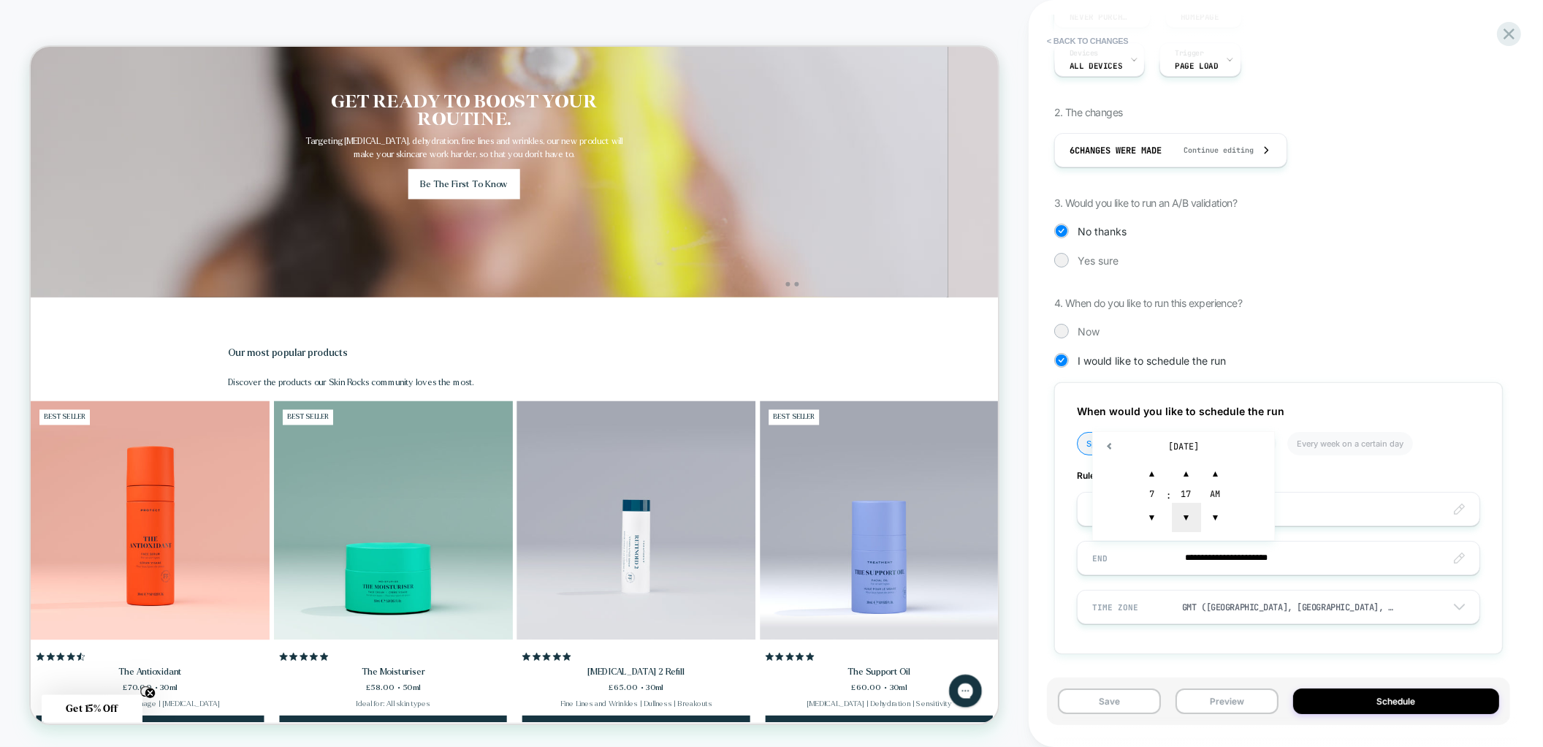
click at [1181, 525] on span "▼" at bounding box center [1186, 517] width 29 height 29
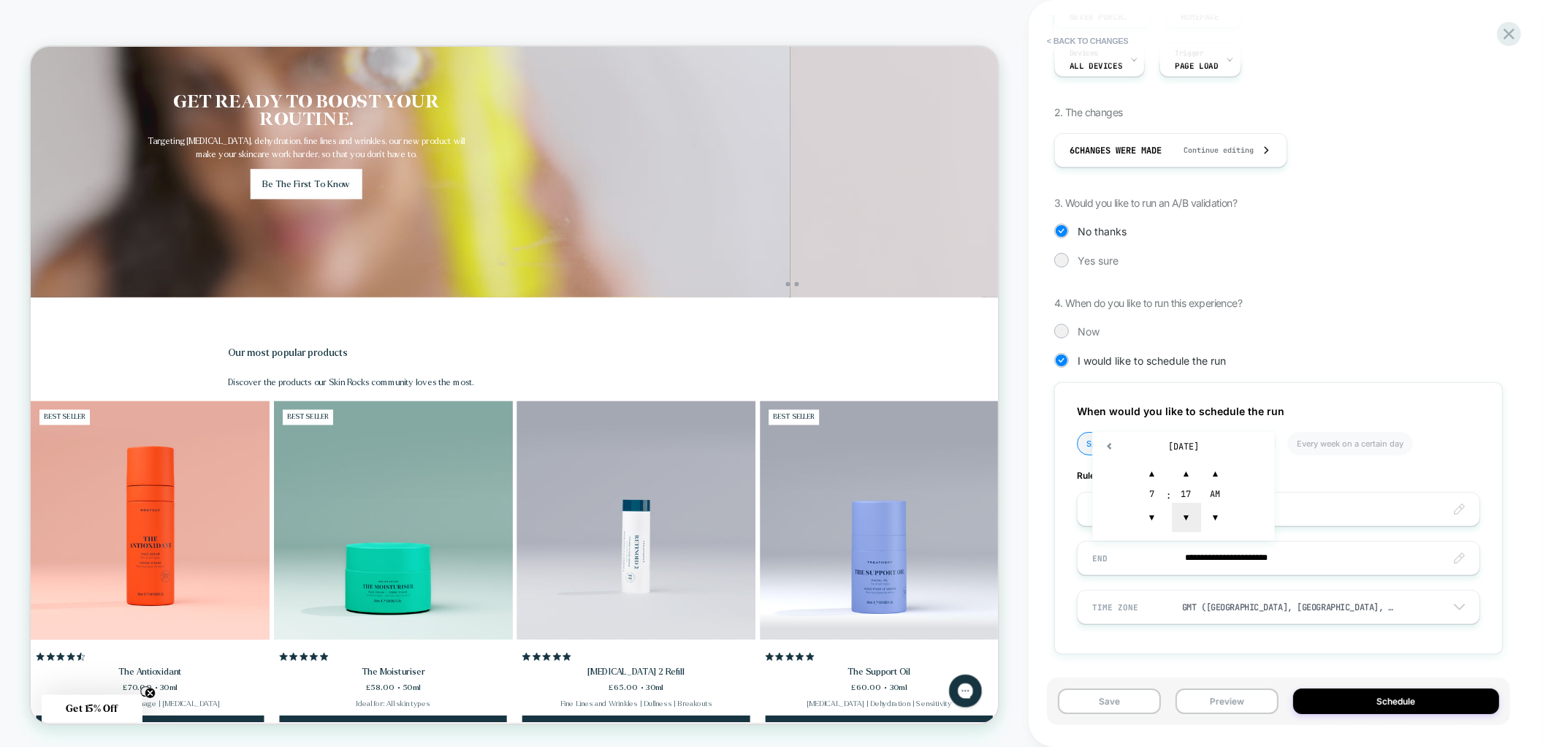
click at [1181, 525] on span "▼" at bounding box center [1186, 517] width 29 height 29
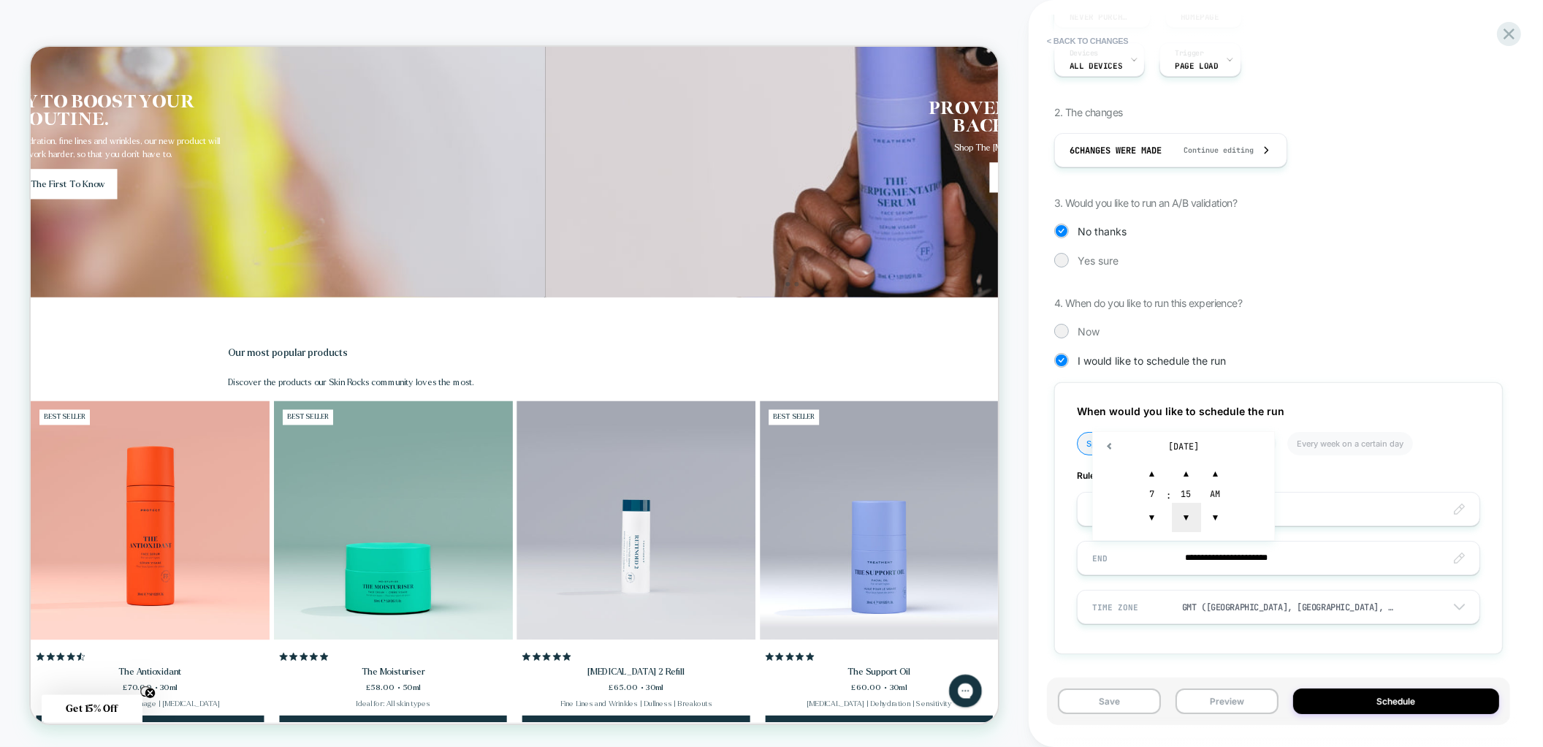
click at [1181, 525] on span "▼" at bounding box center [1186, 517] width 29 height 29
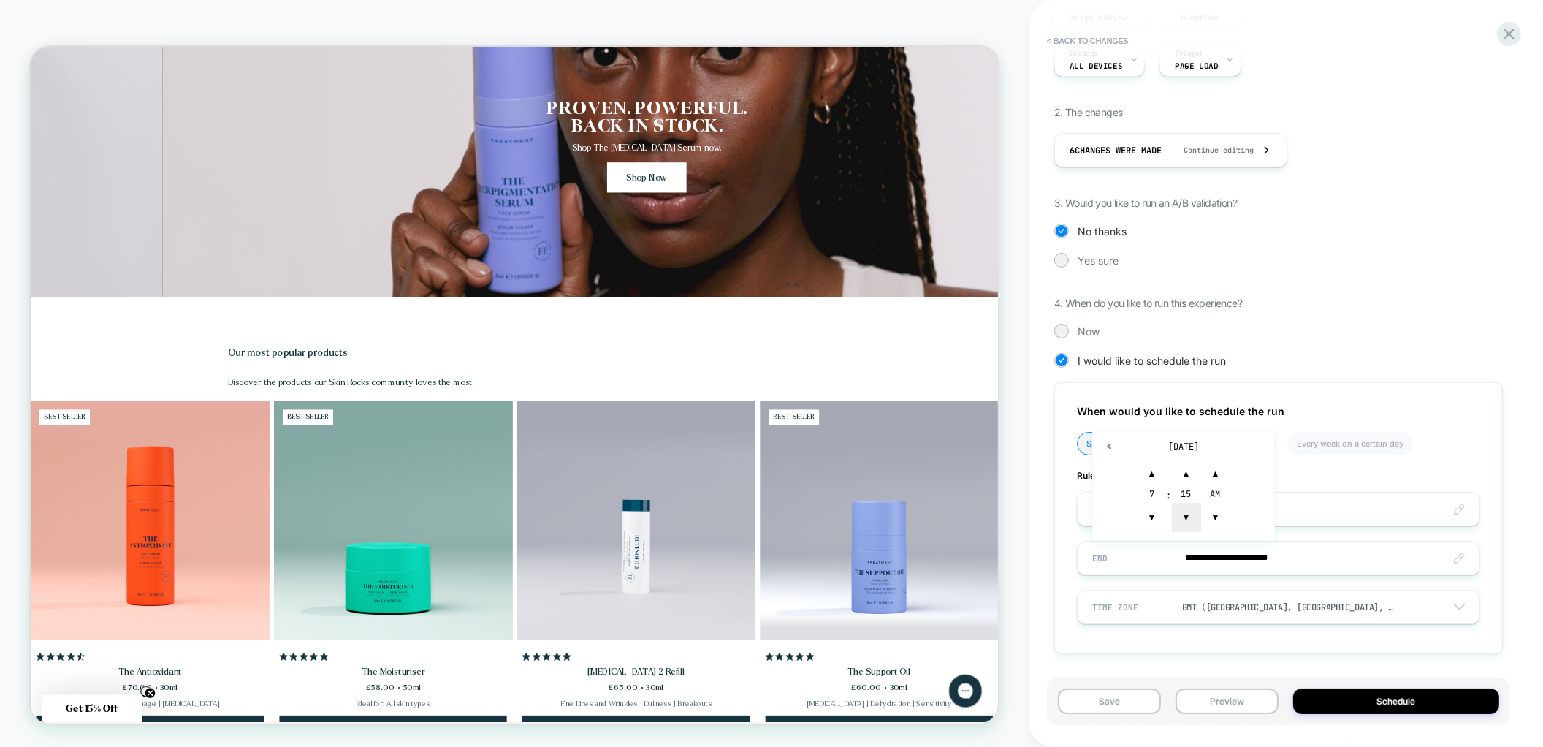
click at [1181, 525] on span "▼" at bounding box center [1186, 517] width 29 height 29
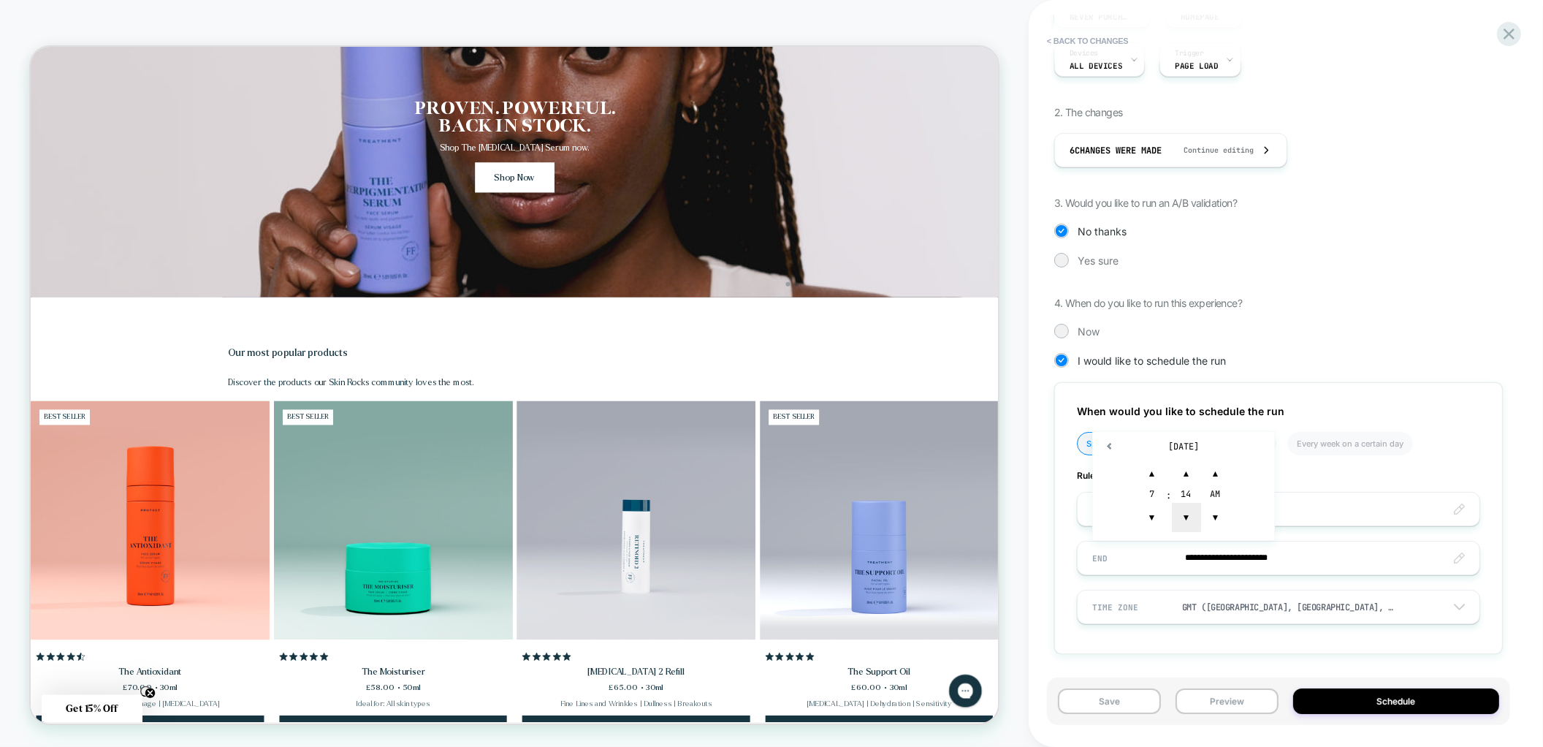
click at [1181, 525] on span "▼" at bounding box center [1186, 517] width 29 height 29
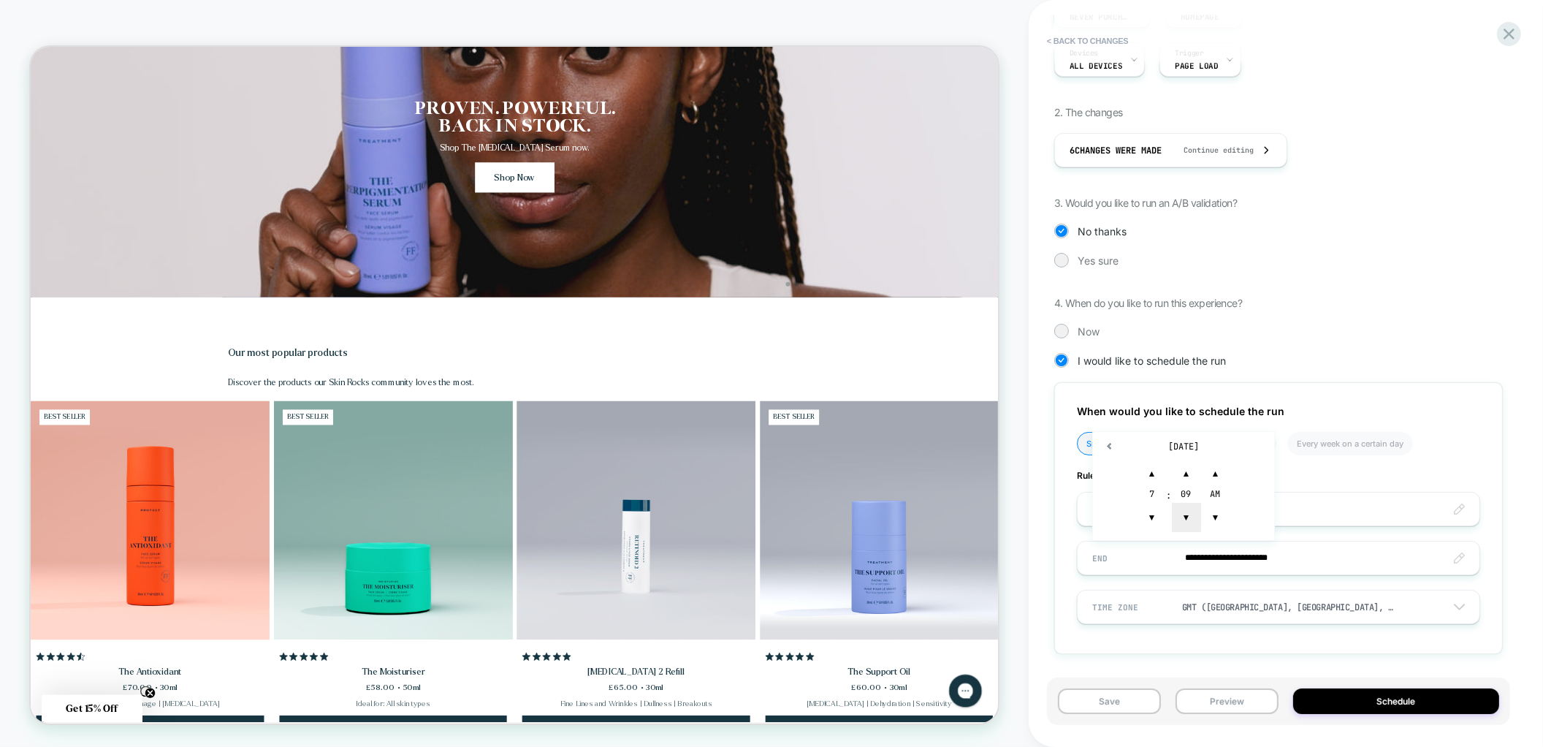
click at [1181, 525] on span "▼" at bounding box center [1186, 517] width 29 height 29
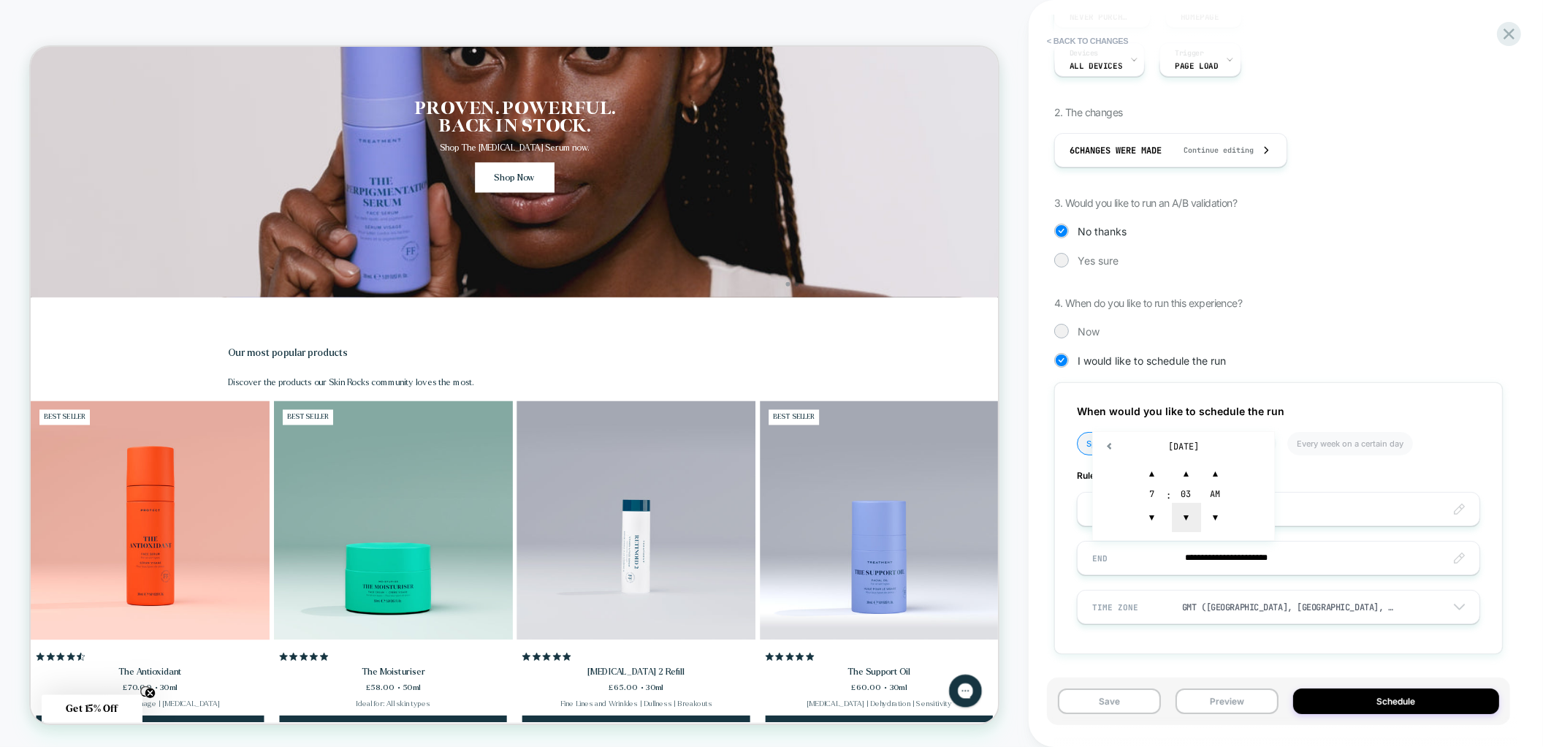
click at [1181, 525] on span "▼" at bounding box center [1186, 517] width 29 height 29
type input "**********"
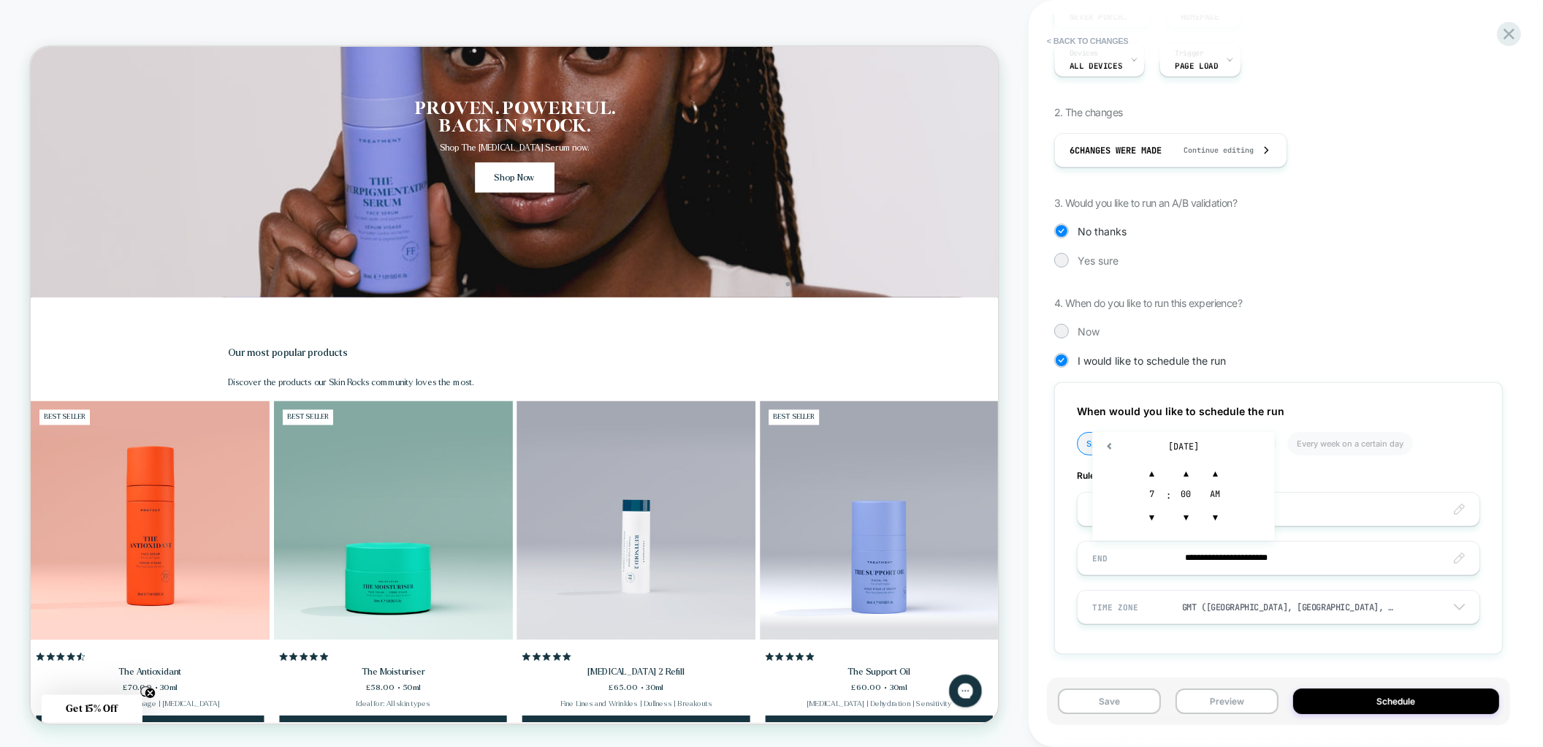
click at [1363, 625] on div "**********" at bounding box center [1278, 518] width 449 height 272
click at [1340, 696] on button "Schedule" at bounding box center [1396, 701] width 206 height 26
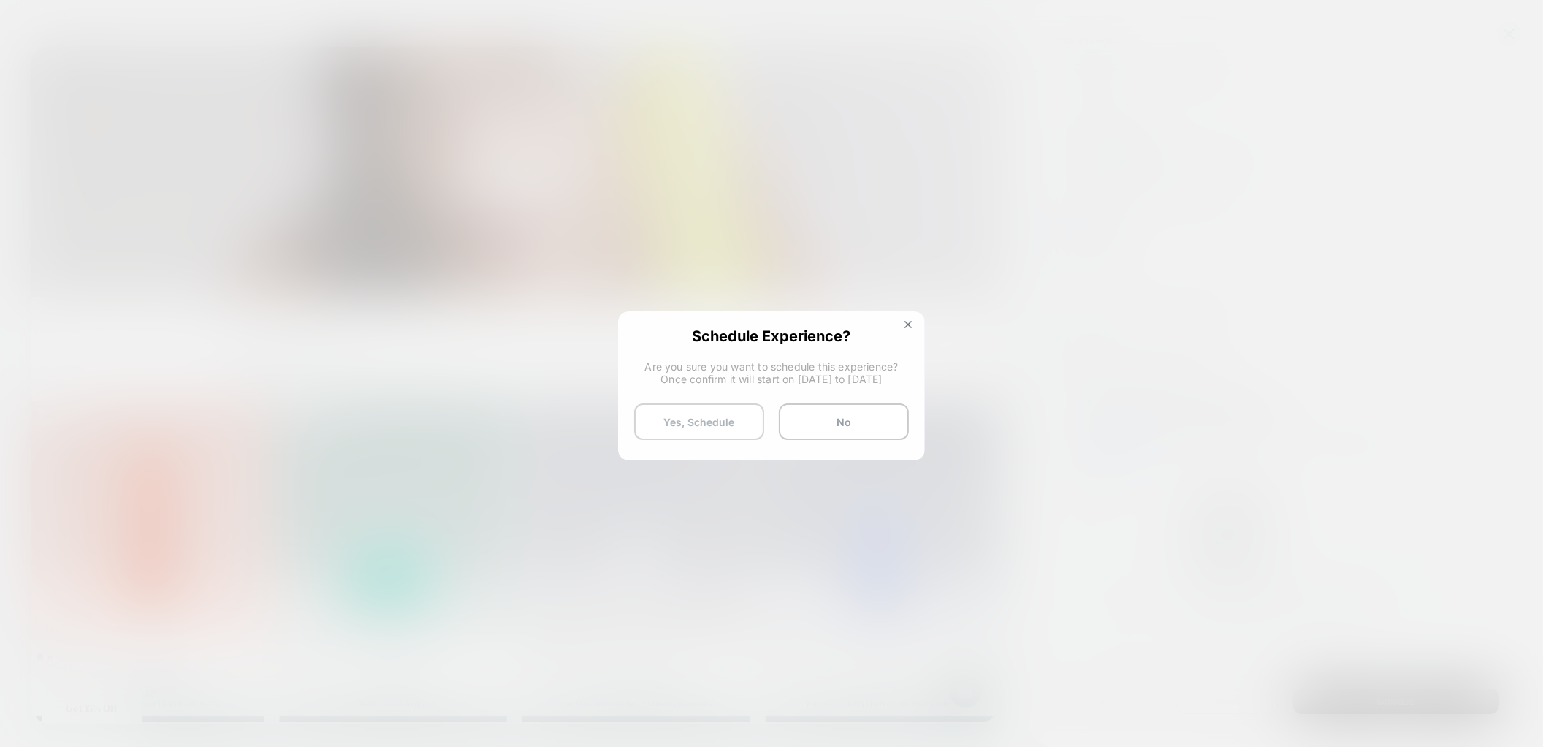
click at [734, 426] on button "Yes, Schedule" at bounding box center [699, 421] width 130 height 37
